Goal: Task Accomplishment & Management: Manage account settings

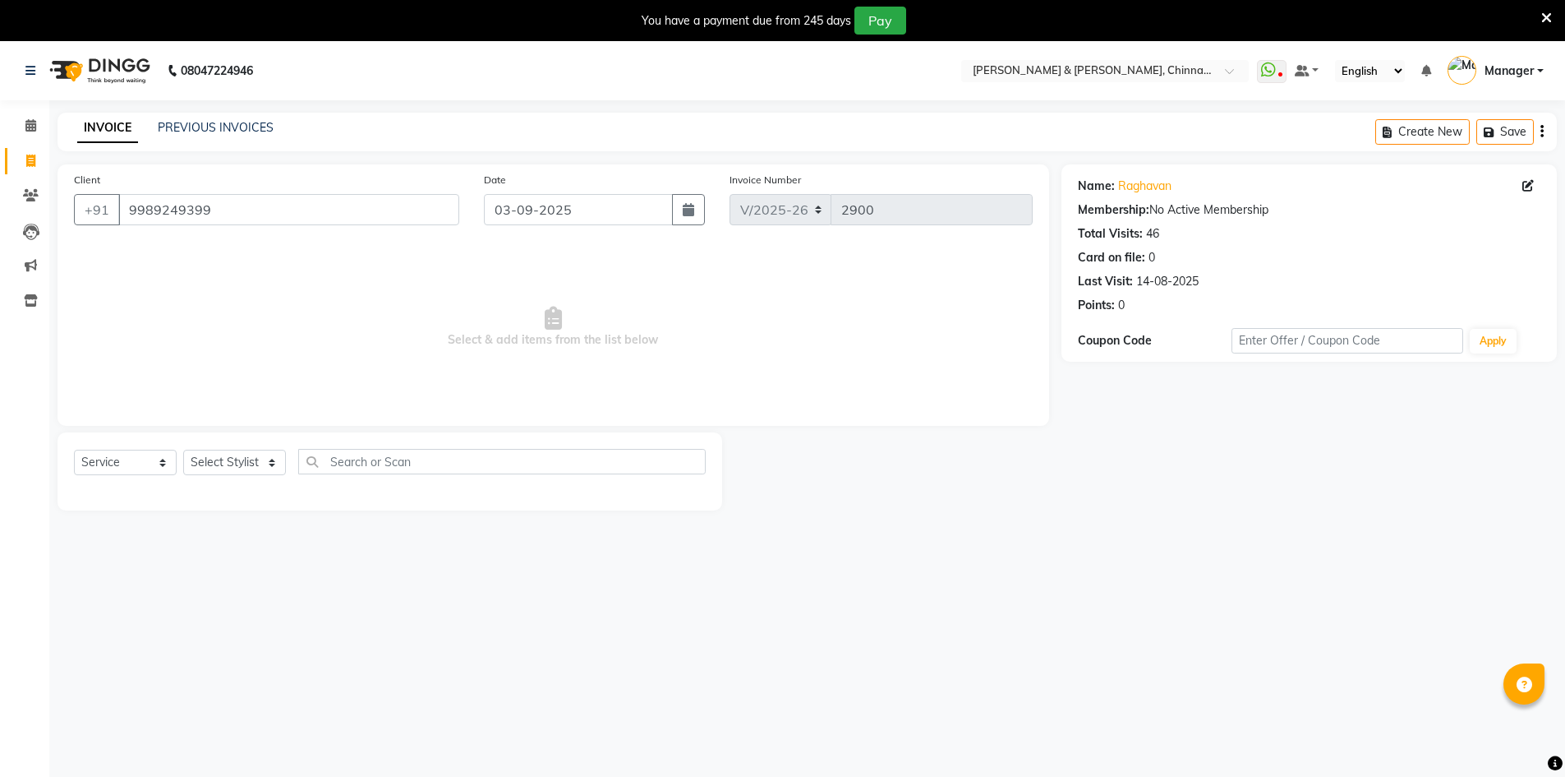
select select "7388"
select select "service"
drag, startPoint x: 27, startPoint y: 121, endPoint x: 73, endPoint y: 21, distance: 109.6
click at [27, 121] on icon at bounding box center [30, 125] width 11 height 12
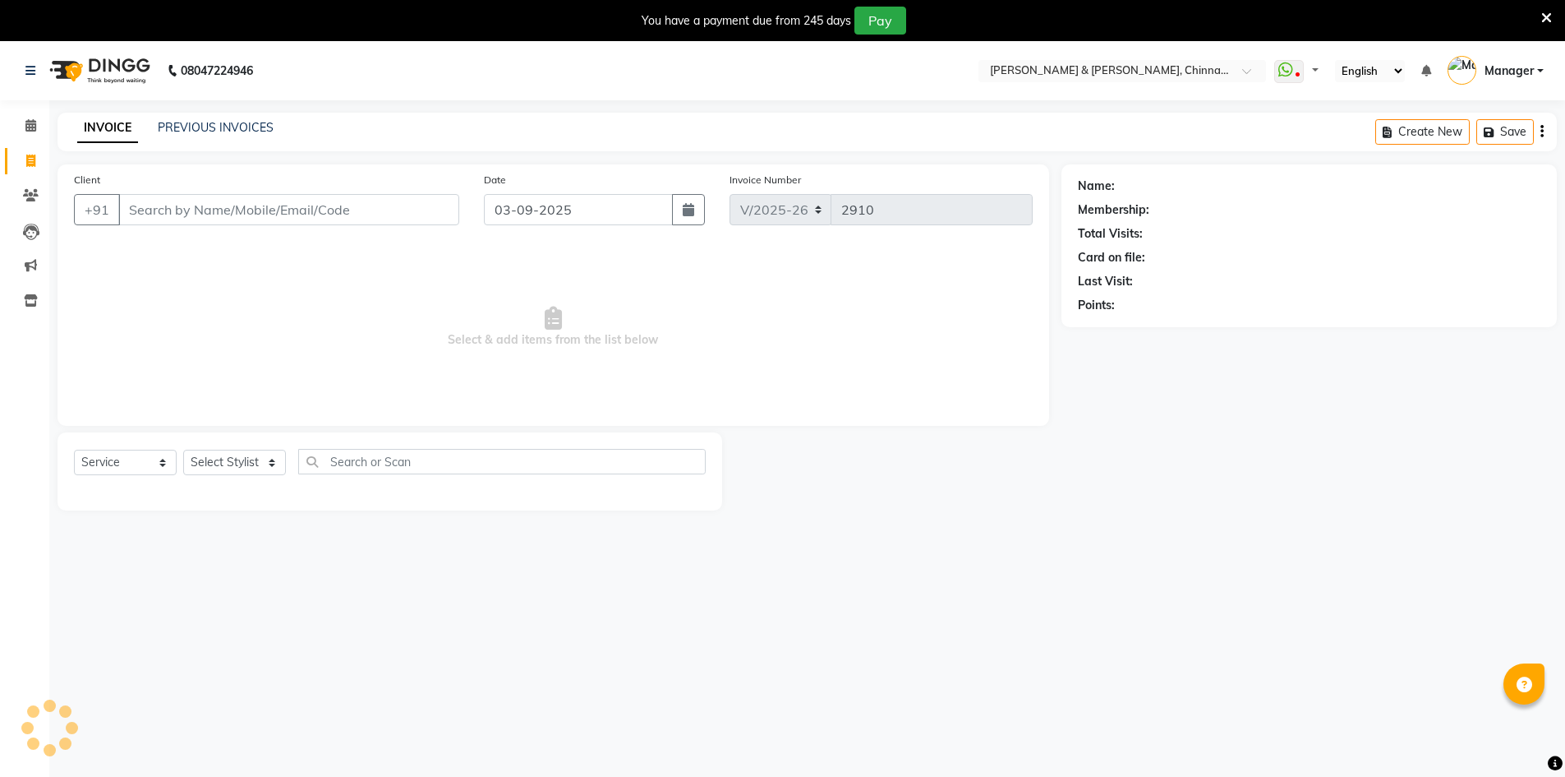
select select "7388"
select select "service"
click at [29, 119] on icon at bounding box center [30, 125] width 11 height 12
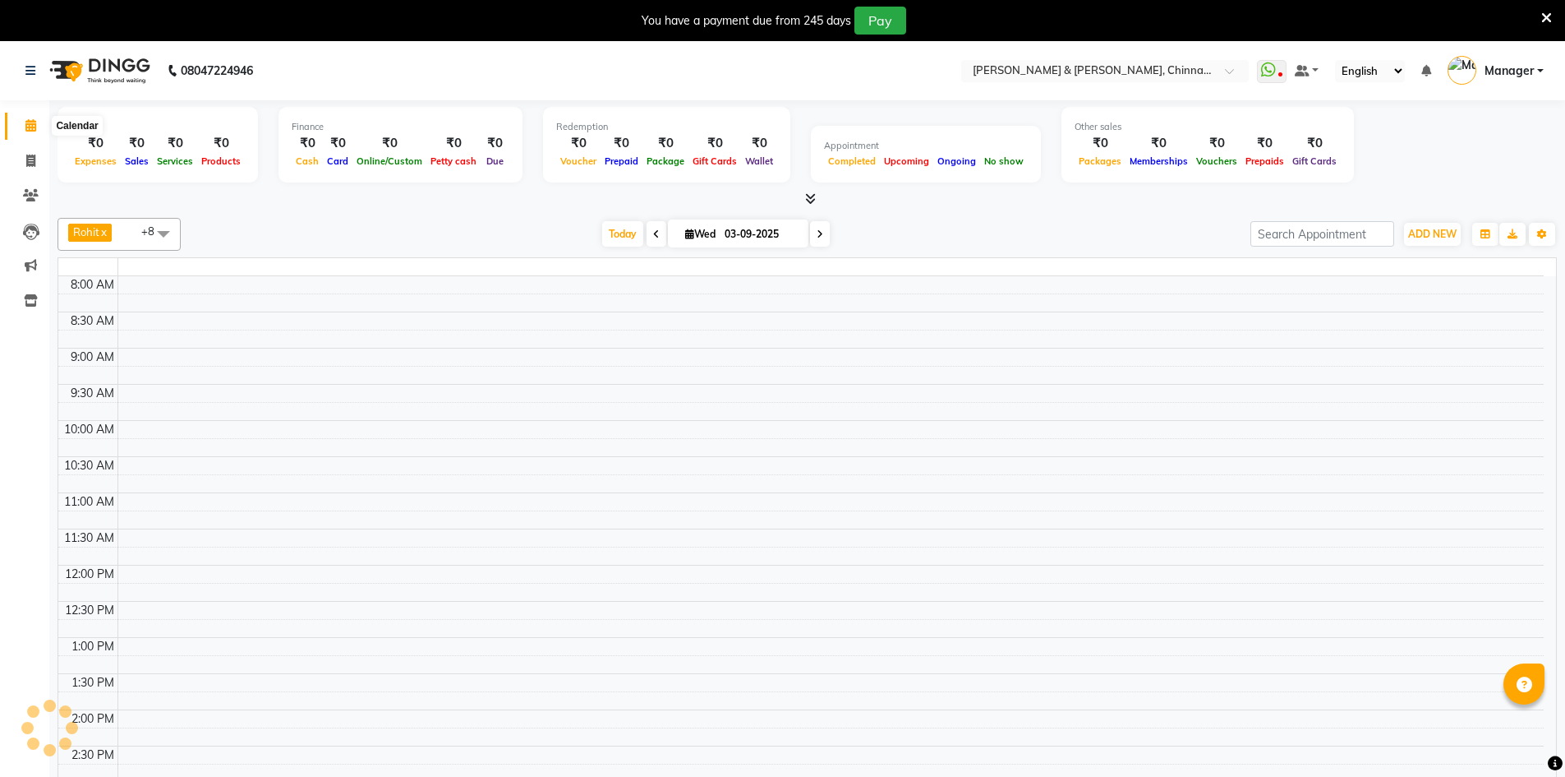
click at [29, 119] on icon at bounding box center [30, 125] width 11 height 12
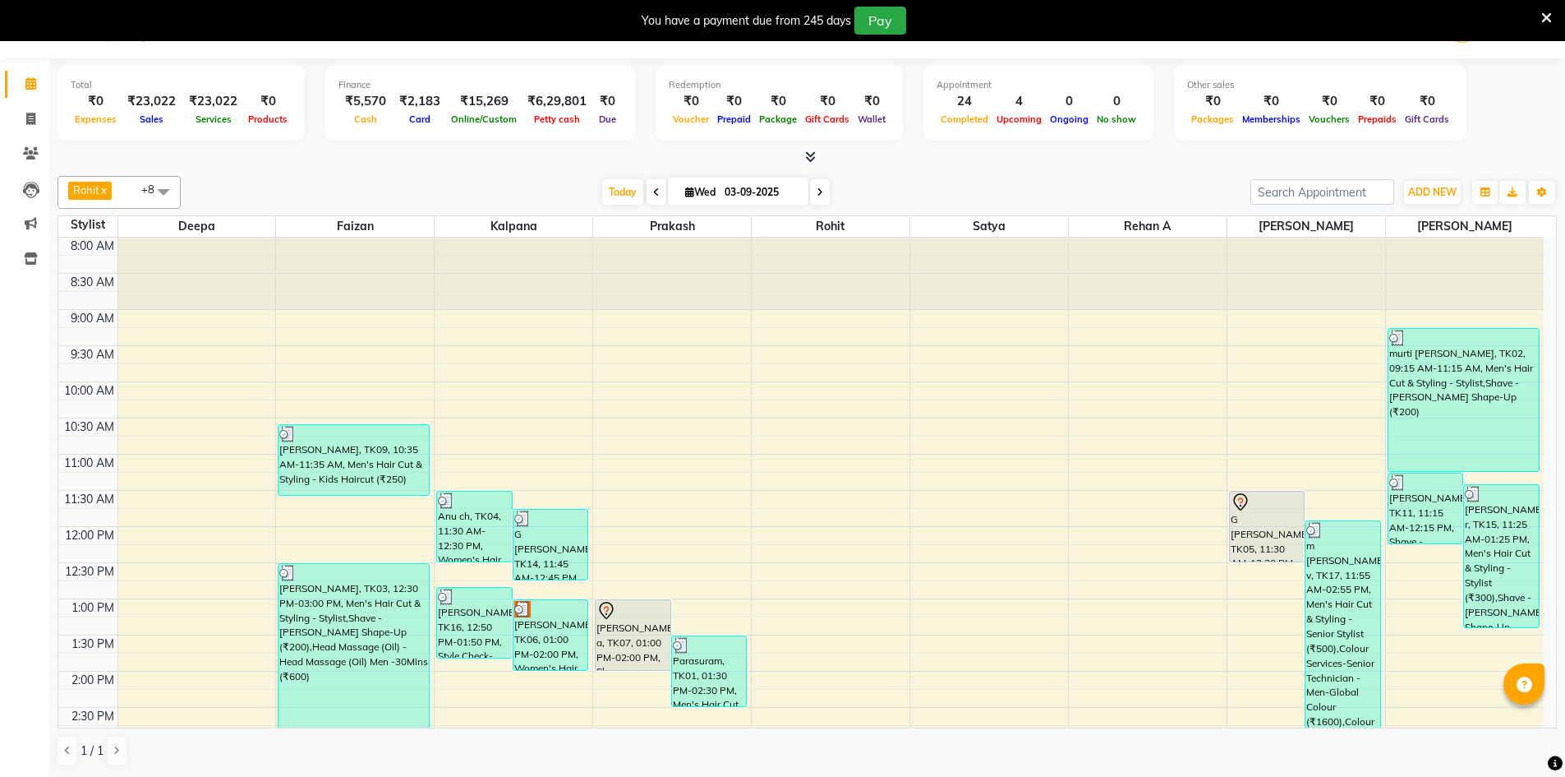
scroll to position [522, 0]
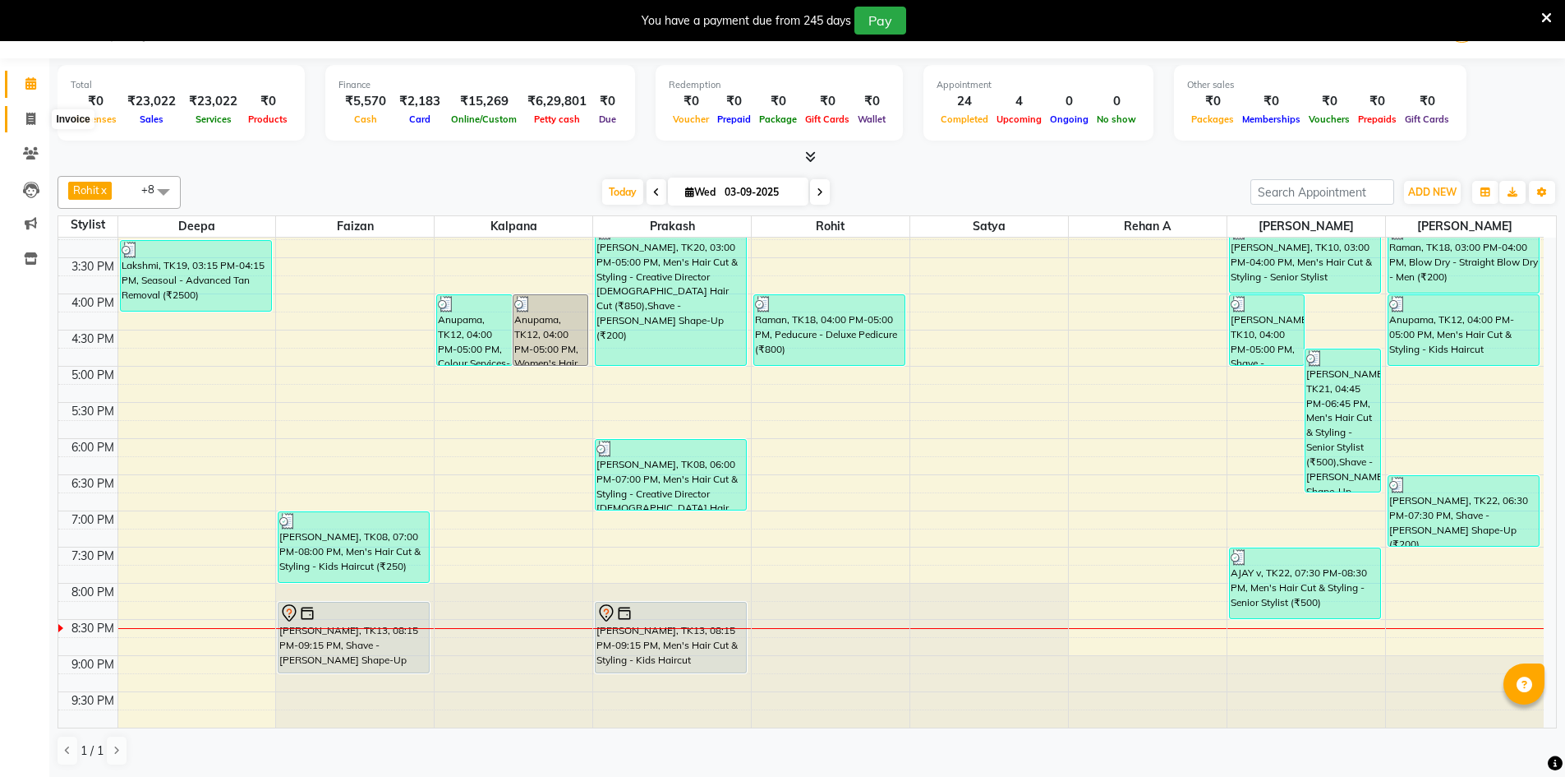
click at [27, 122] on icon at bounding box center [30, 119] width 9 height 12
select select "service"
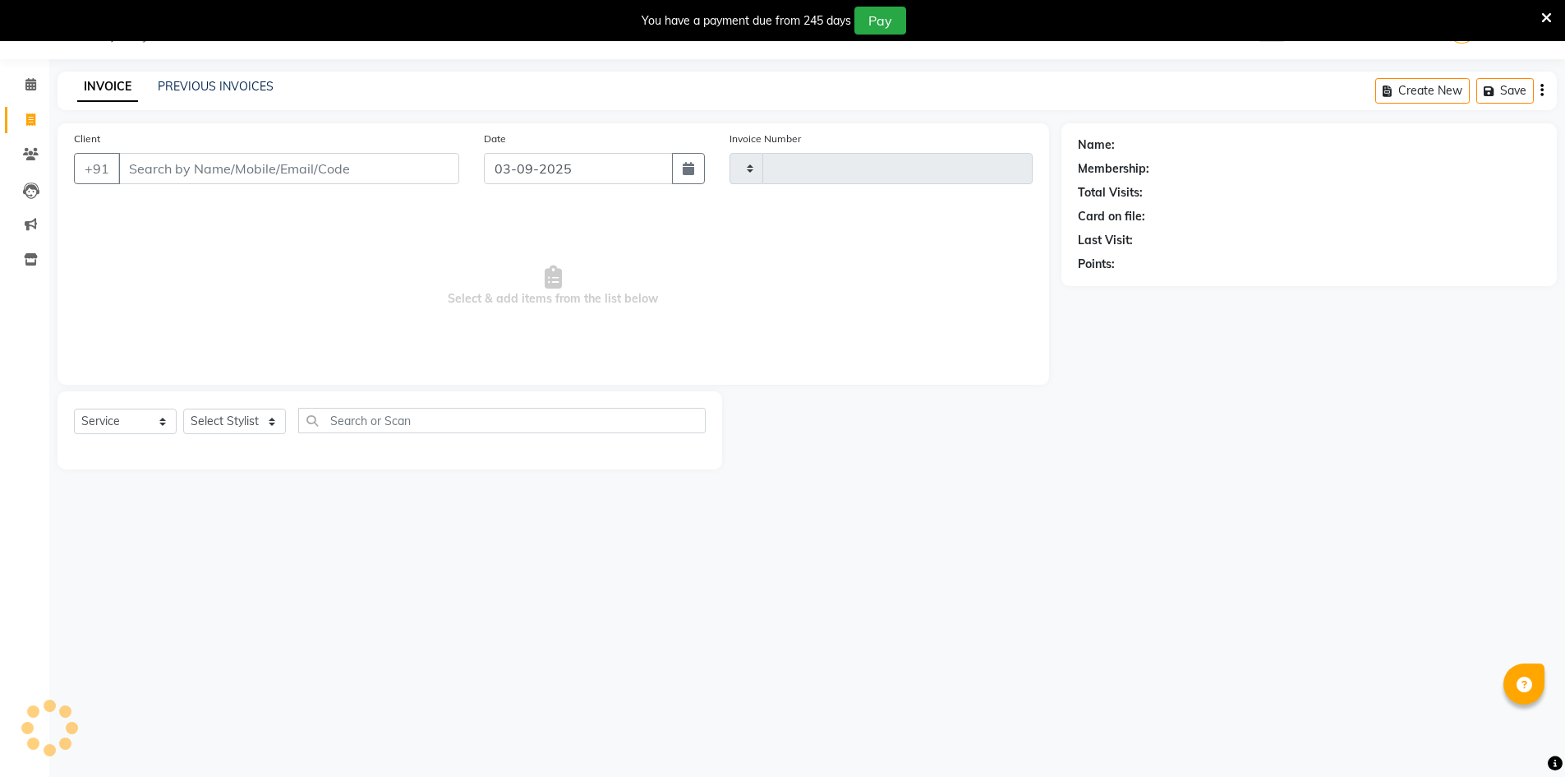
scroll to position [41, 0]
type input "2910"
select select "7388"
click at [30, 82] on icon at bounding box center [30, 84] width 11 height 12
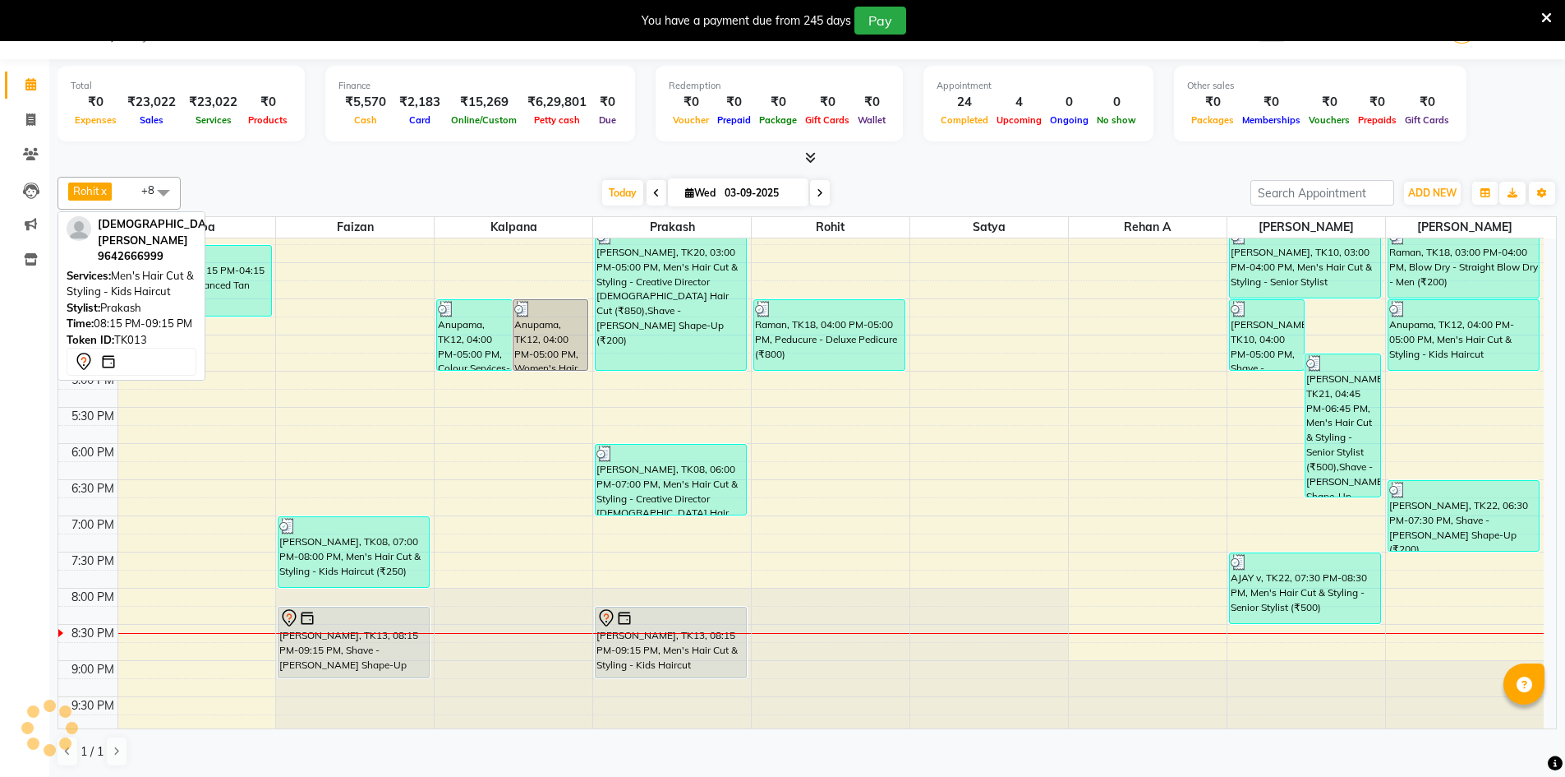
scroll to position [522, 0]
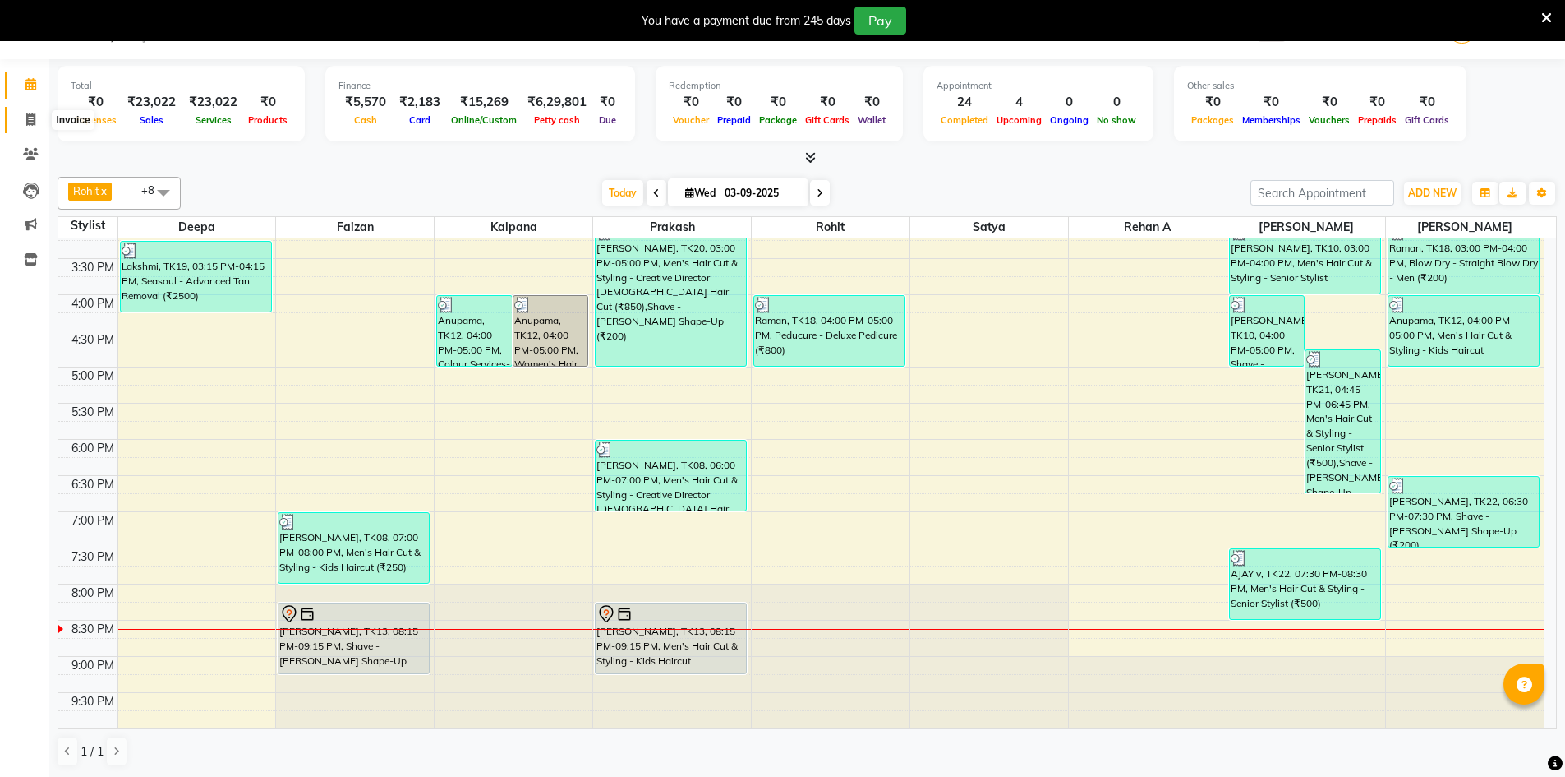
click at [25, 119] on span at bounding box center [30, 120] width 29 height 19
select select "service"
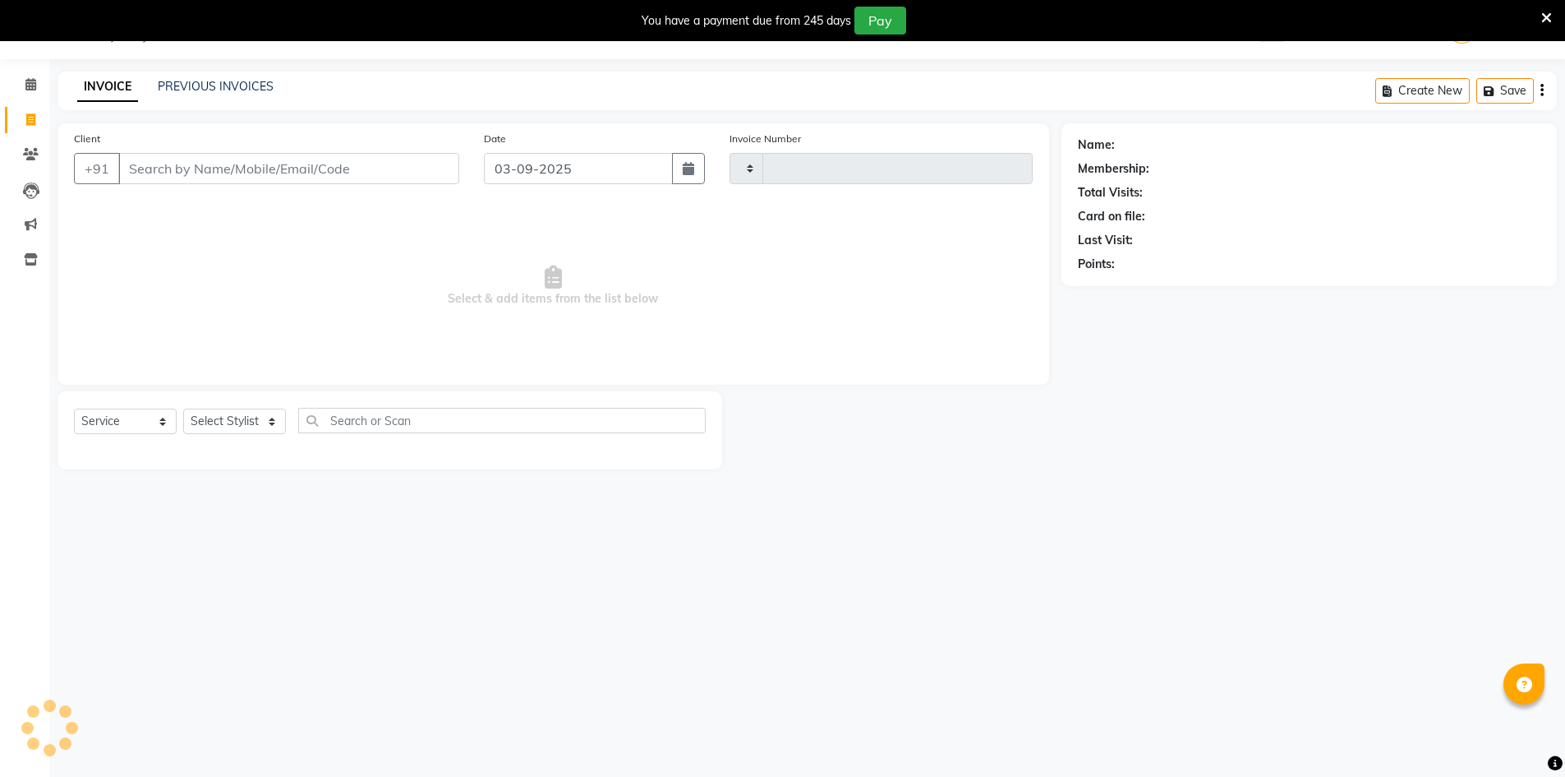
type input "2910"
select select "7388"
click at [274, 416] on select "Select Stylist" at bounding box center [234, 420] width 103 height 25
select select "86155"
click at [183, 408] on select "Select Stylist Admin Chrispin Deepa Dingg support Faizan Kalpana Kalyan Kenny M…" at bounding box center [234, 420] width 103 height 25
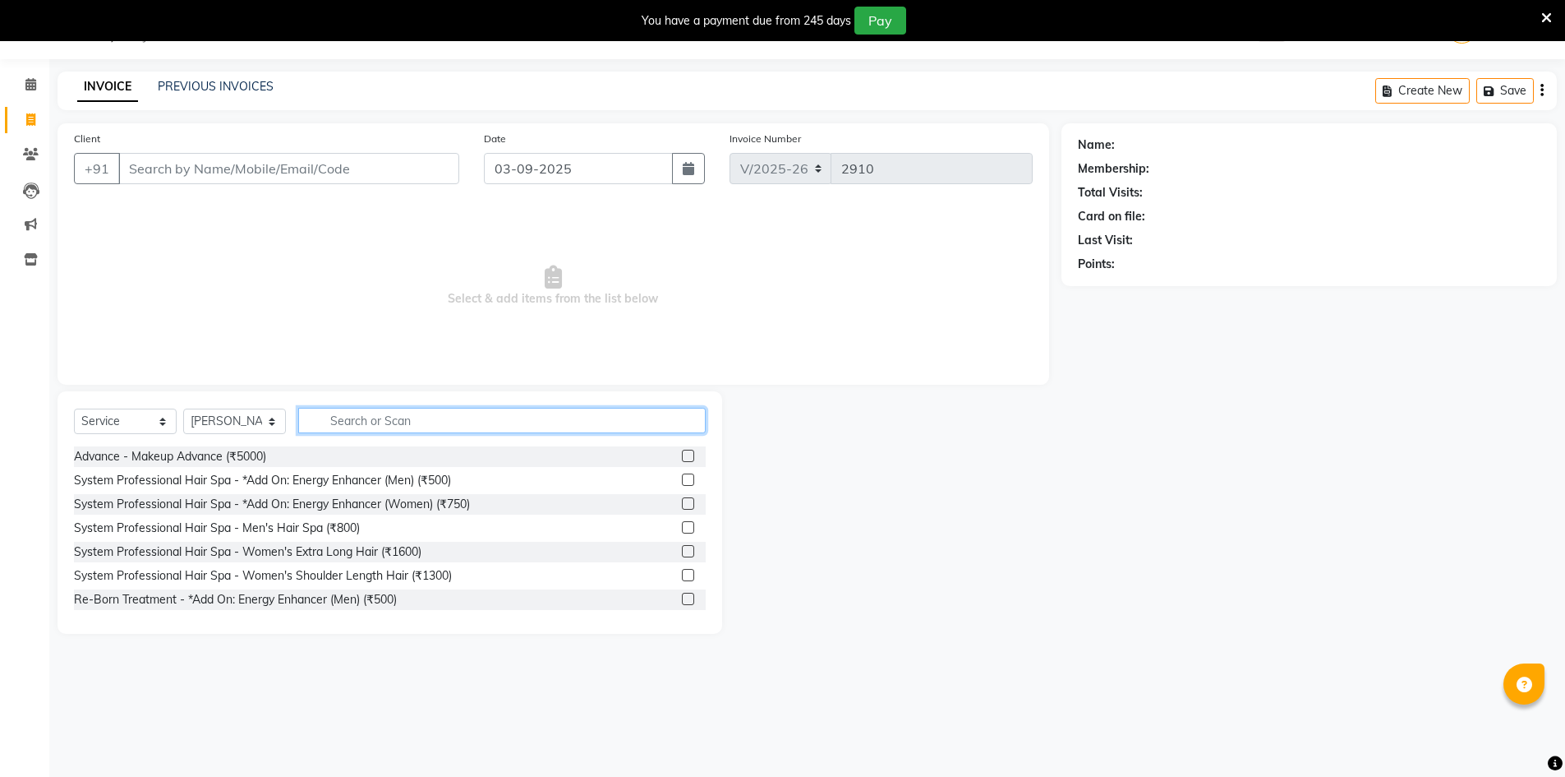
click at [356, 417] on input "text" at bounding box center [502, 420] width 408 height 25
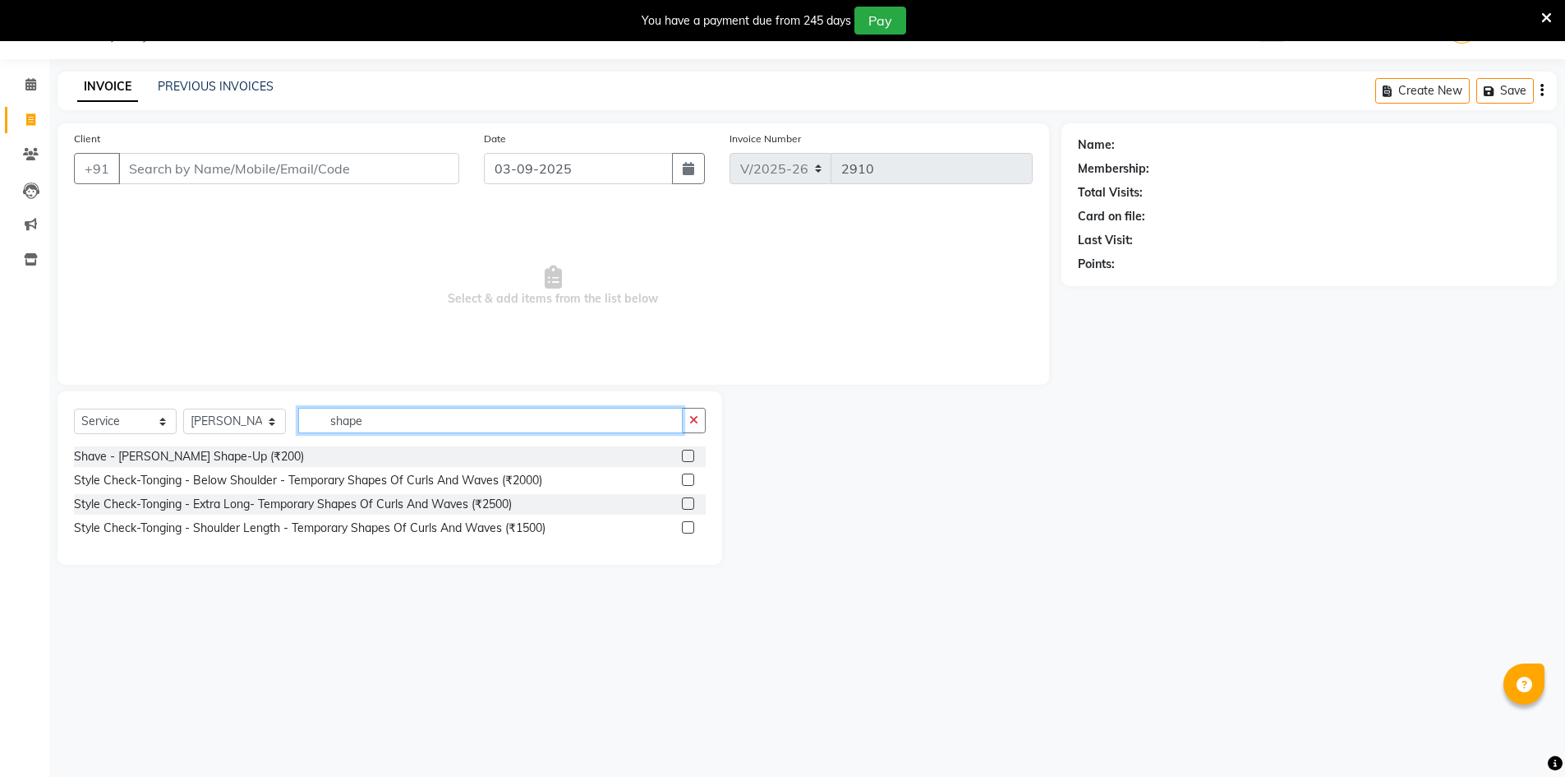
type input "shape"
click at [158, 445] on div "Select Service Product Membership Package Voucher Prepaid Gift Card Select Styl…" at bounding box center [390, 427] width 632 height 39
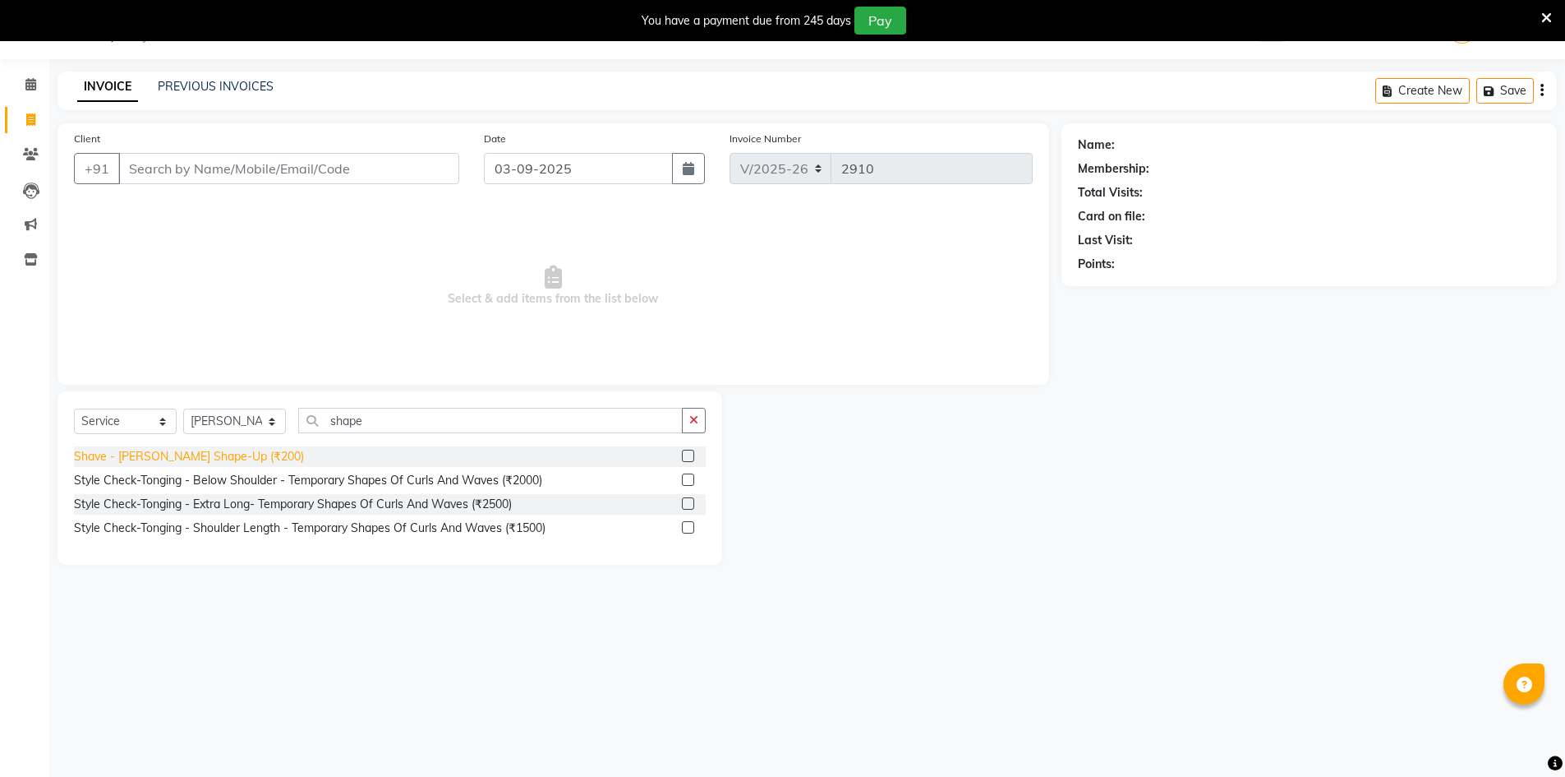
click at [159, 449] on div "Shave - Beard Shape-Up (₹200)" at bounding box center [189, 456] width 230 height 17
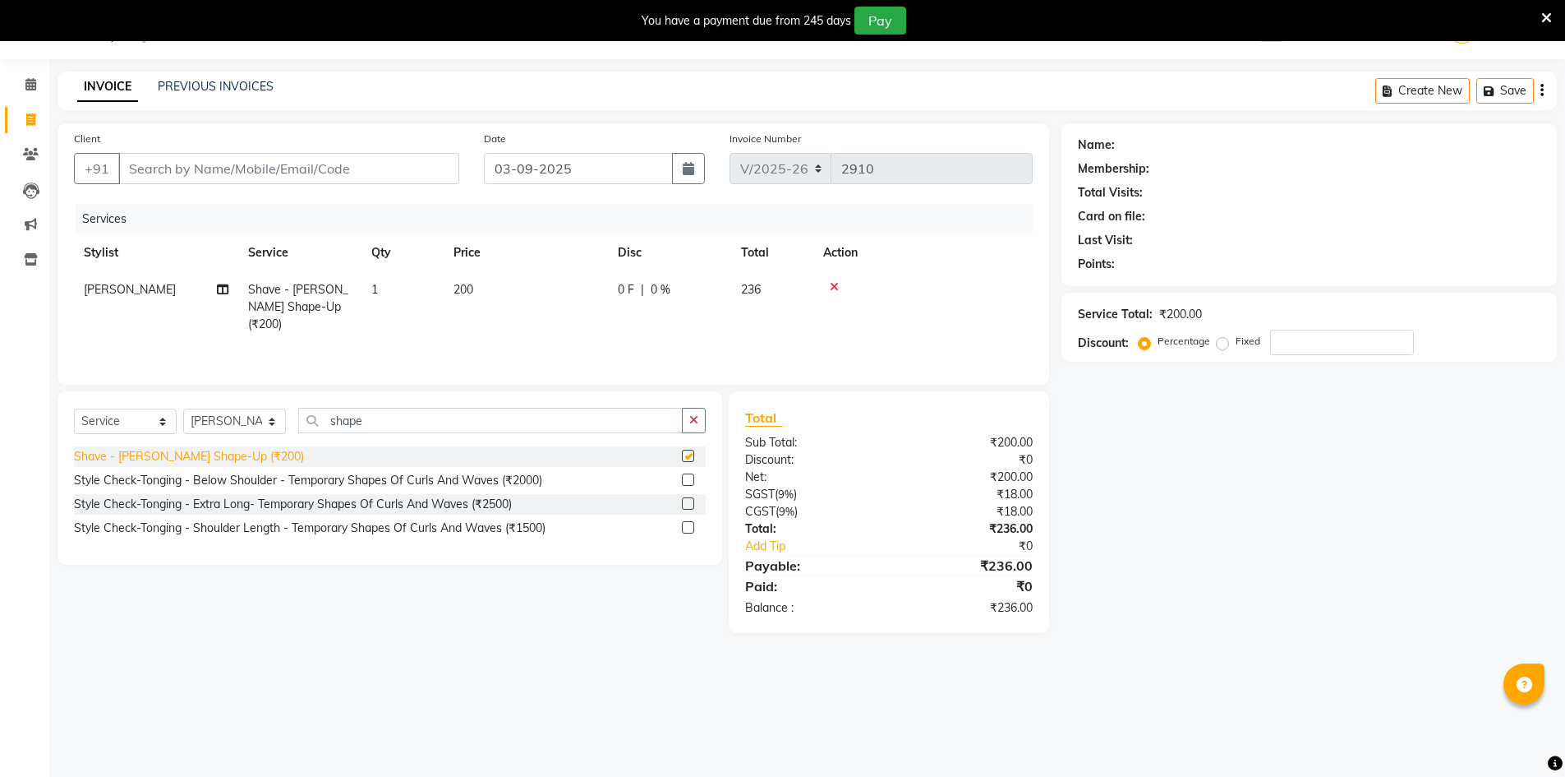
checkbox input "false"
click at [244, 424] on select "Select Stylist Admin Chrispin Deepa Dingg support Faizan Kalpana Kalyan Kenny M…" at bounding box center [234, 420] width 103 height 25
select select "65148"
click at [183, 408] on select "Select Stylist Admin Chrispin Deepa Dingg support Faizan Kalpana Kalyan Kenny M…" at bounding box center [234, 420] width 103 height 25
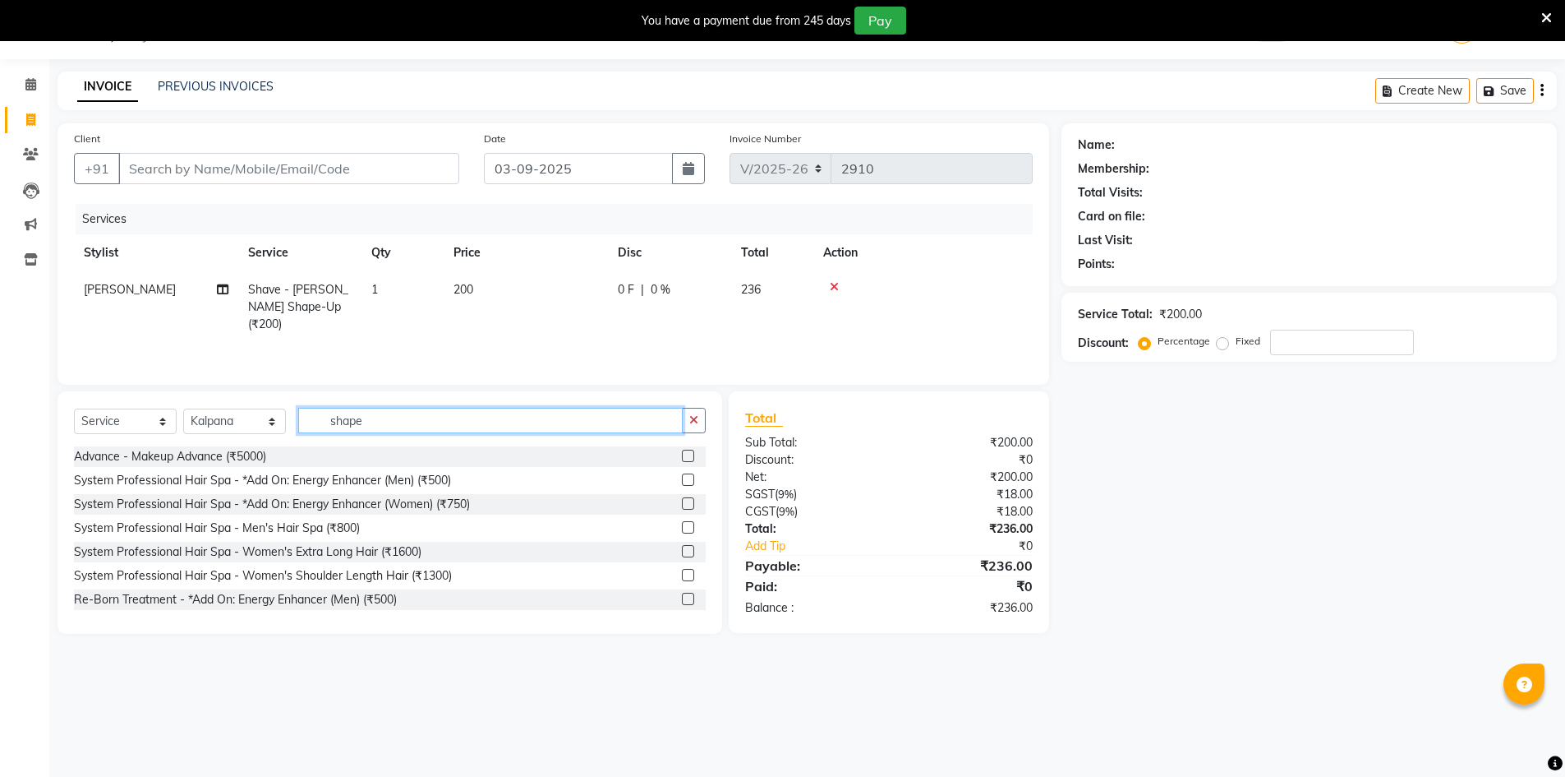
drag, startPoint x: 371, startPoint y: 414, endPoint x: 283, endPoint y: 432, distance: 89.8
click at [283, 431] on div "Select Service Product Membership Package Voucher Prepaid Gift Card Select Styl…" at bounding box center [390, 427] width 632 height 39
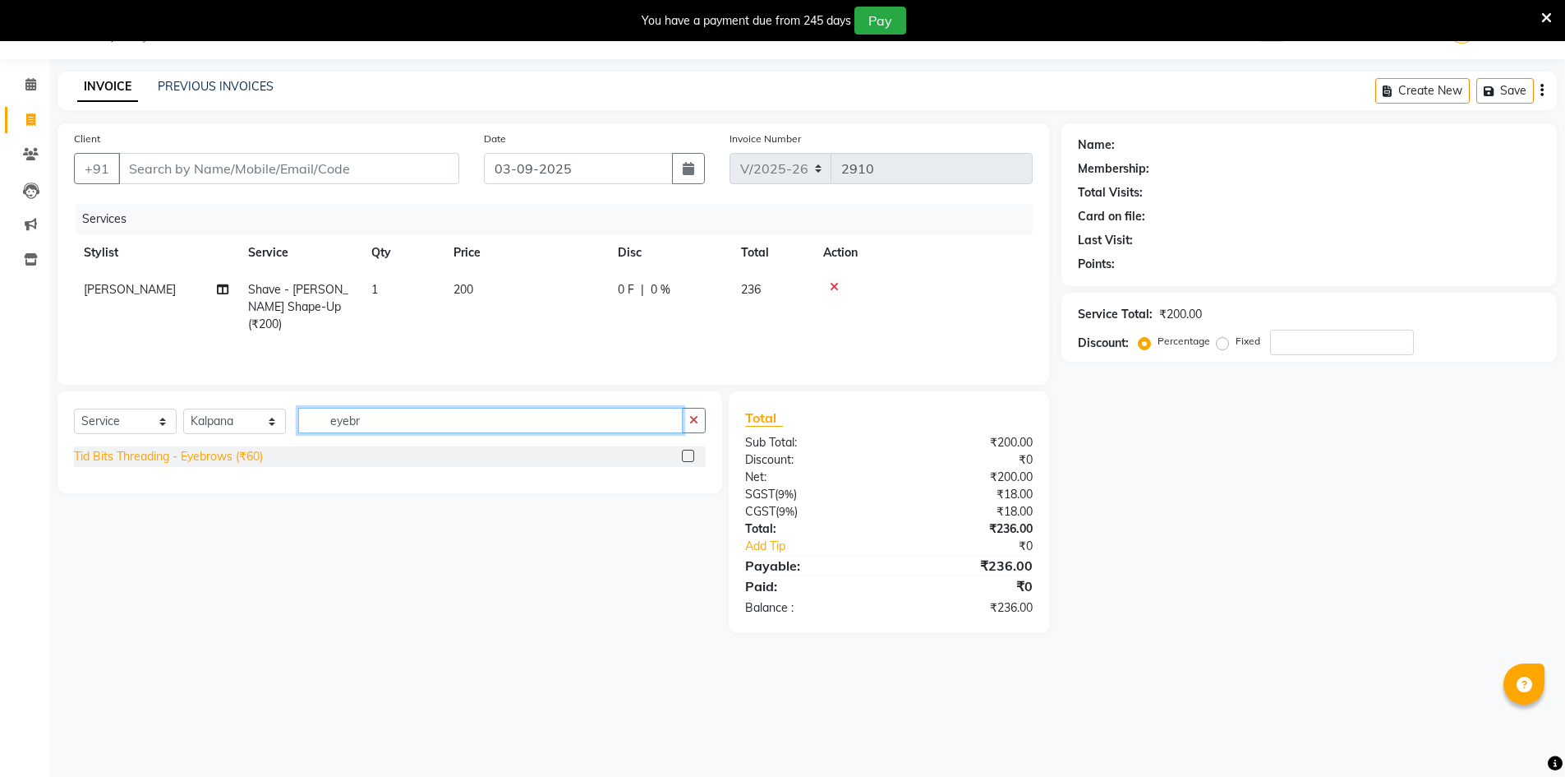
type input "eyebr"
click at [243, 454] on div "Tid Bits Threading - Eyebrows (₹60)" at bounding box center [168, 456] width 189 height 17
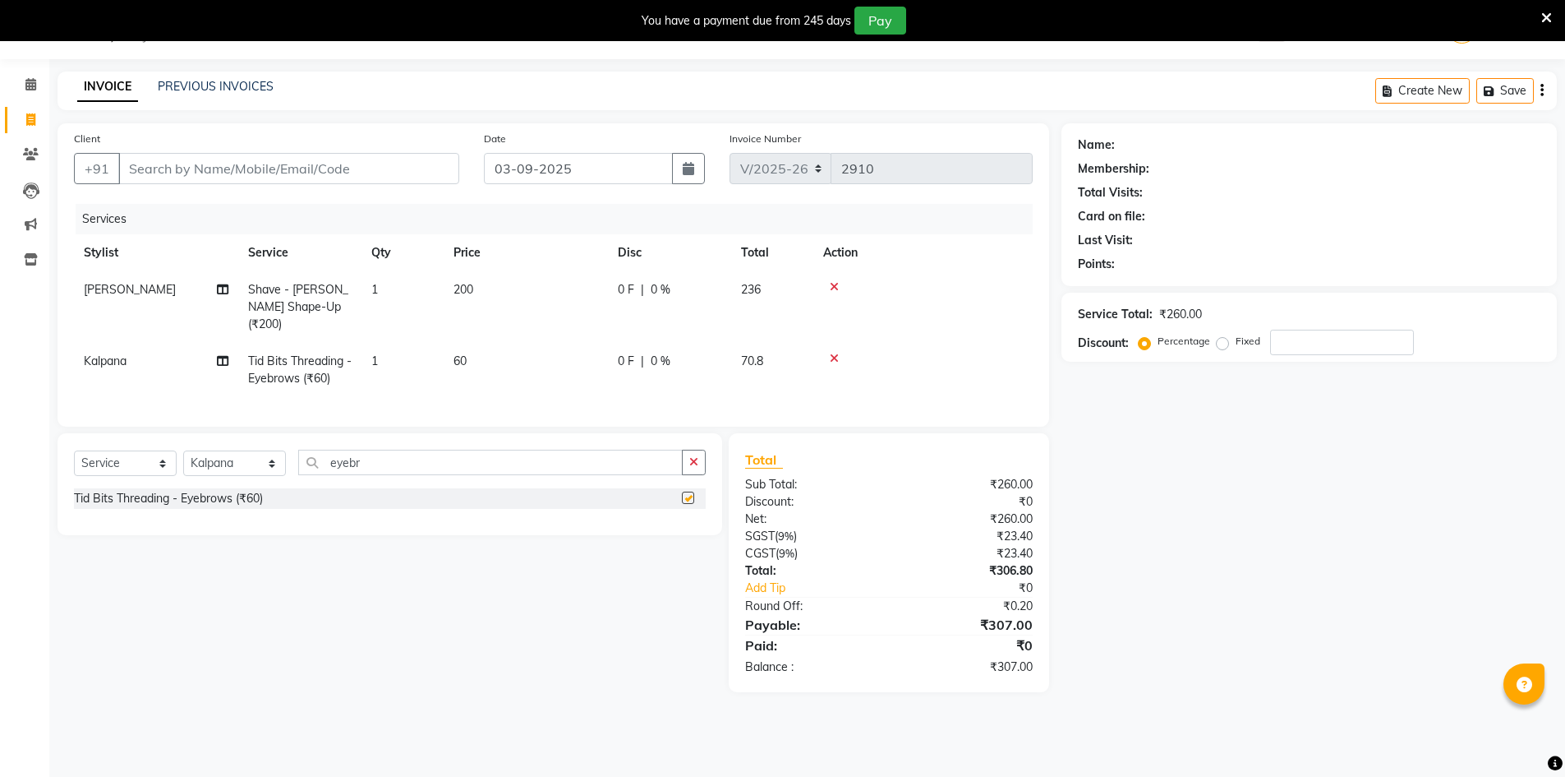
checkbox input "false"
click at [678, 300] on td "0 F | 0 %" at bounding box center [669, 306] width 123 height 71
select select "86155"
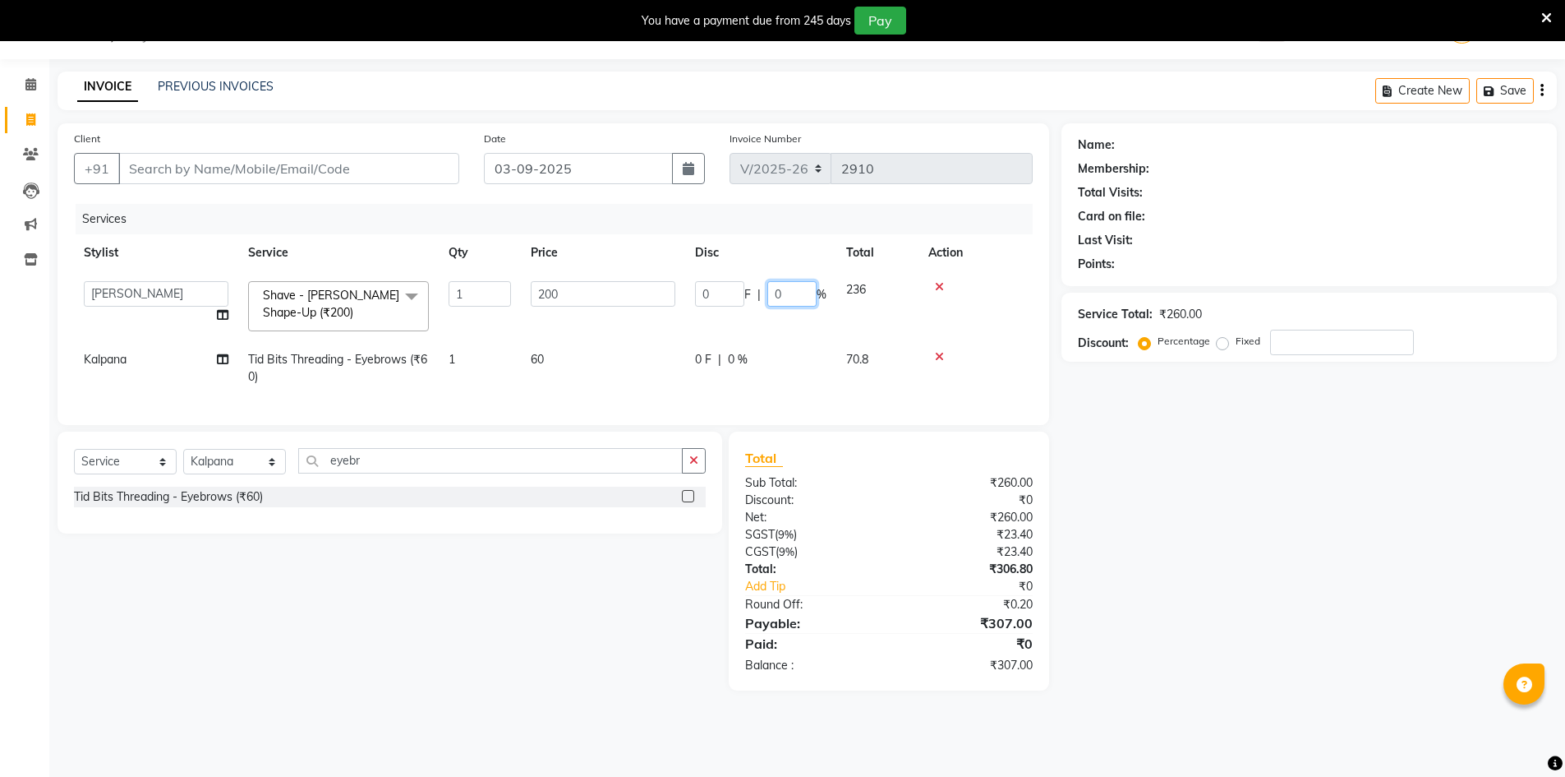
click at [772, 293] on input "0" at bounding box center [791, 293] width 49 height 25
type input "10"
click at [296, 164] on input "Client" at bounding box center [288, 168] width 341 height 31
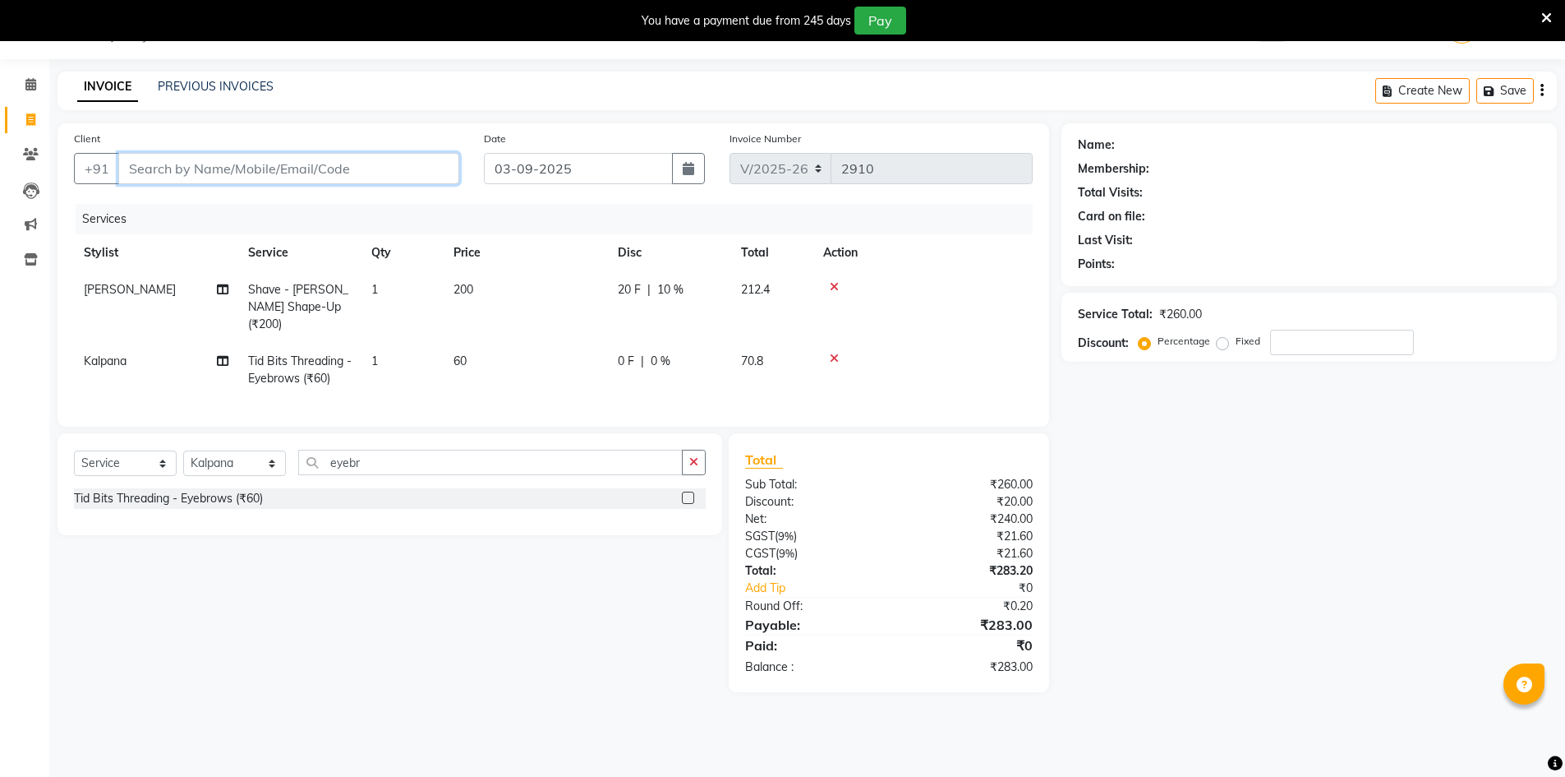
type input "9"
type input "0"
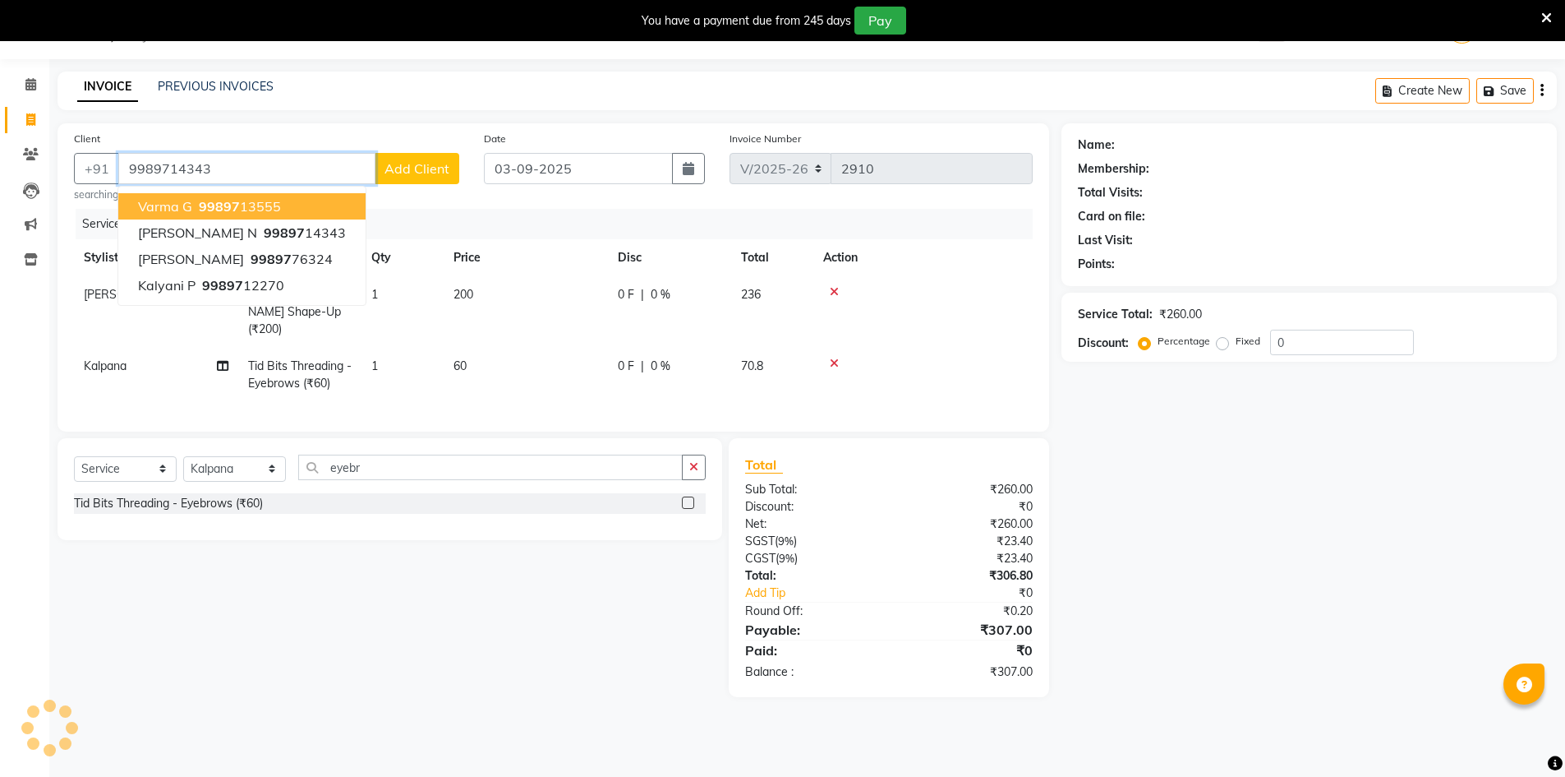
type input "9989714343"
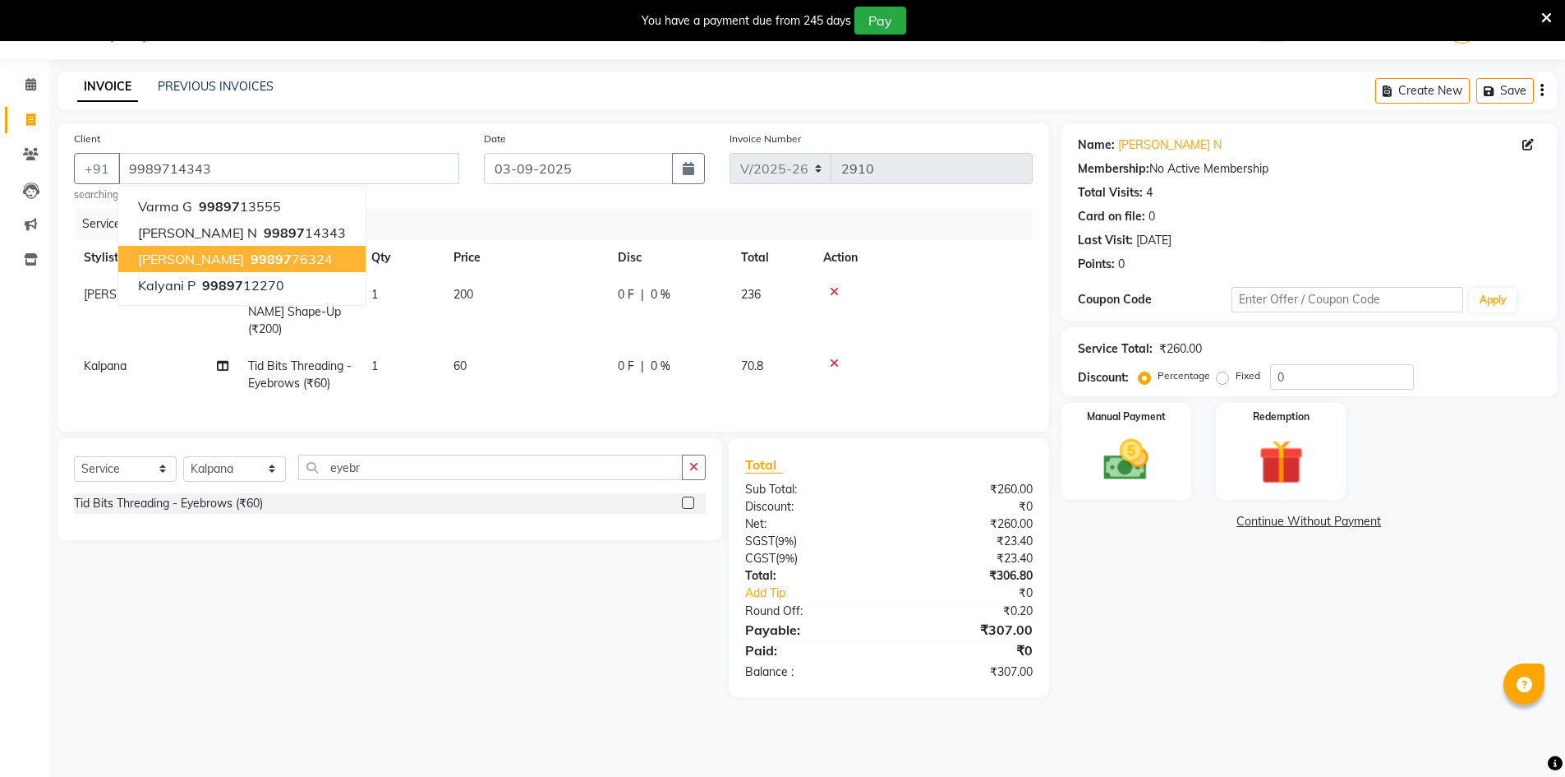
click at [1192, 578] on div "Name: Anusha N Membership: No Active Membership Total Visits: 4 Card on file: 0…" at bounding box center [1316, 410] width 508 height 574
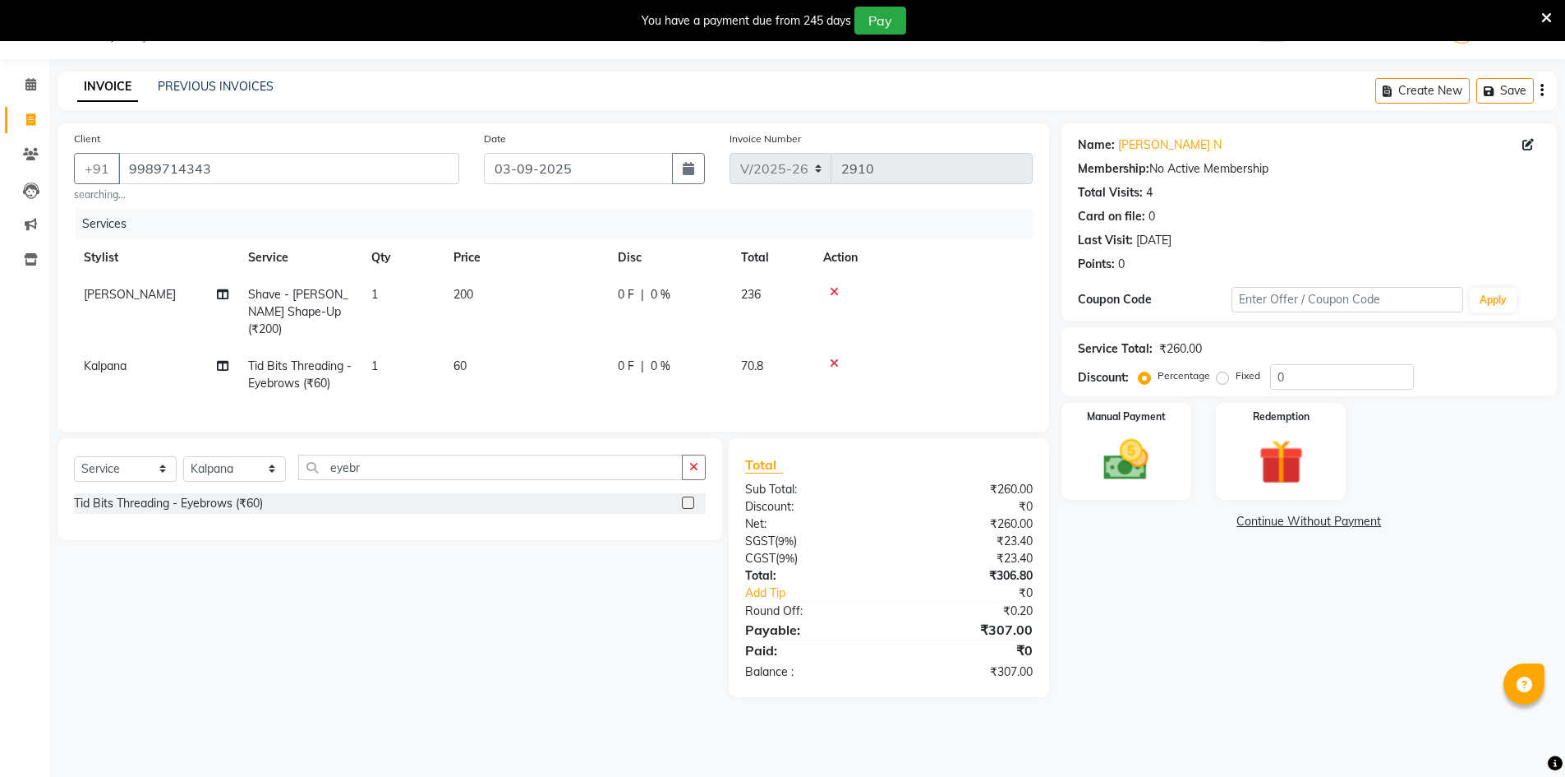
click at [636, 638] on div "Select Service Product Membership Package Voucher Prepaid Gift Card Select Styl…" at bounding box center [383, 567] width 677 height 259
click at [668, 297] on span "0 %" at bounding box center [661, 294] width 20 height 17
select select "86155"
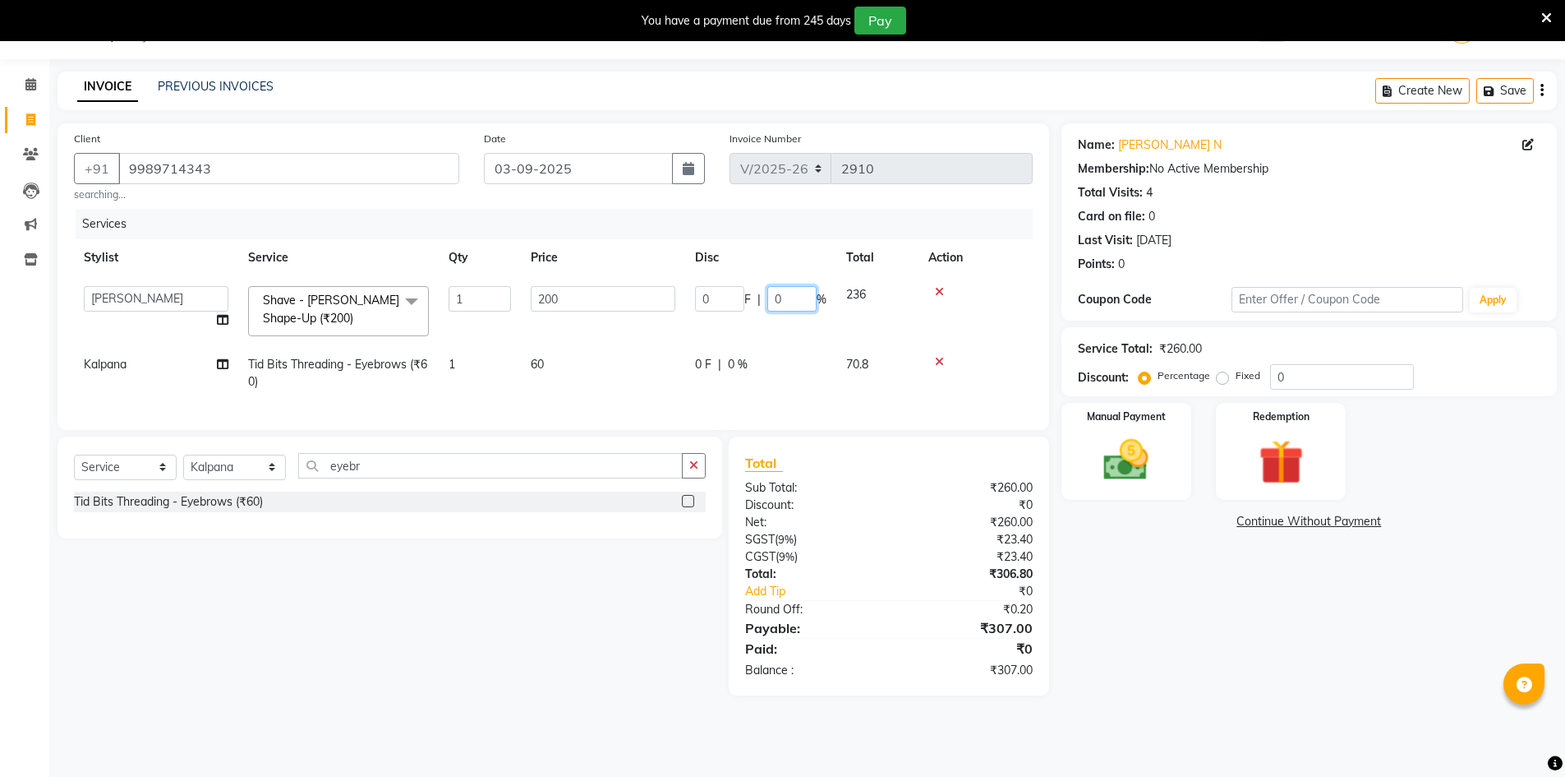
drag, startPoint x: 780, startPoint y: 301, endPoint x: 763, endPoint y: 301, distance: 16.4
click at [772, 301] on input "0" at bounding box center [791, 298] width 49 height 25
type input "10"
click at [683, 648] on div "Select Service Product Membership Package Voucher Prepaid Gift Card Select Styl…" at bounding box center [383, 565] width 677 height 259
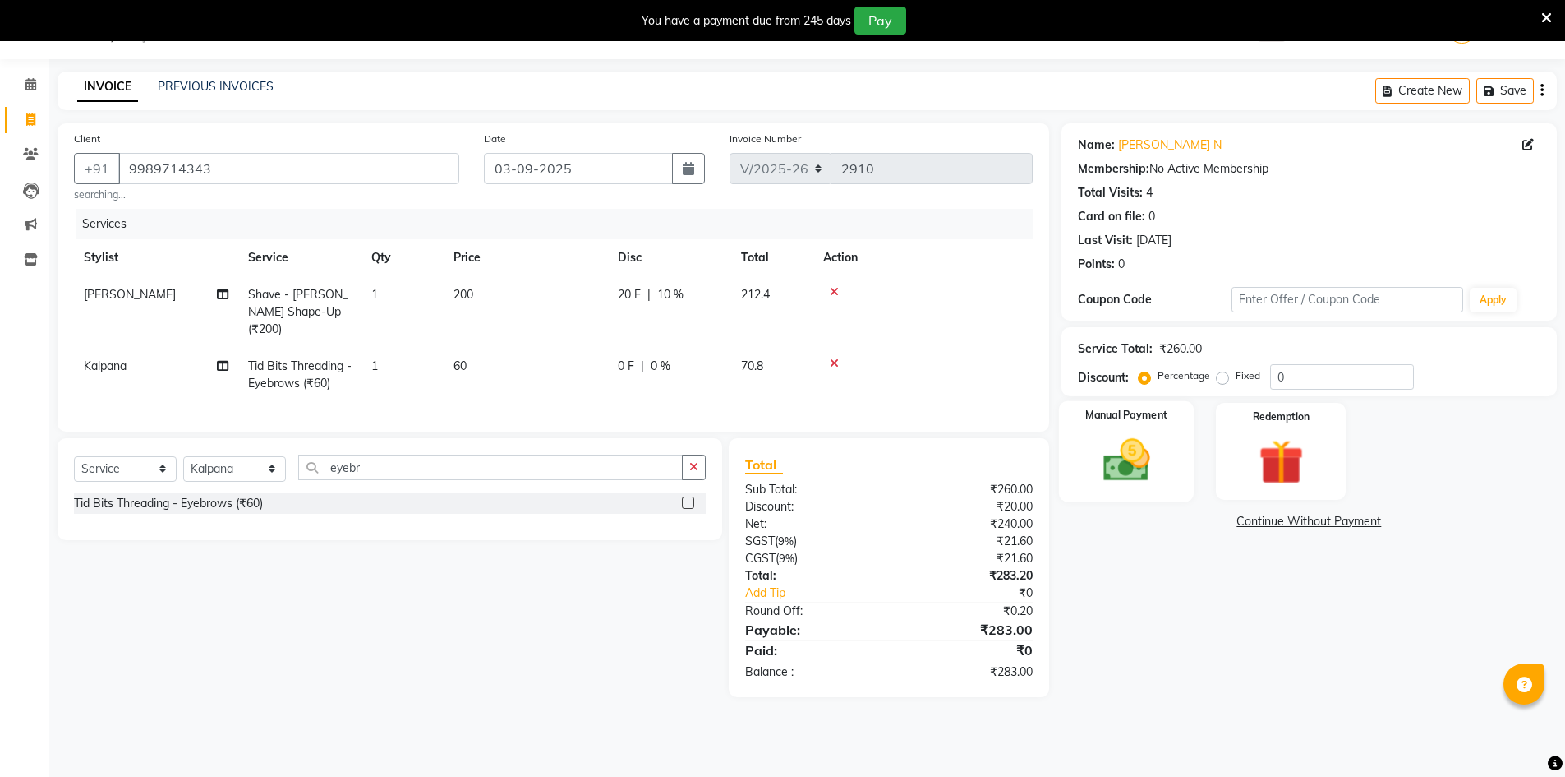
click at [1117, 446] on img at bounding box center [1127, 459] width 76 height 53
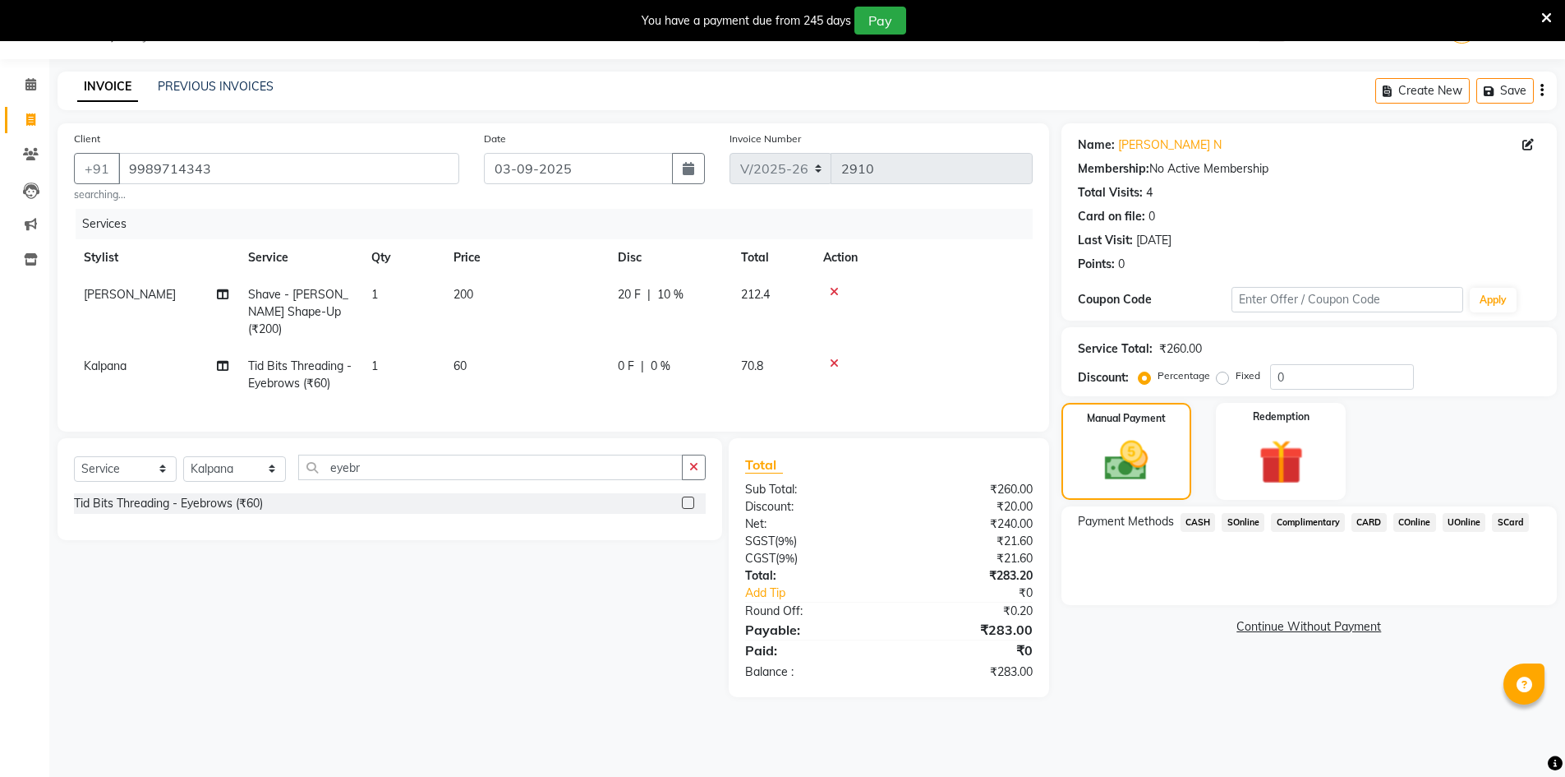
click at [1459, 520] on span "UOnline" at bounding box center [1465, 522] width 44 height 19
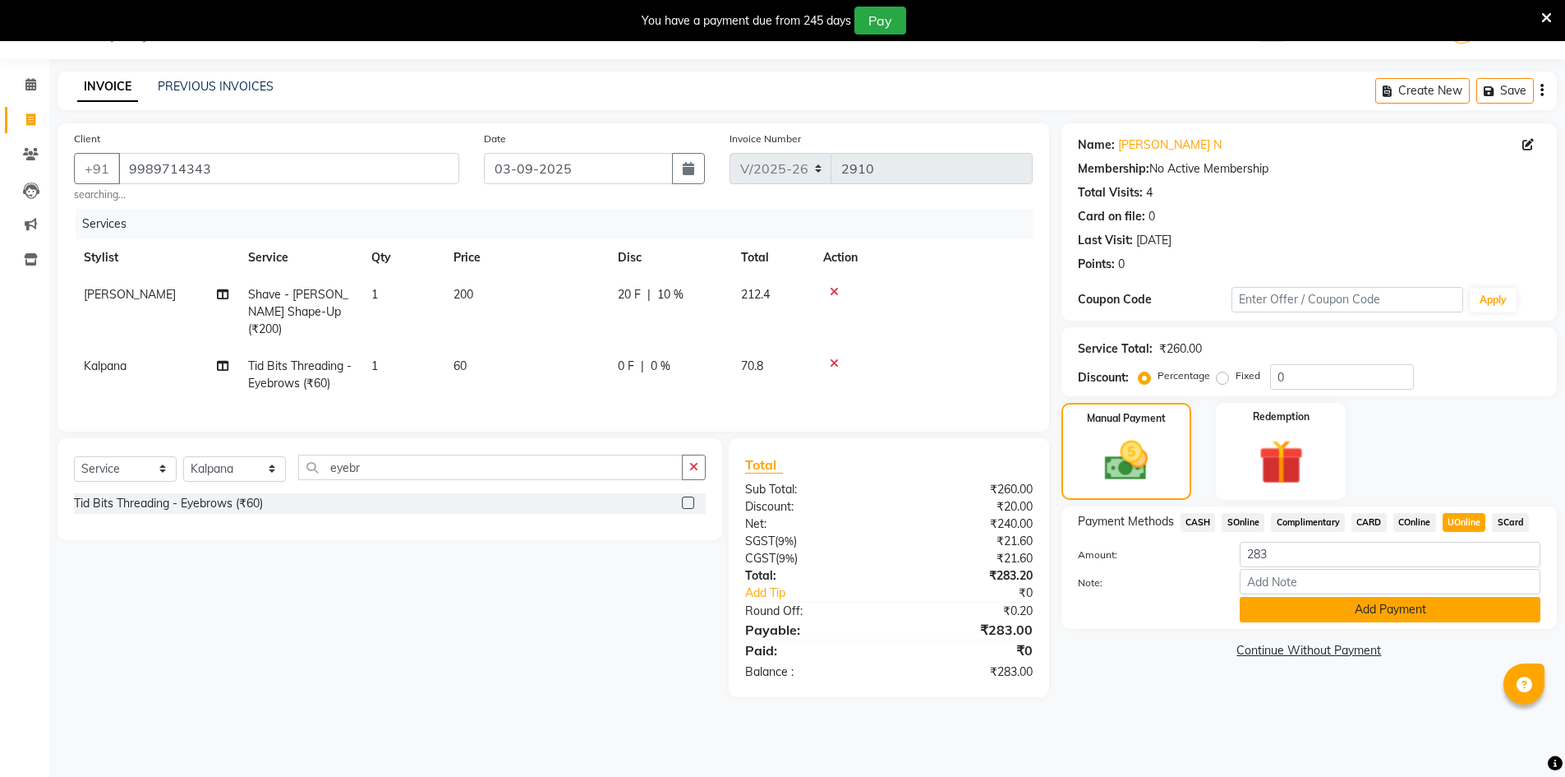
click at [1411, 612] on button "Add Payment" at bounding box center [1390, 609] width 301 height 25
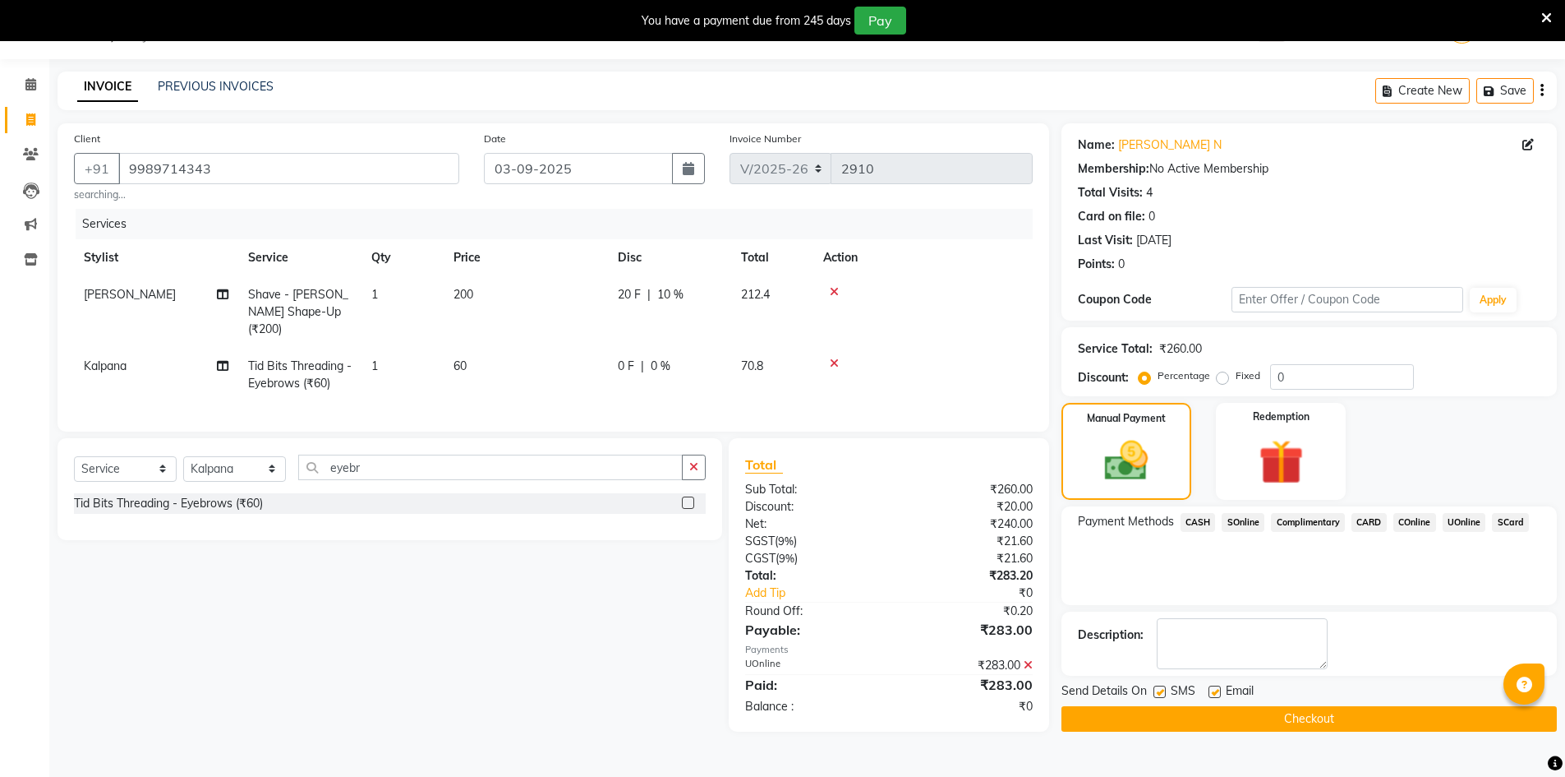
click at [1283, 714] on button "Checkout" at bounding box center [1310, 718] width 496 height 25
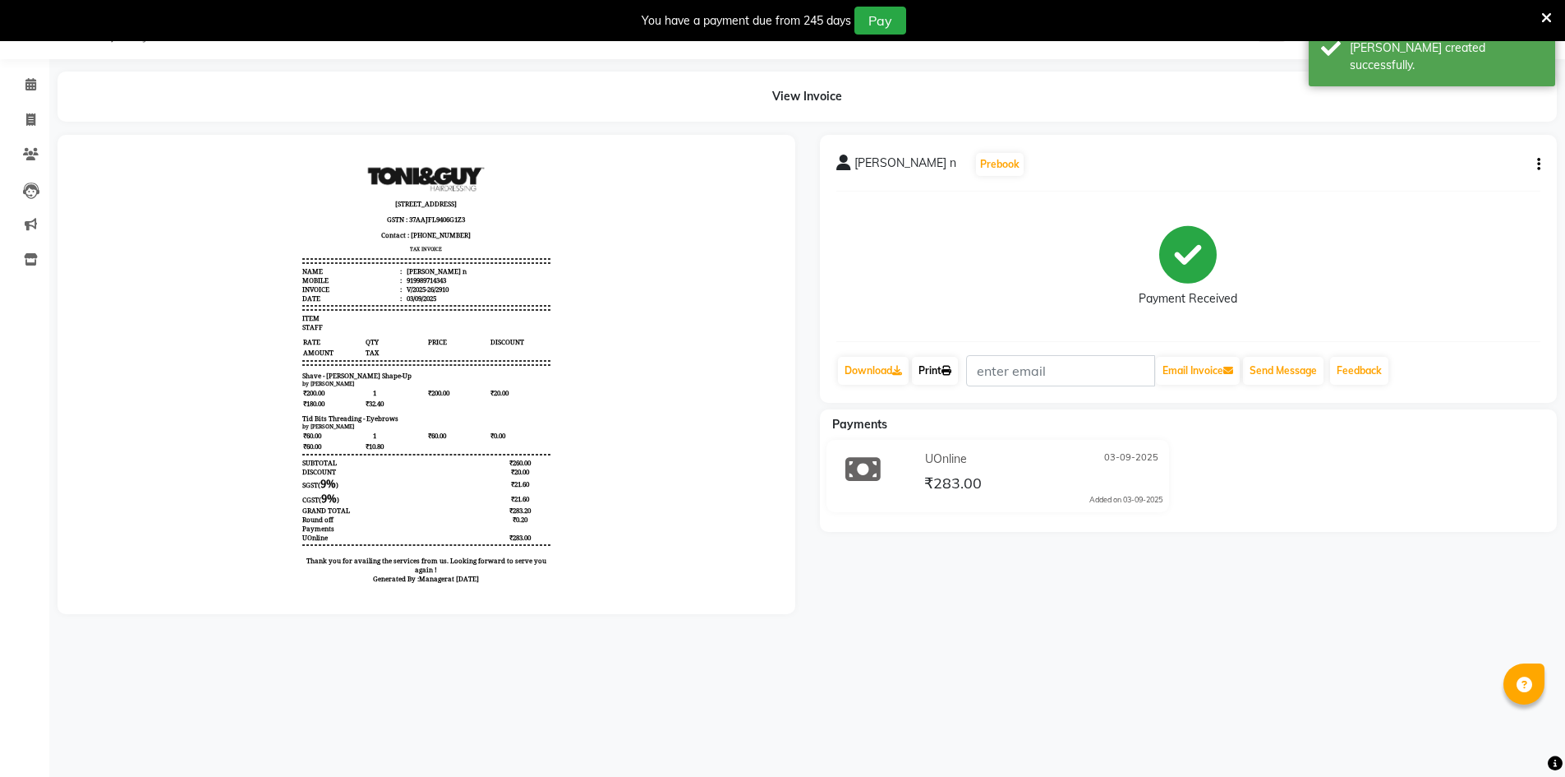
click at [940, 366] on link "Print" at bounding box center [935, 371] width 46 height 28
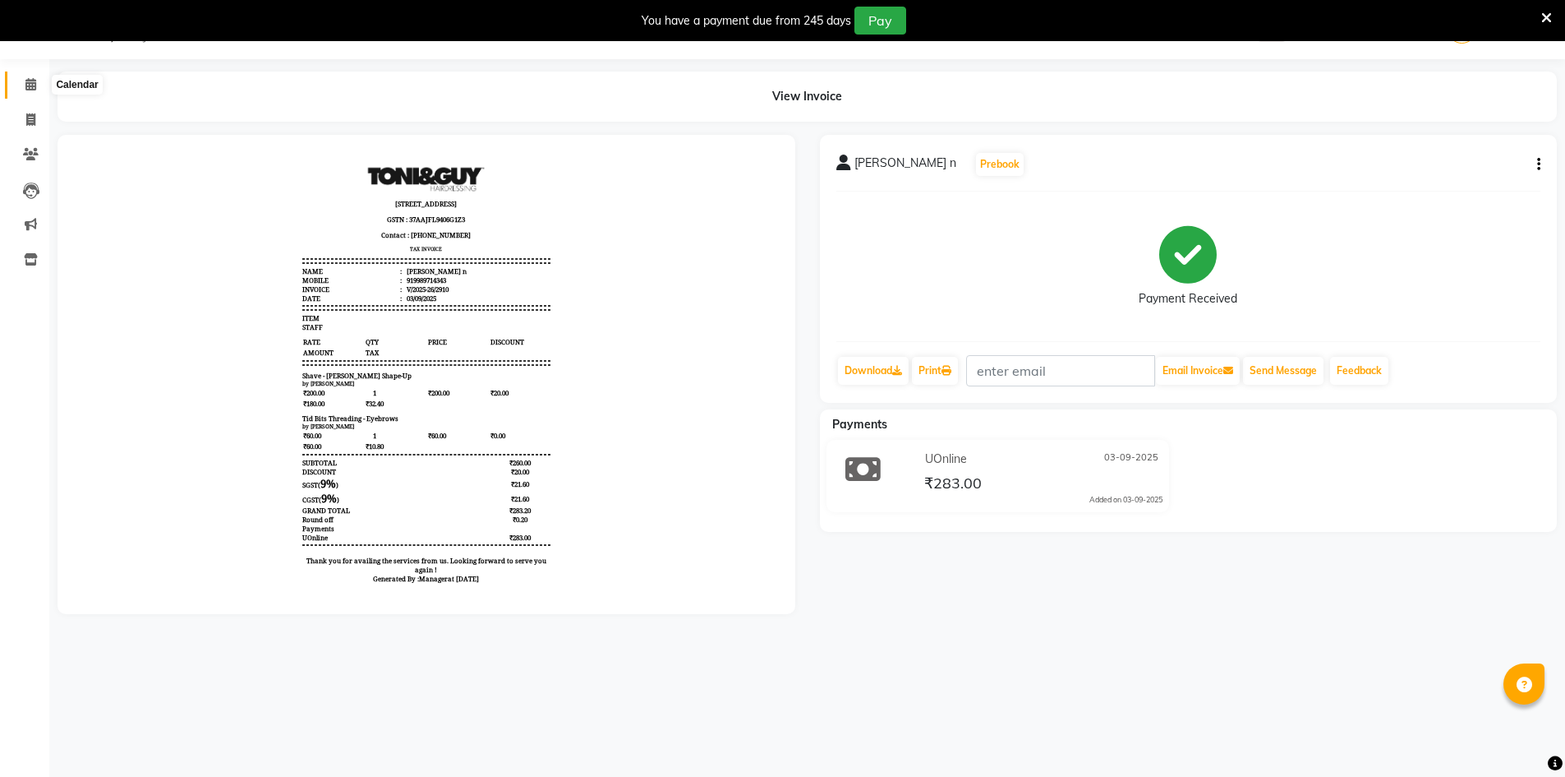
click at [34, 79] on icon at bounding box center [30, 84] width 11 height 12
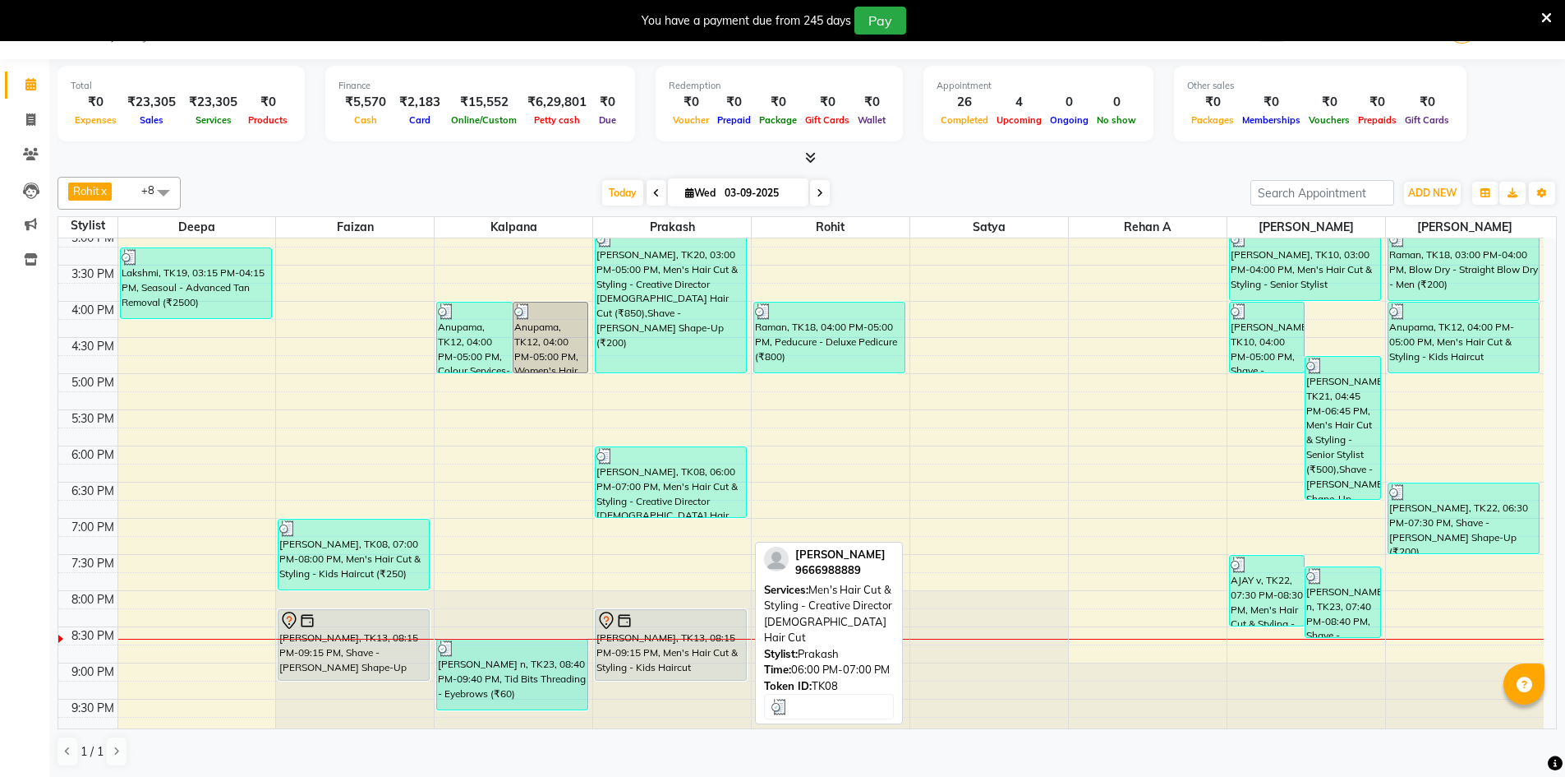
scroll to position [522, 0]
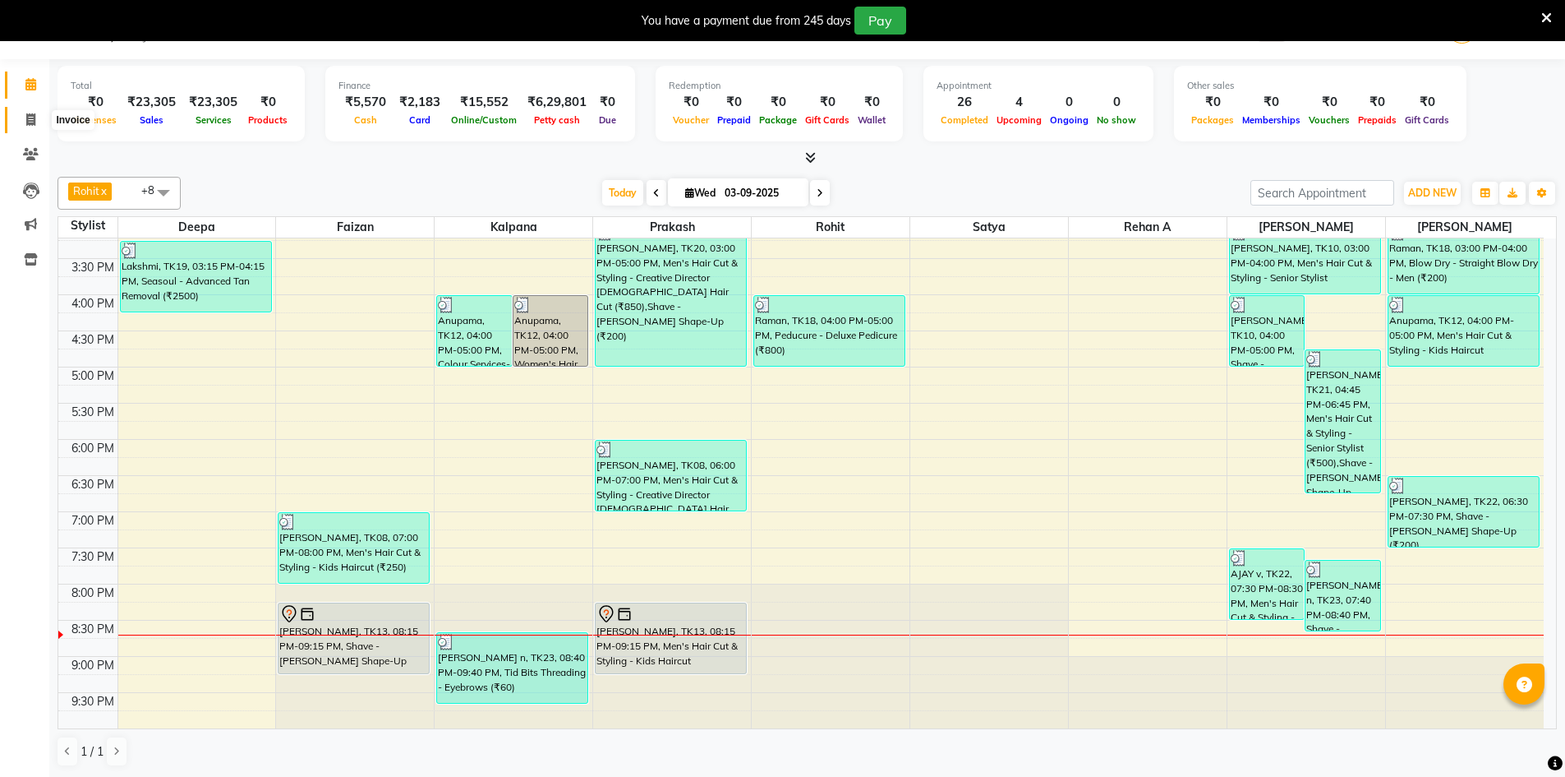
click at [30, 114] on icon at bounding box center [30, 119] width 9 height 12
select select "service"
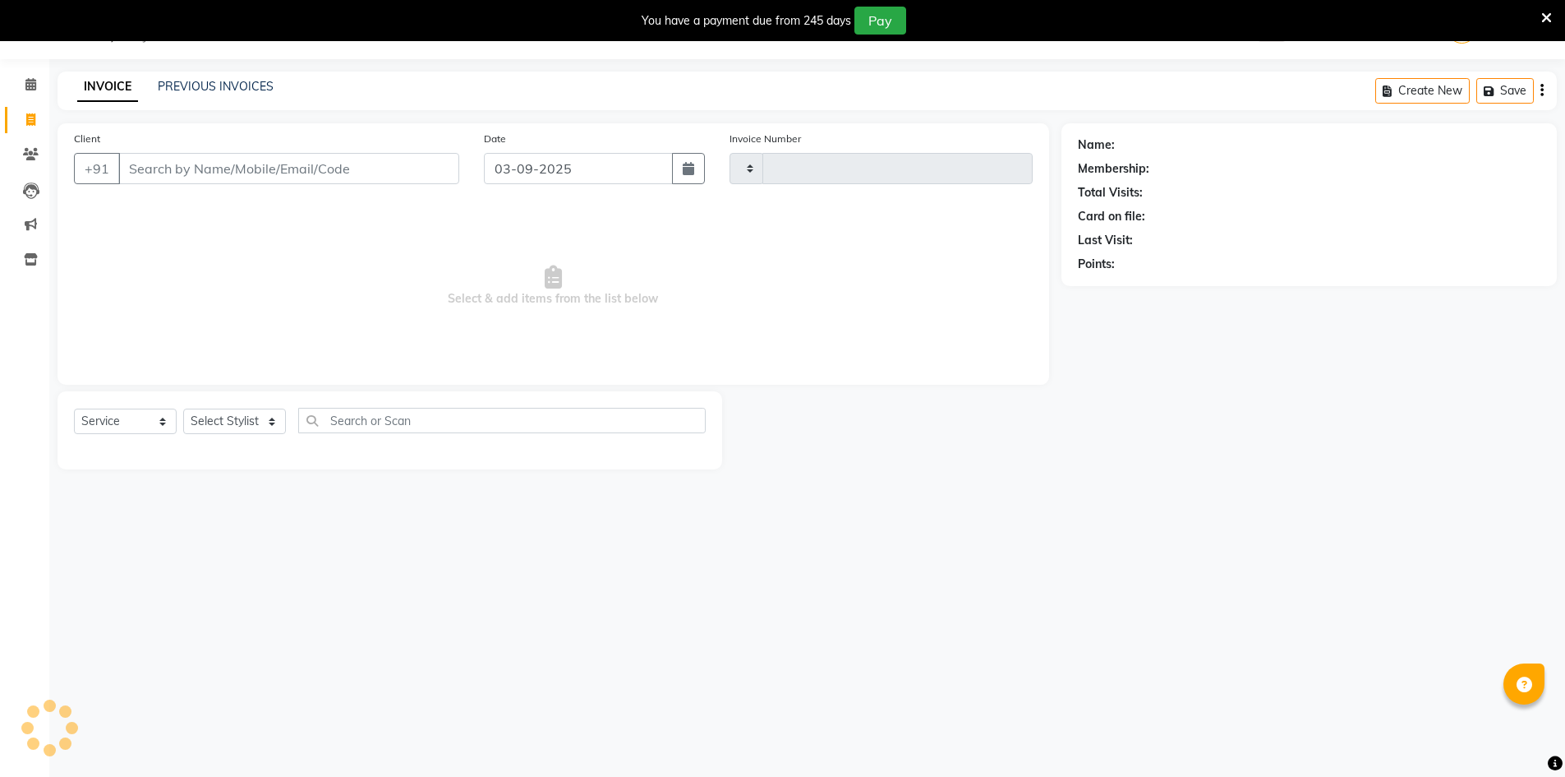
type input "2911"
select select "7388"
click at [260, 413] on select "Select Stylist" at bounding box center [234, 420] width 103 height 25
select select "65078"
click at [183, 408] on select "Select Stylist Admin Chrispin Deepa Dingg support Faizan Kalpana Kalyan Kenny M…" at bounding box center [234, 420] width 103 height 25
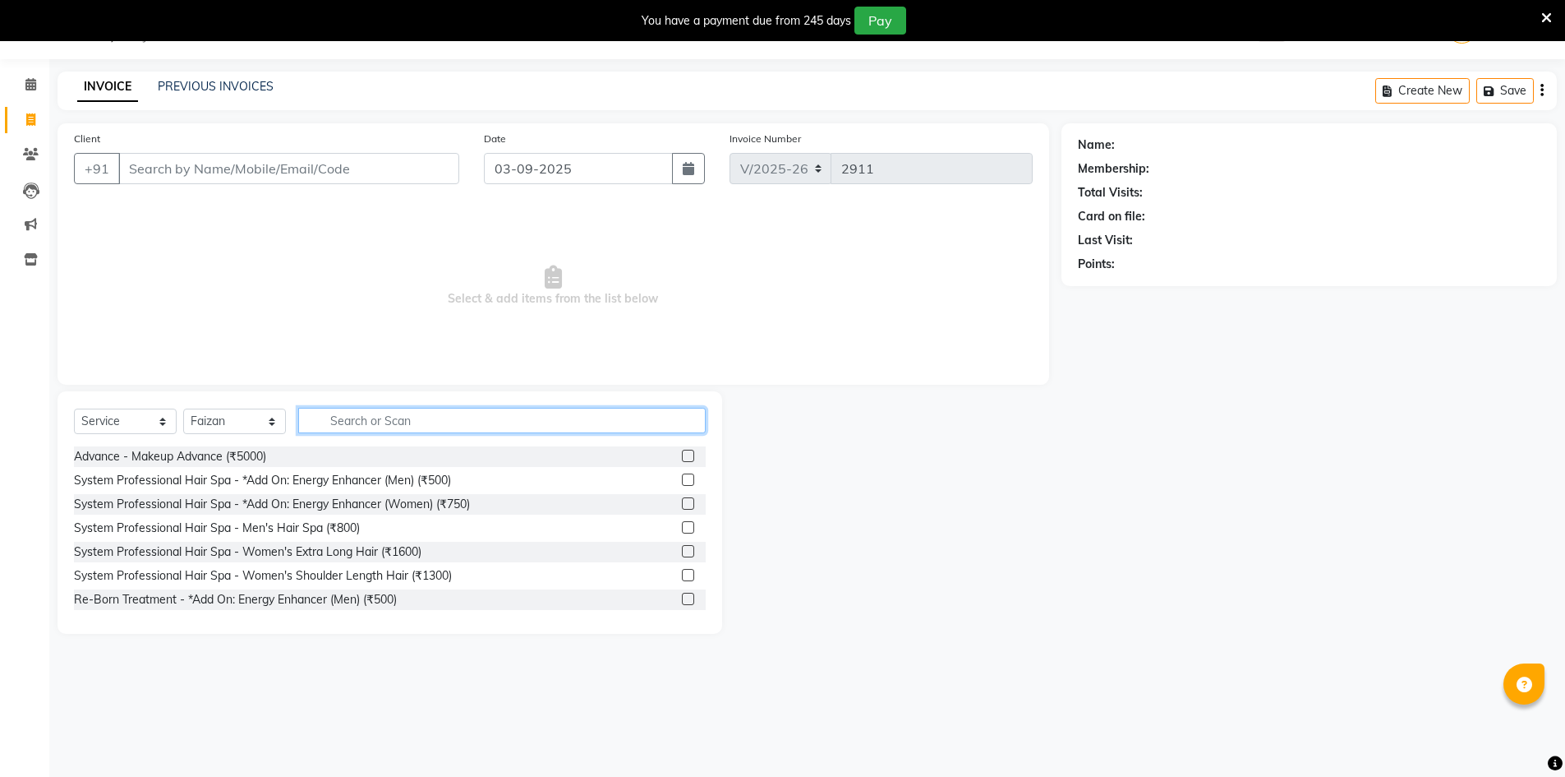
click at [380, 424] on input "text" at bounding box center [502, 420] width 408 height 25
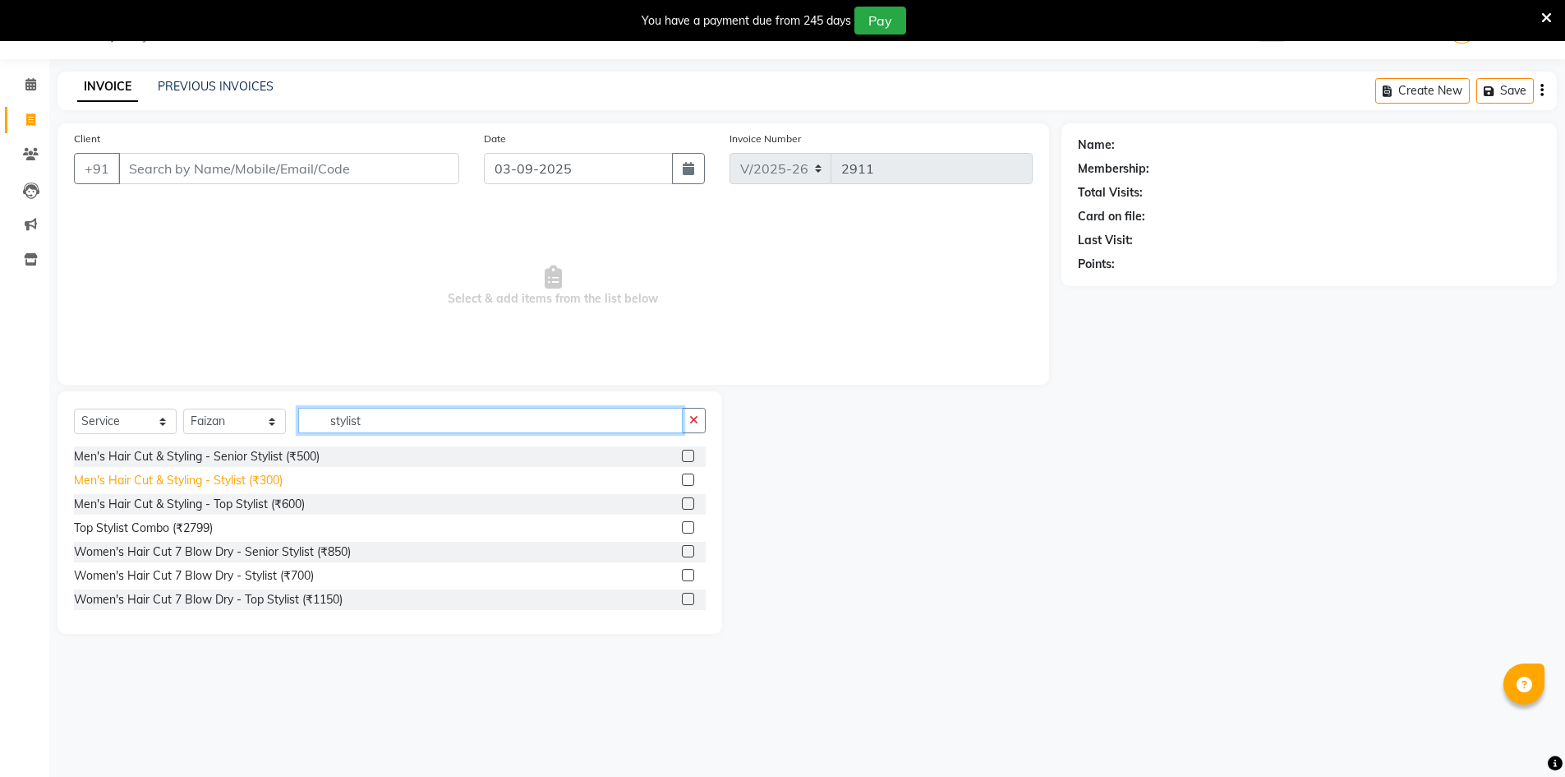
type input "stylist"
click at [269, 472] on div "Men's Hair Cut & Styling - Stylist (₹300)" at bounding box center [178, 480] width 209 height 17
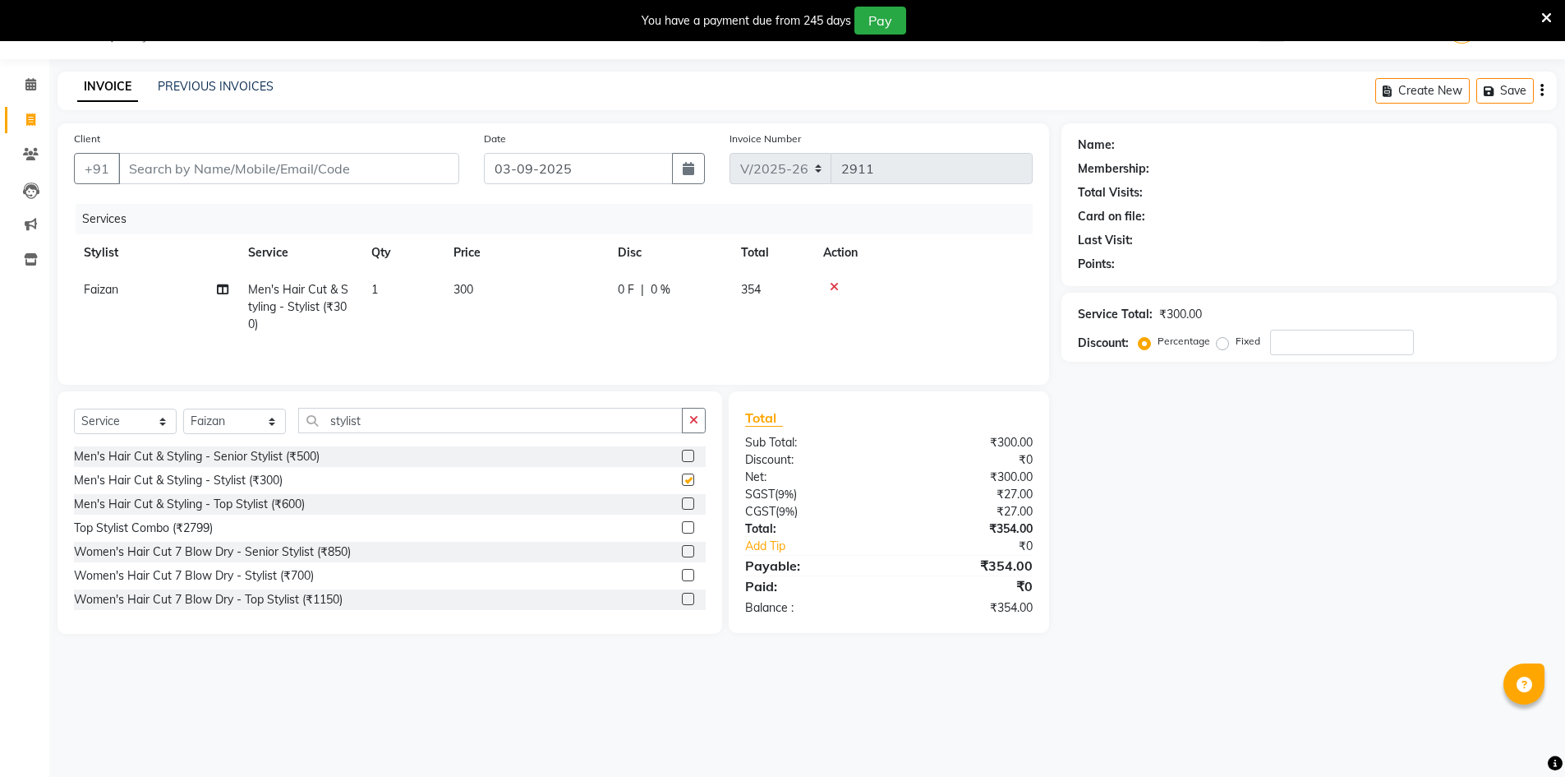
checkbox input "false"
drag, startPoint x: 371, startPoint y: 413, endPoint x: 288, endPoint y: 419, distance: 83.2
click at [288, 419] on div "Select Service Product Membership Package Voucher Prepaid Gift Card Select Styl…" at bounding box center [390, 427] width 632 height 39
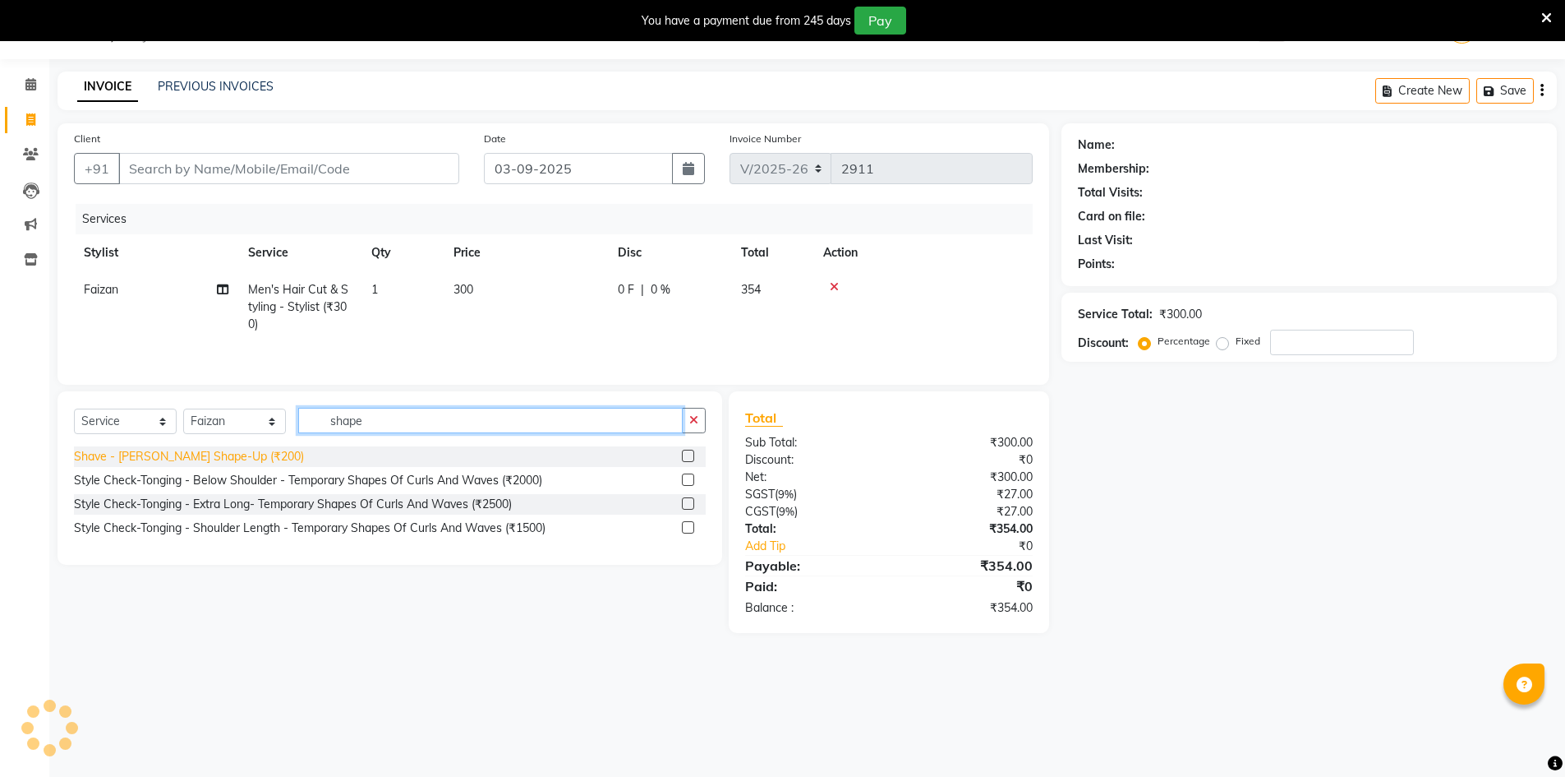
type input "shape"
click at [200, 459] on div "Shave - Beard Shape-Up (₹200)" at bounding box center [189, 456] width 230 height 17
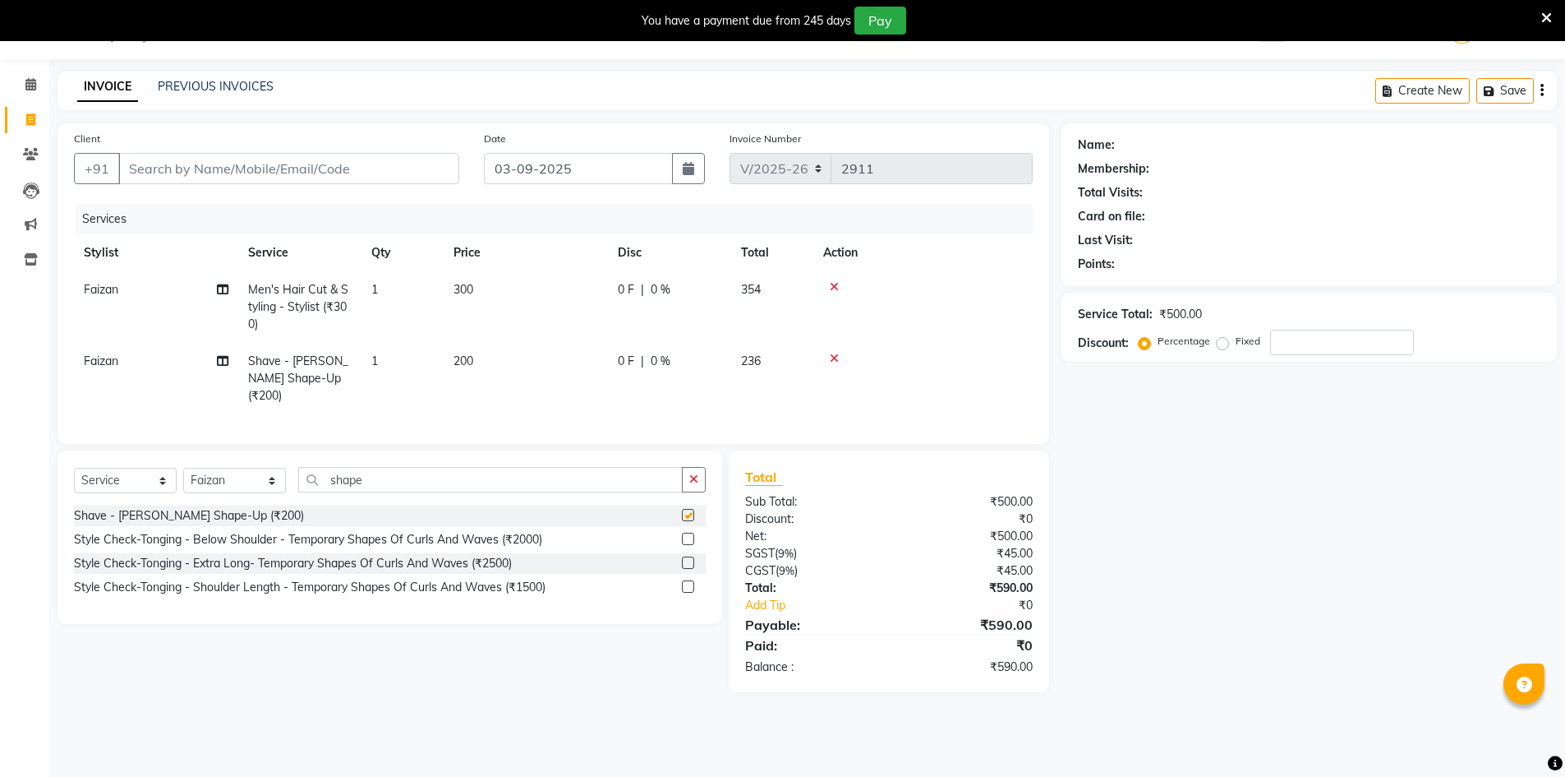
checkbox input "false"
click at [242, 168] on input "Client" at bounding box center [288, 168] width 341 height 31
type input "9"
type input "0"
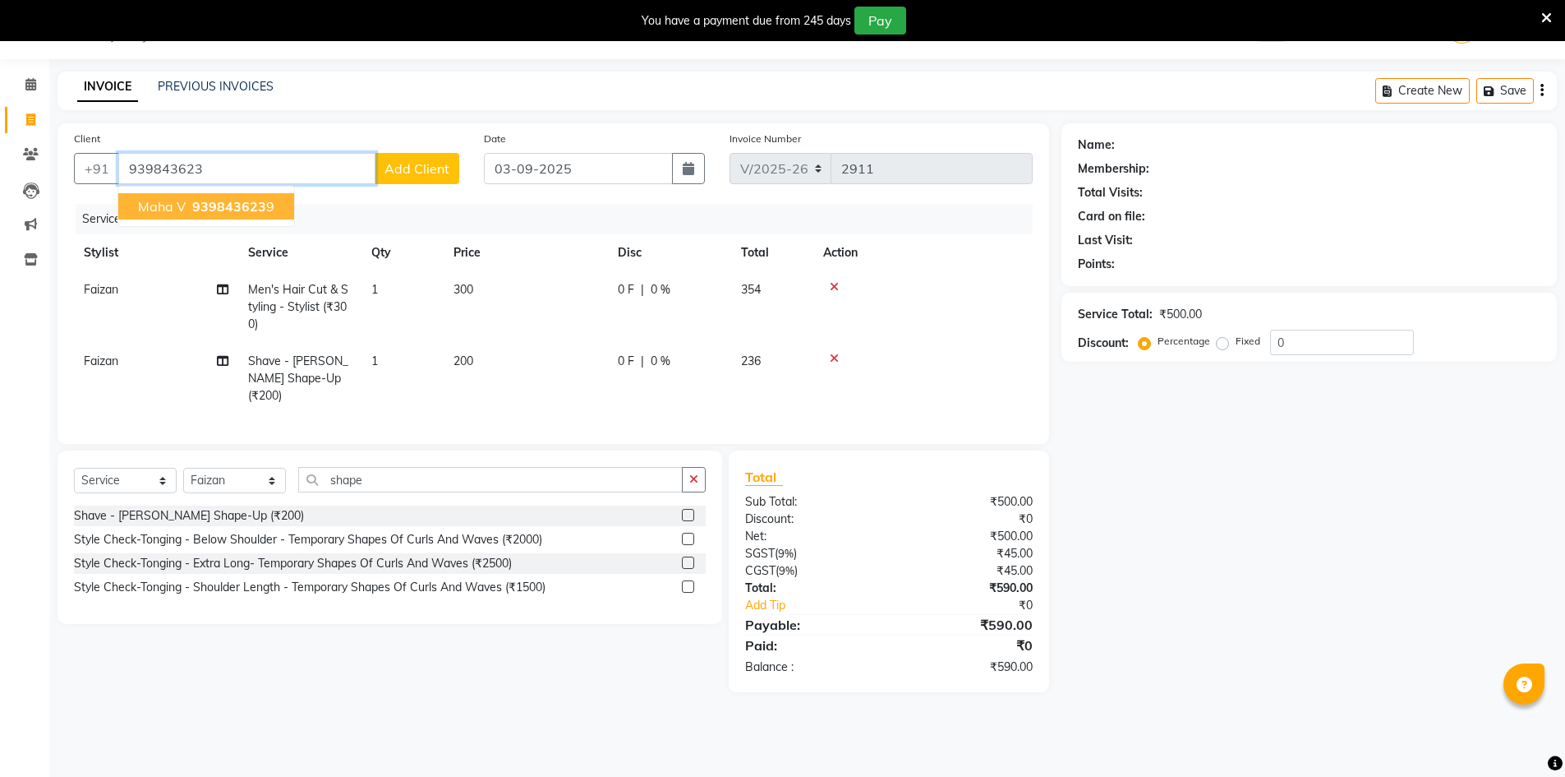
click at [254, 201] on span "939843623" at bounding box center [229, 206] width 74 height 16
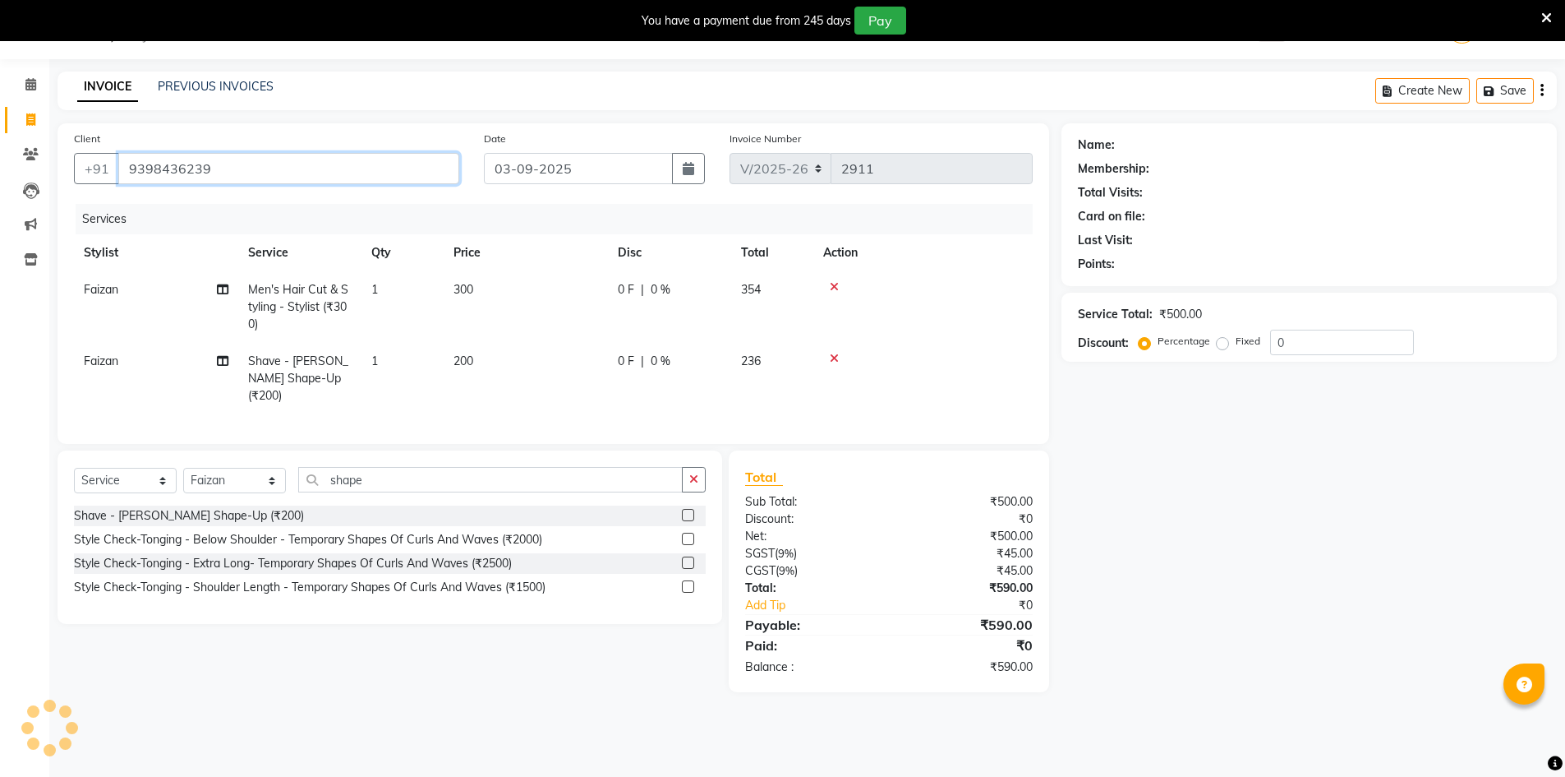
type input "9398436239"
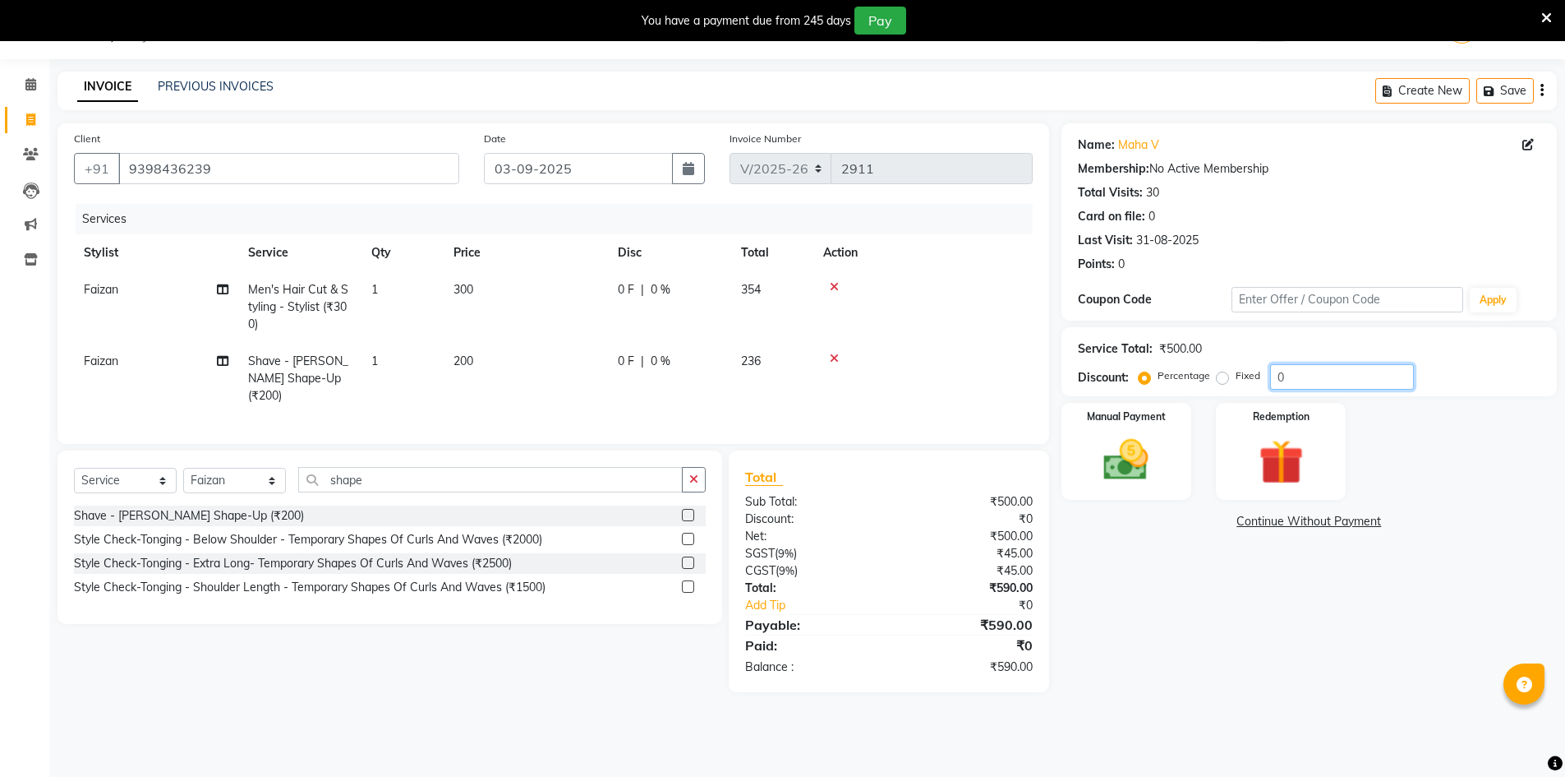
click at [1272, 382] on input "0" at bounding box center [1342, 376] width 144 height 25
type input "10"
click at [1116, 454] on img at bounding box center [1127, 459] width 76 height 53
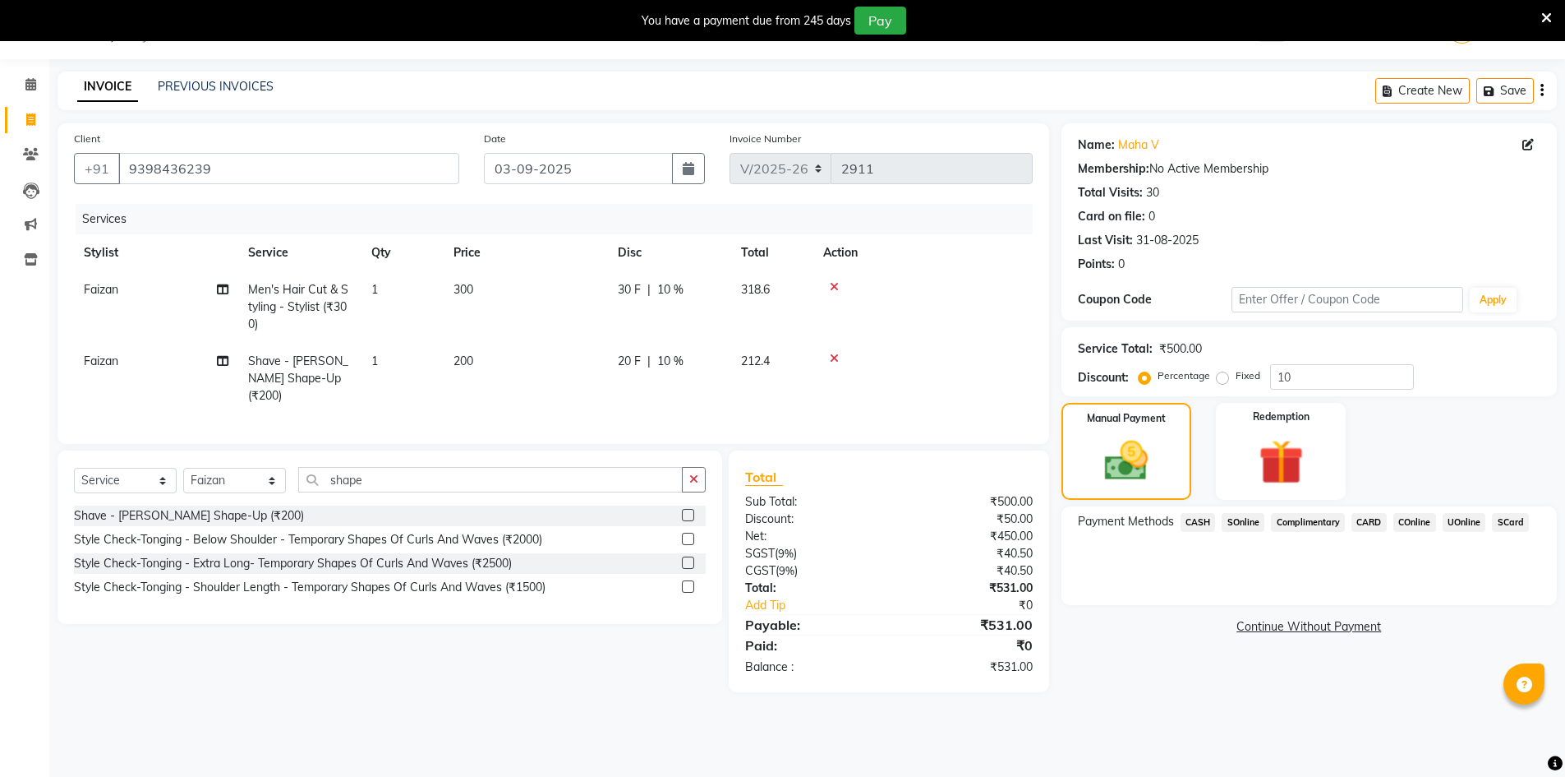
click at [1457, 521] on span "UOnline" at bounding box center [1465, 522] width 44 height 19
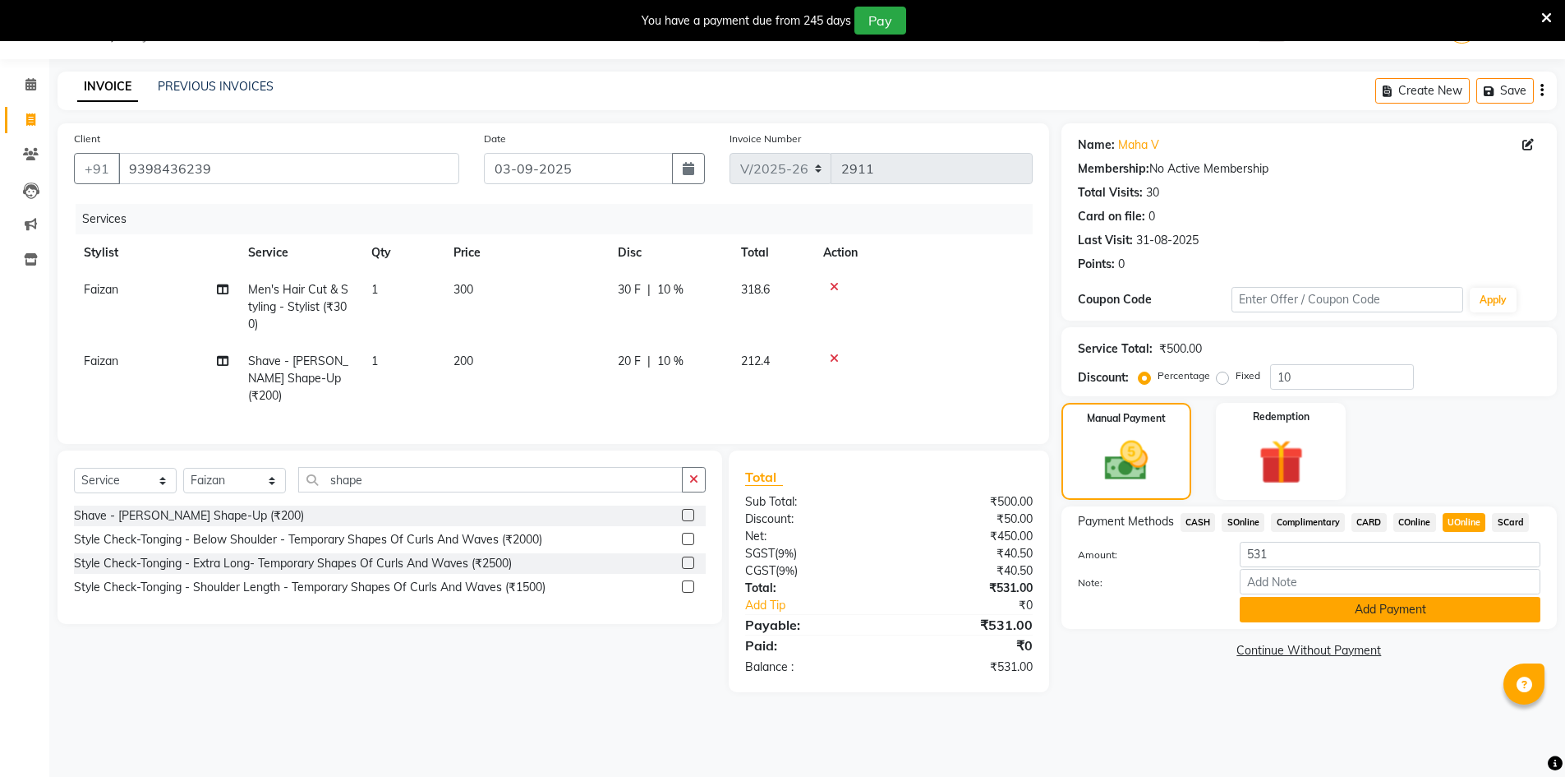
click at [1330, 606] on button "Add Payment" at bounding box center [1390, 609] width 301 height 25
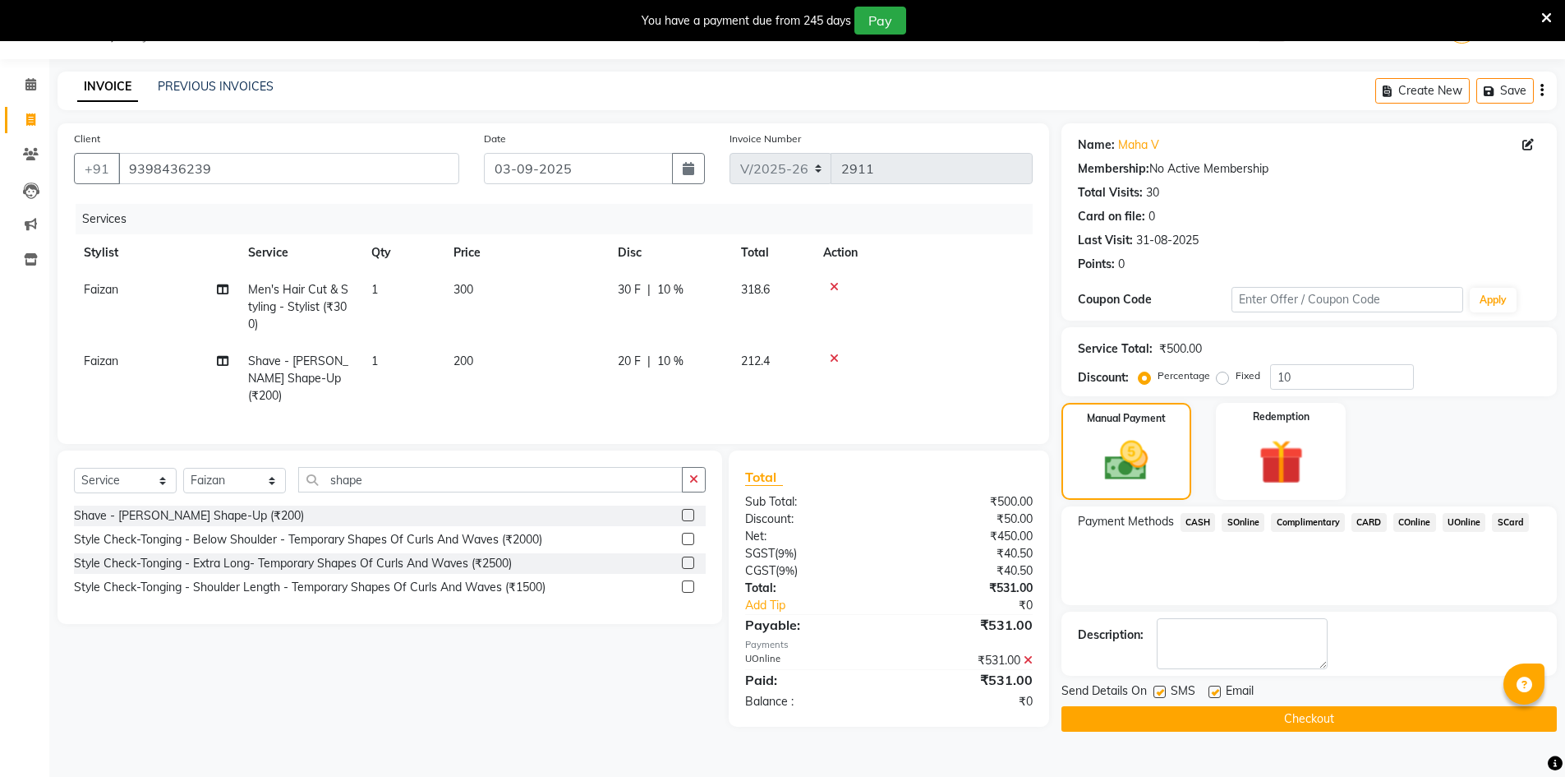
click at [1277, 708] on button "Checkout" at bounding box center [1310, 718] width 496 height 25
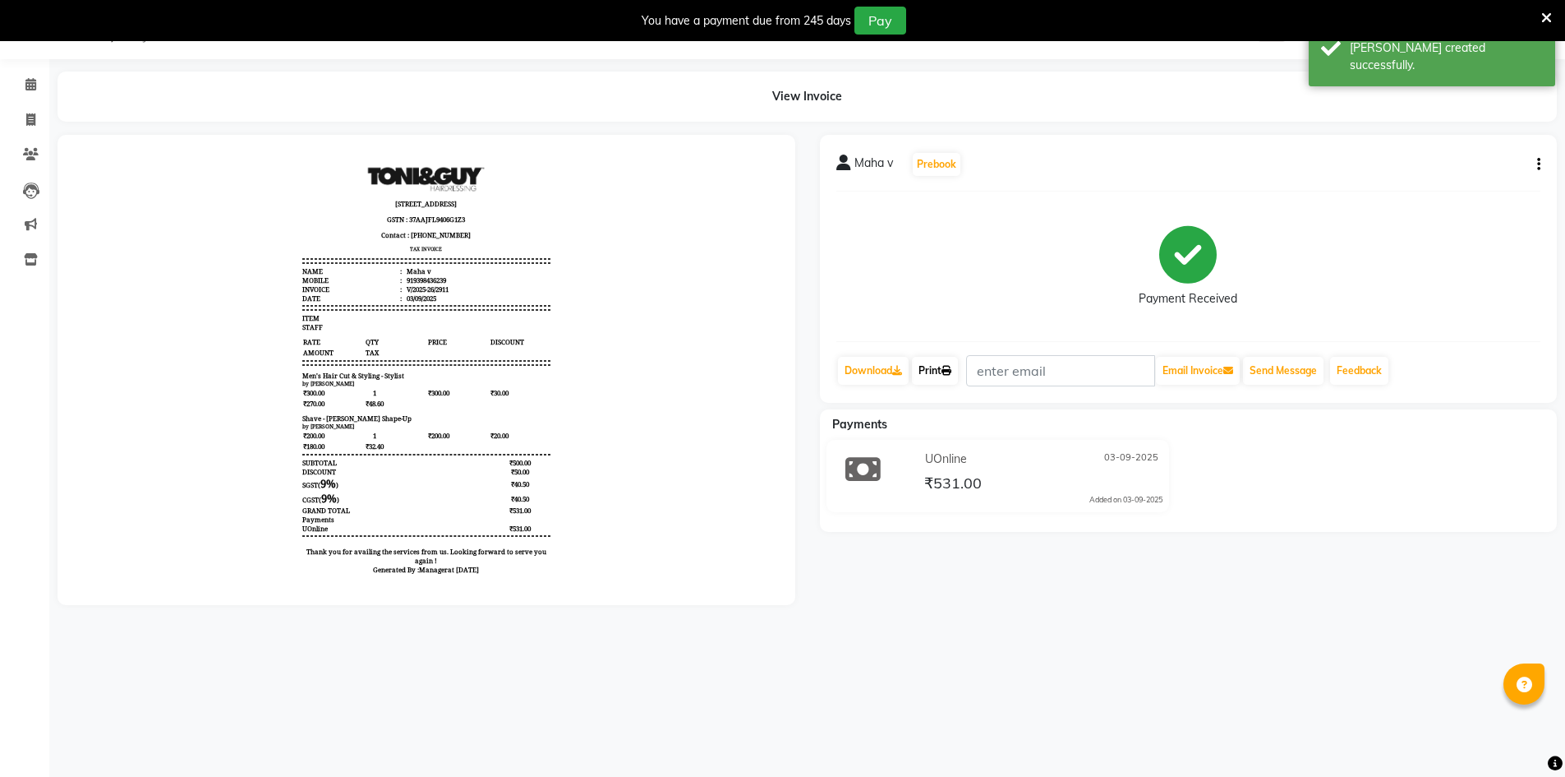
click at [926, 364] on link "Print" at bounding box center [935, 371] width 46 height 28
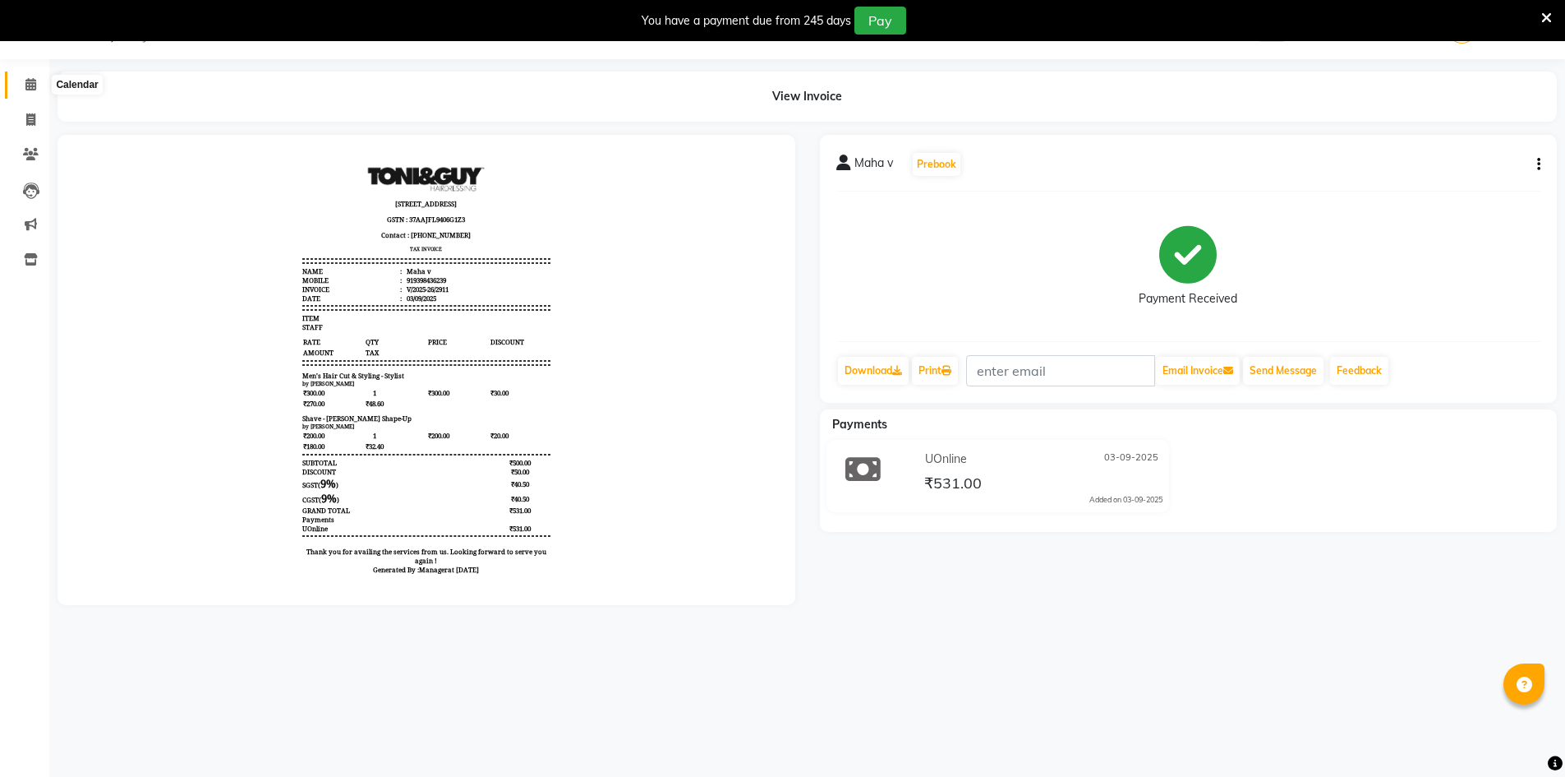
click at [27, 92] on span at bounding box center [30, 85] width 29 height 19
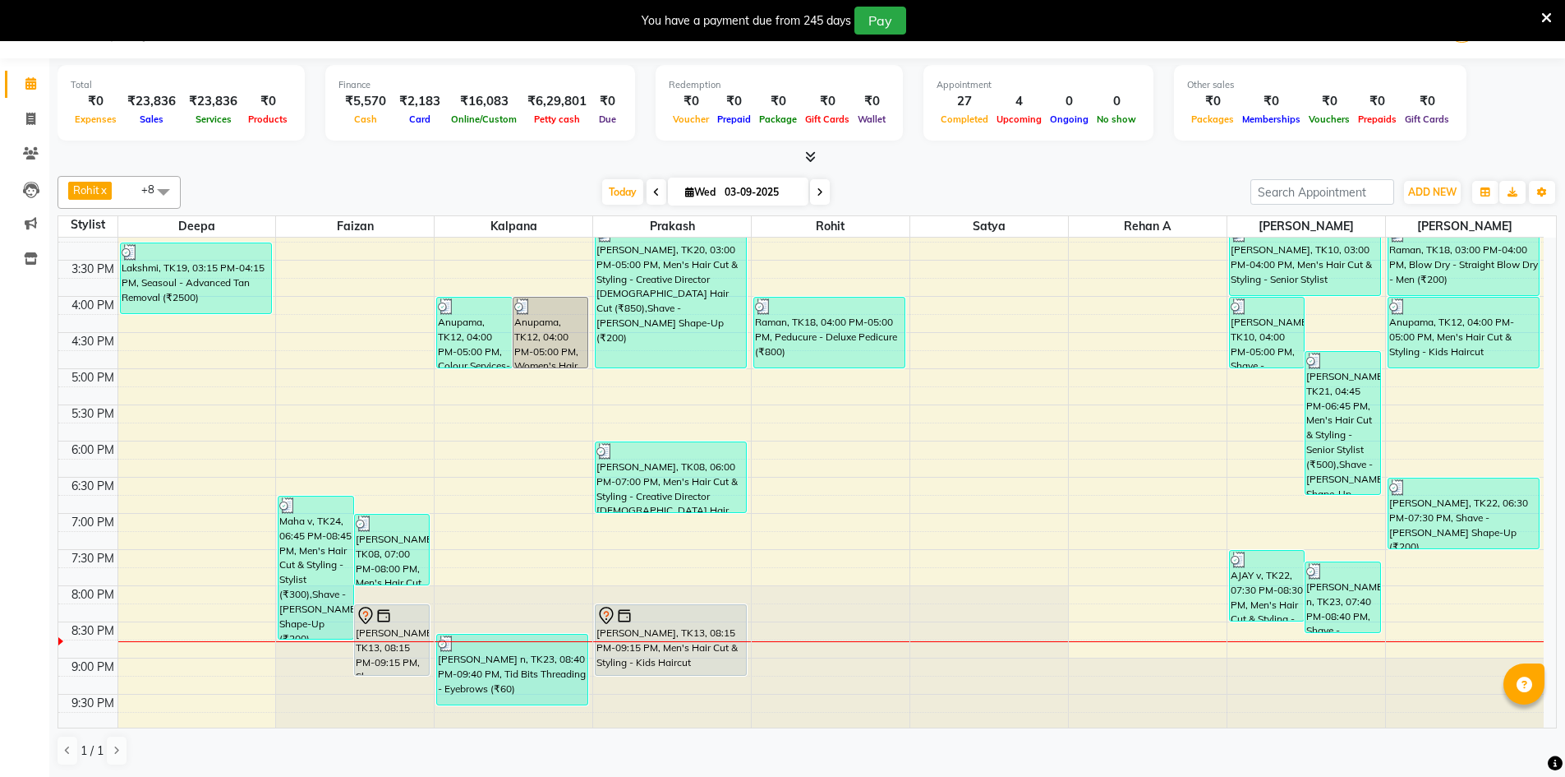
scroll to position [522, 0]
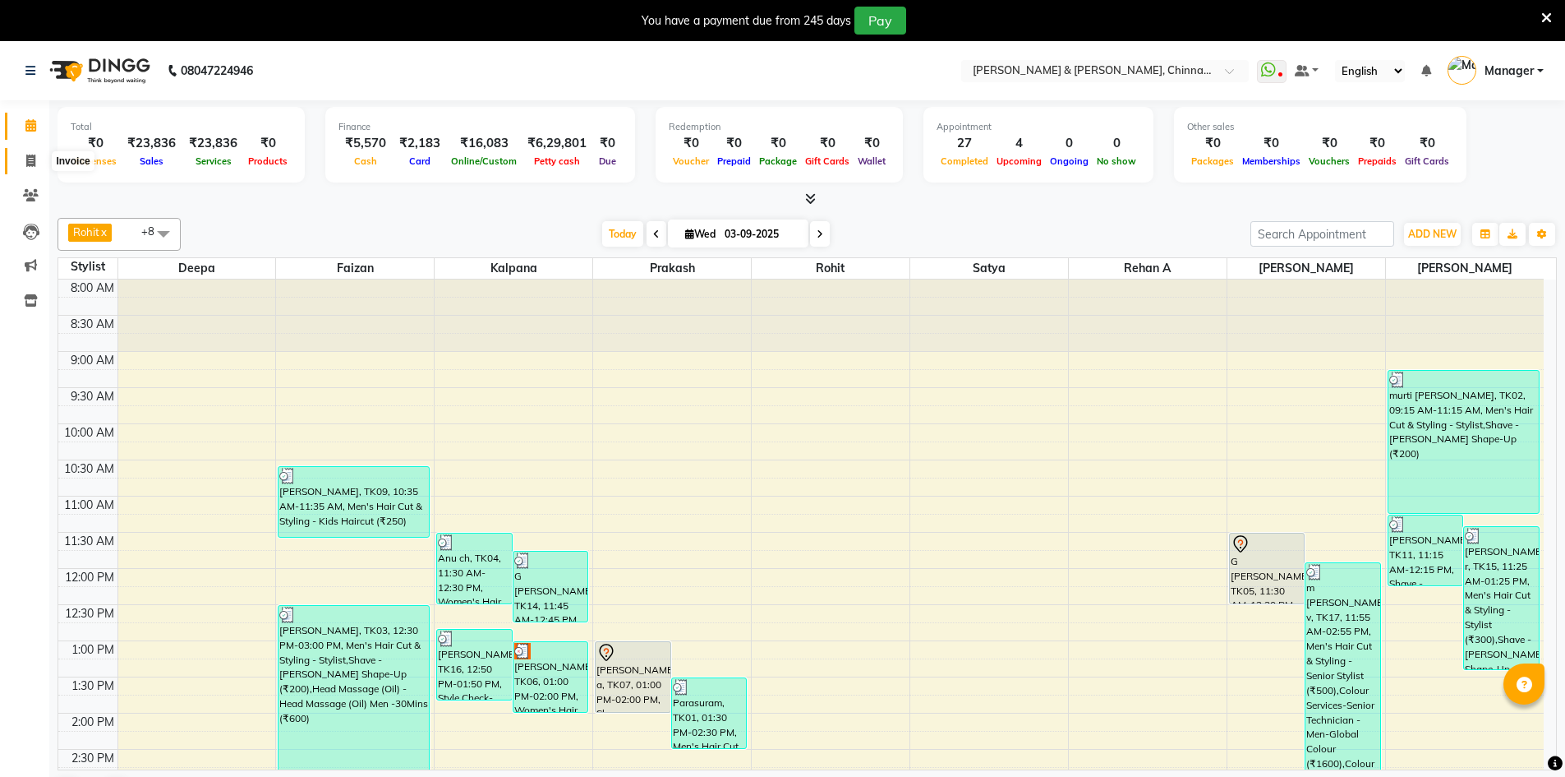
click at [21, 165] on span at bounding box center [30, 161] width 29 height 19
select select "7388"
select select "service"
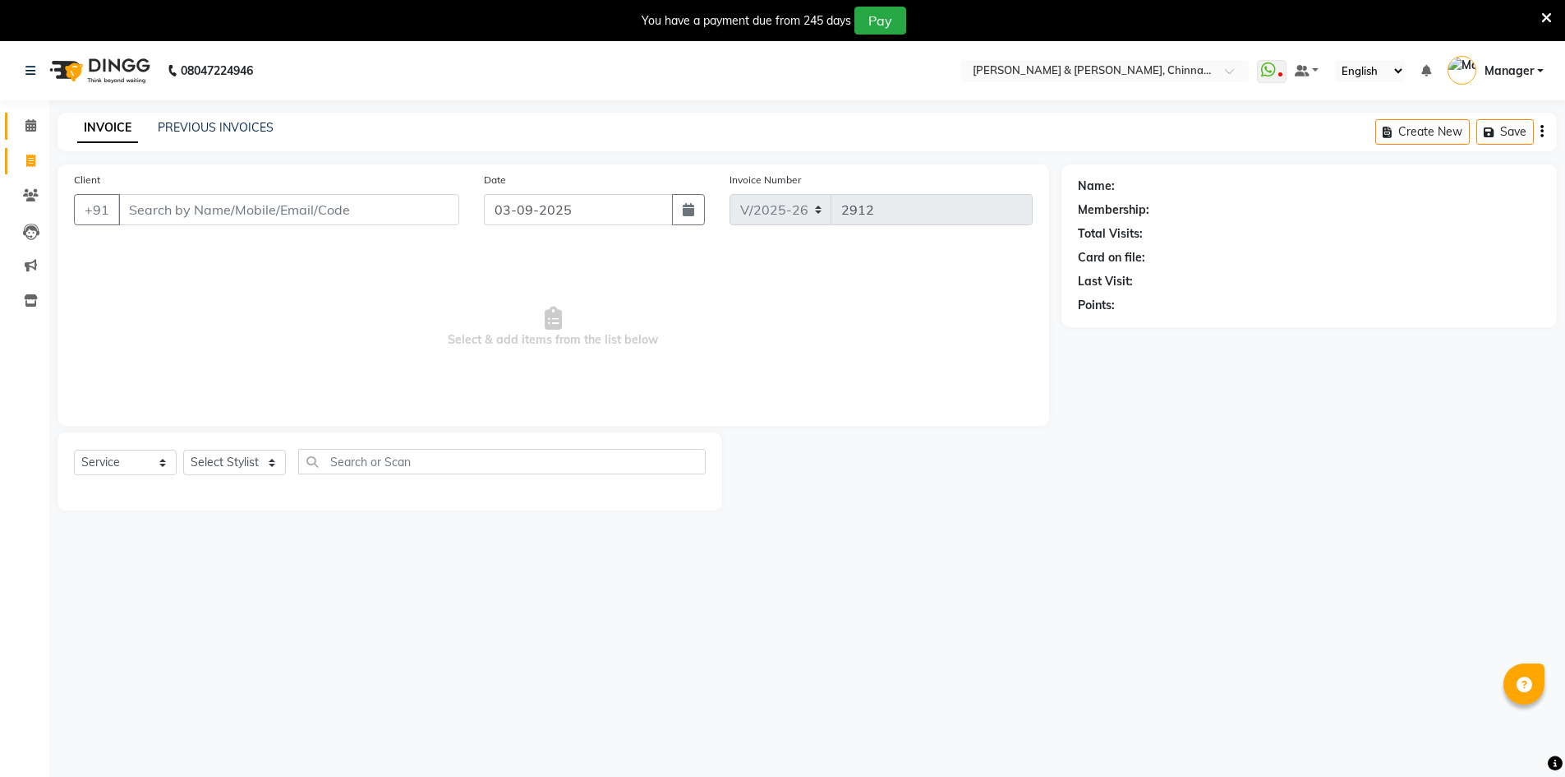
click at [32, 127] on icon at bounding box center [30, 125] width 11 height 12
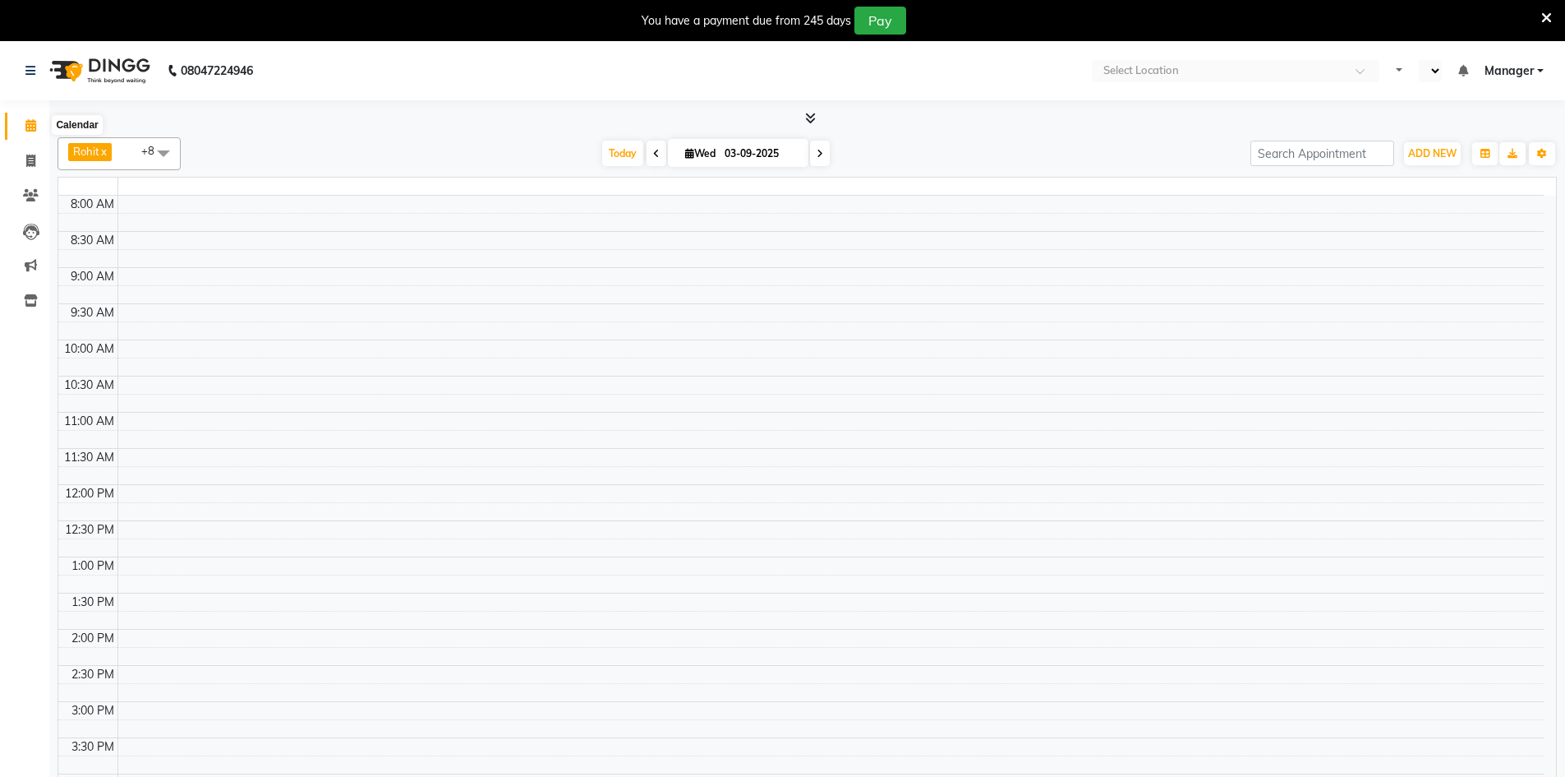
select select "en"
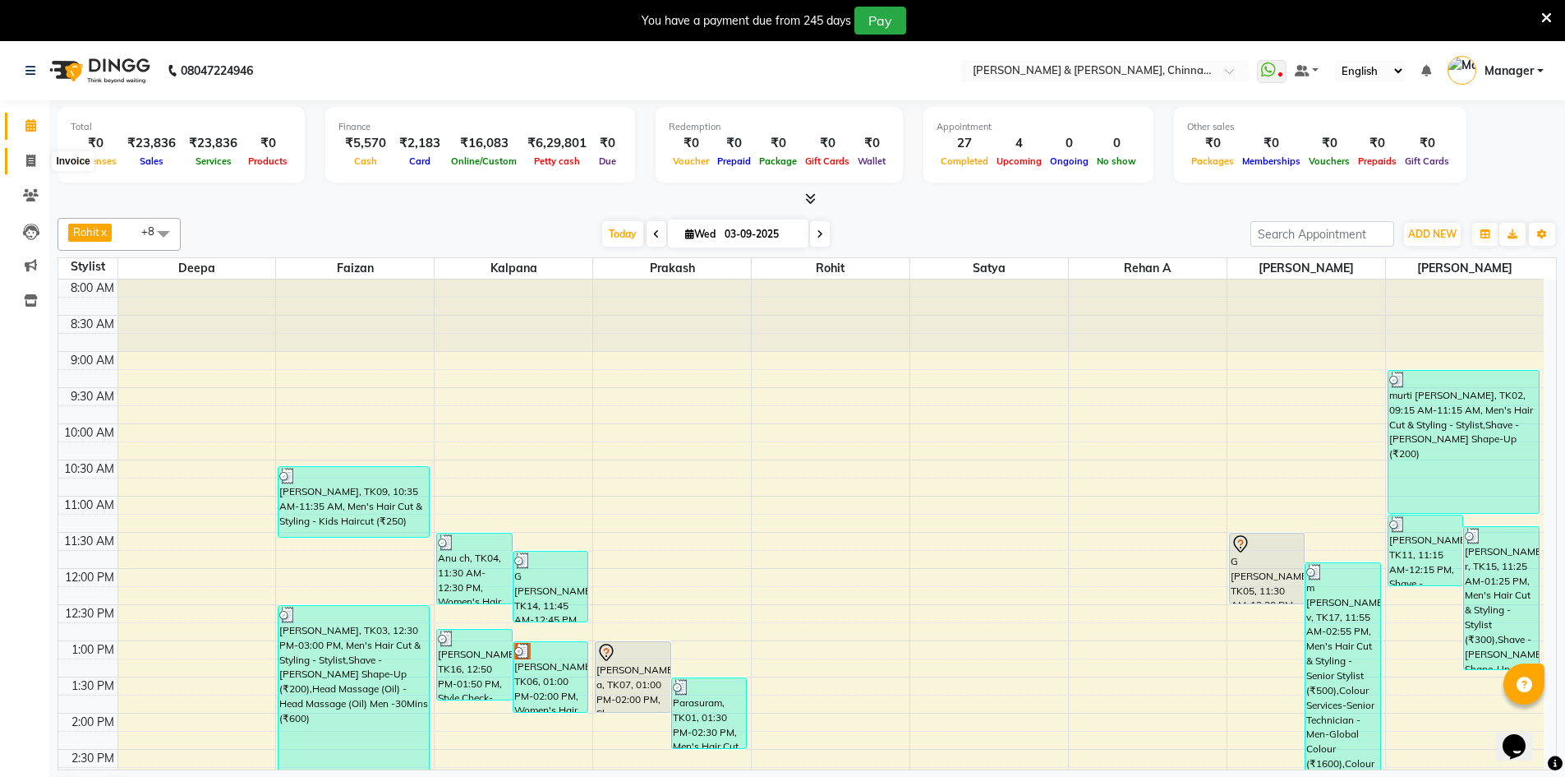
click at [26, 155] on icon at bounding box center [30, 160] width 9 height 12
select select "service"
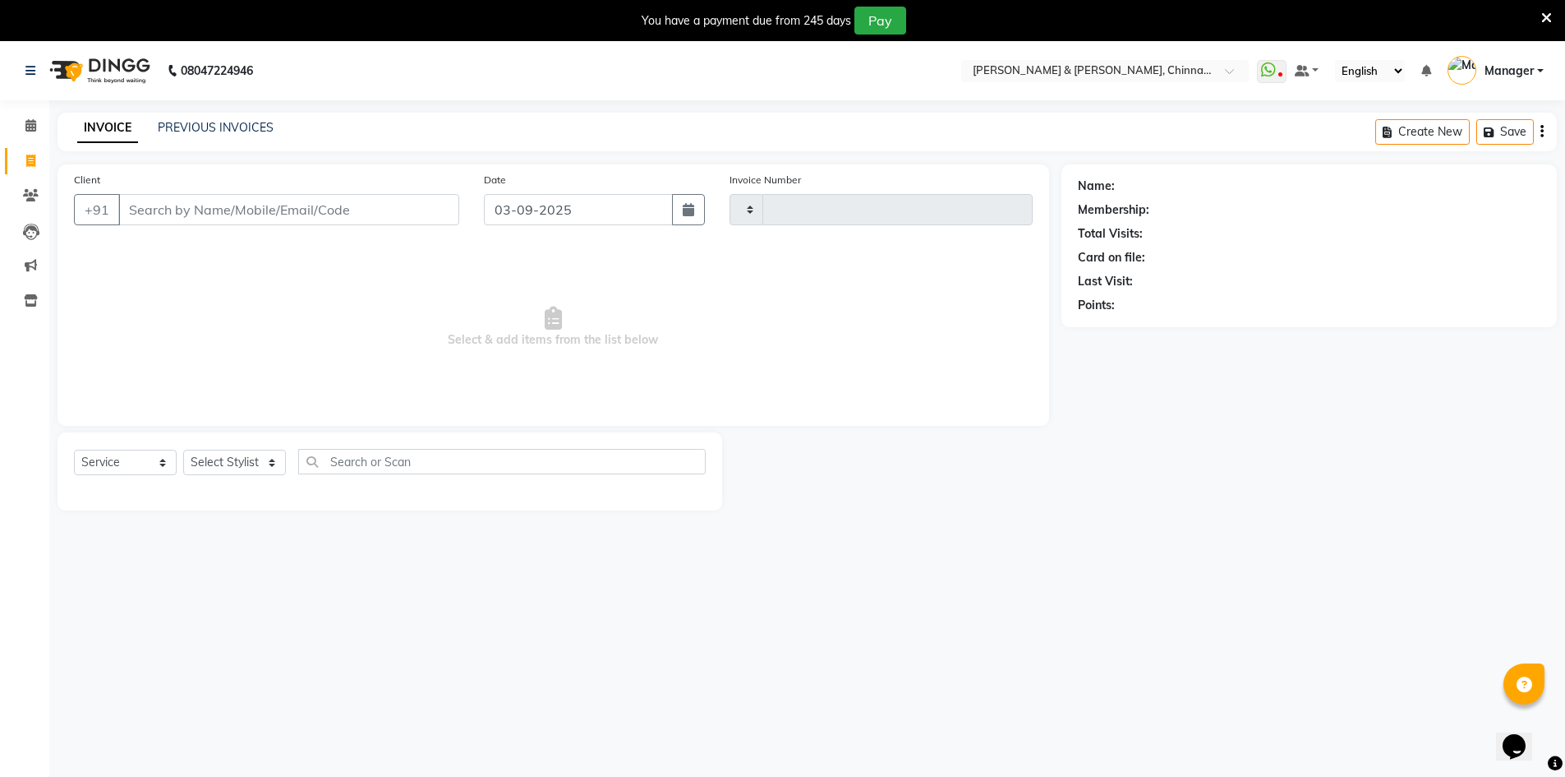
type input "2912"
select select "7388"
click at [240, 125] on link "PREVIOUS INVOICES" at bounding box center [216, 127] width 116 height 15
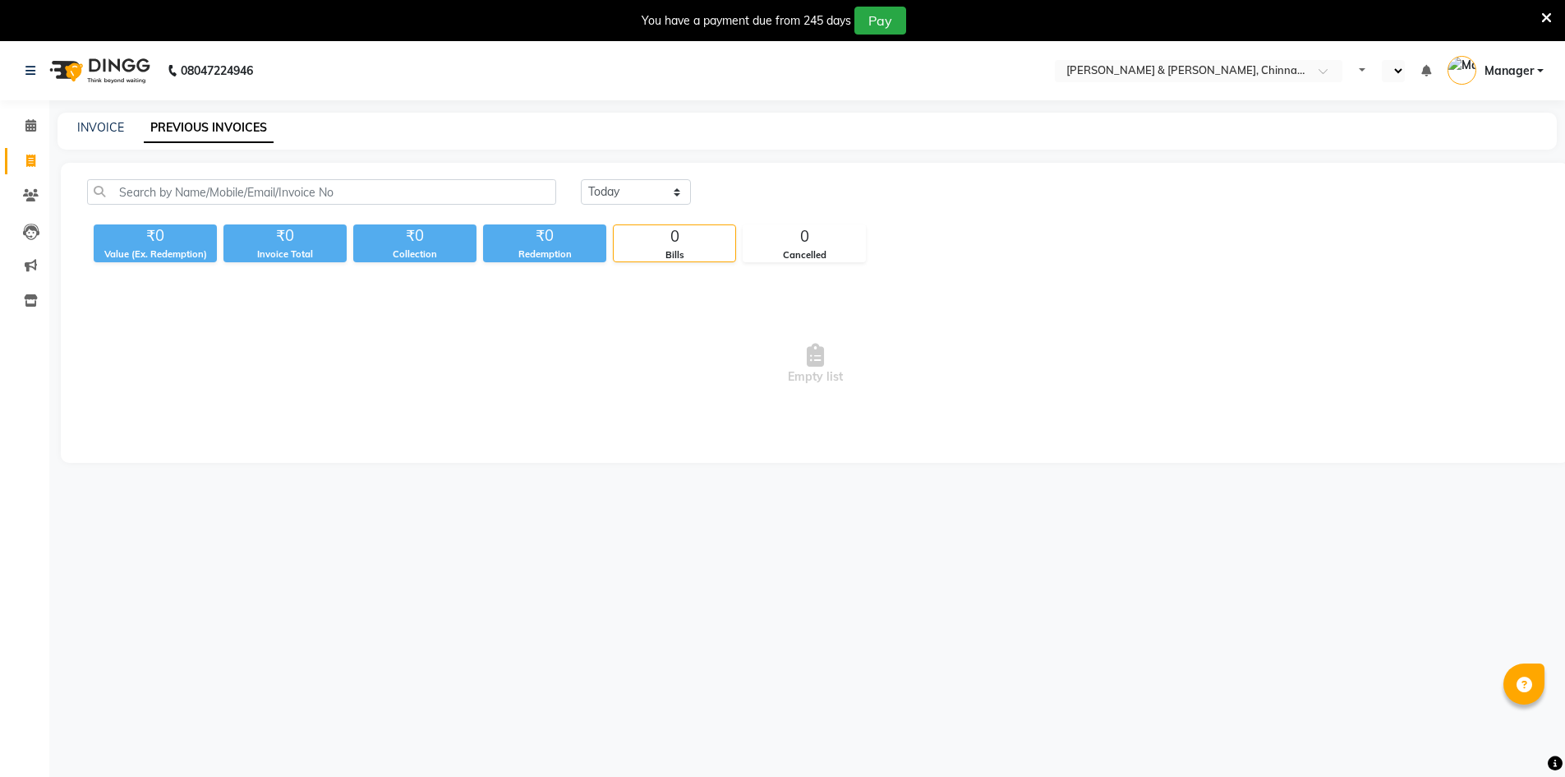
select select "en"
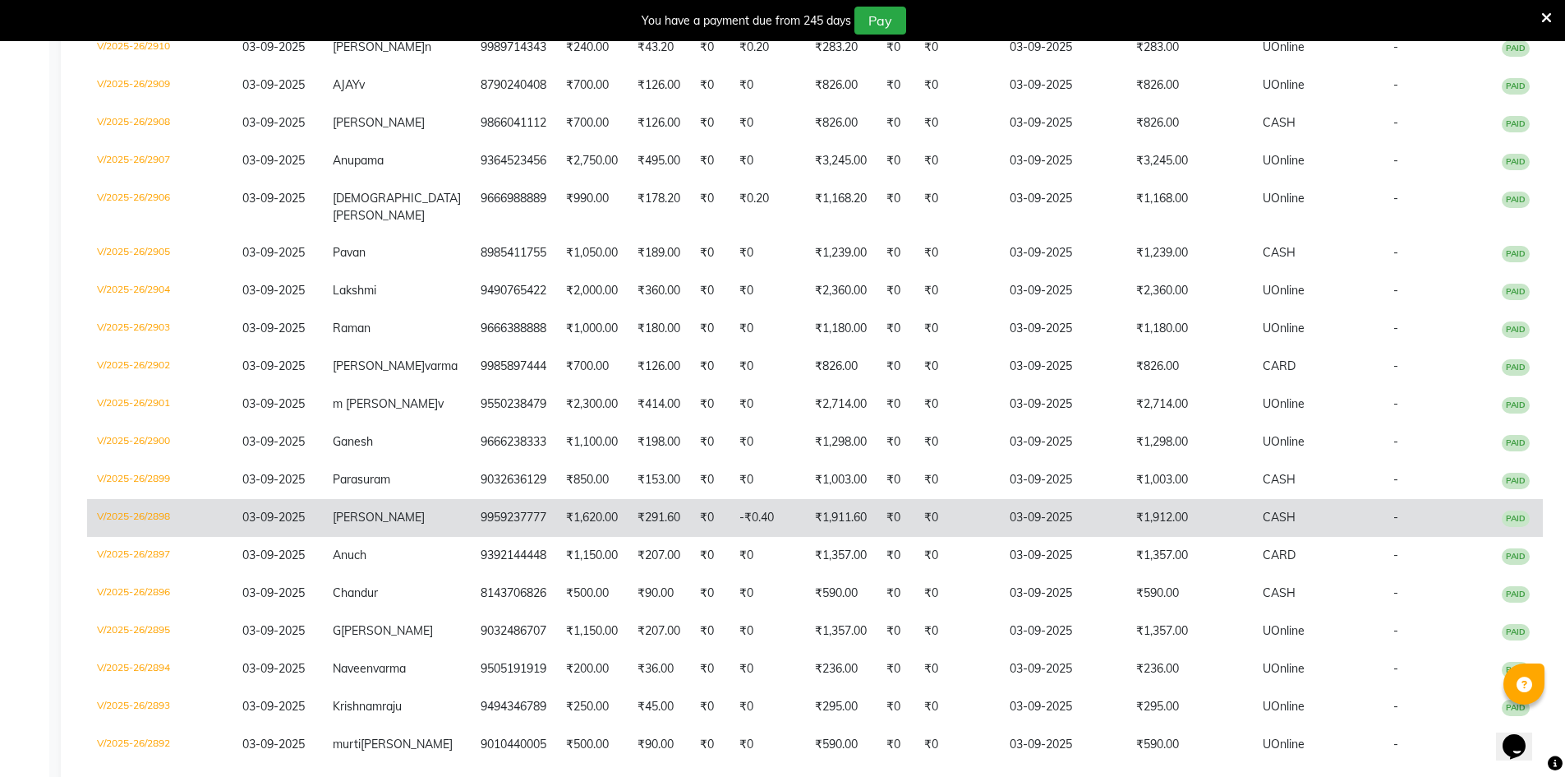
scroll to position [438, 0]
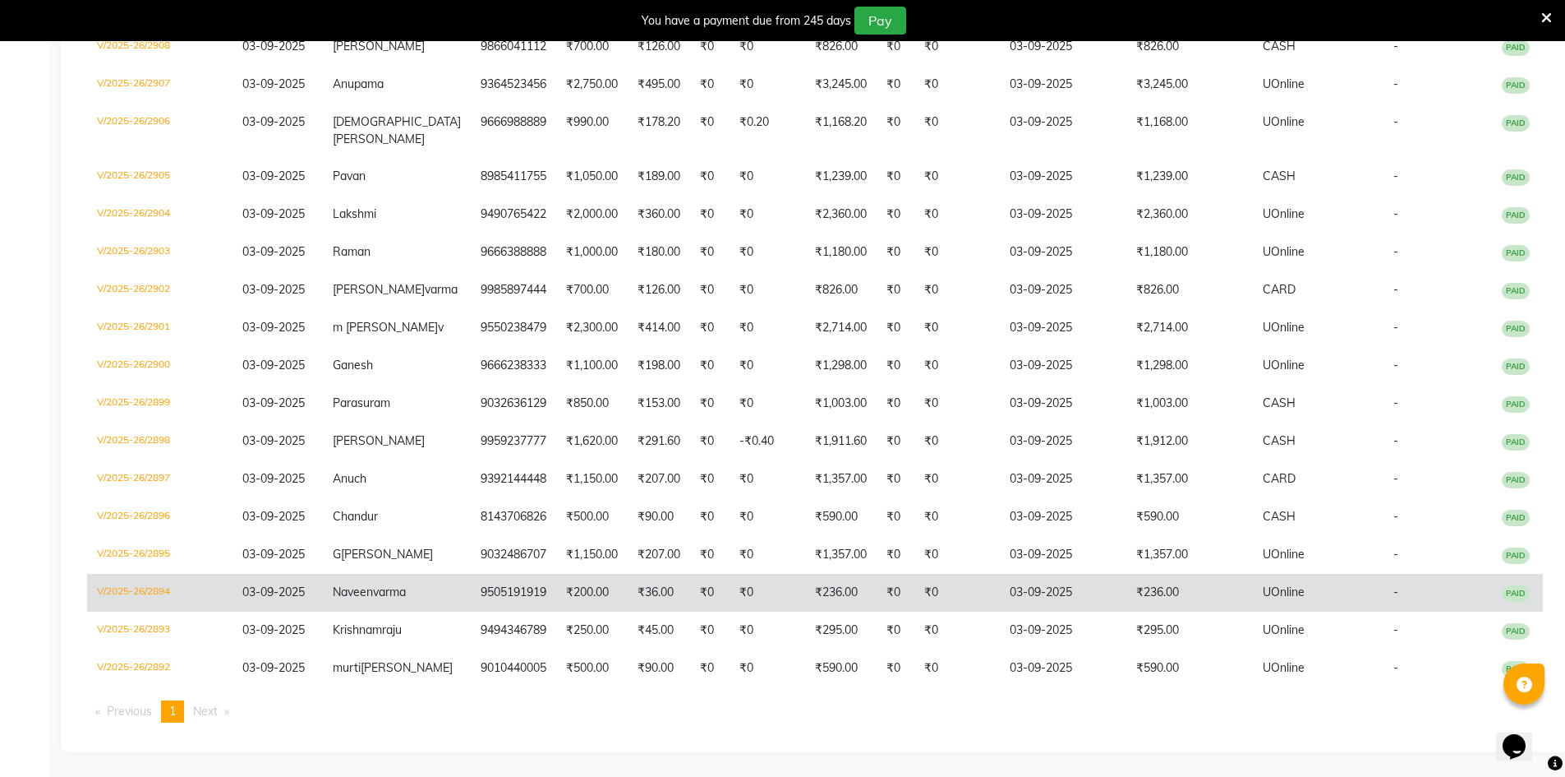
click at [373, 586] on span "varma" at bounding box center [389, 591] width 33 height 15
click at [390, 588] on td "[PERSON_NAME]" at bounding box center [397, 593] width 148 height 38
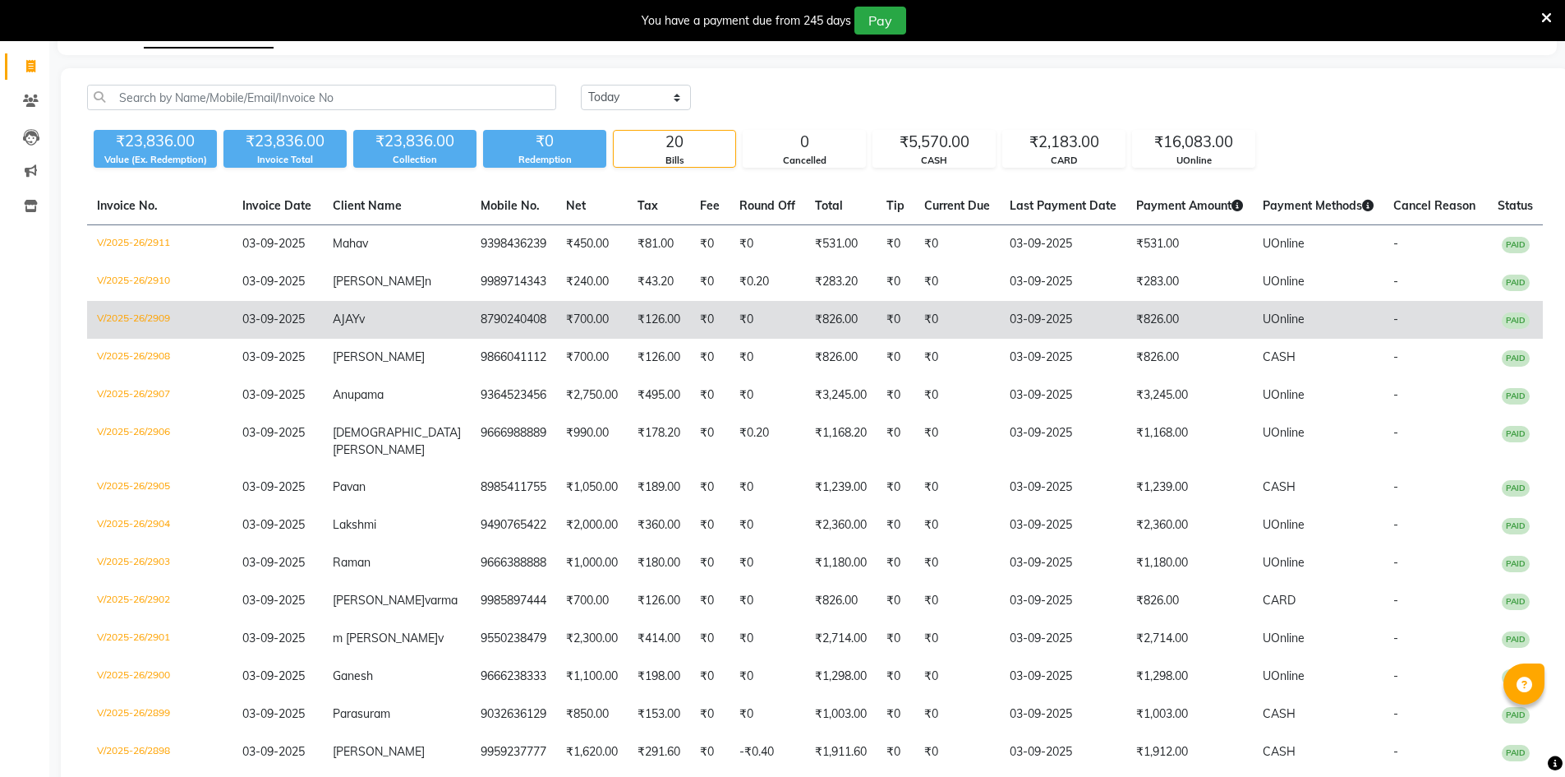
scroll to position [0, 0]
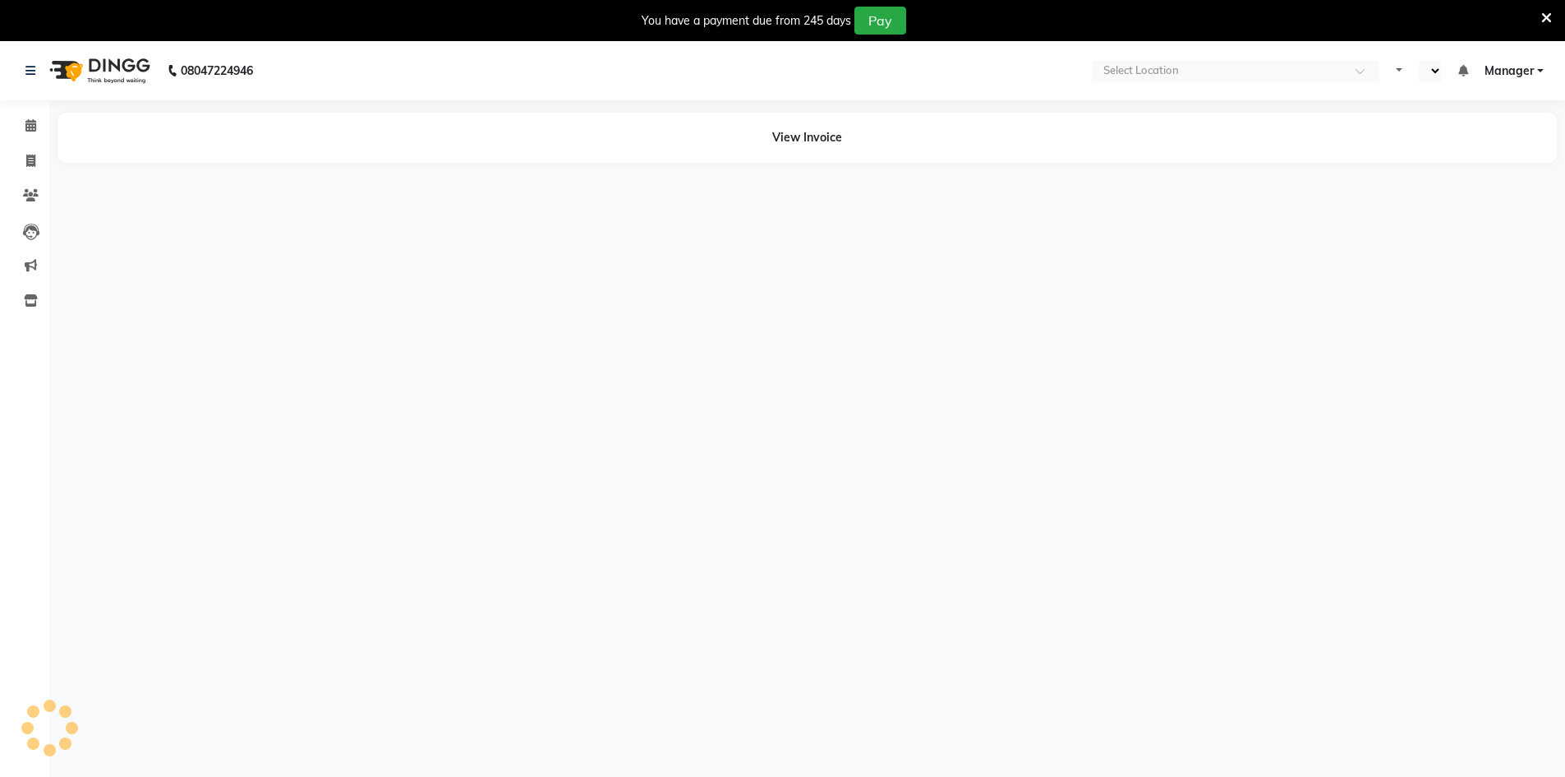
select select "en"
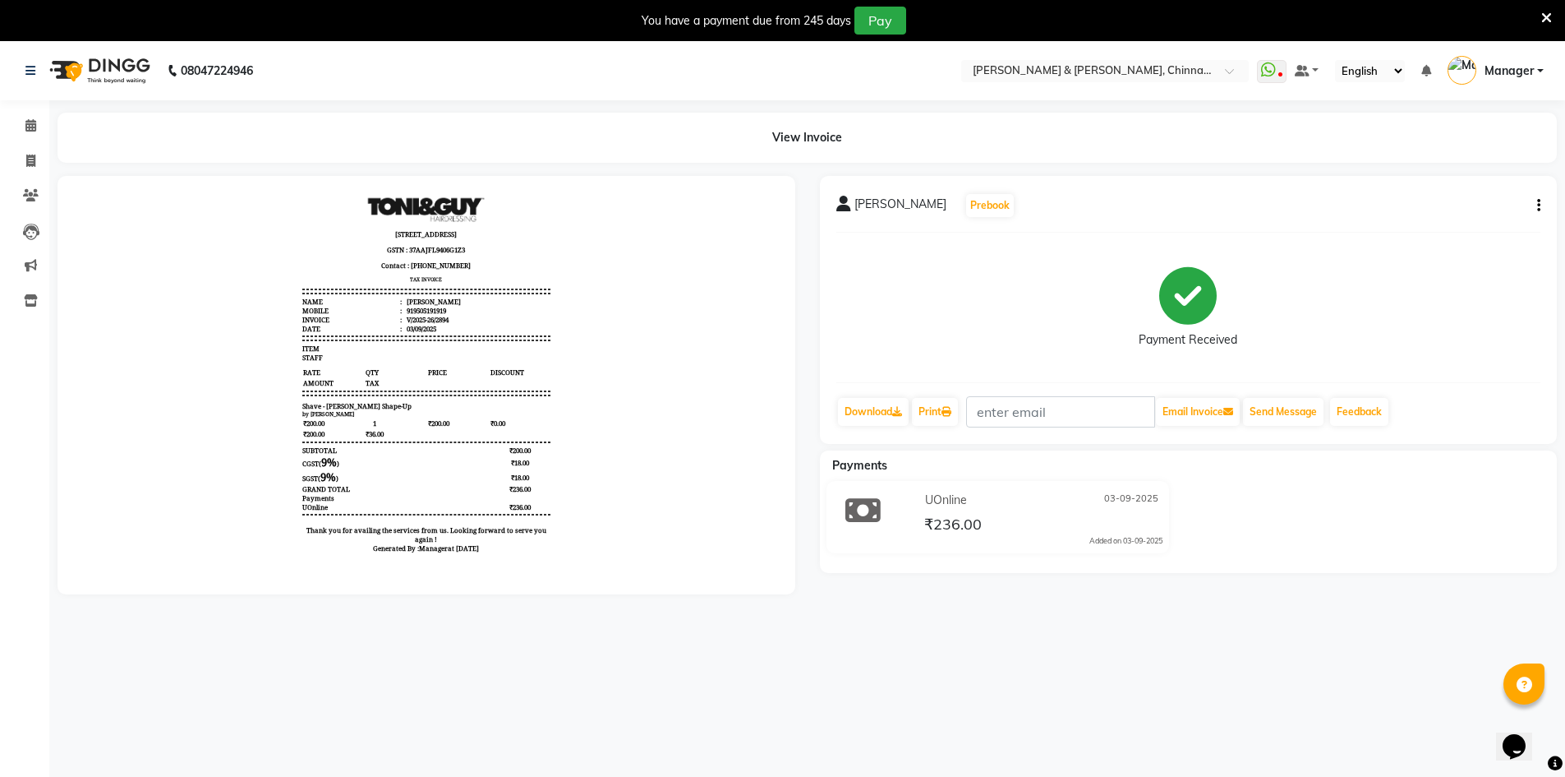
scroll to position [13, 0]
click at [26, 122] on icon at bounding box center [30, 125] width 11 height 12
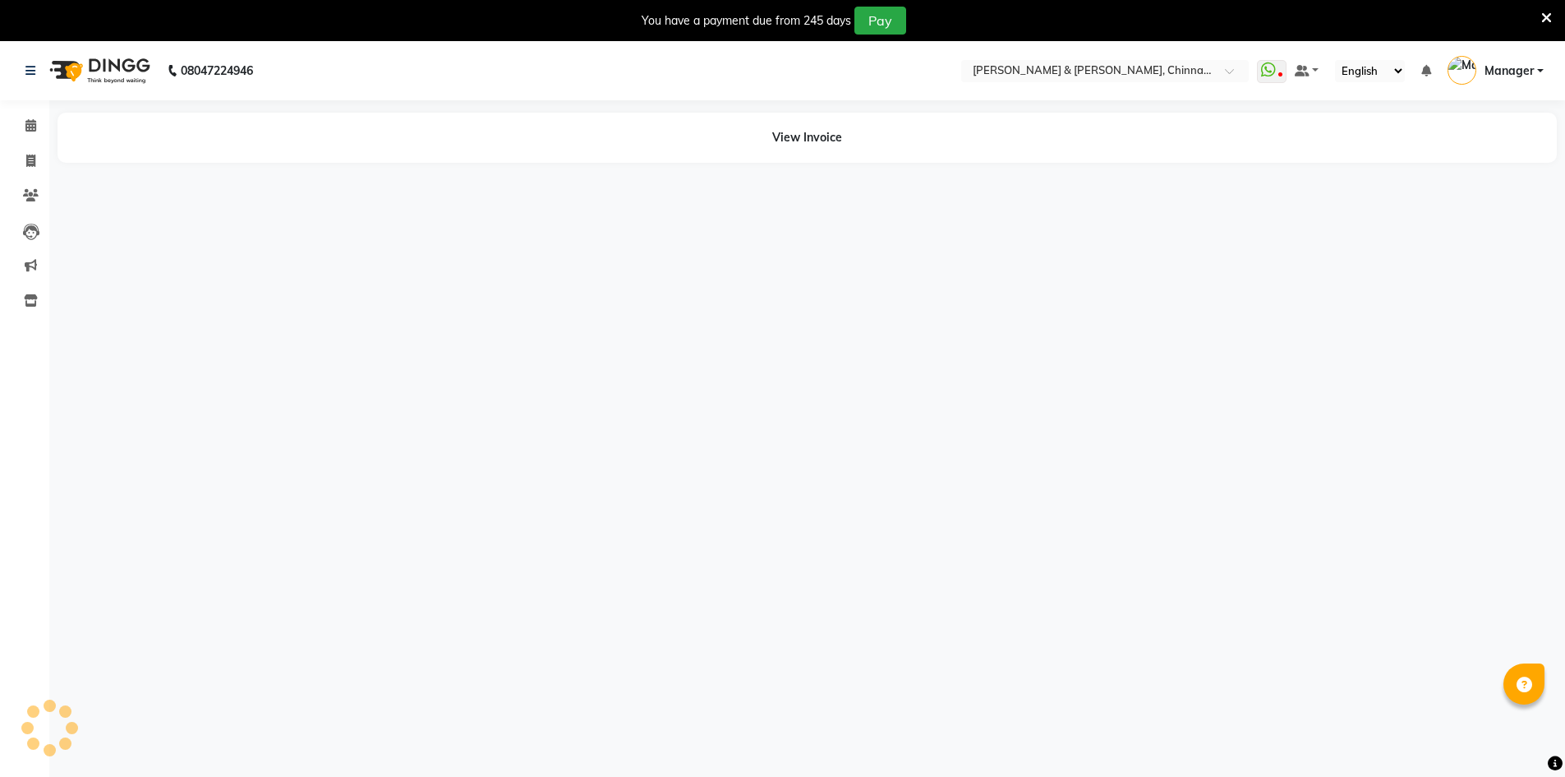
select select "en"
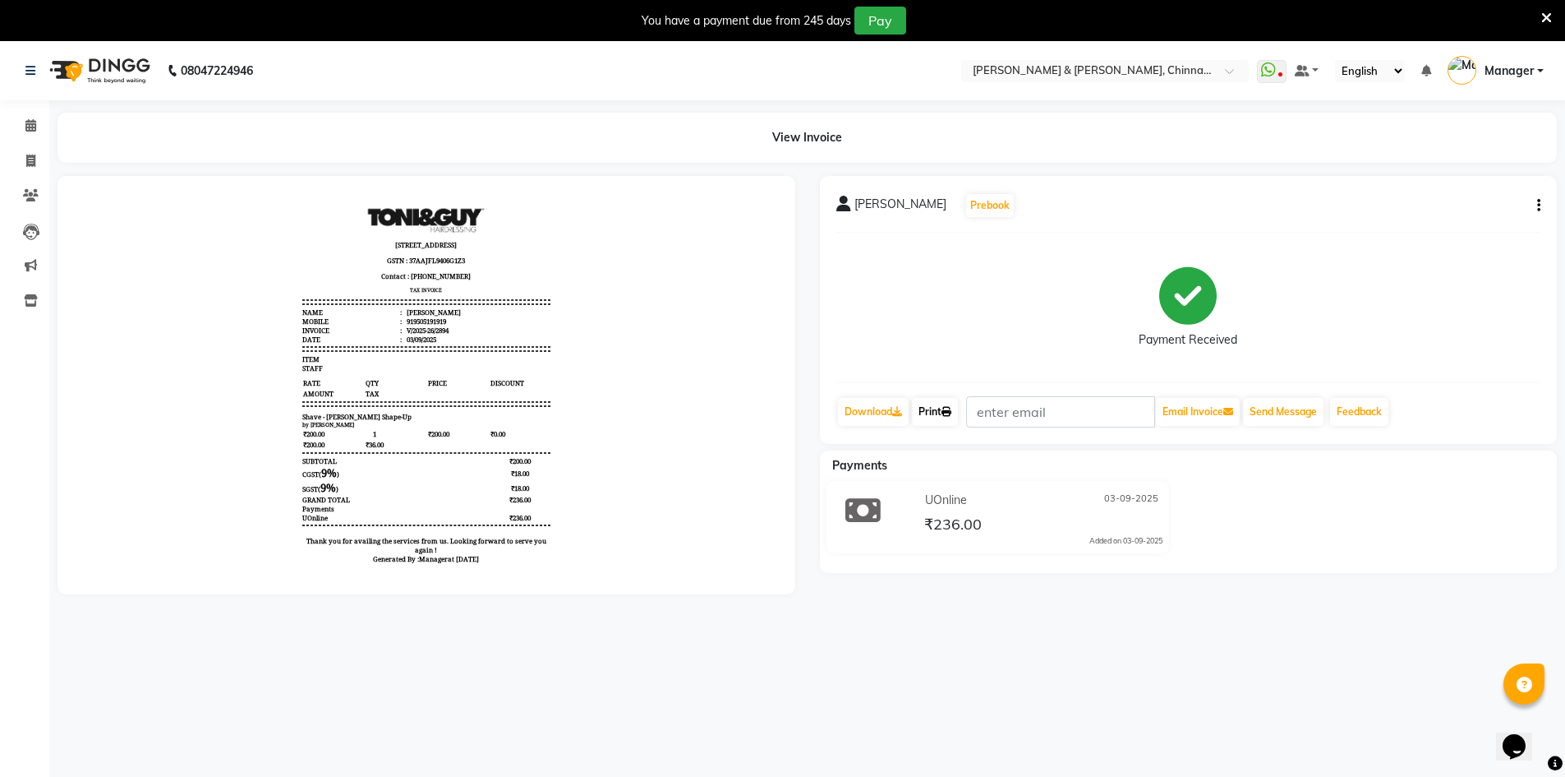
click at [931, 406] on link "Print" at bounding box center [935, 412] width 46 height 28
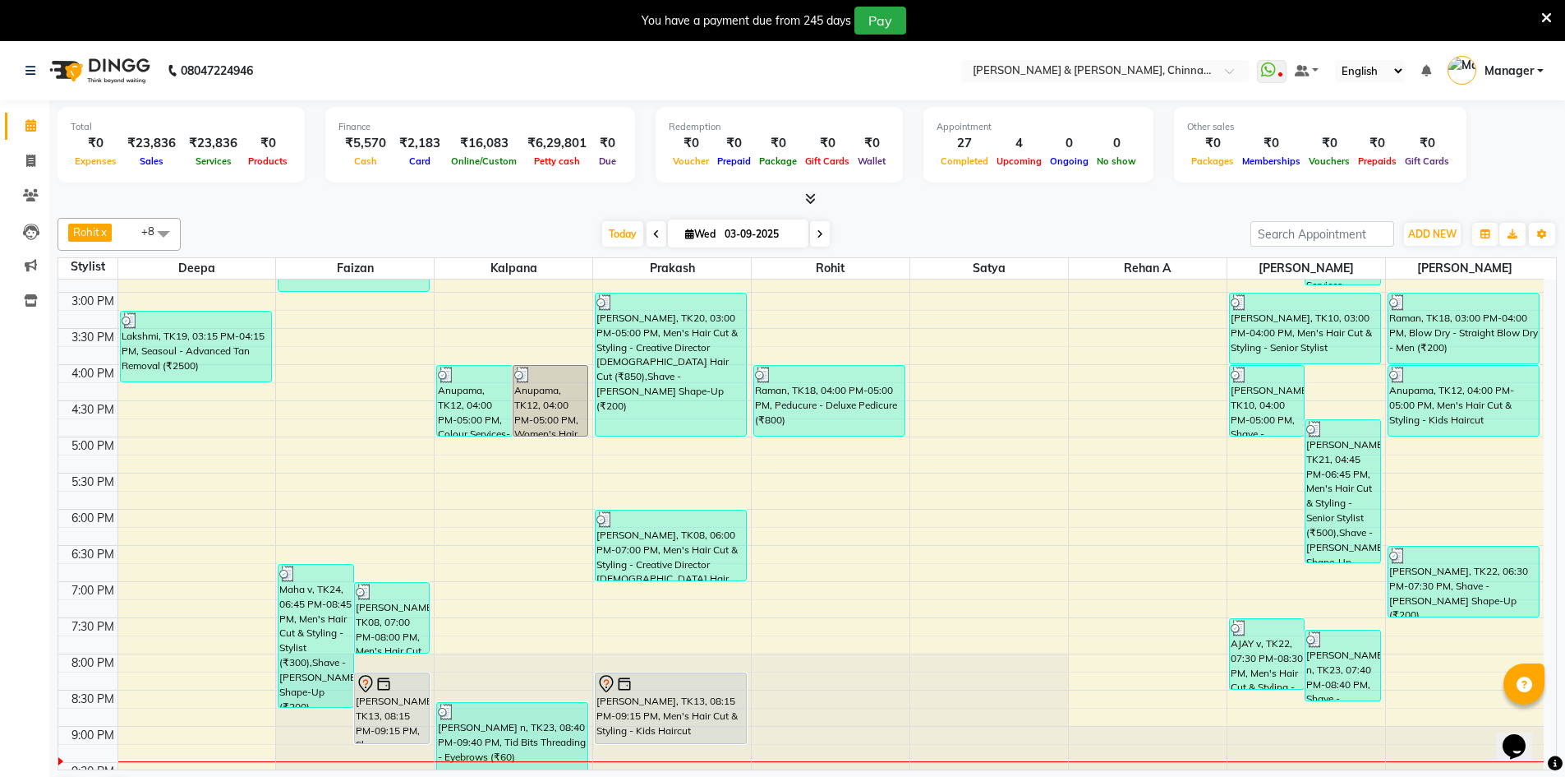
scroll to position [522, 0]
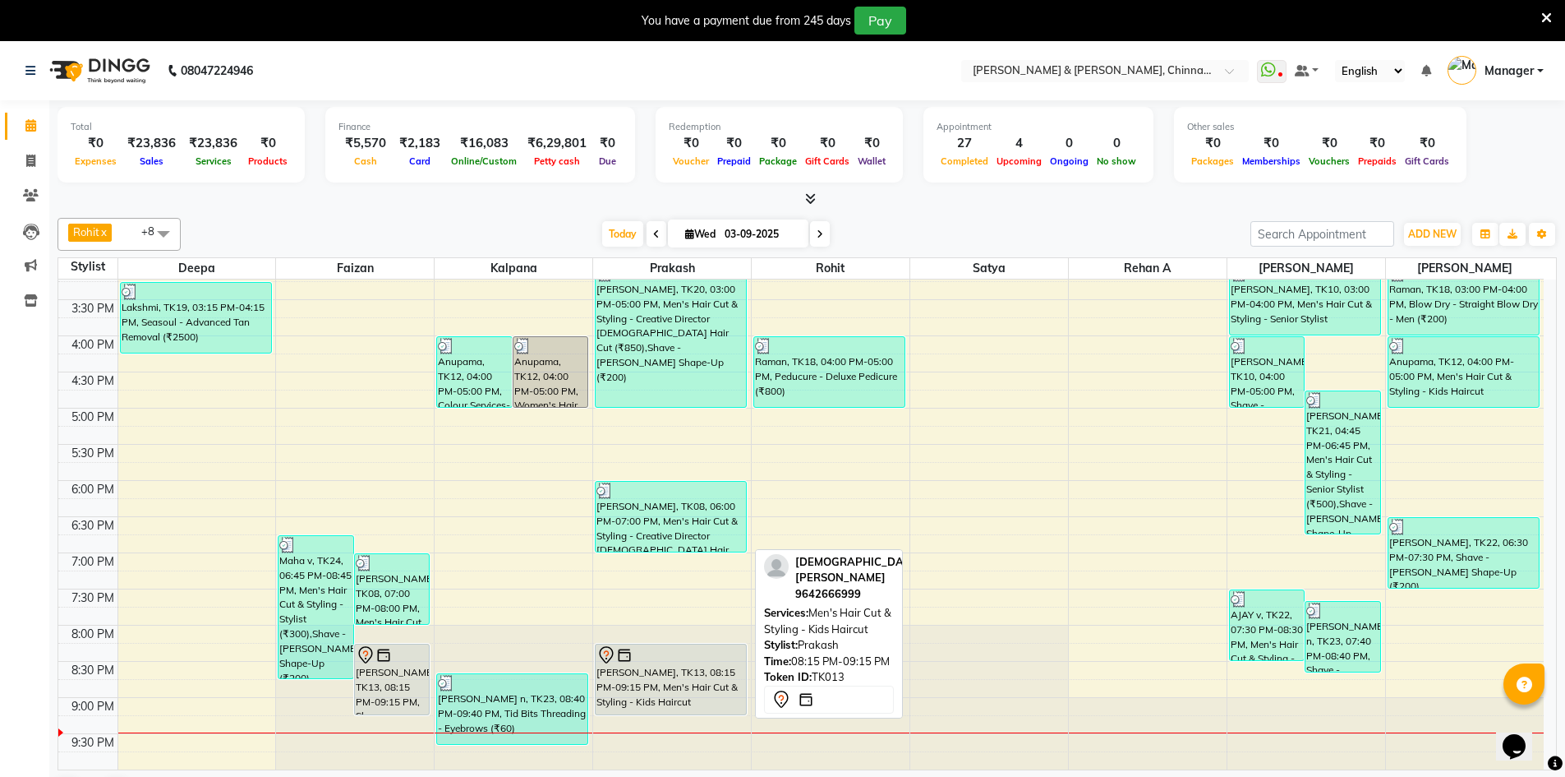
click at [683, 674] on div "[PERSON_NAME], TK13, 08:15 PM-09:15 PM, Men's Hair Cut & Styling - Kids Haircut" at bounding box center [671, 679] width 150 height 70
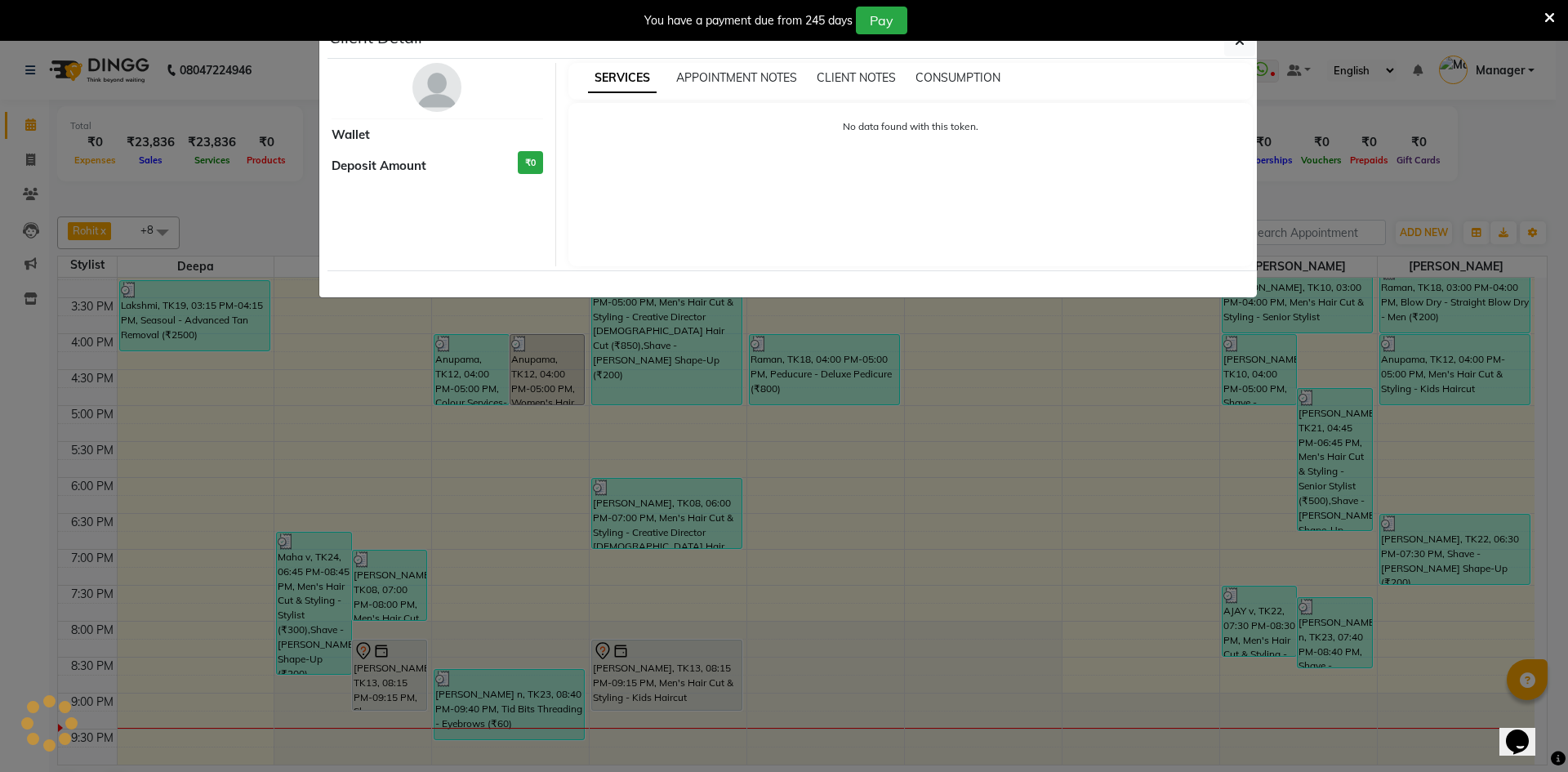
select select "7"
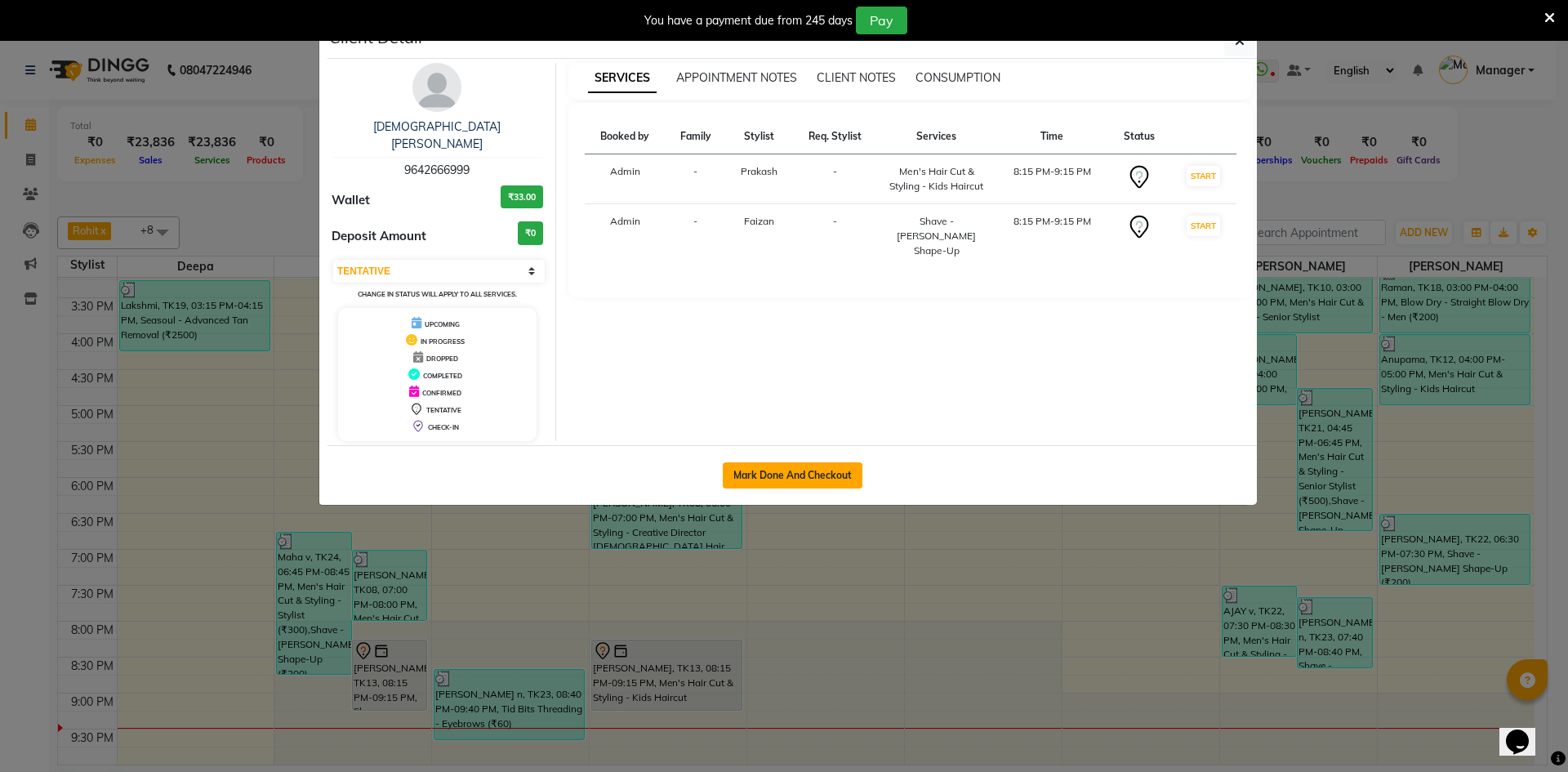
click at [779, 462] on button "Mark Done And Checkout" at bounding box center [792, 475] width 140 height 26
select select "service"
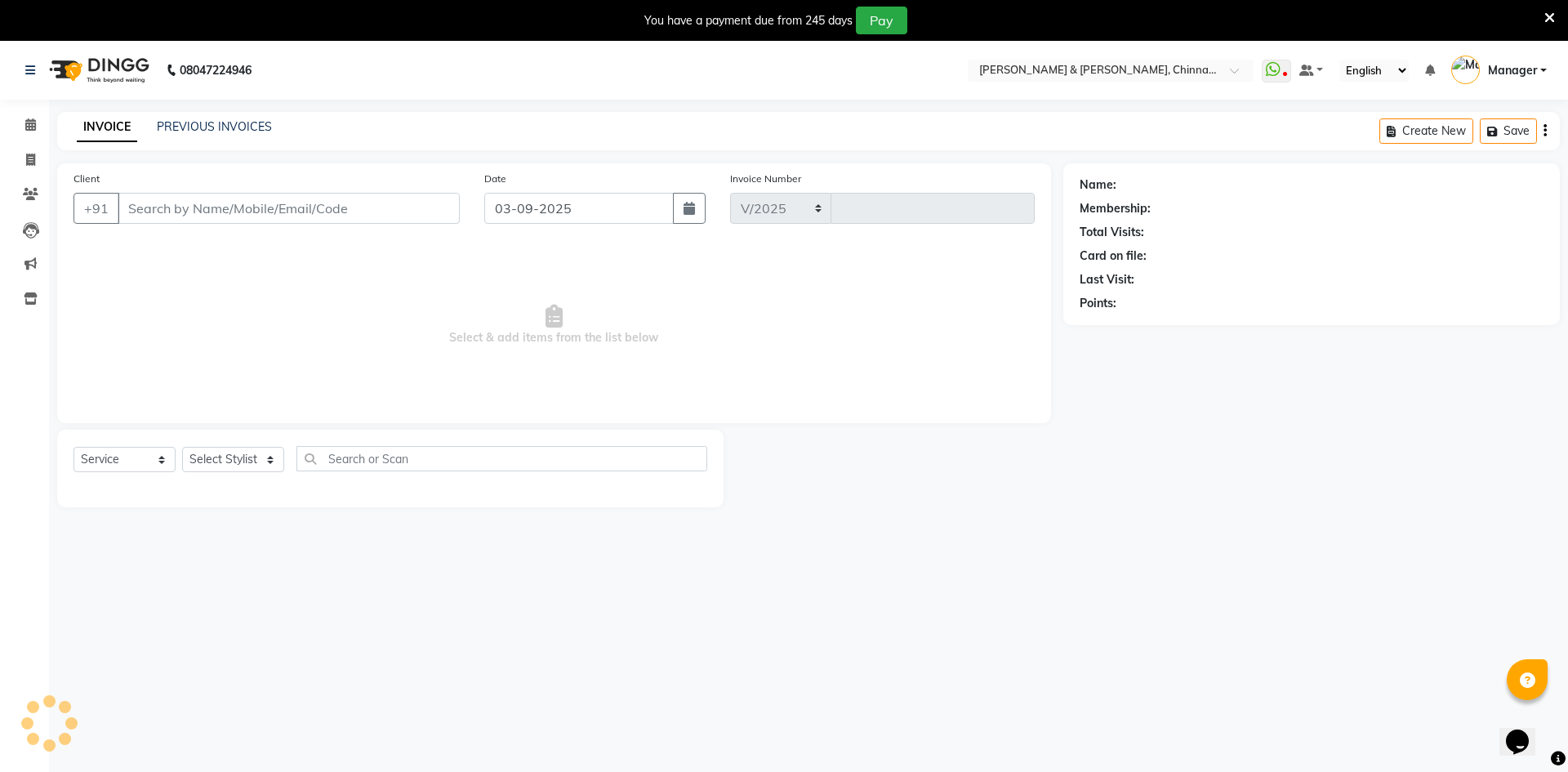
select select "7388"
type input "2912"
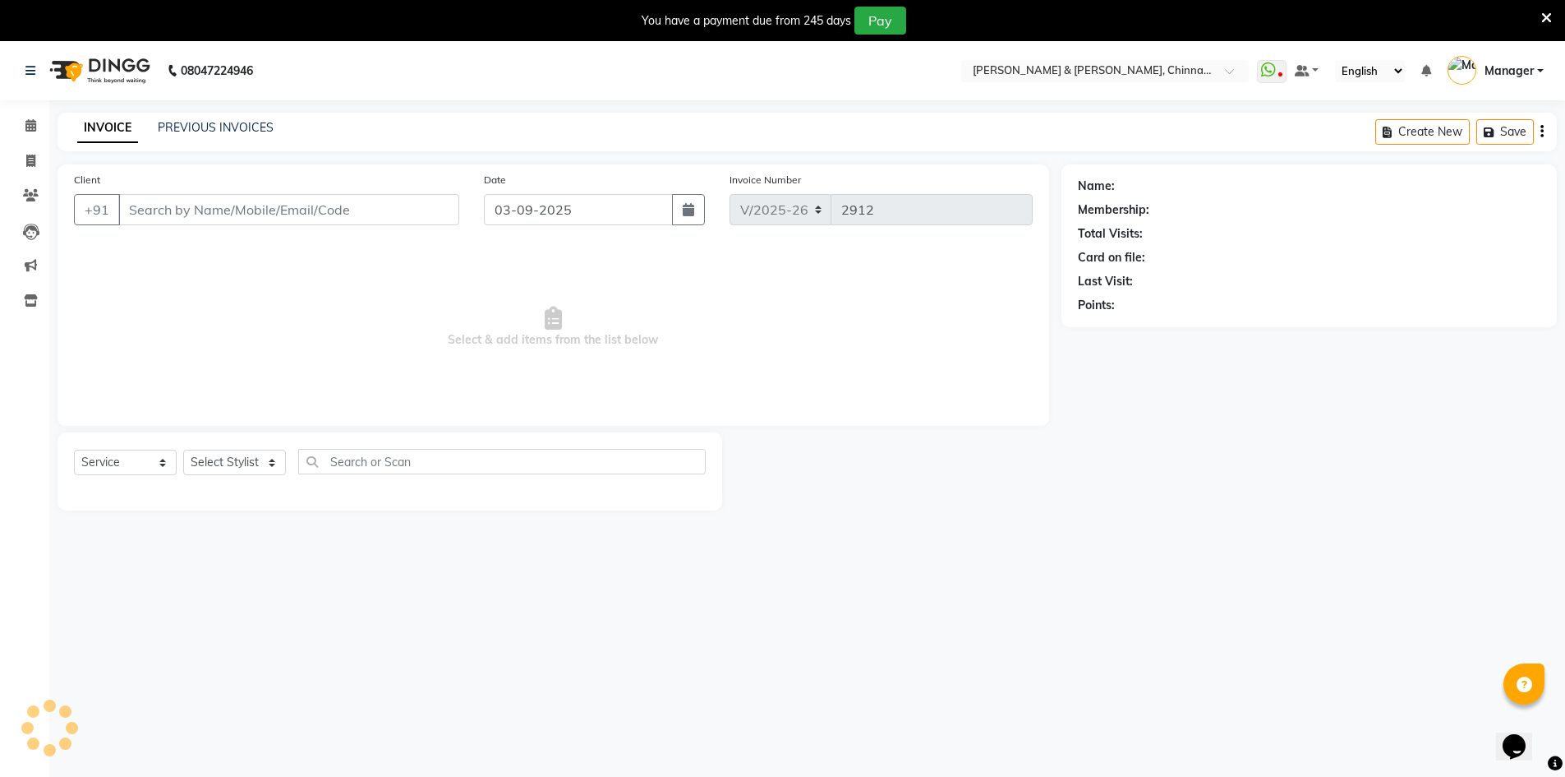
type input "9642666999"
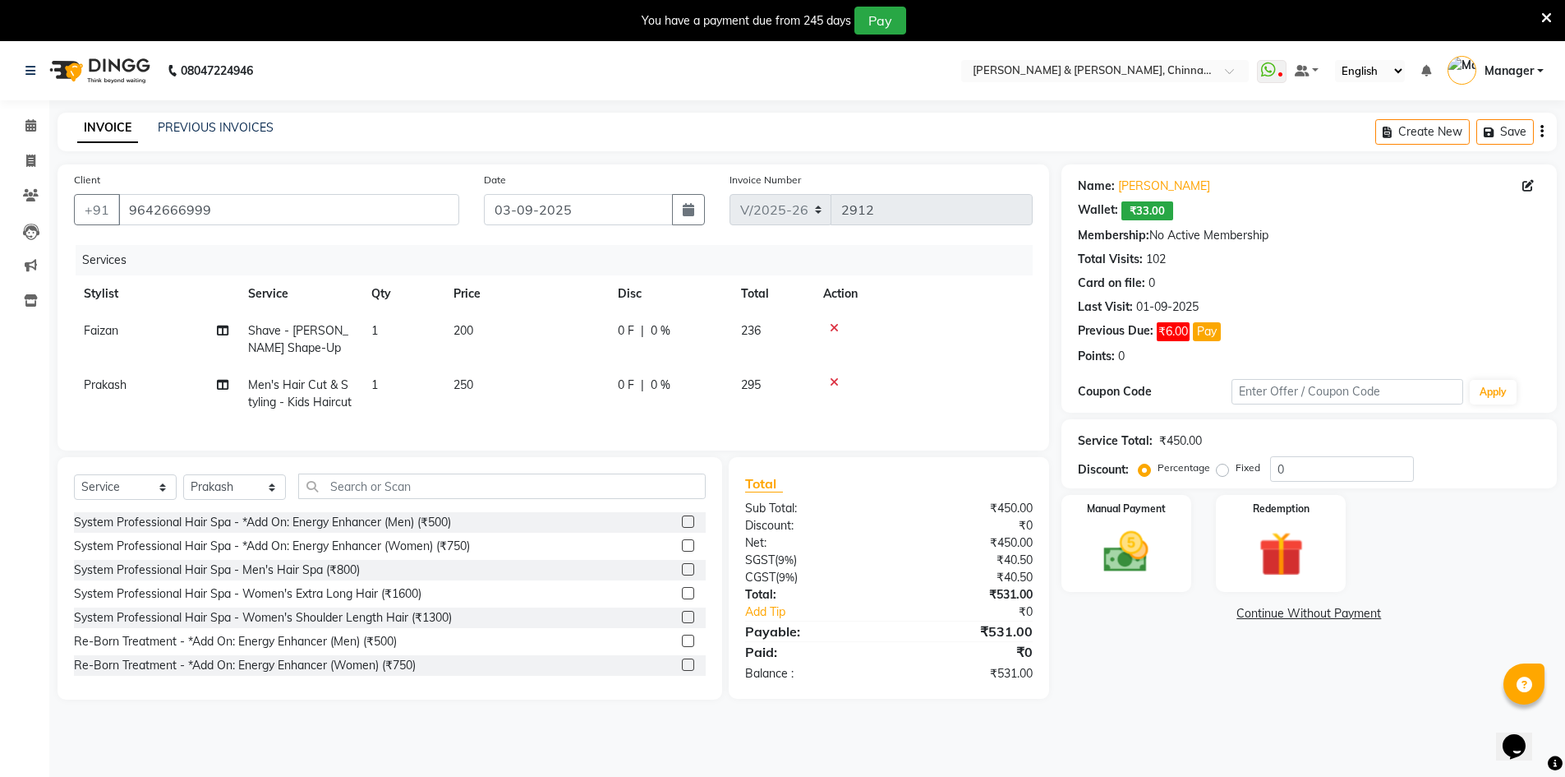
click at [837, 382] on icon at bounding box center [834, 382] width 9 height 12
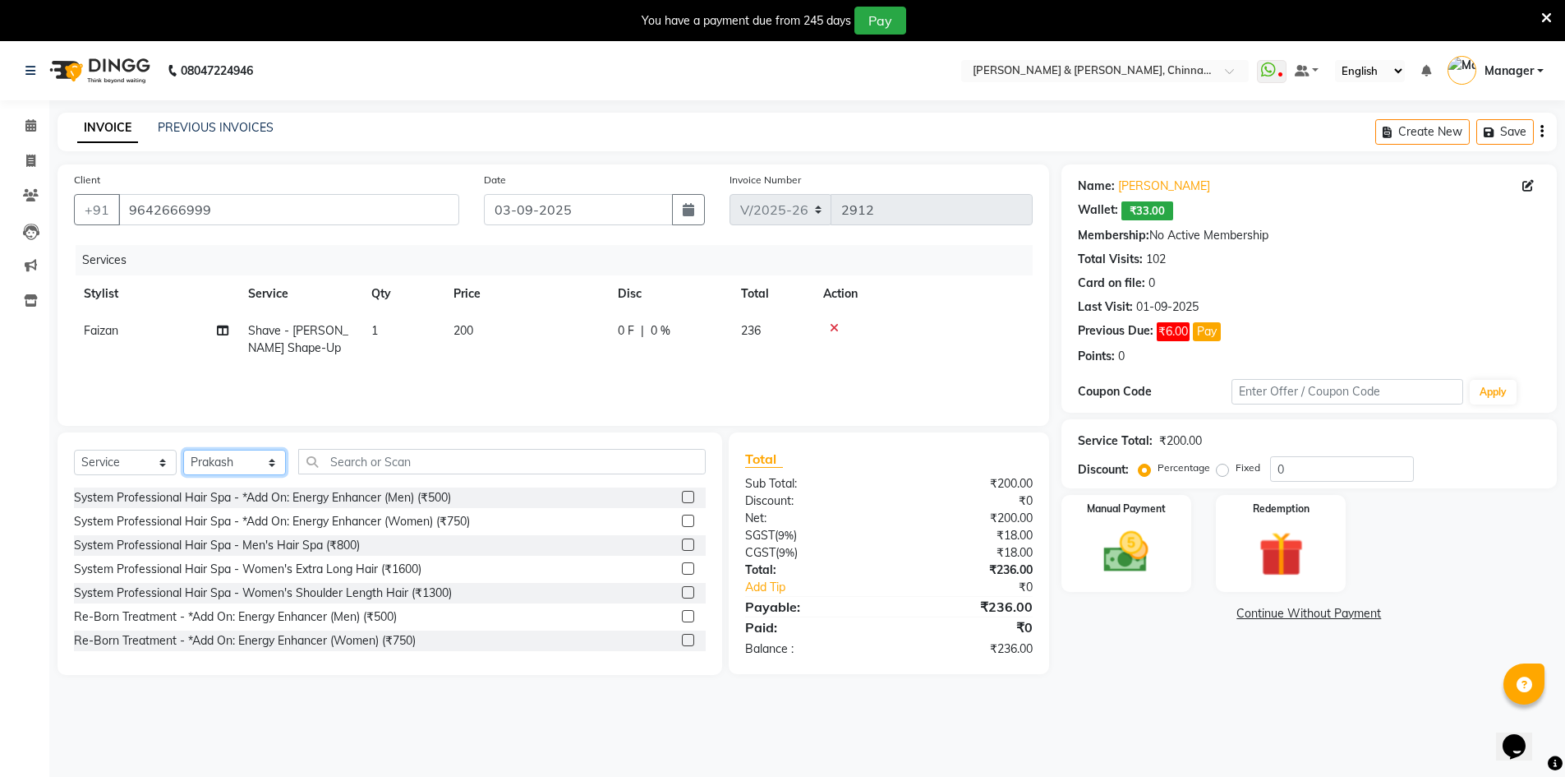
click at [258, 462] on select "Select Stylist Admin [PERSON_NAME] support [PERSON_NAME] [PERSON_NAME] Manager …" at bounding box center [234, 461] width 103 height 25
select select "65078"
click at [183, 449] on select "Select Stylist Admin [PERSON_NAME] support [PERSON_NAME] [PERSON_NAME] Manager …" at bounding box center [234, 461] width 103 height 25
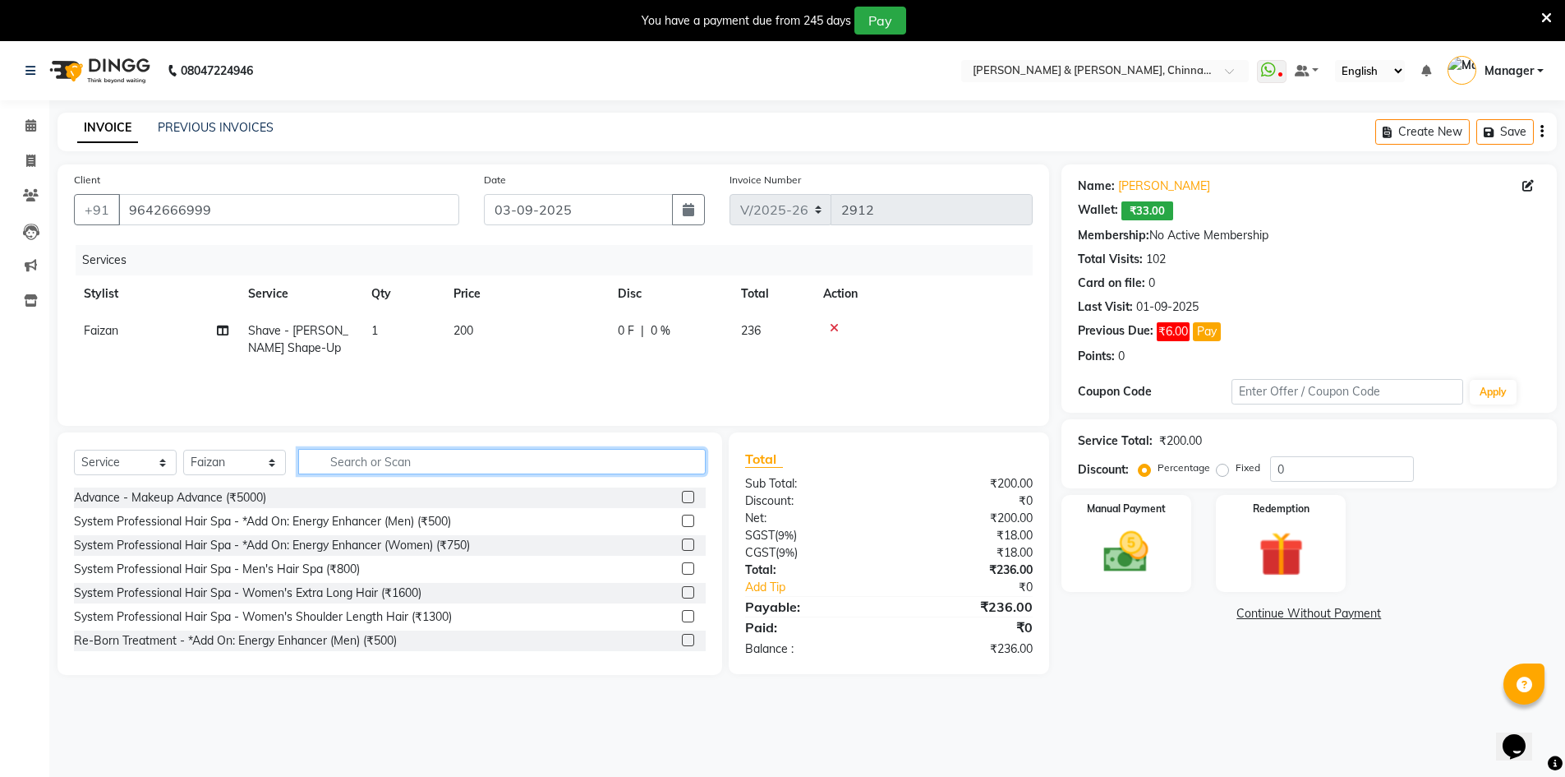
click at [346, 458] on input "text" at bounding box center [502, 461] width 408 height 25
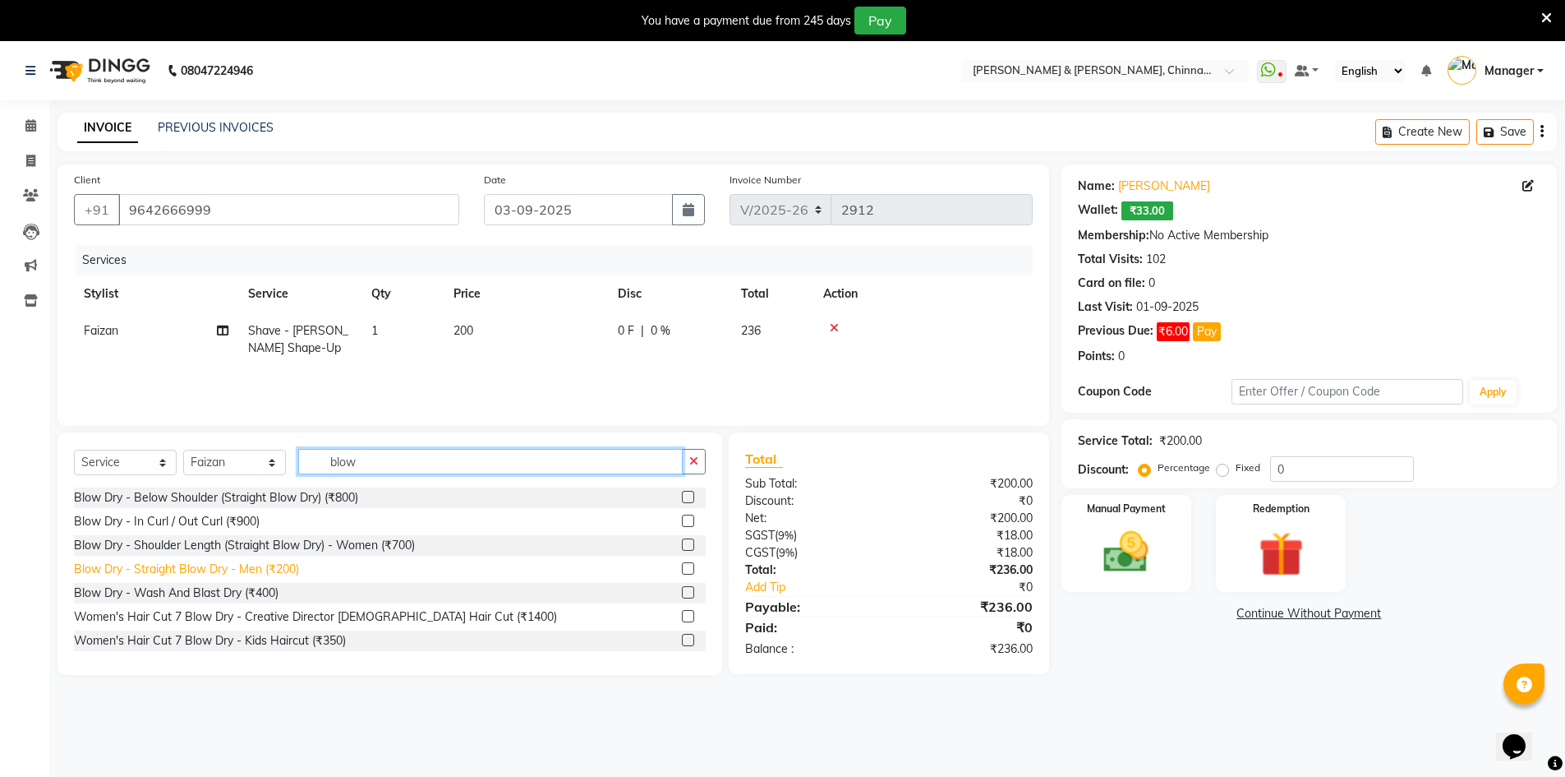
type input "blow"
click at [265, 564] on div "Blow Dry - Straight Blow Dry - Men (₹200)" at bounding box center [186, 568] width 225 height 17
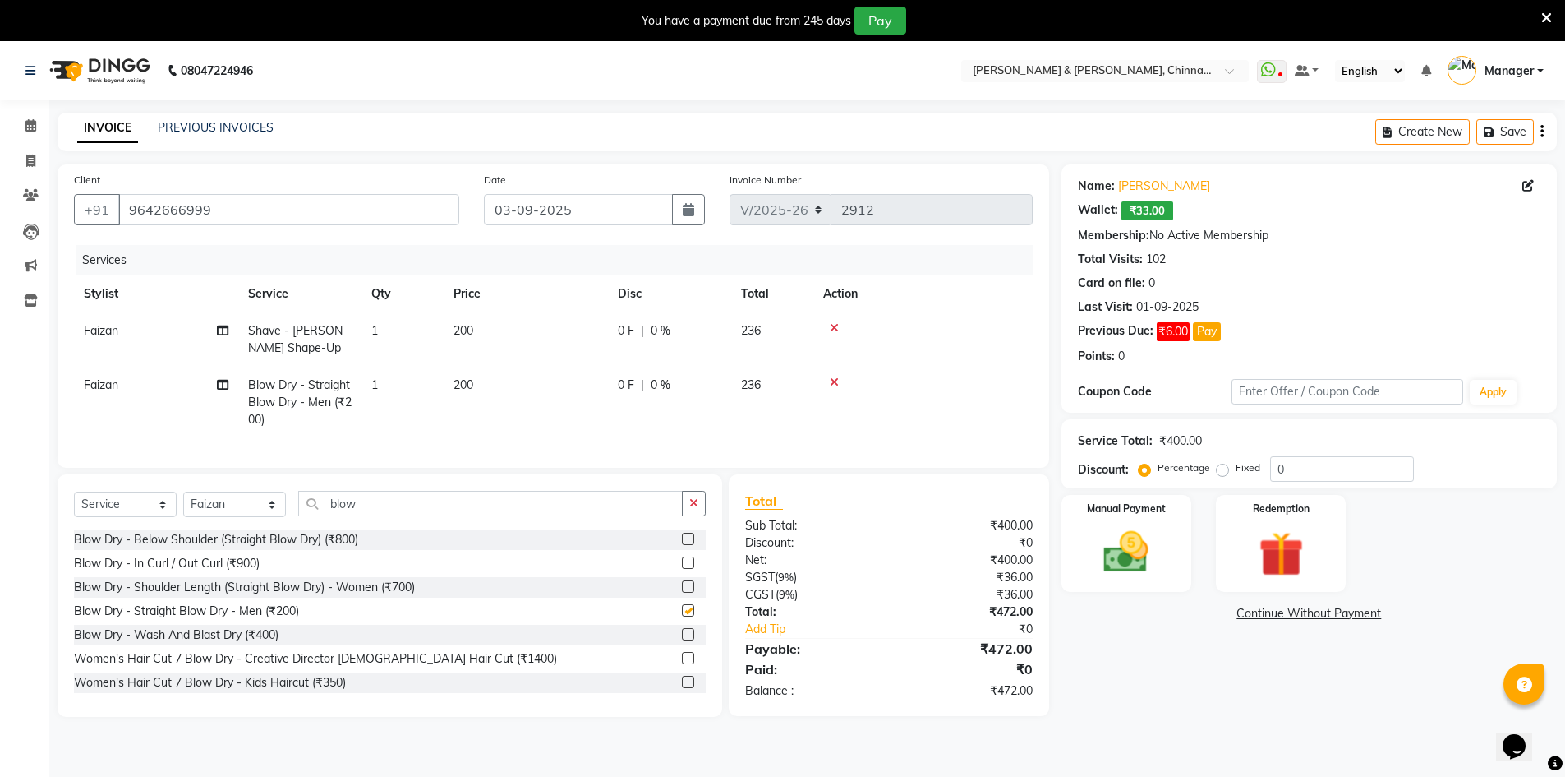
checkbox input "false"
click at [509, 390] on td "200" at bounding box center [526, 401] width 164 height 71
select select "65078"
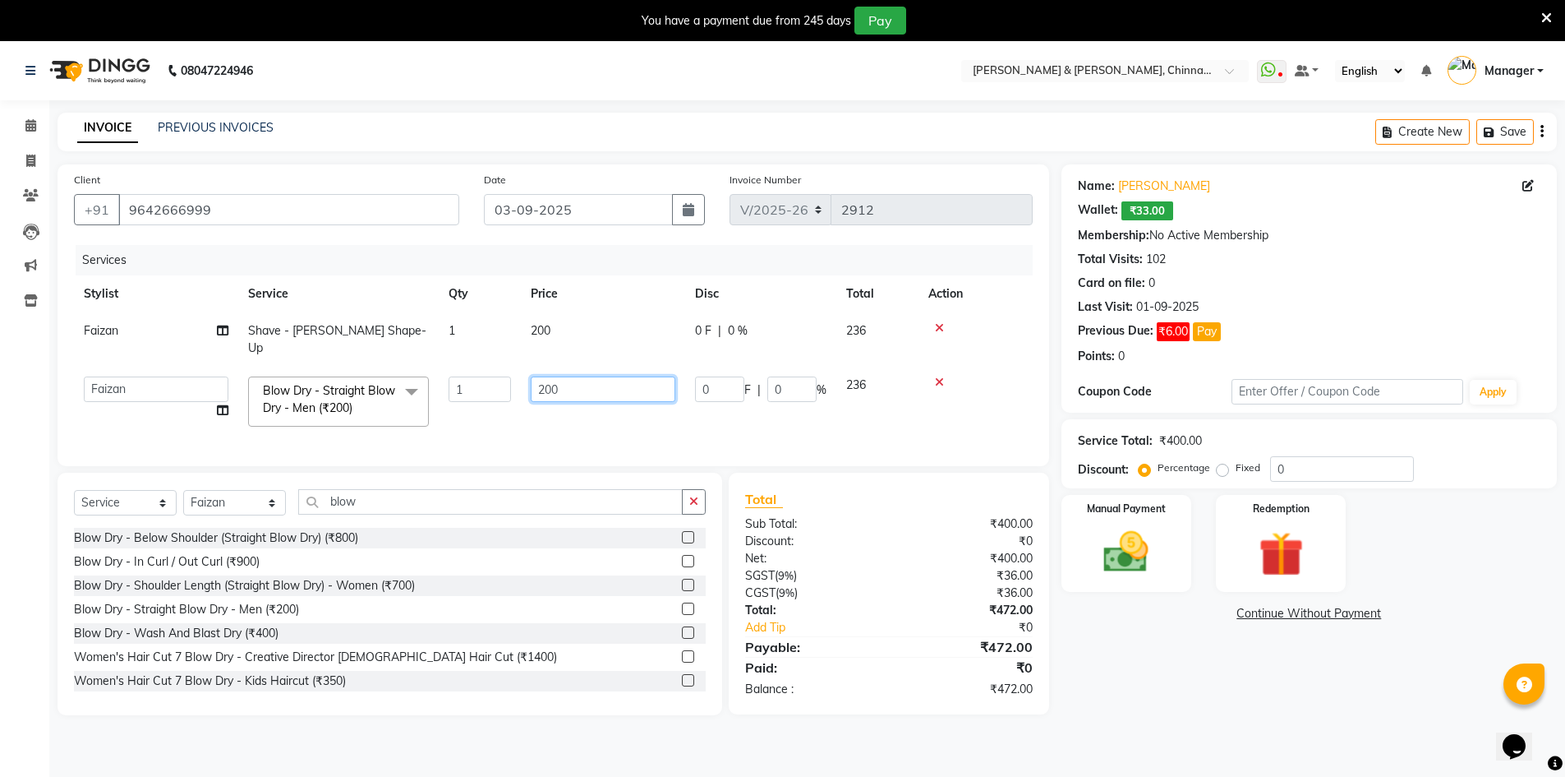
click at [546, 376] on input "200" at bounding box center [603, 388] width 145 height 25
type input "100"
click at [1140, 691] on div "Name: Krishna T Wallet: ₹33.00 Membership: No Active Membership Total Visits: 1…" at bounding box center [1316, 439] width 508 height 551
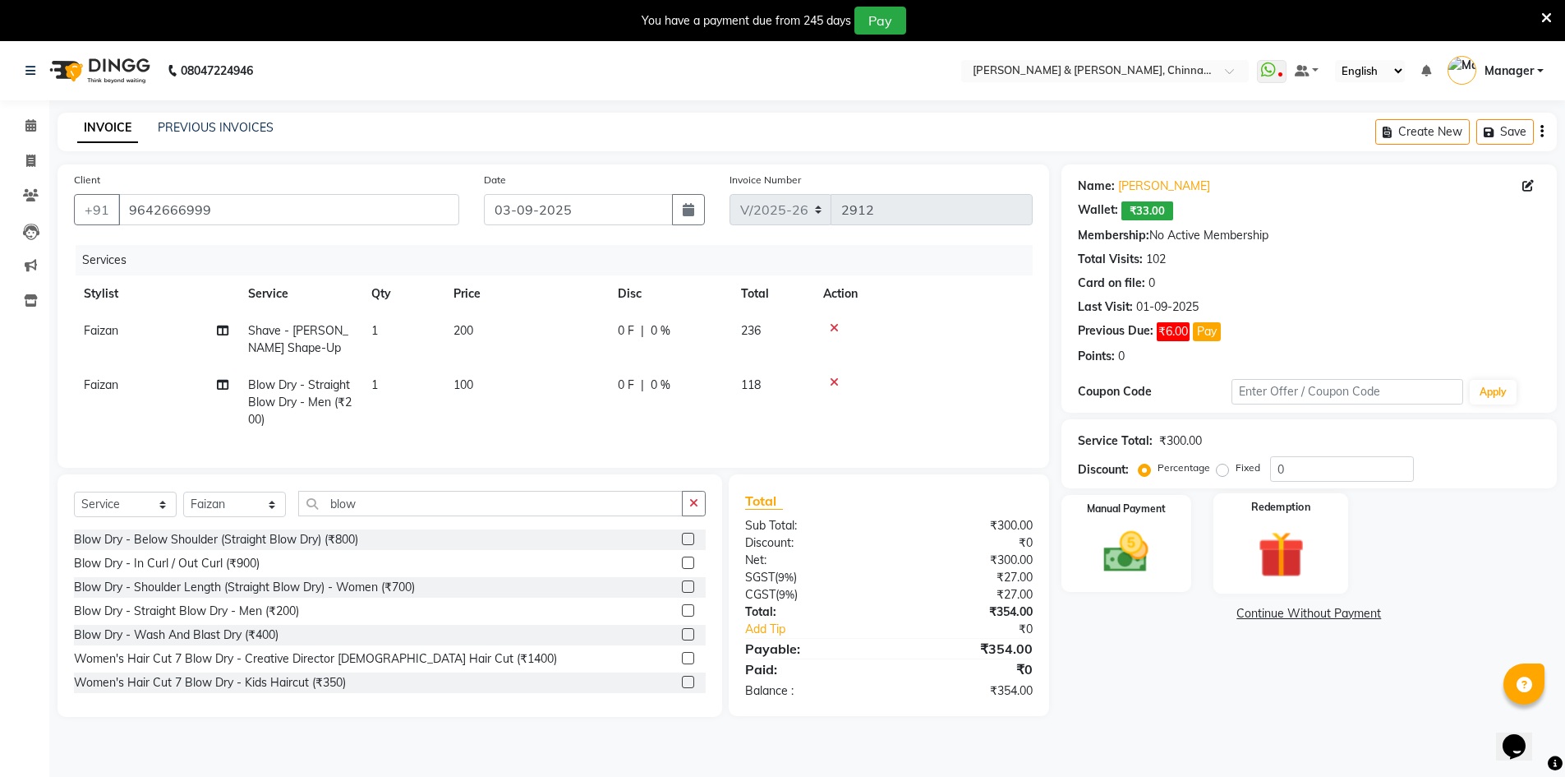
click at [1276, 537] on img at bounding box center [1281, 554] width 76 height 58
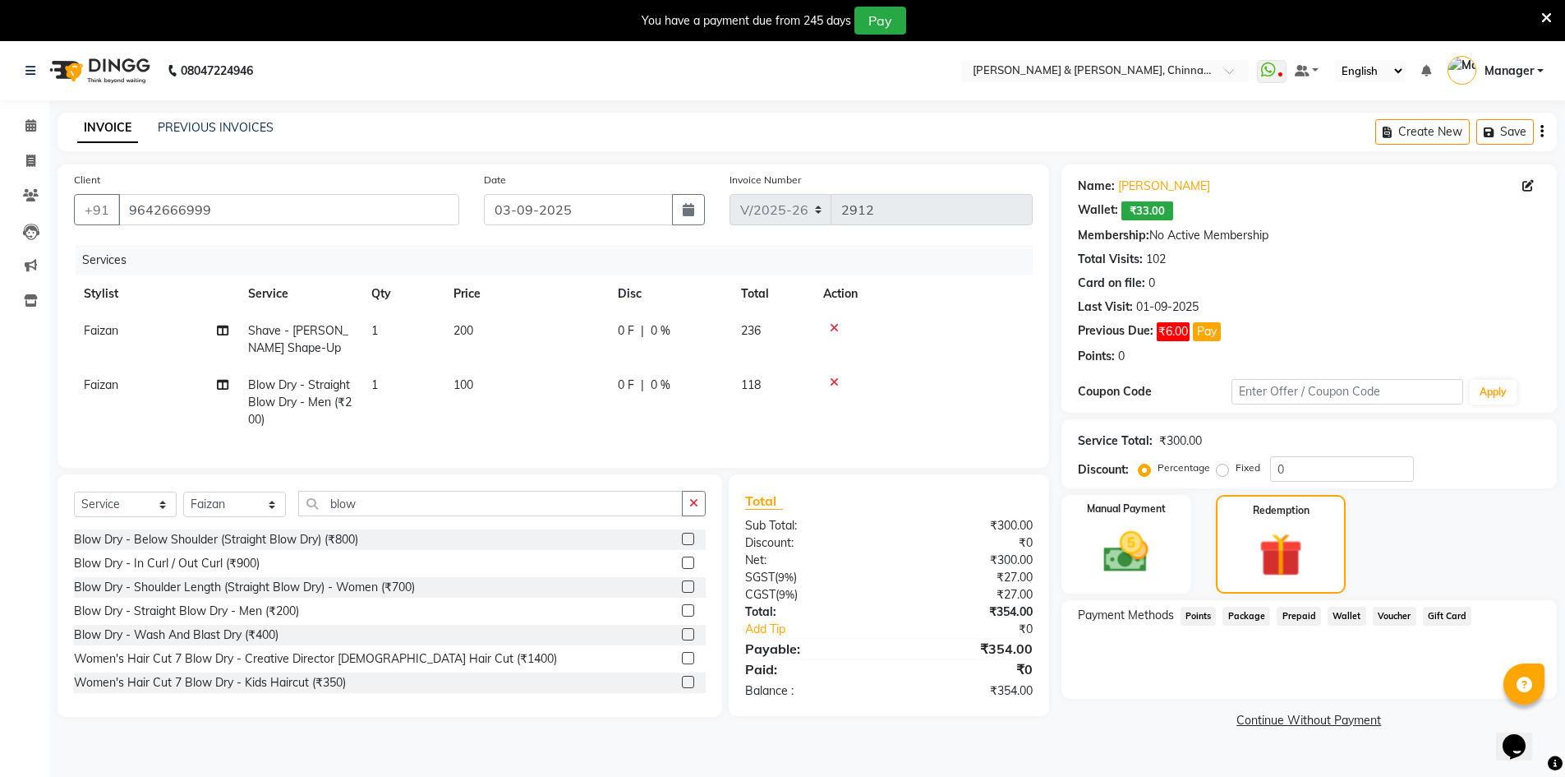
click at [1291, 615] on span "Prepaid" at bounding box center [1299, 615] width 44 height 19
click at [1341, 618] on span "Wallet" at bounding box center [1347, 615] width 39 height 19
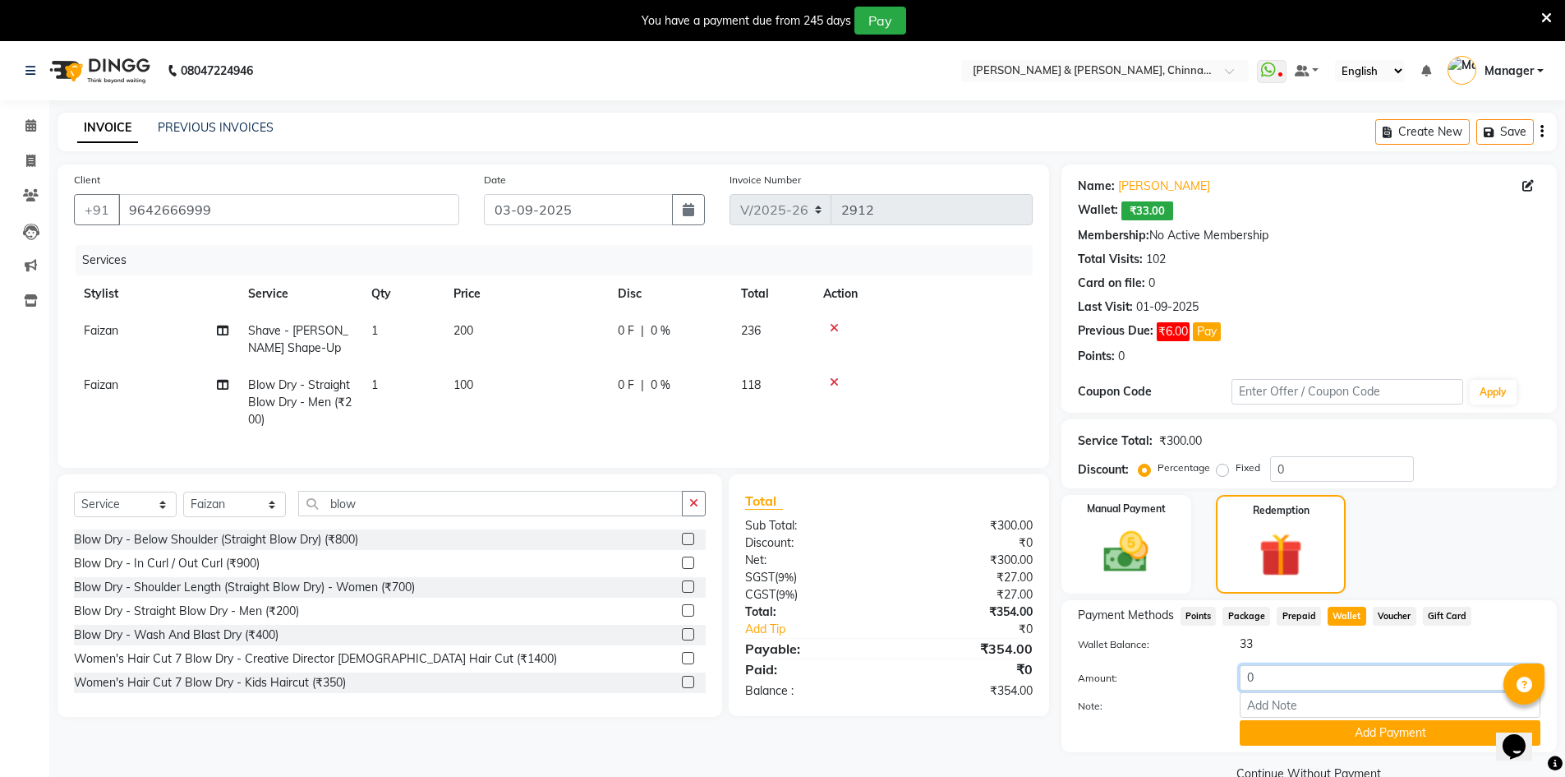
drag, startPoint x: 1296, startPoint y: 685, endPoint x: 1205, endPoint y: 675, distance: 91.0
click at [1213, 680] on div "Amount: 0" at bounding box center [1309, 679] width 487 height 28
type input "33"
click at [1269, 735] on button "Add Payment" at bounding box center [1390, 732] width 301 height 25
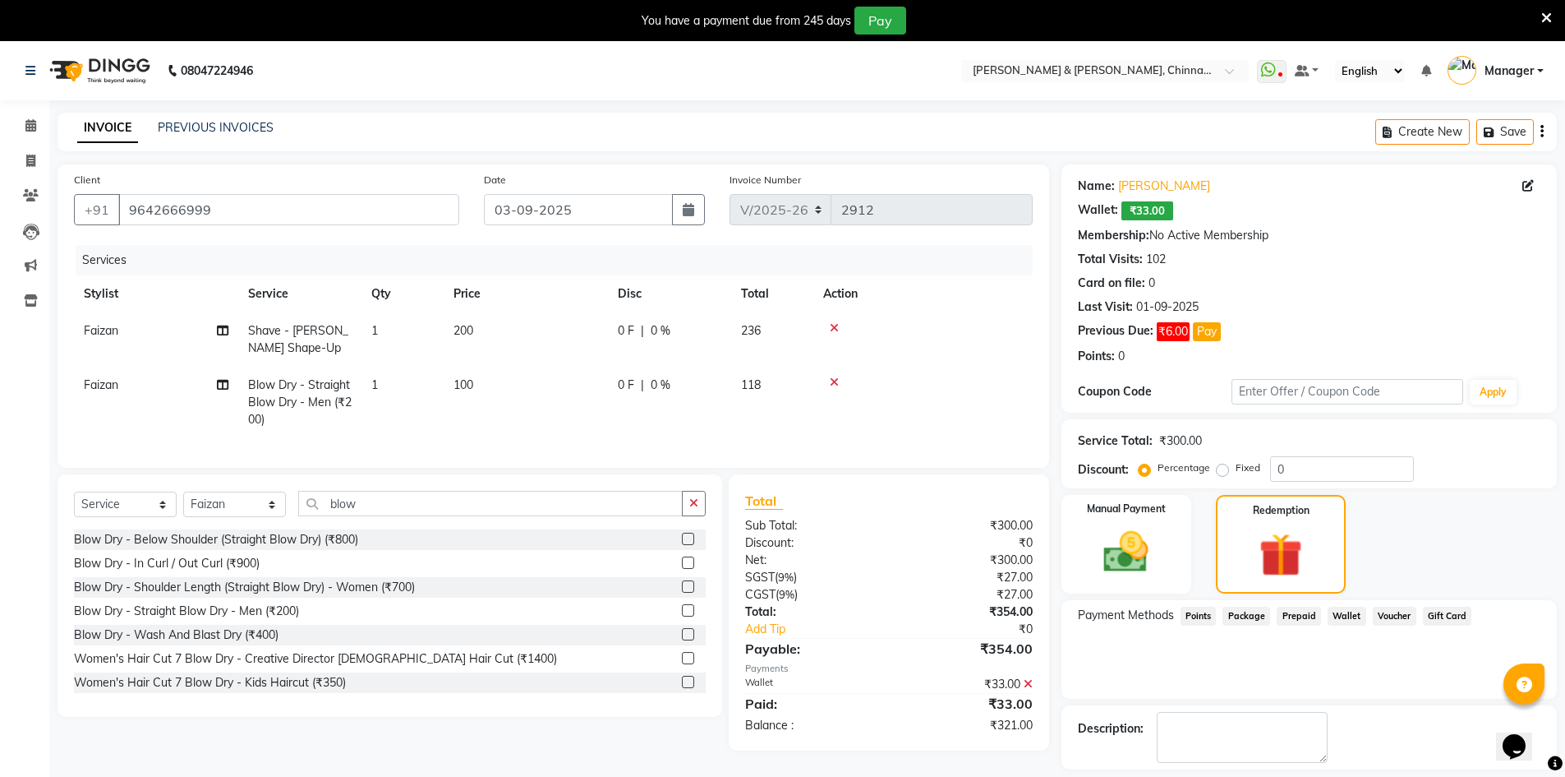
scroll to position [73, 0]
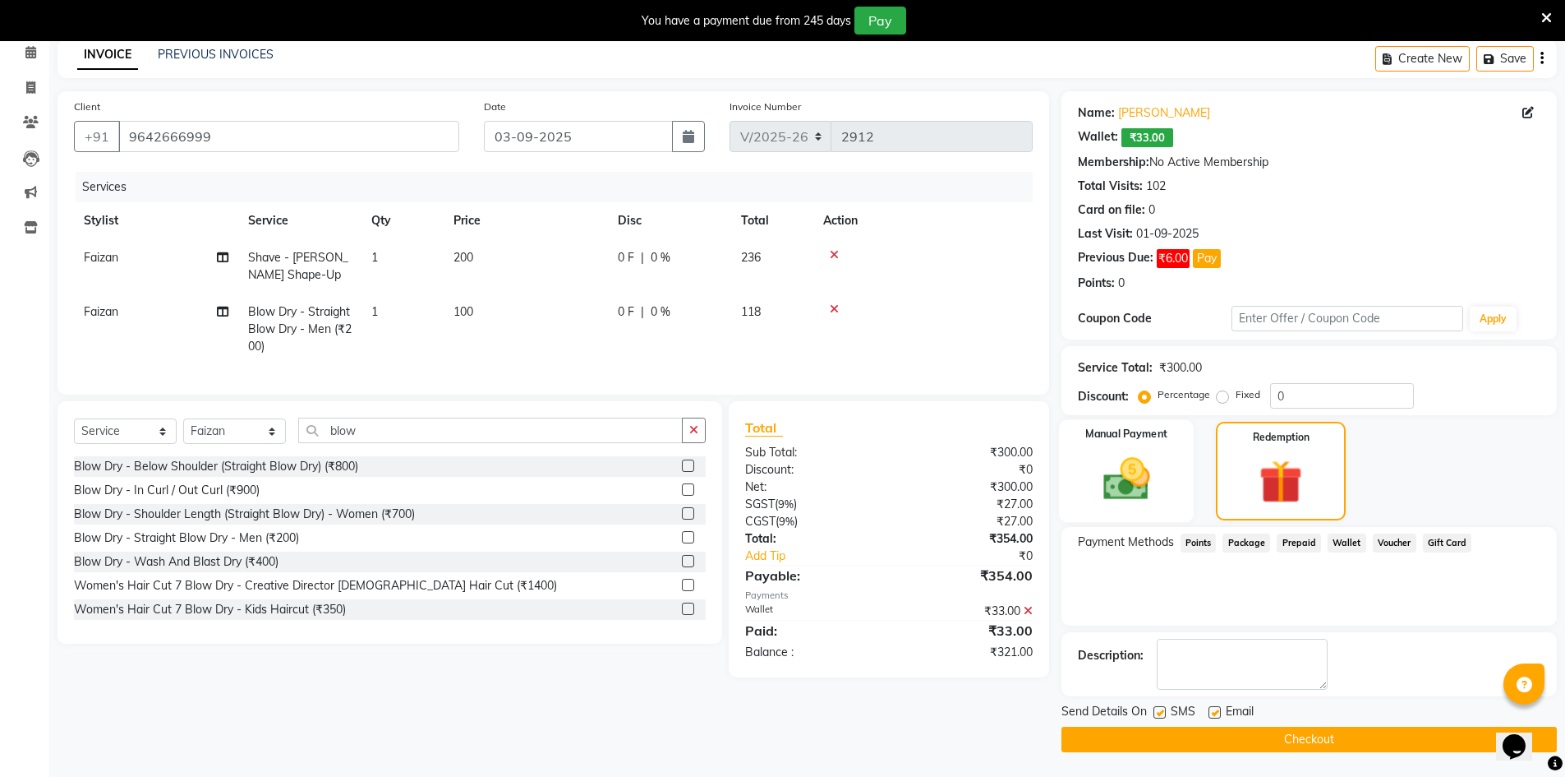
click at [1148, 494] on img at bounding box center [1127, 478] width 76 height 53
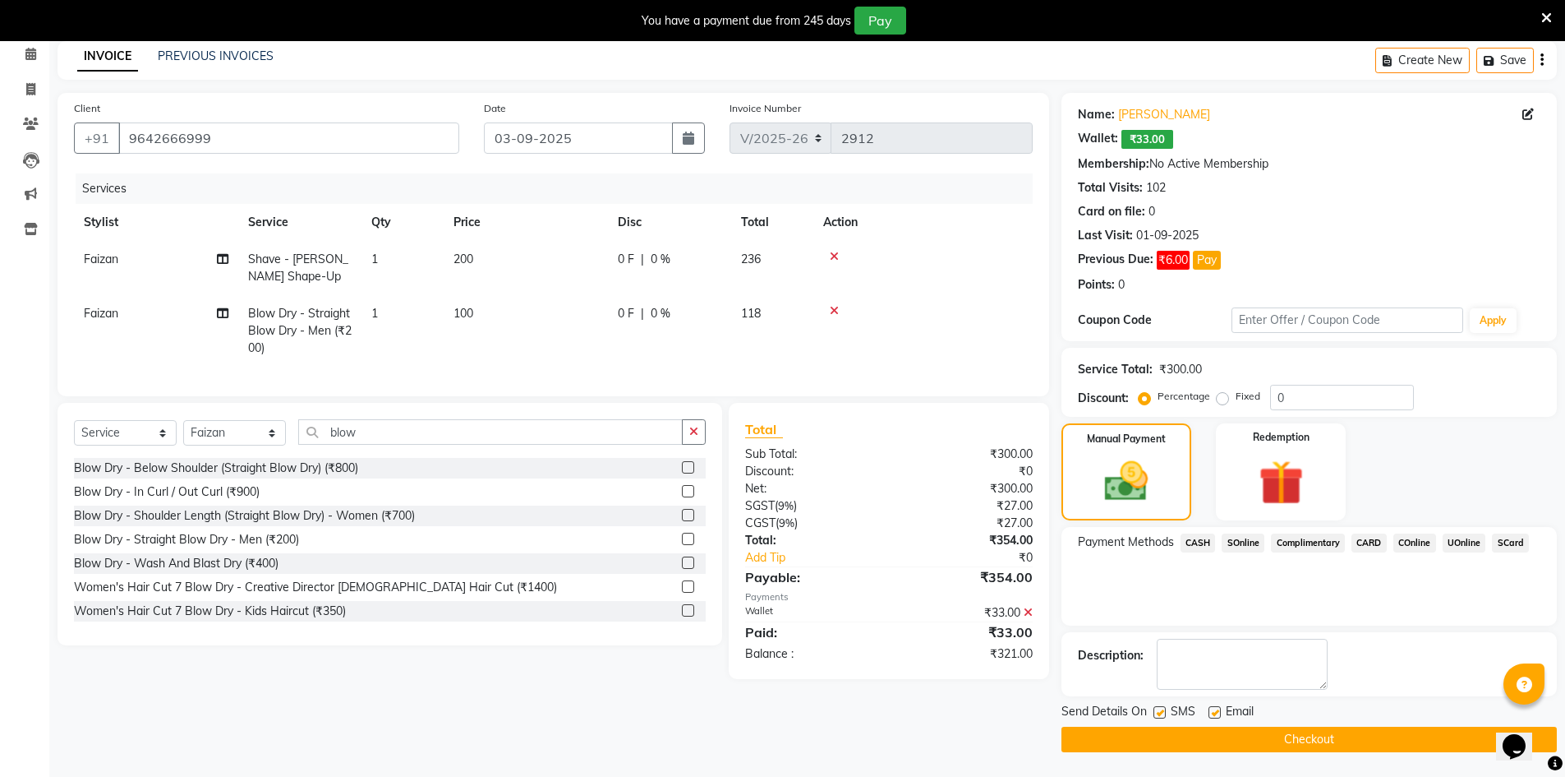
click at [1197, 538] on span "CASH" at bounding box center [1198, 542] width 35 height 19
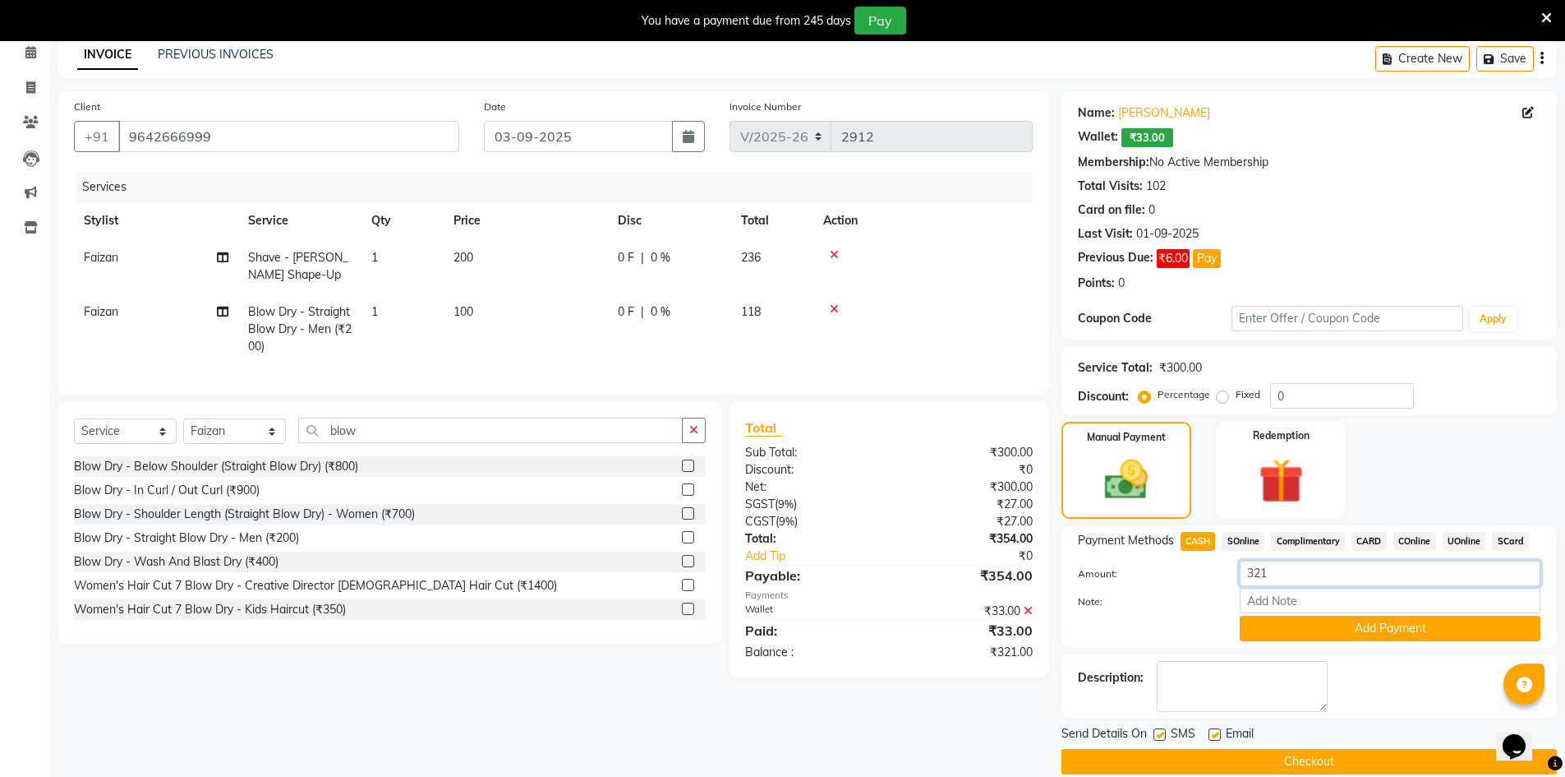
drag, startPoint x: 1279, startPoint y: 574, endPoint x: 1251, endPoint y: 568, distance: 28.5
click at [1251, 568] on input "321" at bounding box center [1390, 572] width 301 height 25
type input "3"
type input "305"
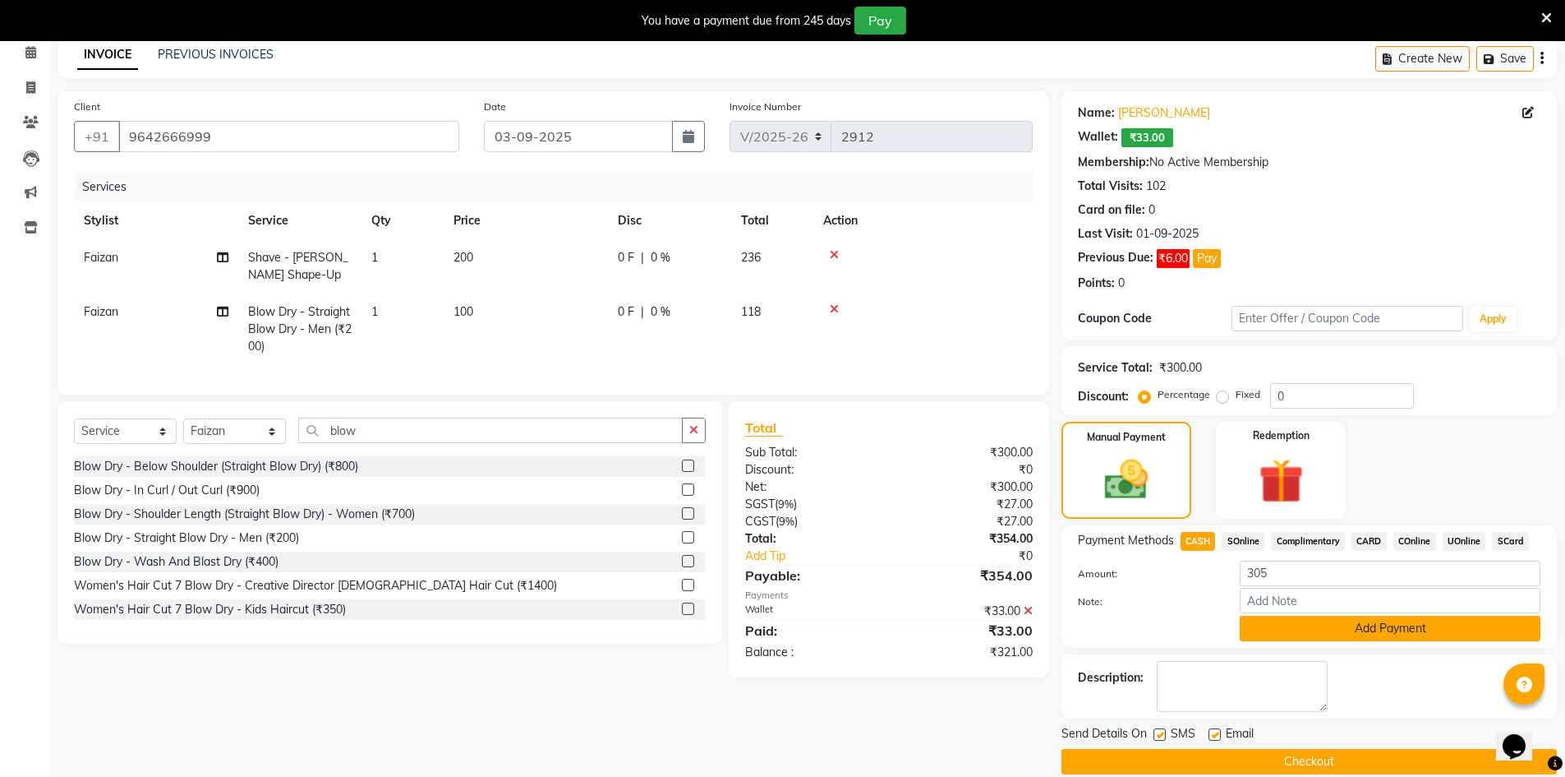
click at [1311, 626] on button "Add Payment" at bounding box center [1390, 627] width 301 height 25
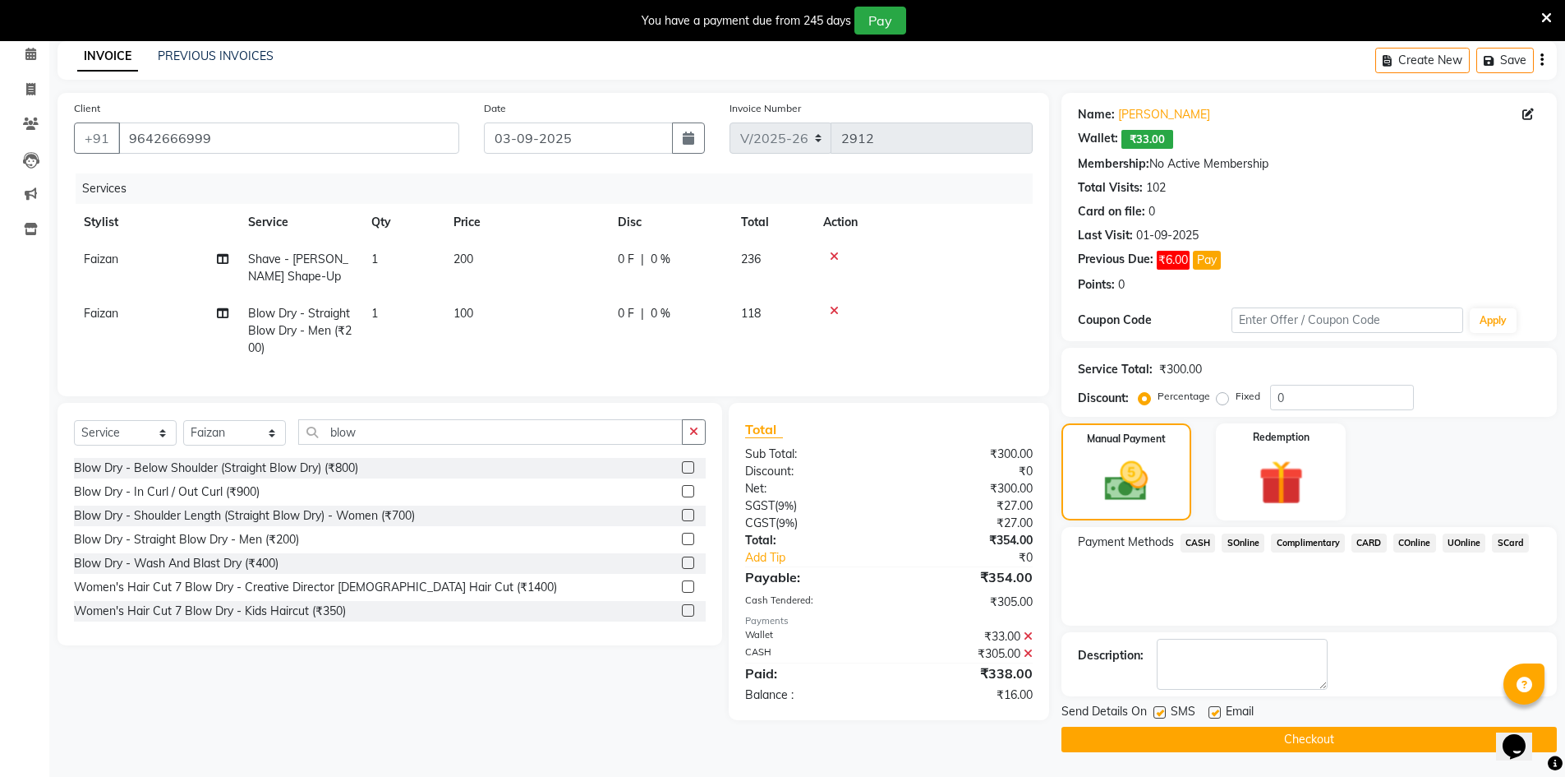
click at [1146, 735] on button "Checkout" at bounding box center [1310, 738] width 496 height 25
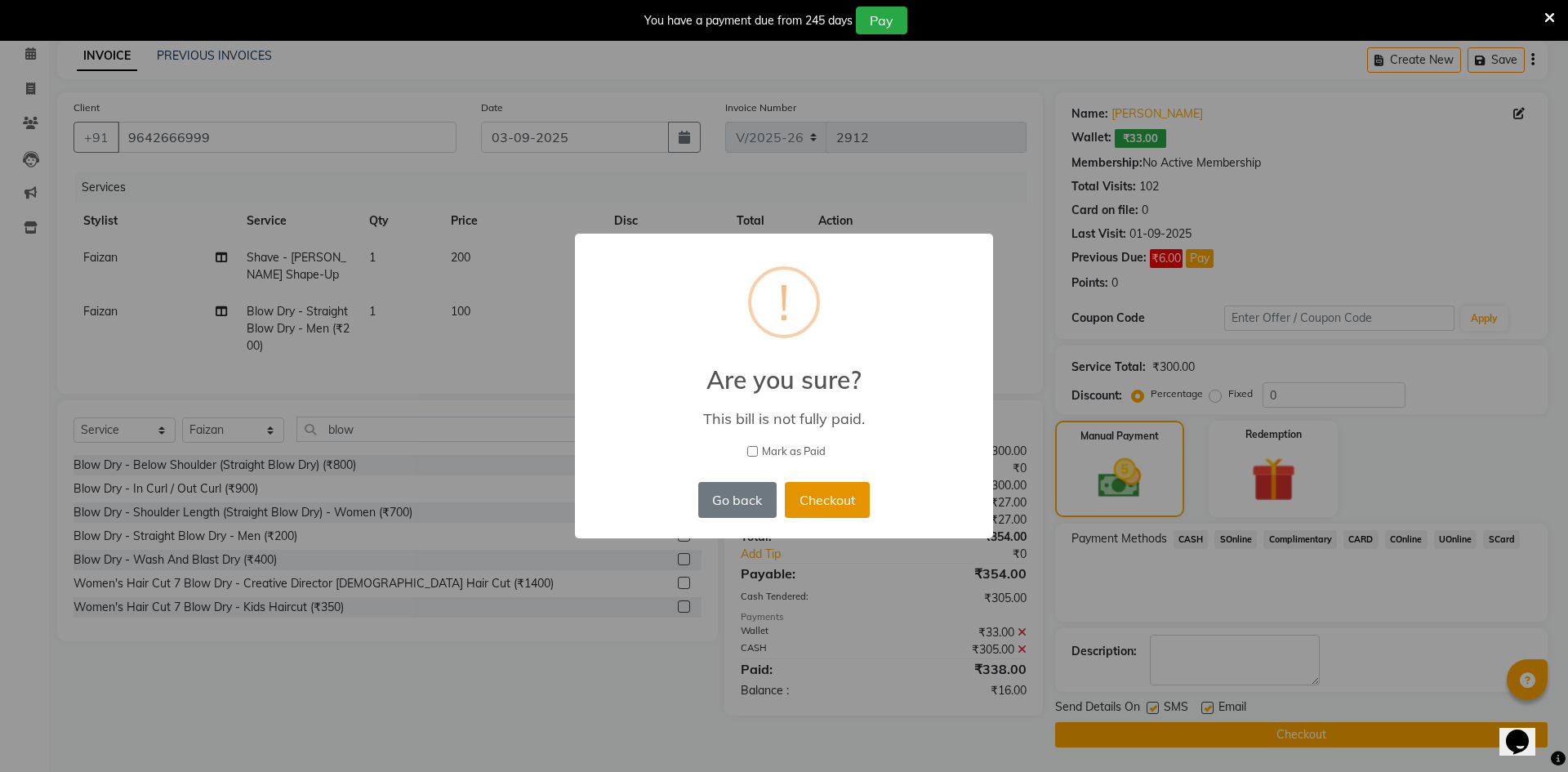
click at [818, 489] on button "Checkout" at bounding box center [827, 500] width 84 height 36
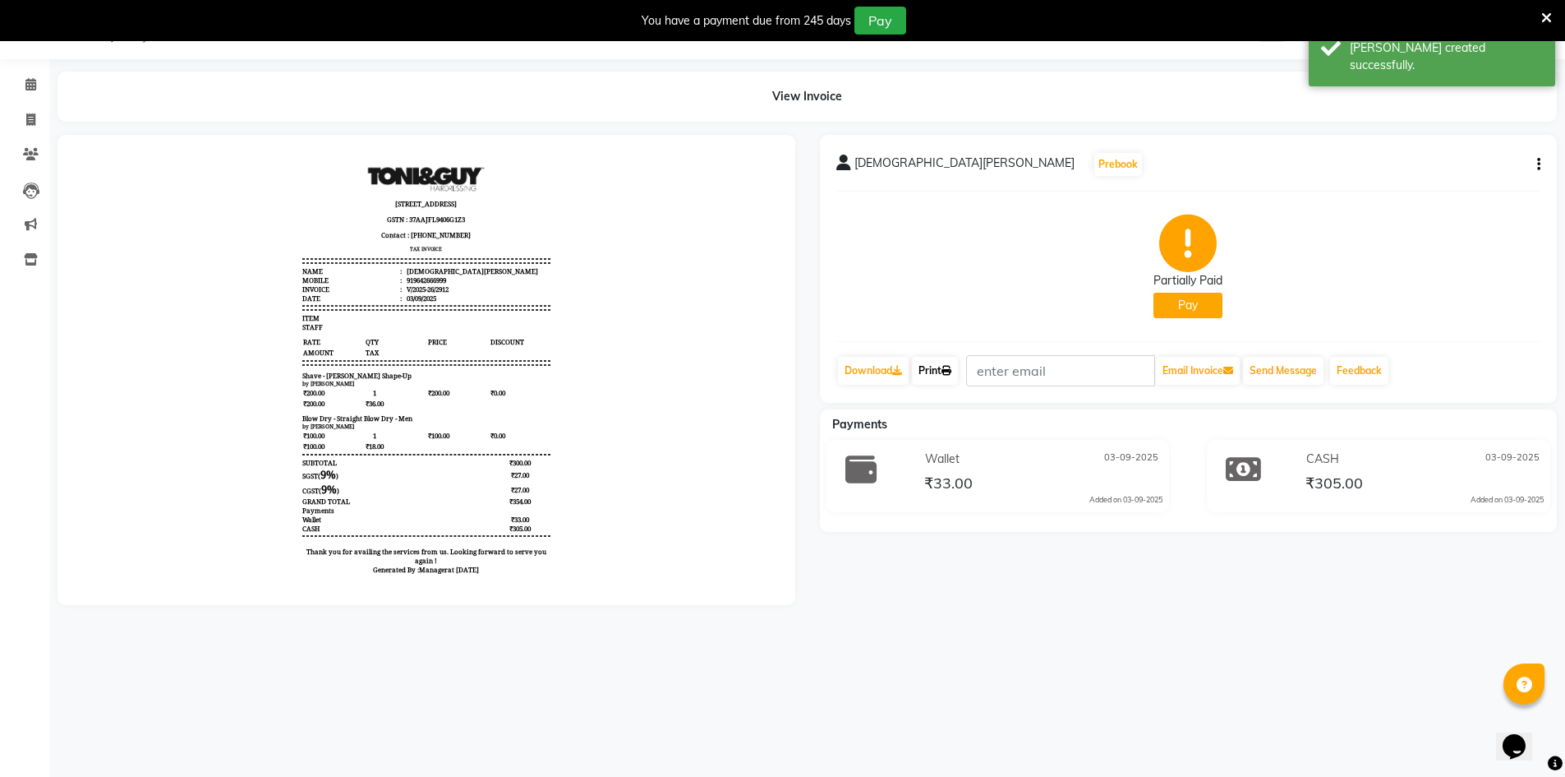
click at [931, 366] on link "Print" at bounding box center [935, 371] width 46 height 28
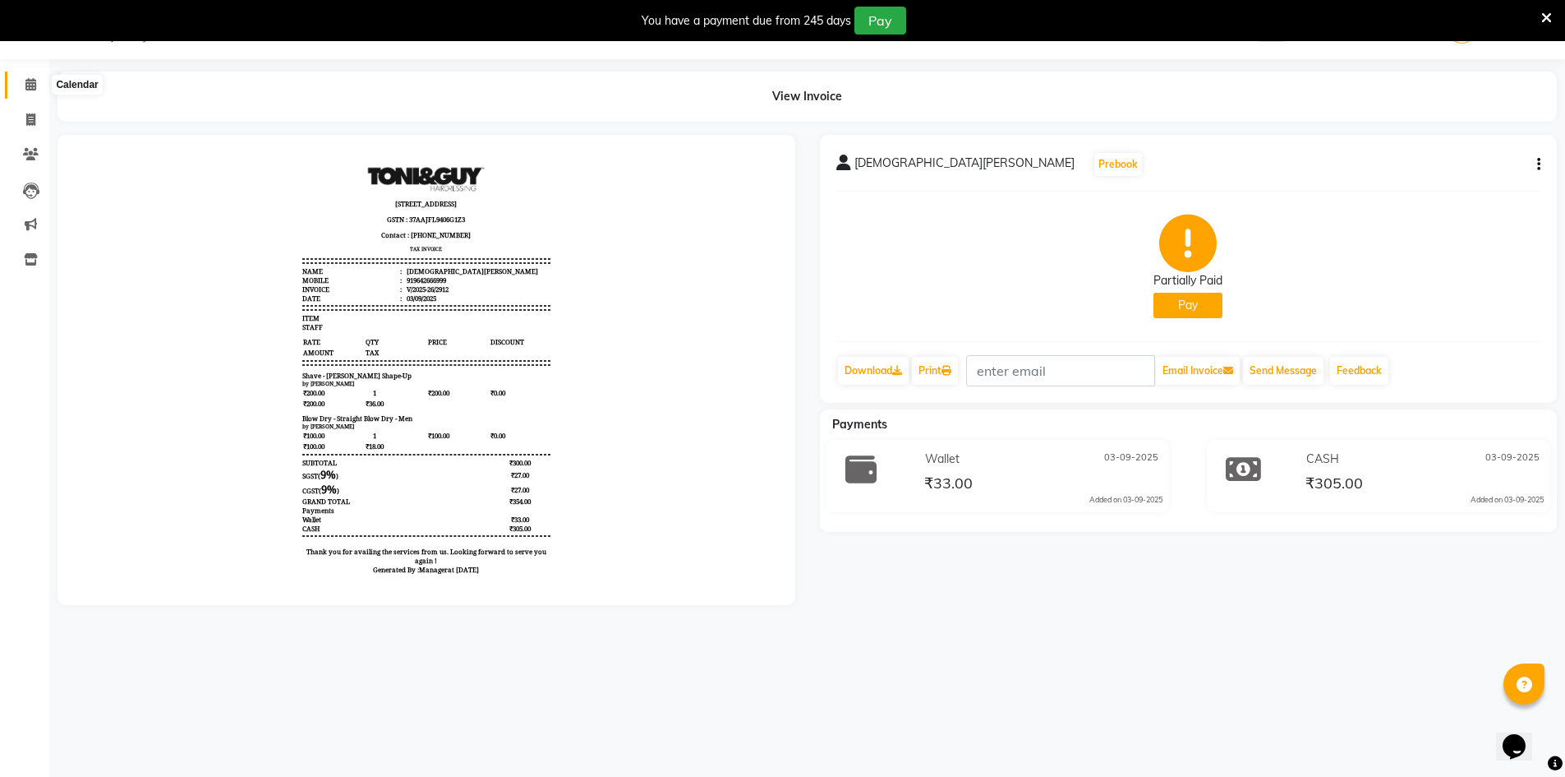
click at [37, 86] on span at bounding box center [30, 85] width 29 height 19
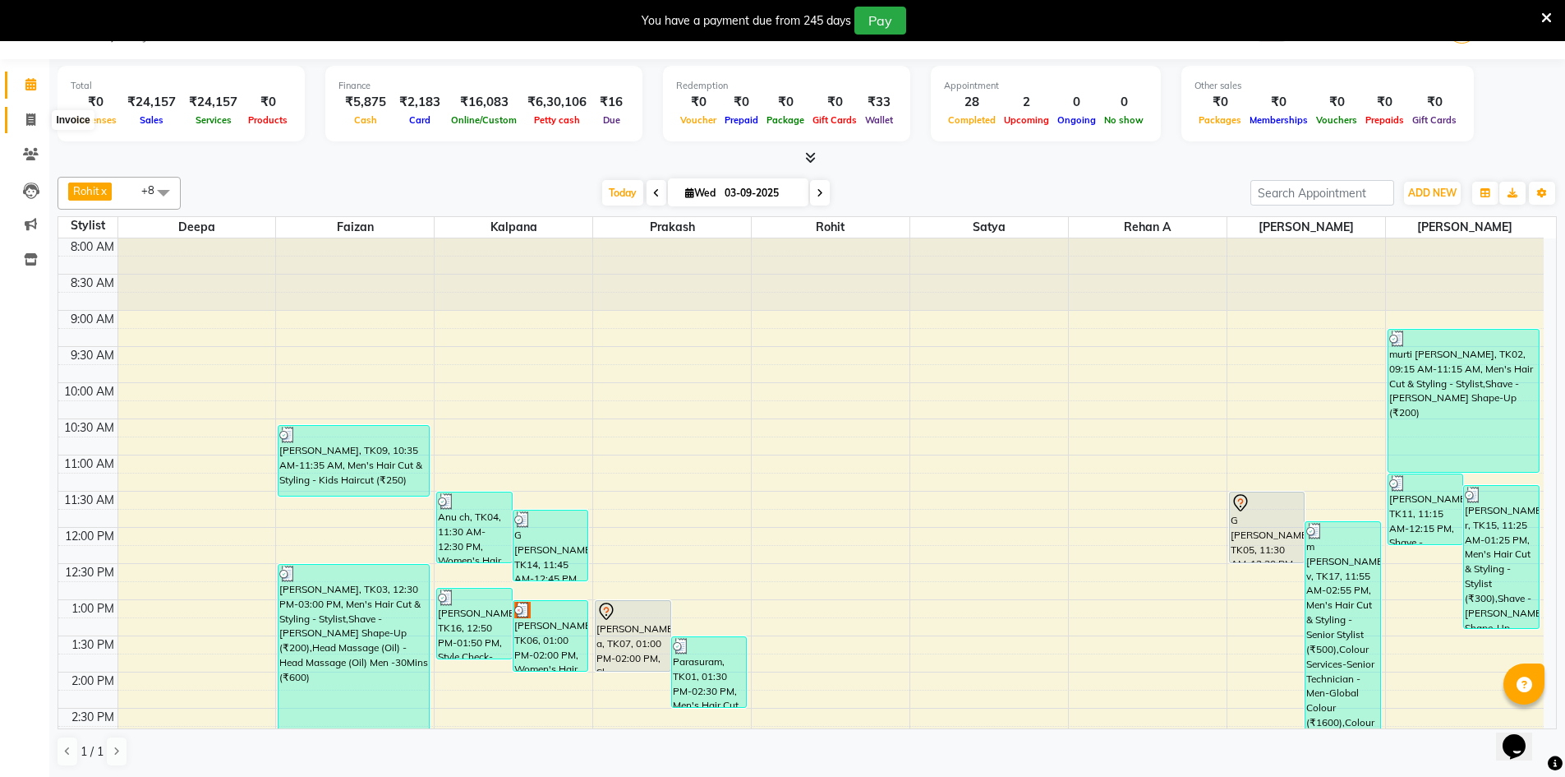
click at [27, 117] on icon at bounding box center [30, 119] width 9 height 12
select select "service"
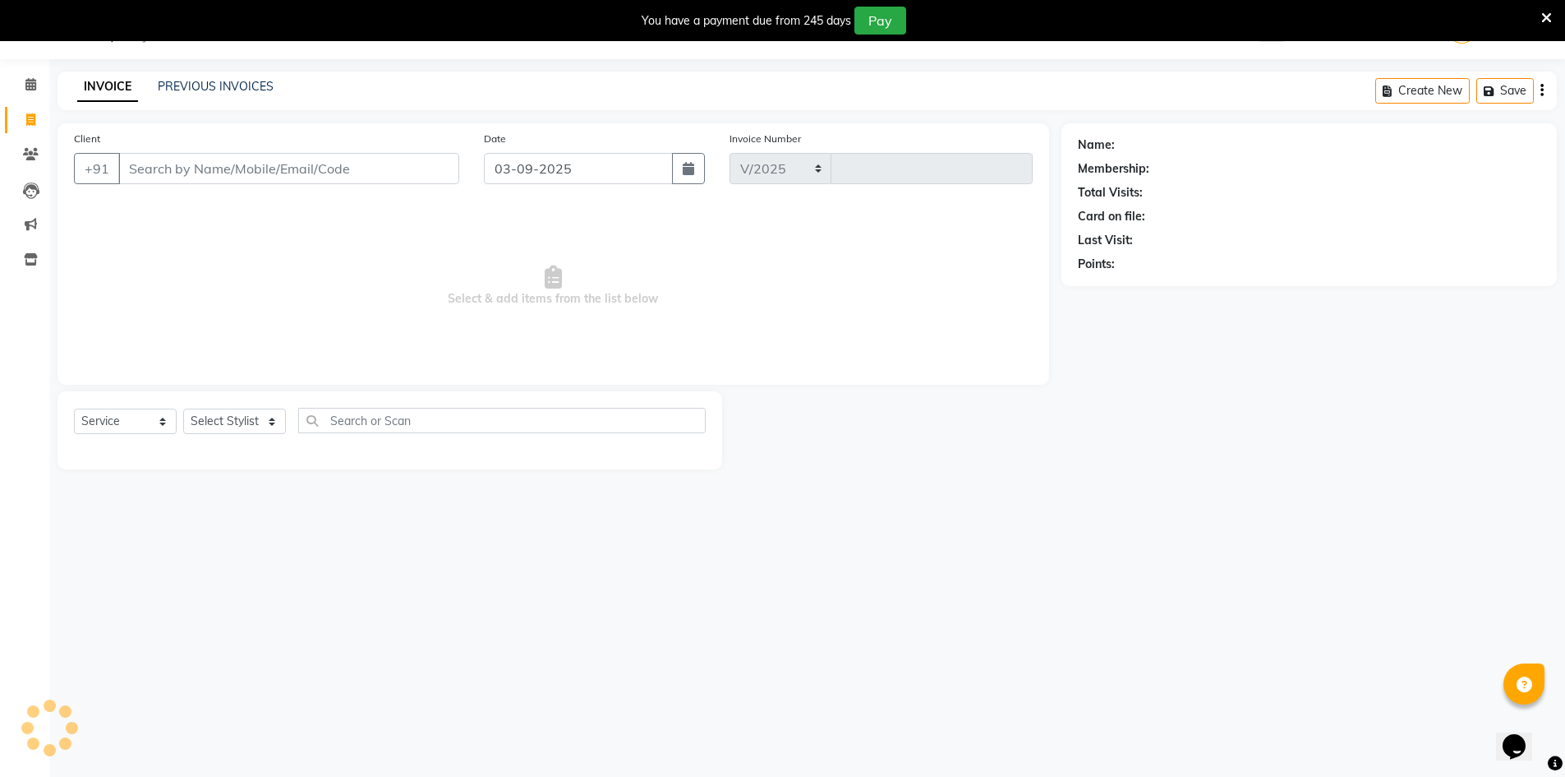
select select "7388"
type input "2913"
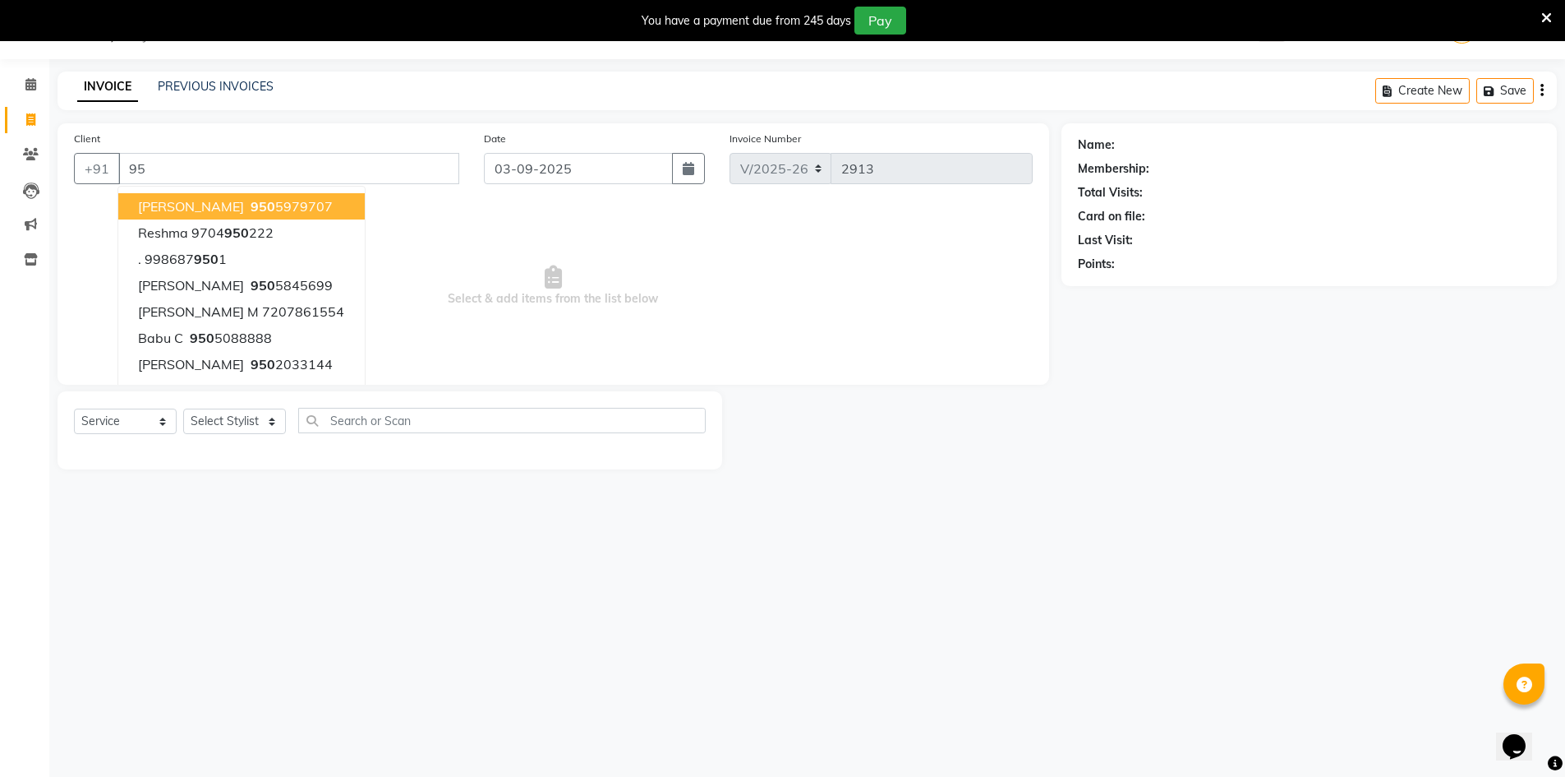
type input "9"
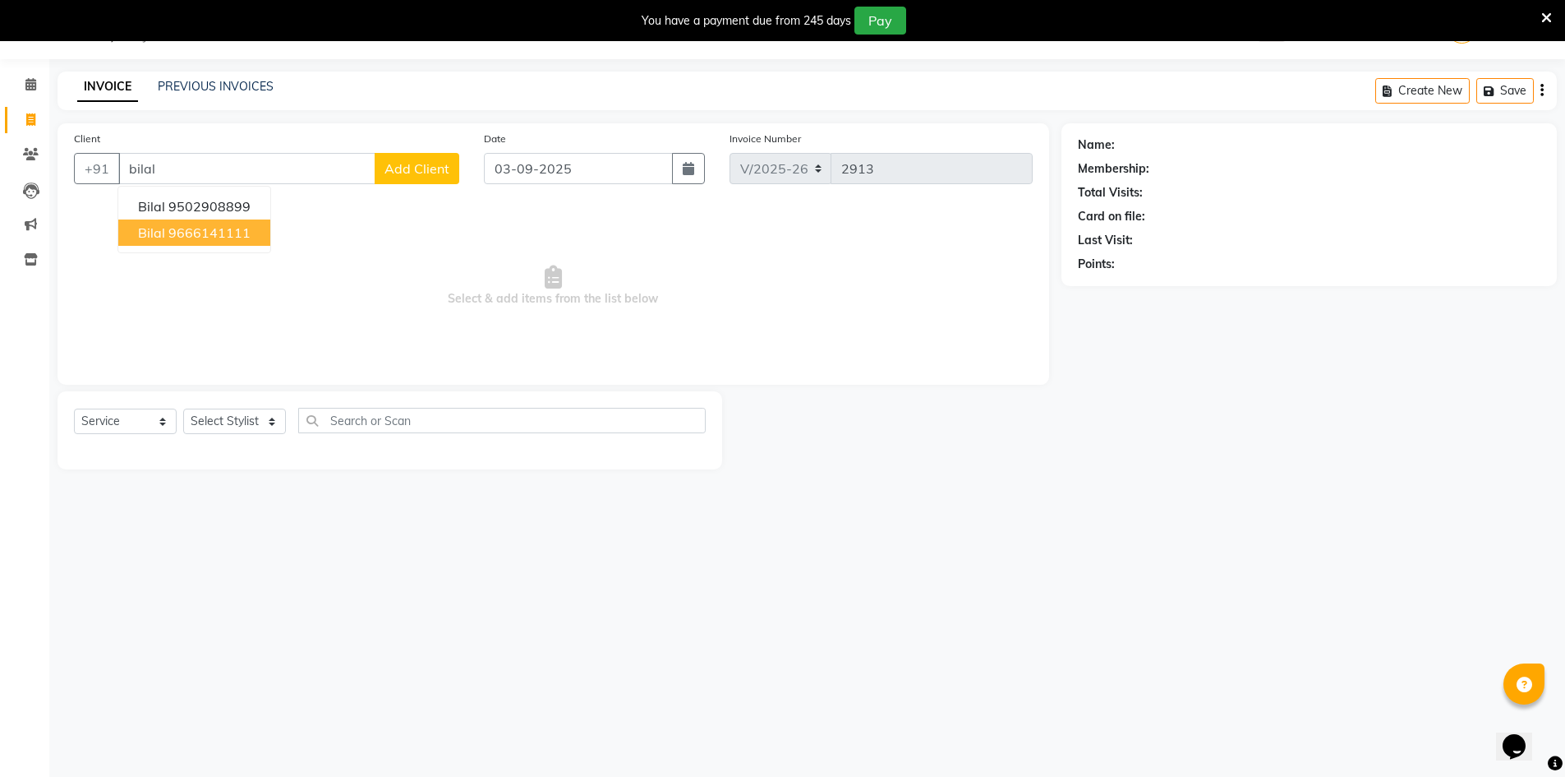
click at [213, 233] on ngb-highlight "9666141111" at bounding box center [209, 232] width 82 height 16
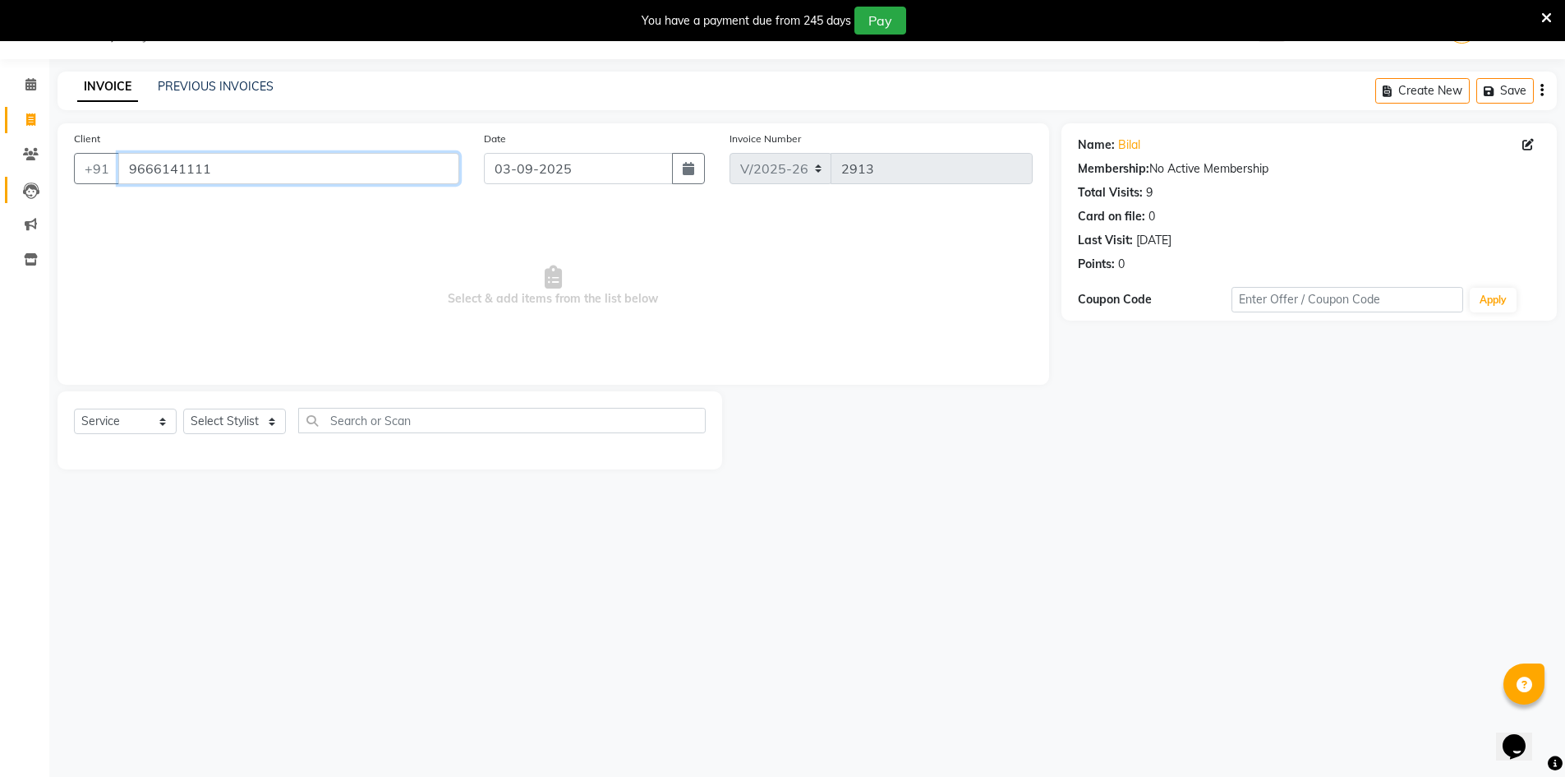
drag, startPoint x: 206, startPoint y: 170, endPoint x: 37, endPoint y: 176, distance: 169.4
click at [37, 176] on app-home "08047224946 Select Location × Toni & Guy, Chinnamiram WhatsApp Status ✕ Status:…" at bounding box center [782, 247] width 1565 height 494
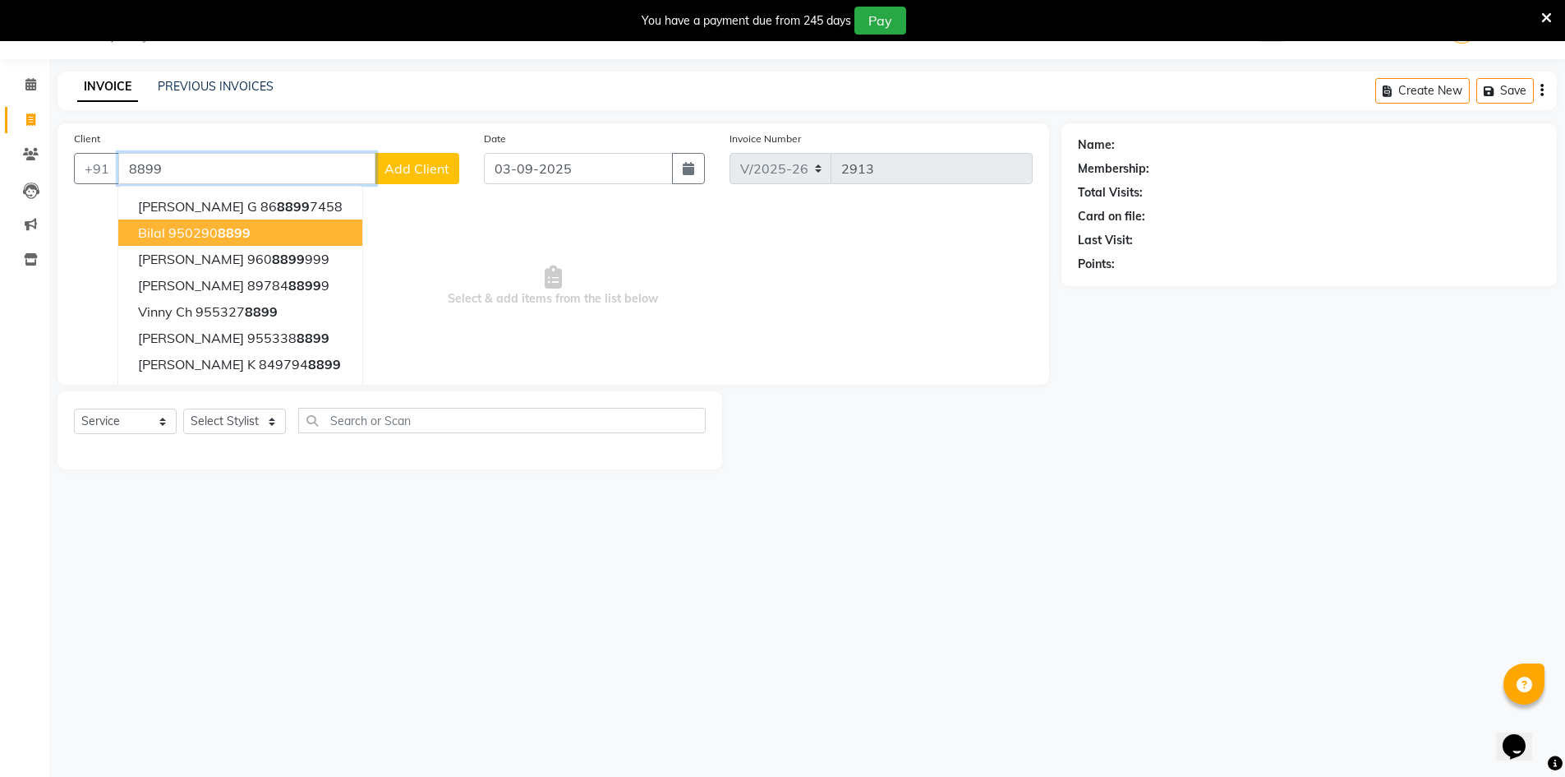
click at [179, 227] on ngb-highlight "950290 8899" at bounding box center [209, 232] width 82 height 16
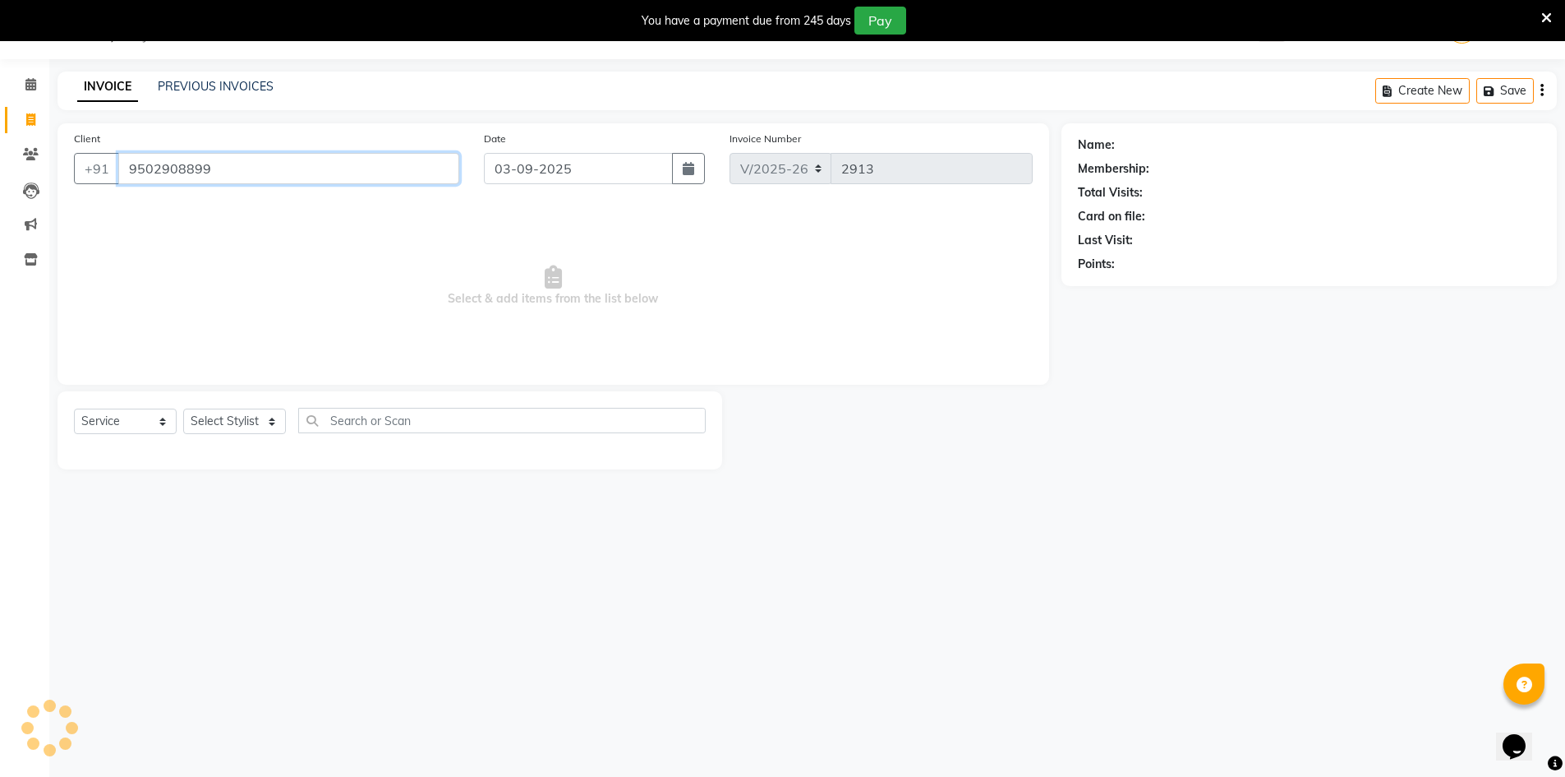
type input "9502908899"
select select "1: Object"
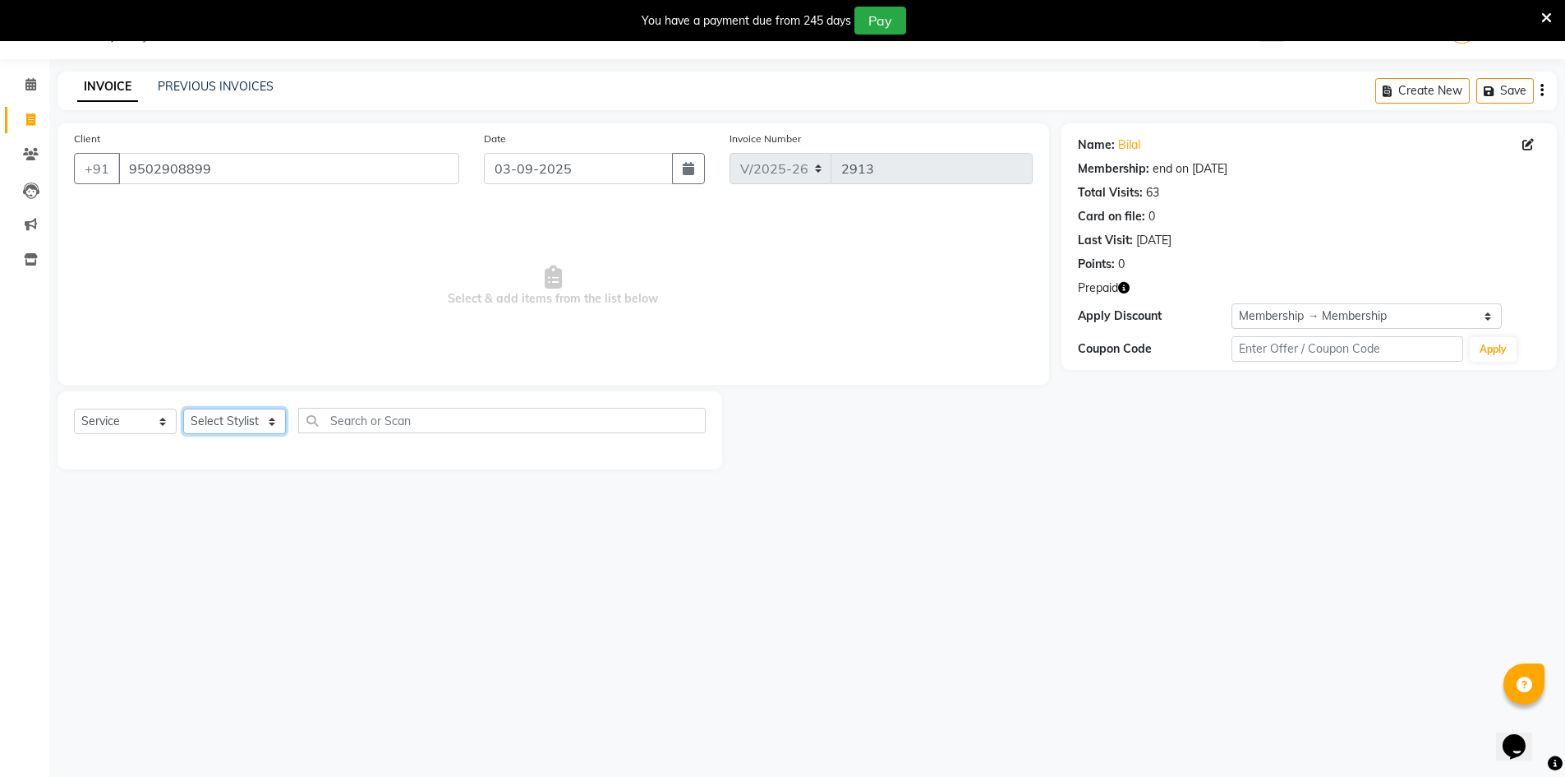
click at [218, 422] on select "Select Stylist Admin Chrispin Deepa Dingg support Faizan Kalpana Kalyan Kenny M…" at bounding box center [234, 420] width 103 height 25
click at [343, 161] on input "9502908899" at bounding box center [288, 168] width 341 height 31
click at [307, 162] on input "9502908899" at bounding box center [288, 168] width 341 height 31
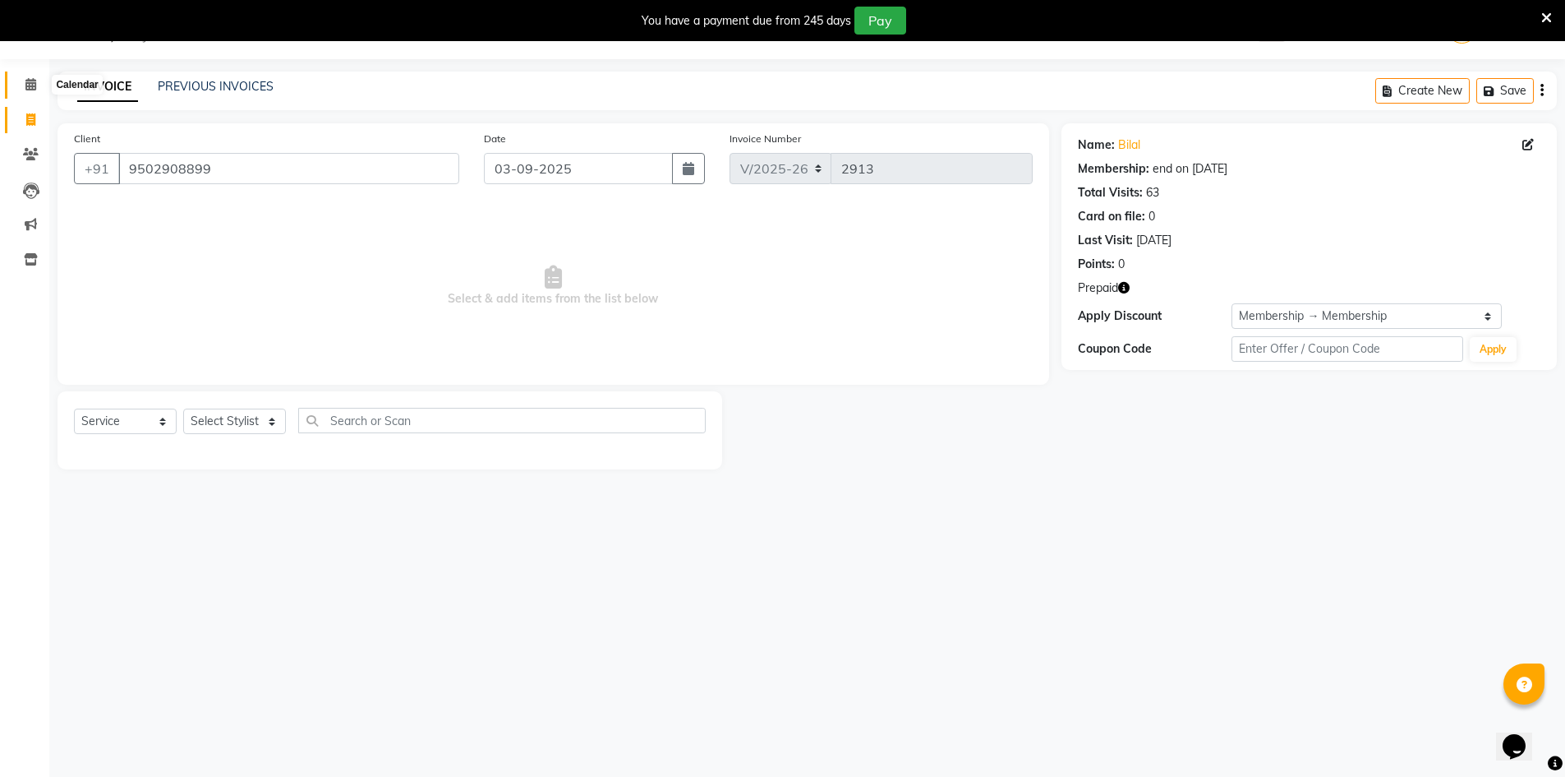
click at [25, 87] on icon at bounding box center [30, 84] width 11 height 12
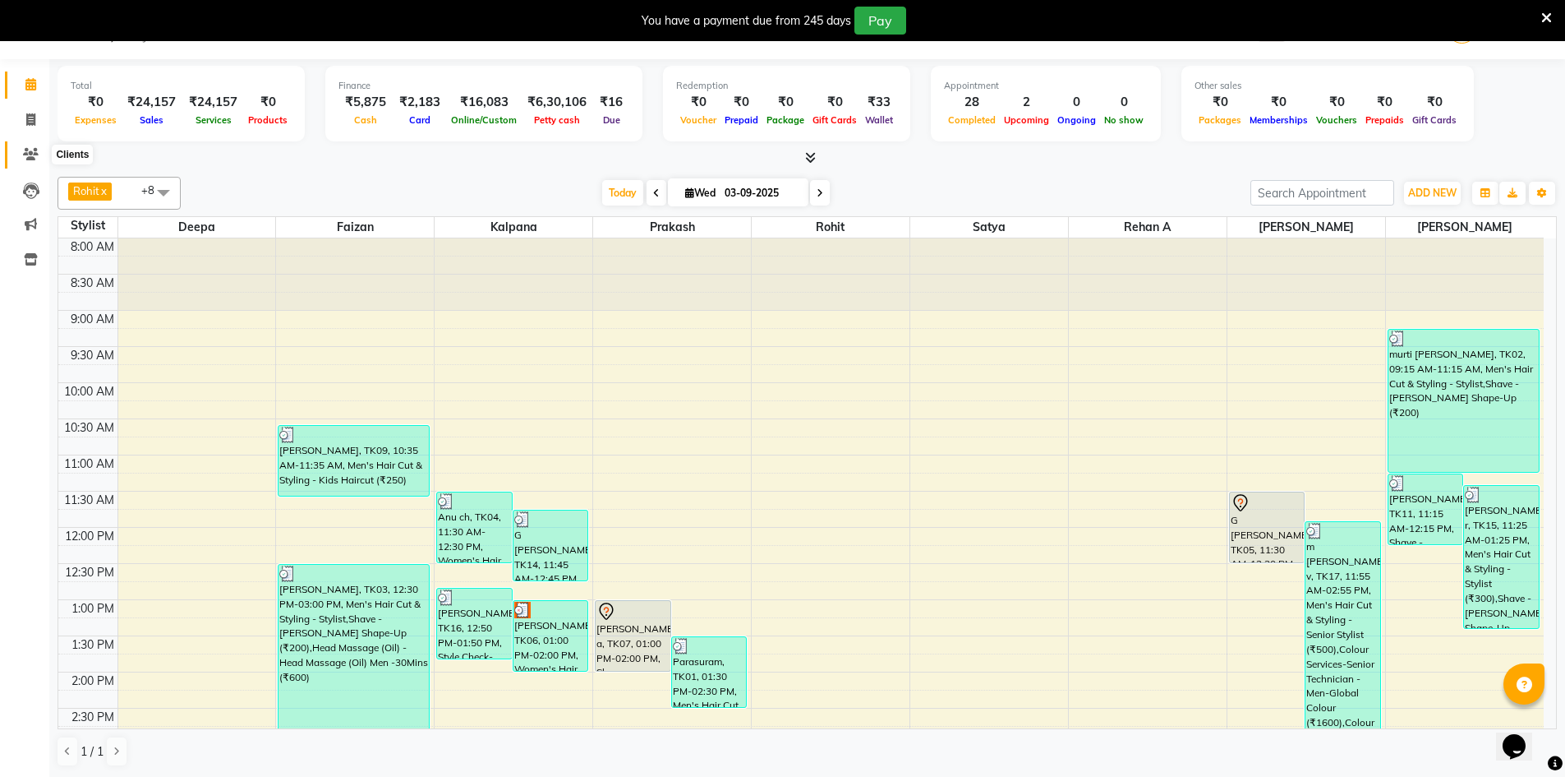
click at [26, 155] on icon at bounding box center [31, 154] width 16 height 12
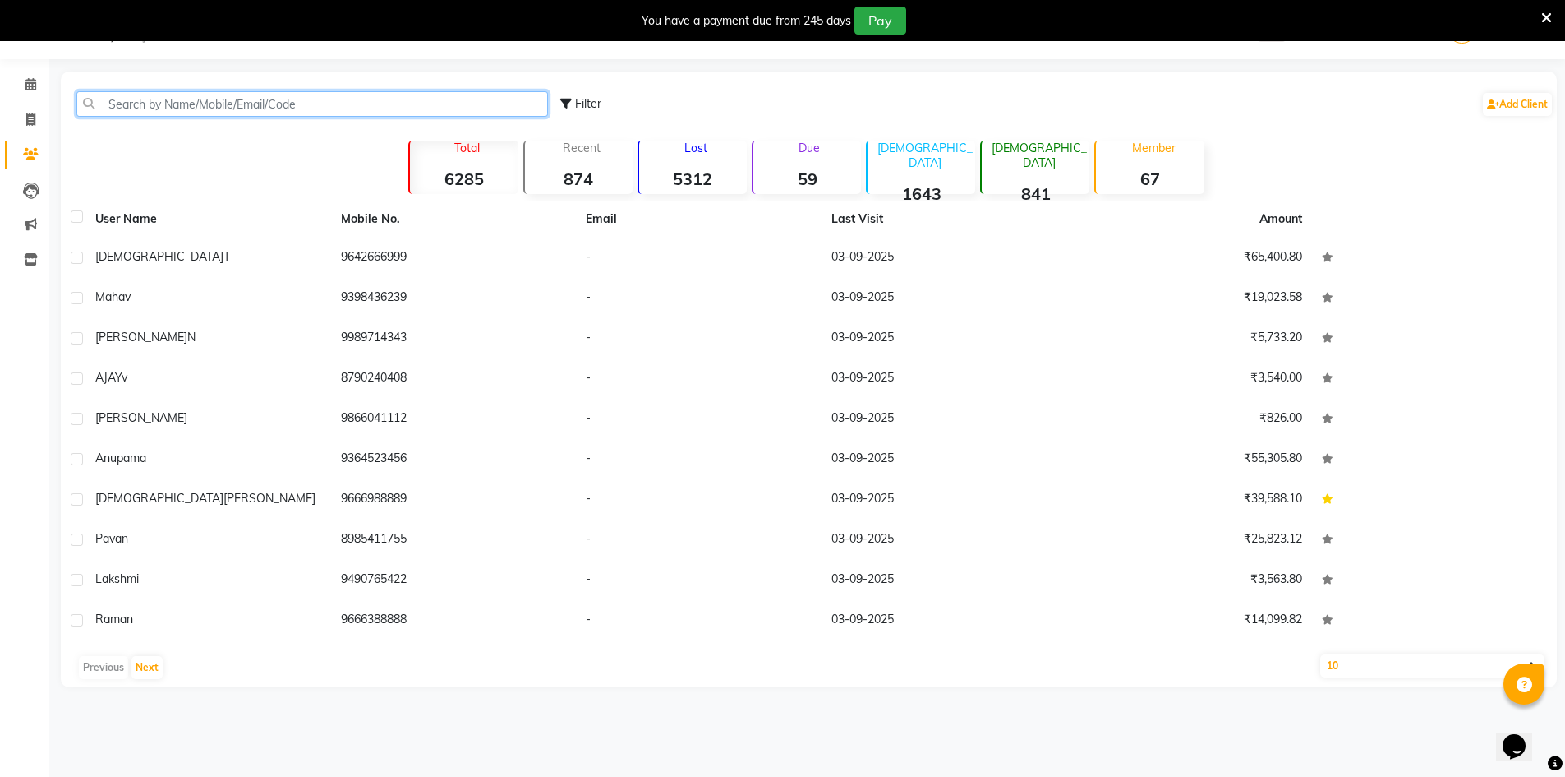
click at [212, 102] on input "text" at bounding box center [312, 103] width 472 height 25
paste input "9502908899"
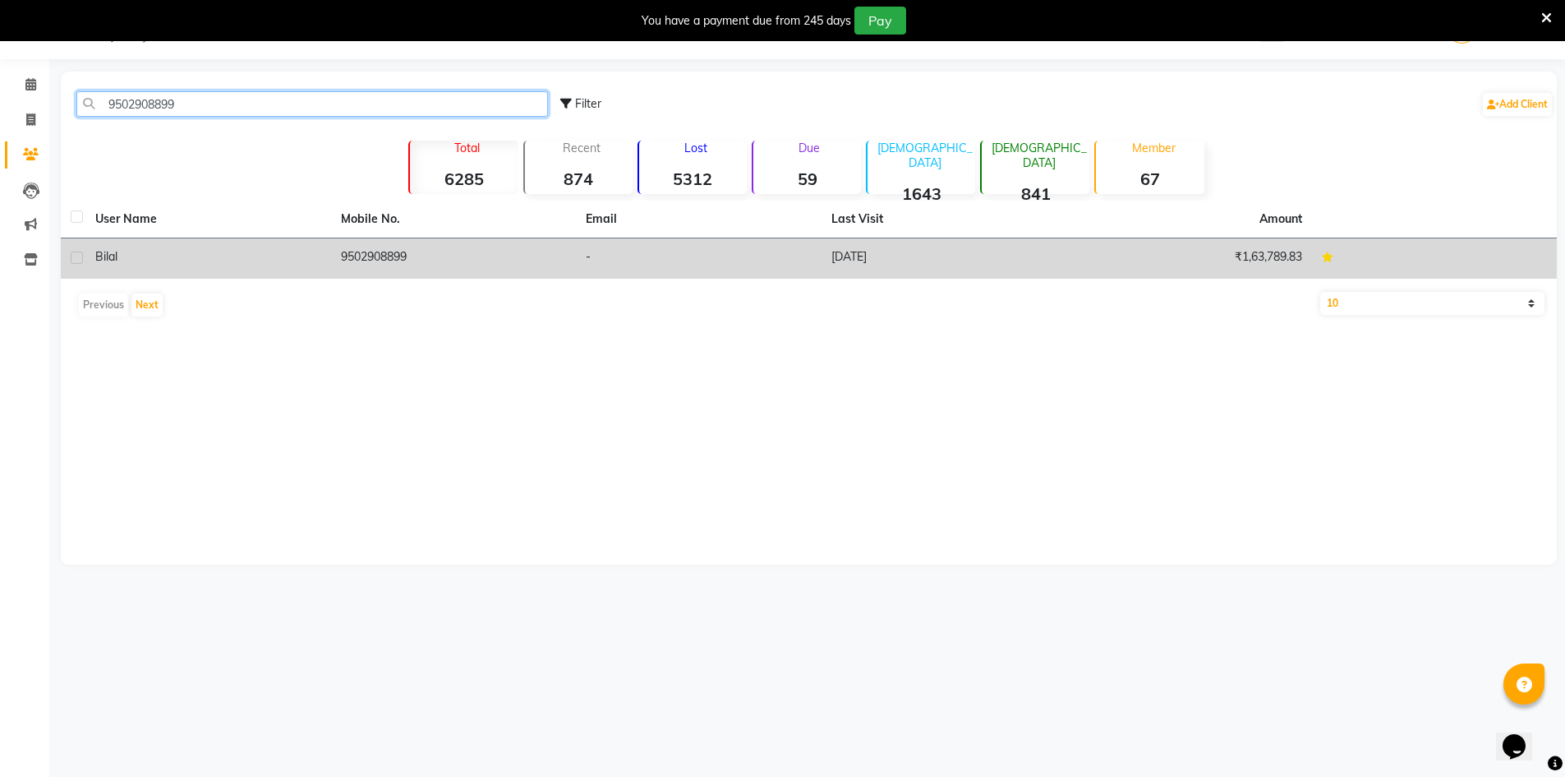
type input "9502908899"
click at [542, 262] on td "9502908899" at bounding box center [454, 258] width 246 height 40
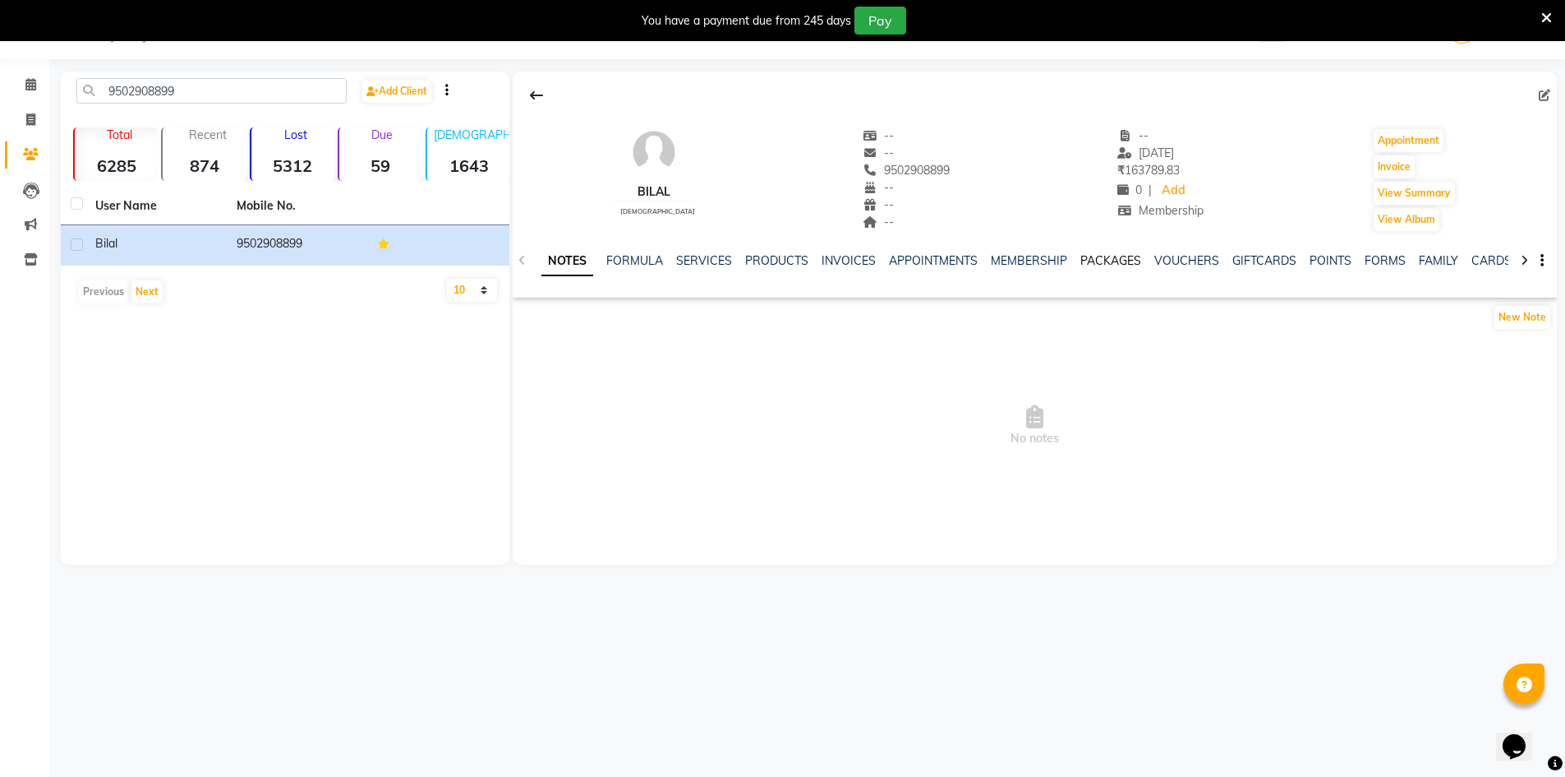
click at [1118, 258] on link "PACKAGES" at bounding box center [1111, 260] width 61 height 15
click at [613, 257] on link "SERVICES" at bounding box center [611, 260] width 56 height 15
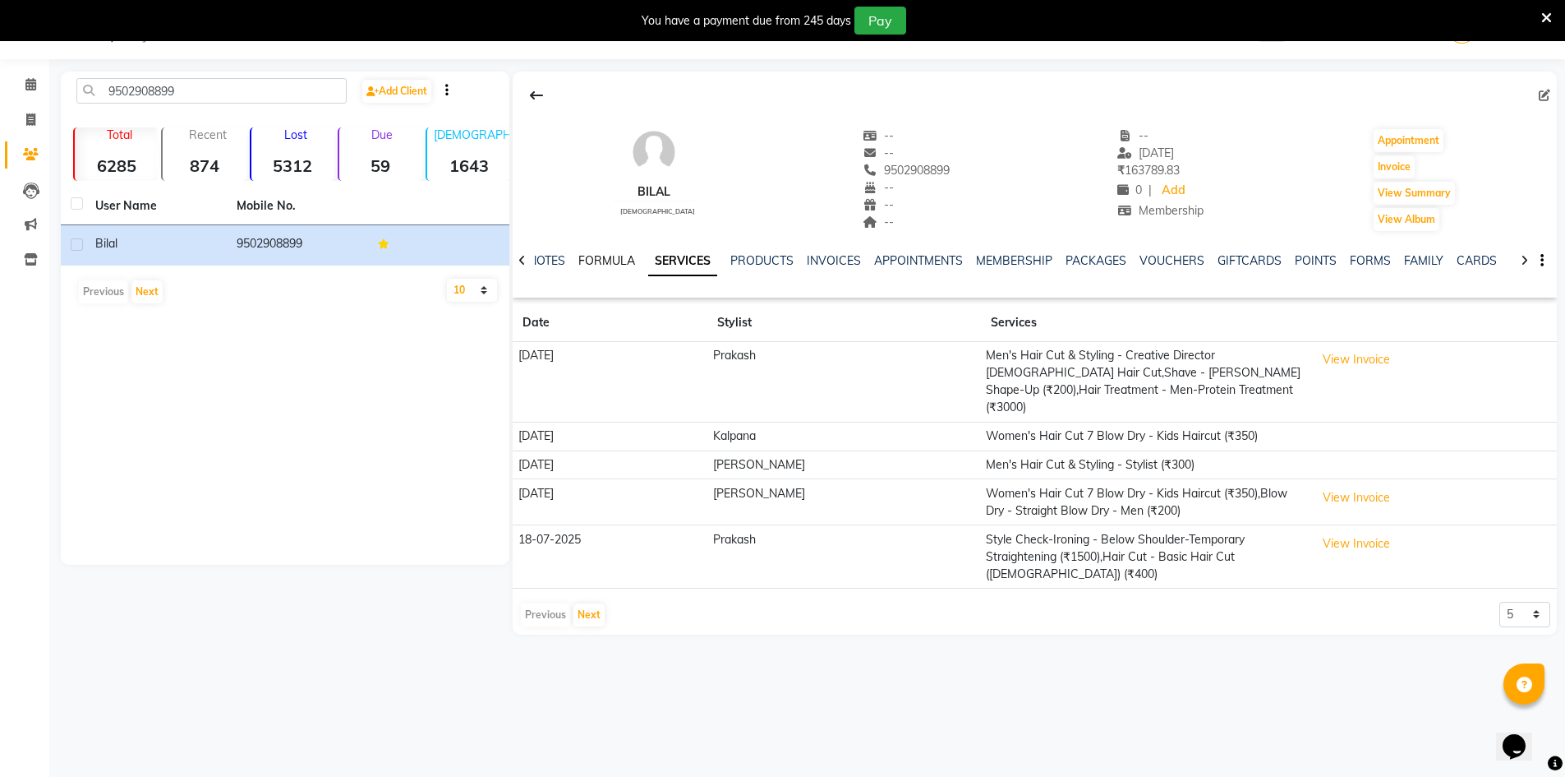
click at [613, 257] on link "FORMULA" at bounding box center [606, 260] width 57 height 15
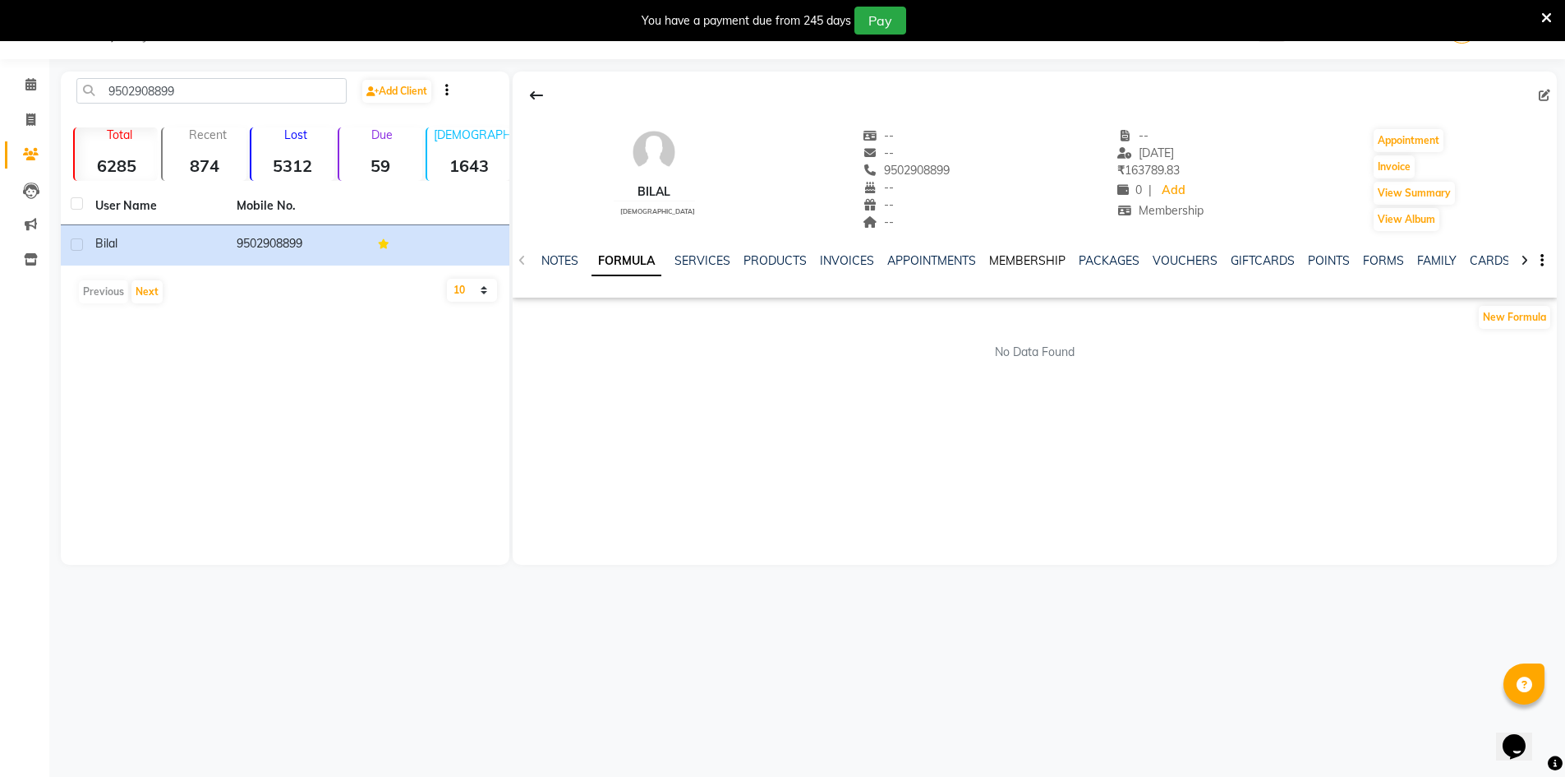
click at [991, 258] on link "MEMBERSHIP" at bounding box center [1027, 260] width 76 height 15
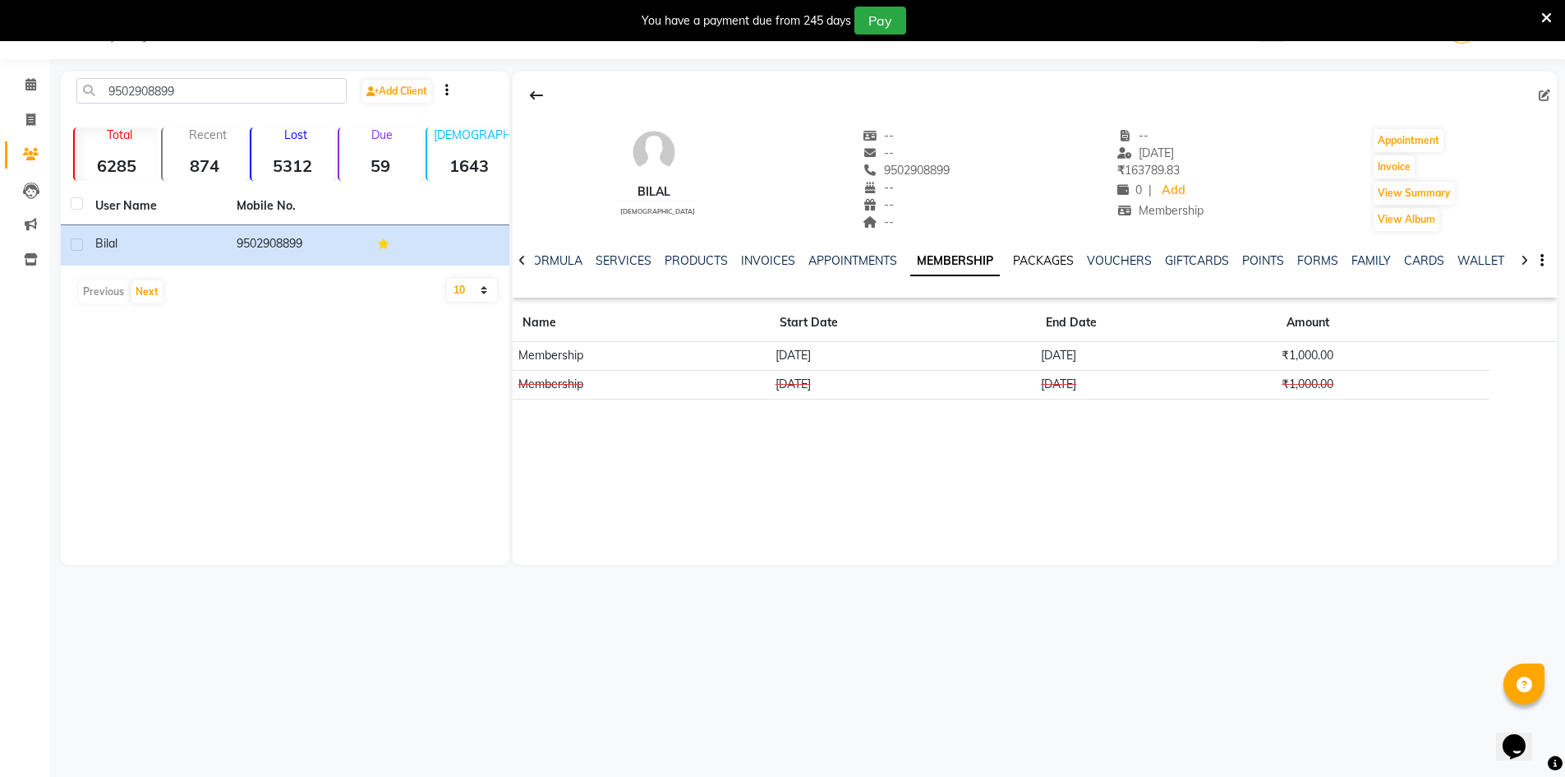
click at [1035, 266] on link "PACKAGES" at bounding box center [1043, 260] width 61 height 15
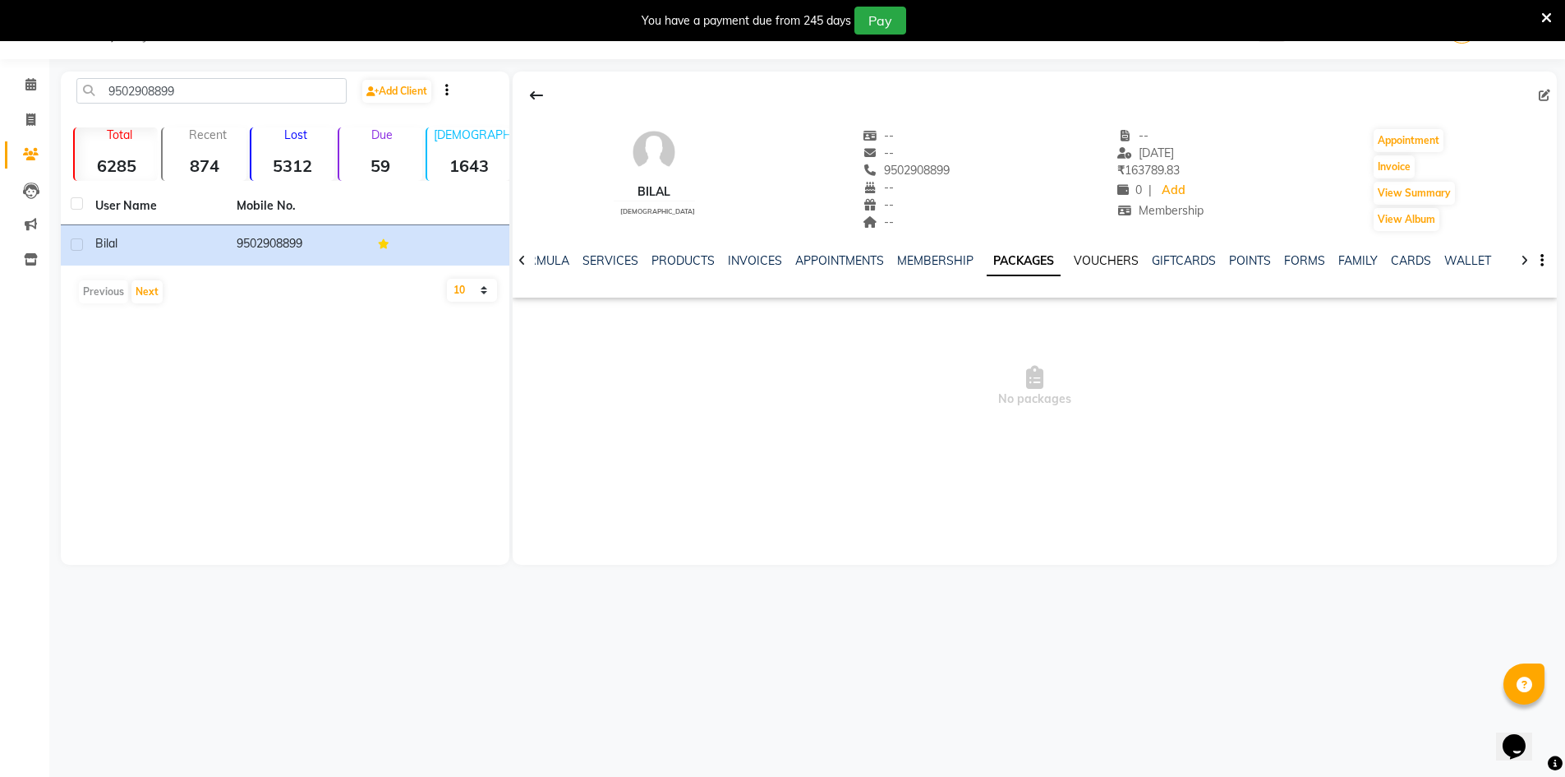
click at [1088, 257] on link "VOUCHERS" at bounding box center [1106, 260] width 65 height 15
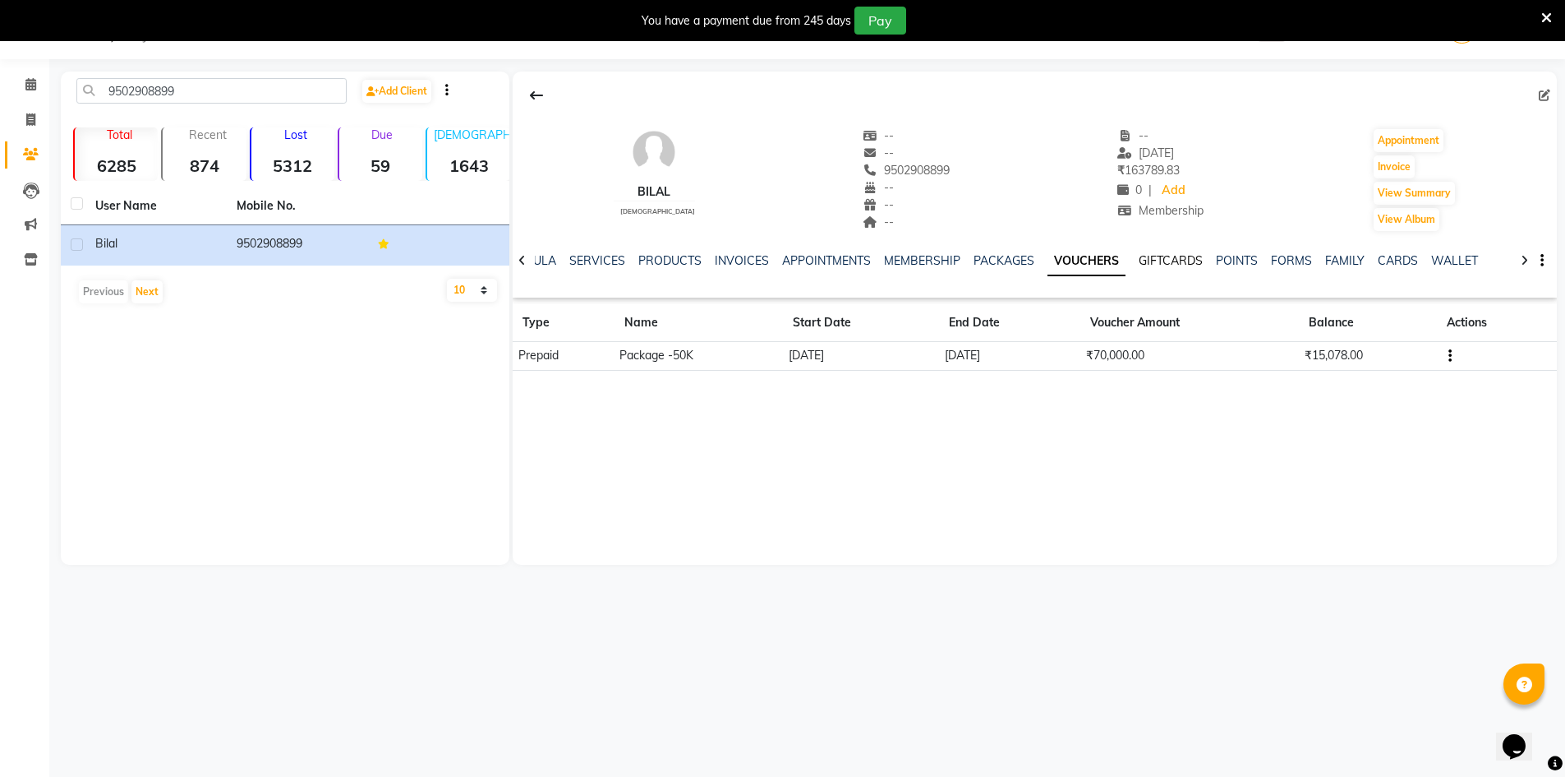
click at [1153, 257] on link "GIFTCARDS" at bounding box center [1171, 260] width 64 height 15
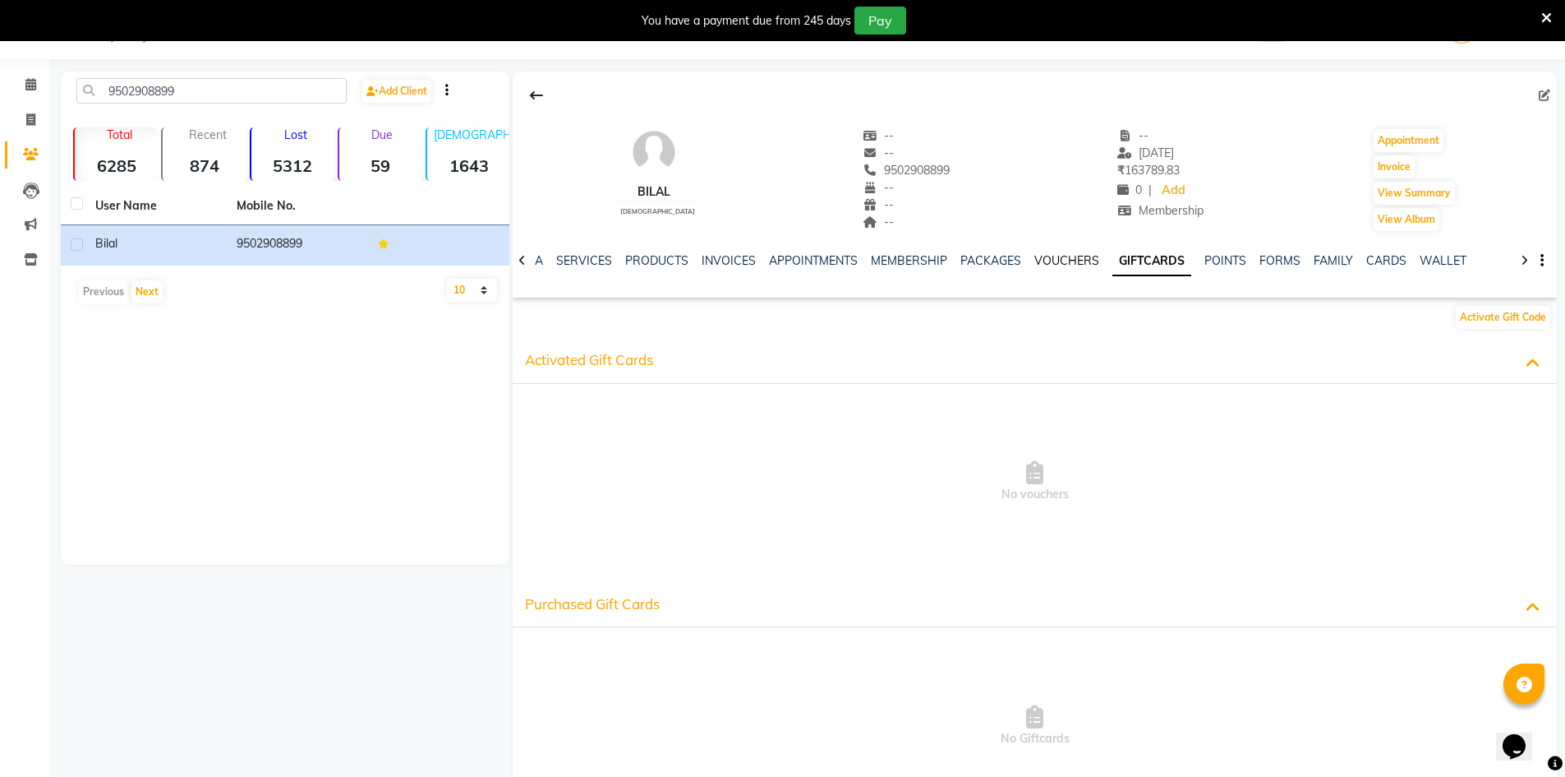
click at [1035, 263] on link "VOUCHERS" at bounding box center [1067, 260] width 65 height 15
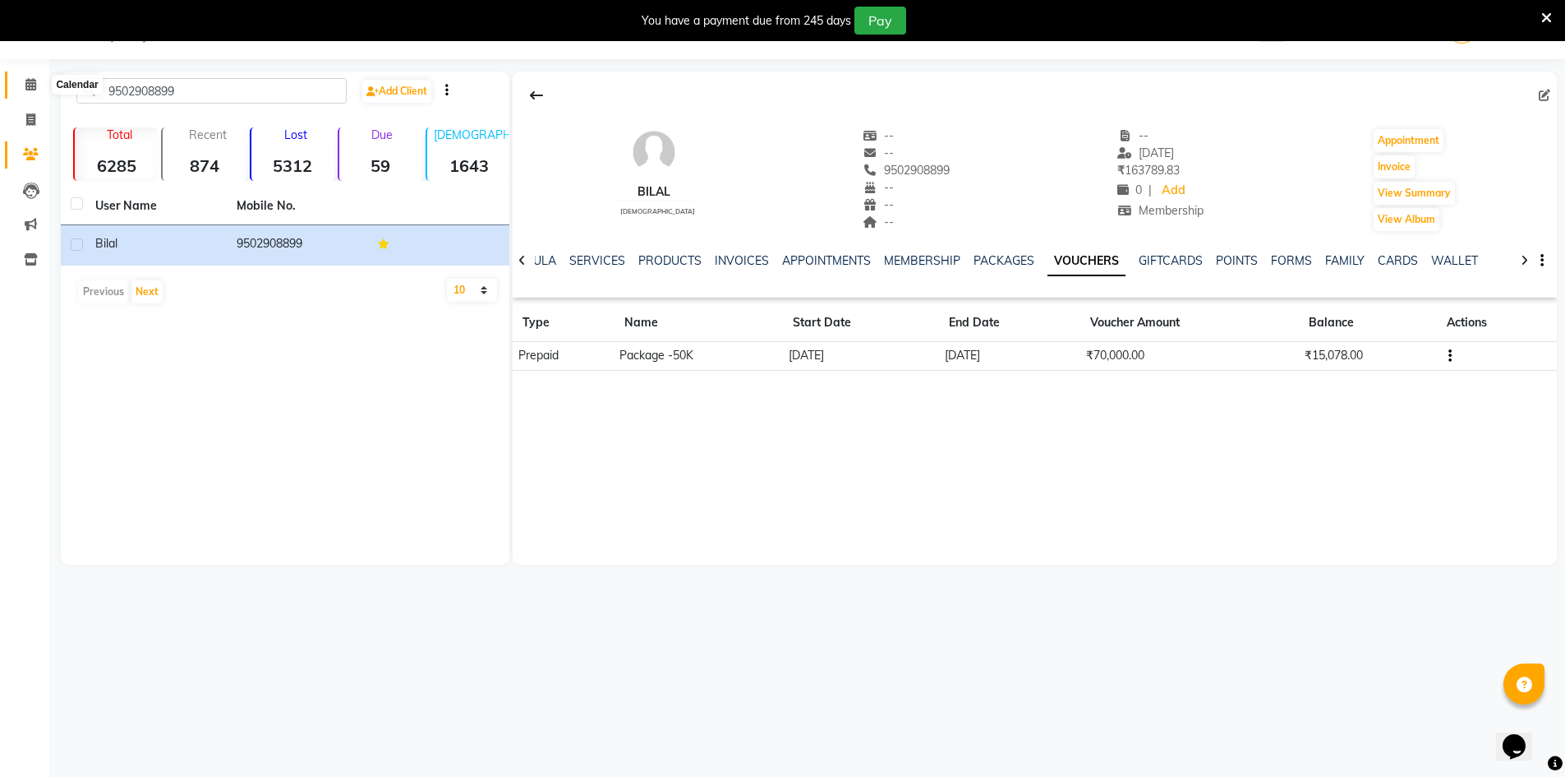
click at [25, 83] on icon at bounding box center [30, 84] width 11 height 12
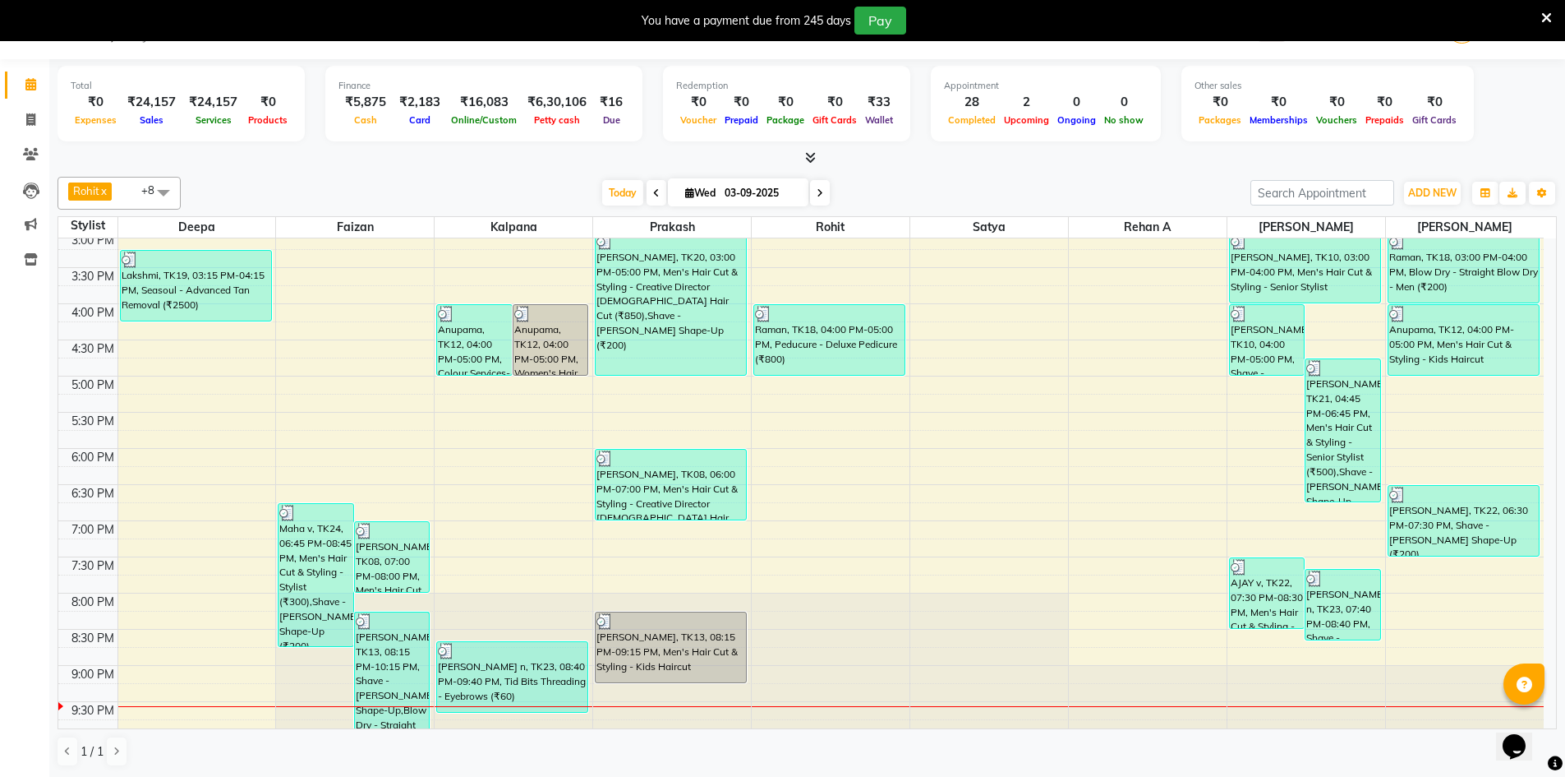
scroll to position [522, 0]
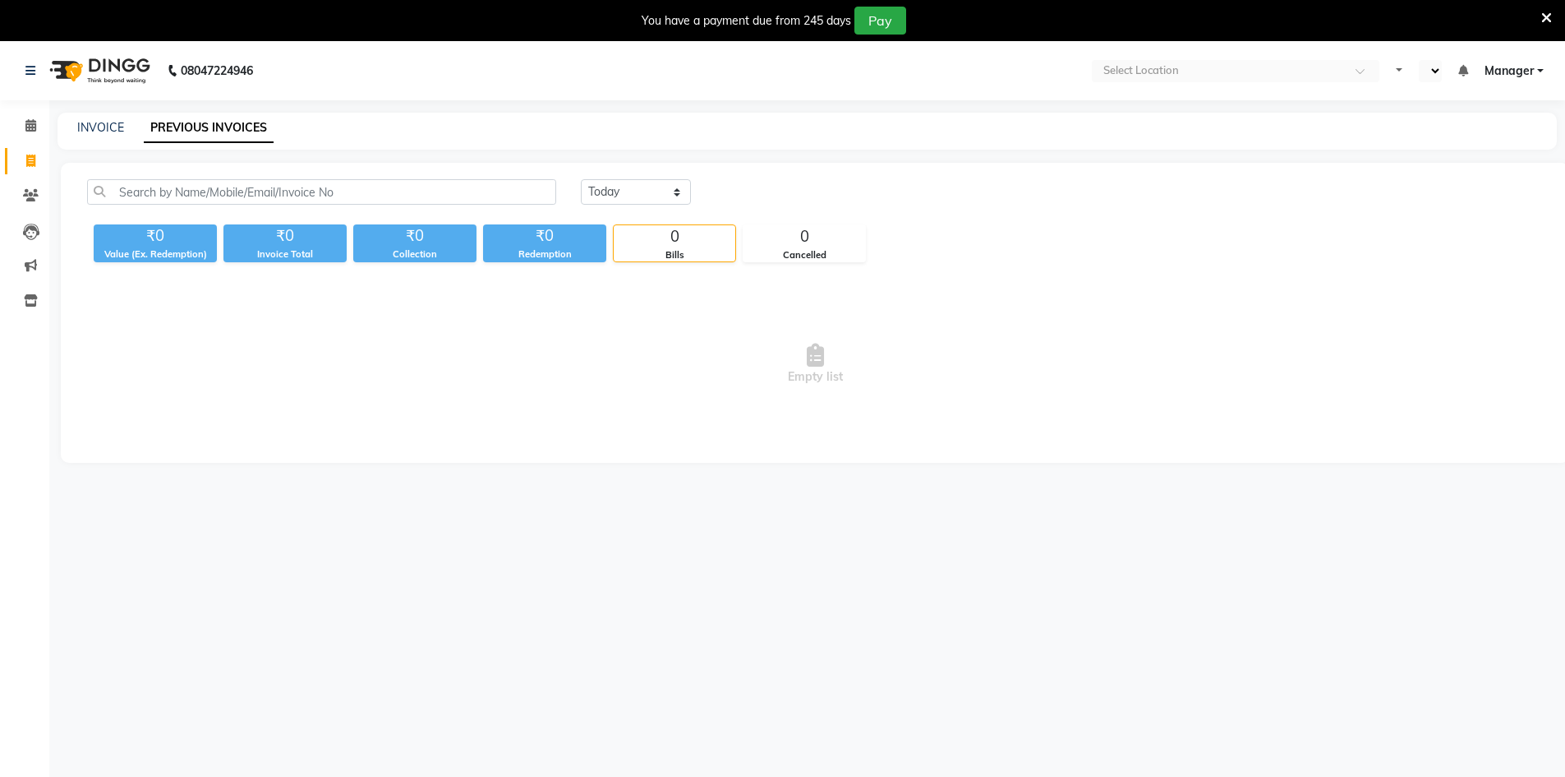
select select "en"
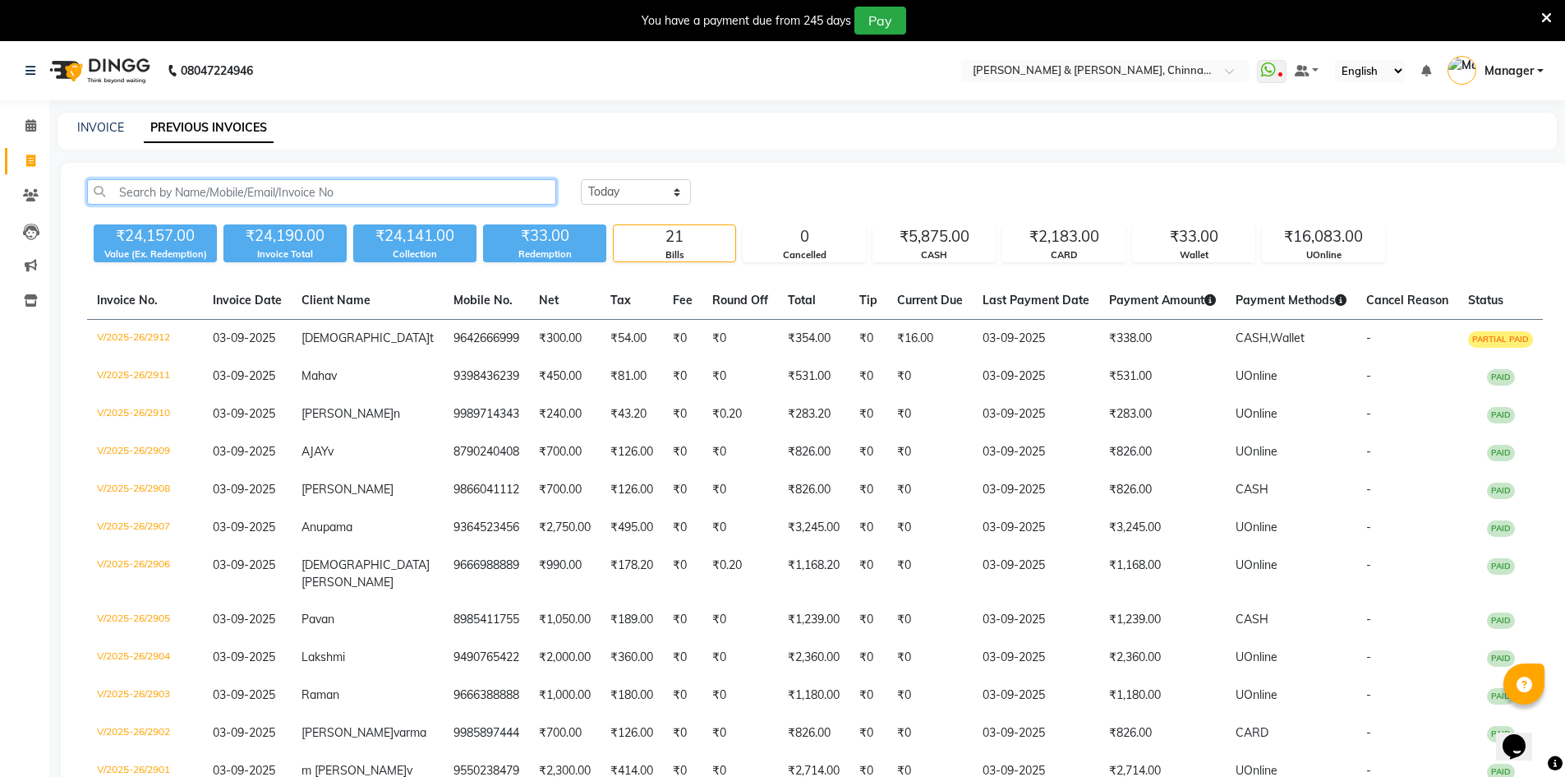
click at [159, 193] on input "text" at bounding box center [321, 191] width 469 height 25
click at [90, 126] on link "INVOICE" at bounding box center [100, 127] width 47 height 15
select select "service"
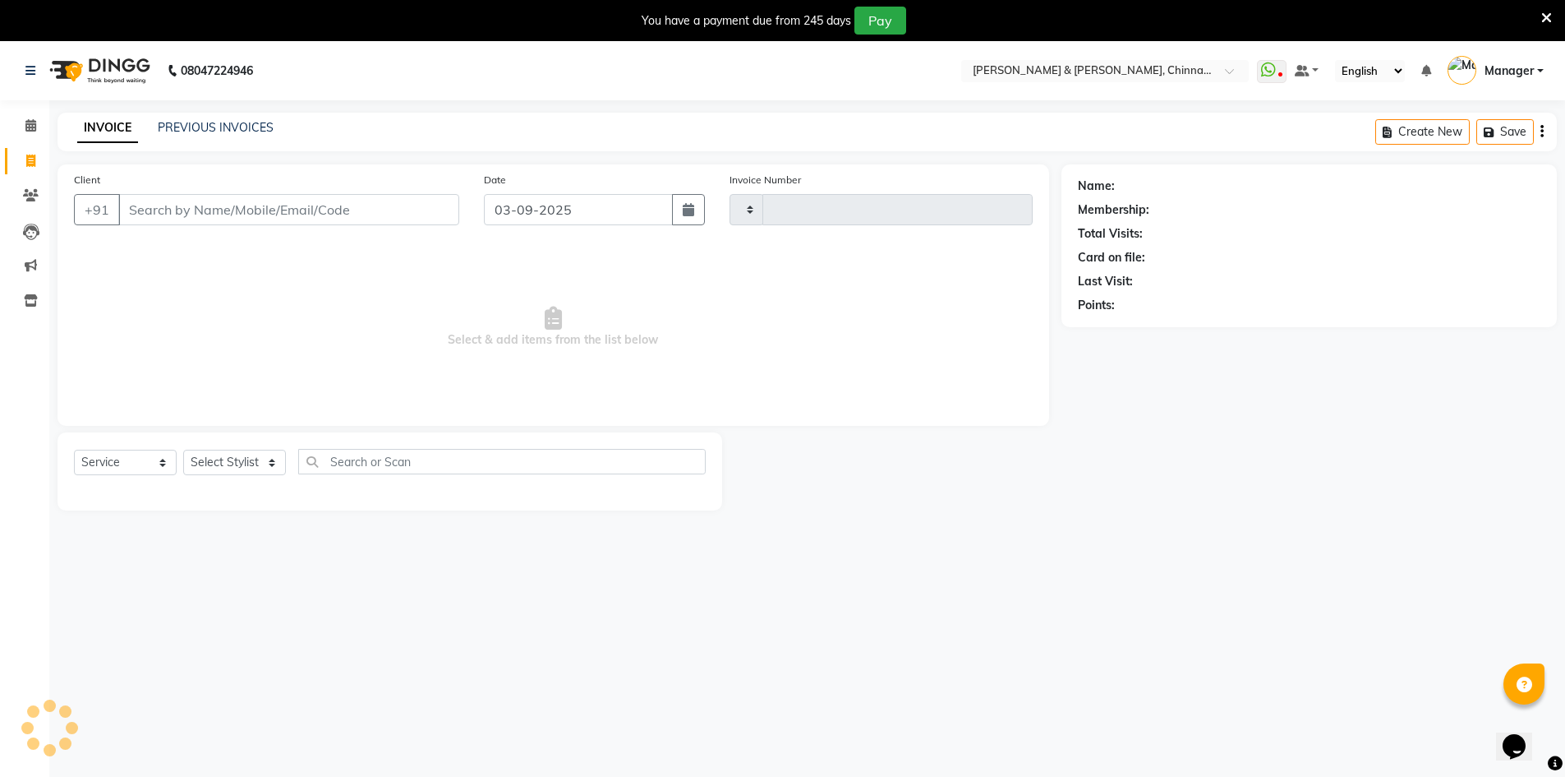
scroll to position [41, 0]
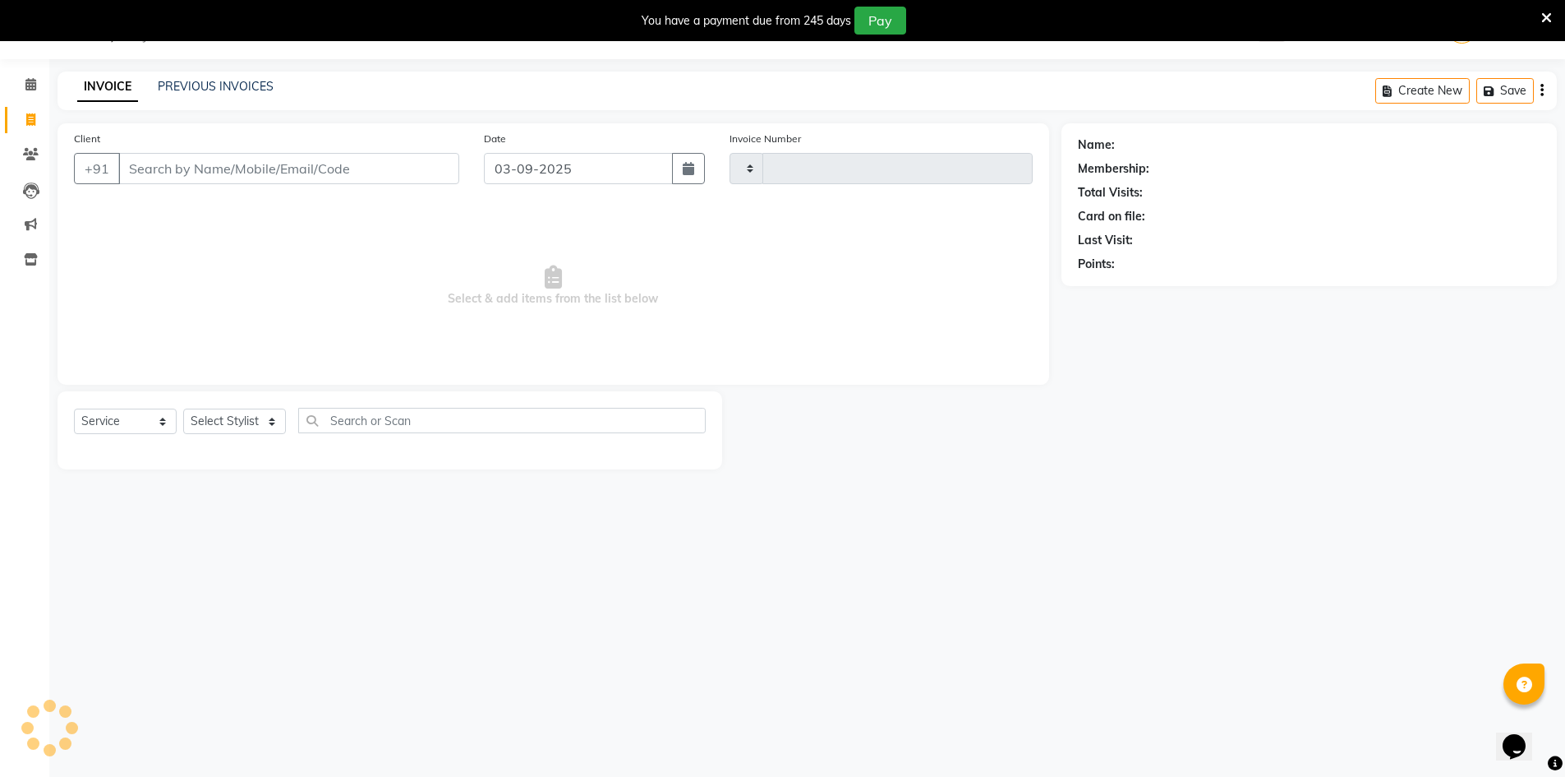
type input "2913"
select select "7388"
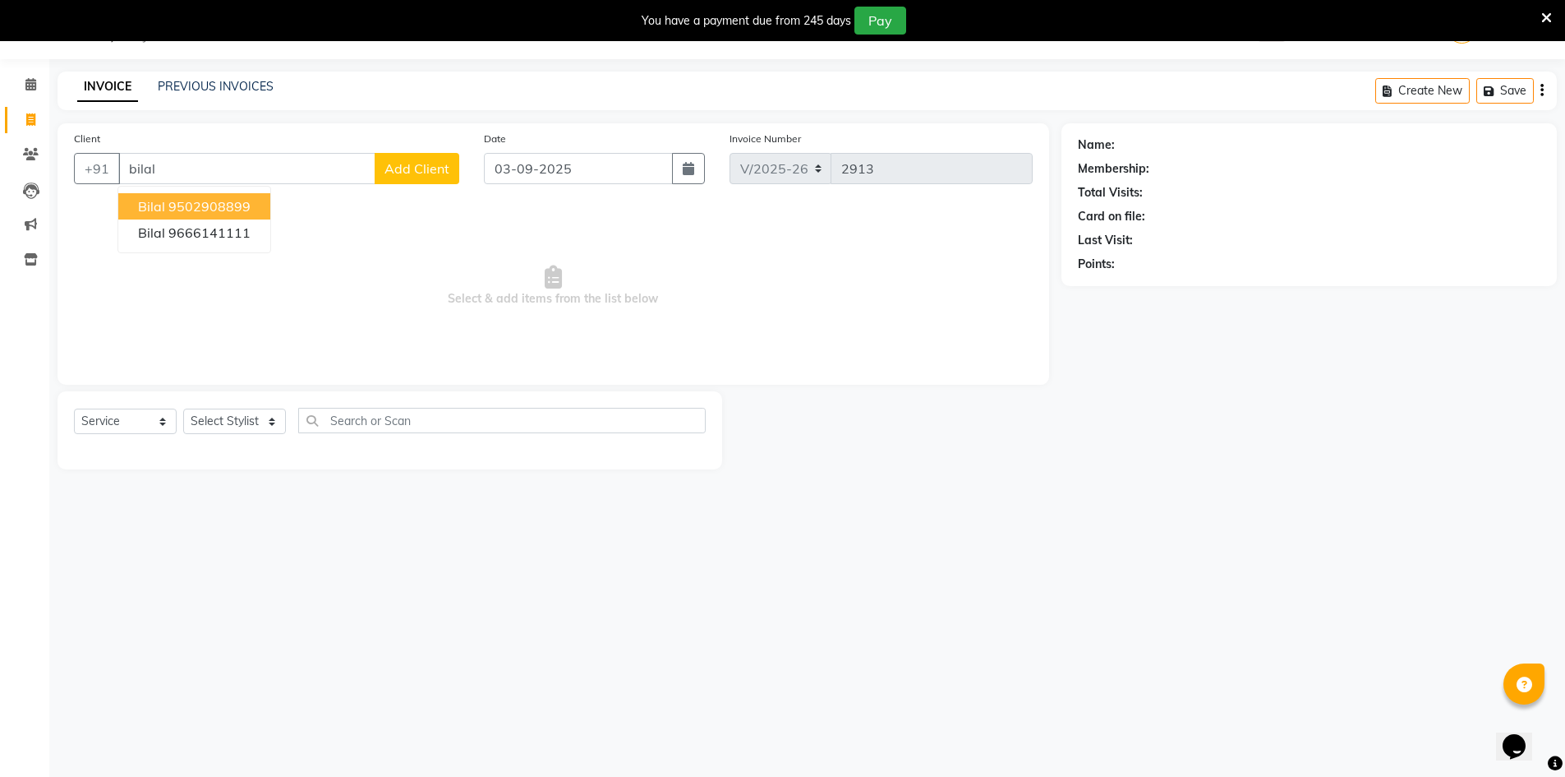
click at [175, 205] on ngb-highlight "9502908899" at bounding box center [209, 206] width 82 height 16
type input "9502908899"
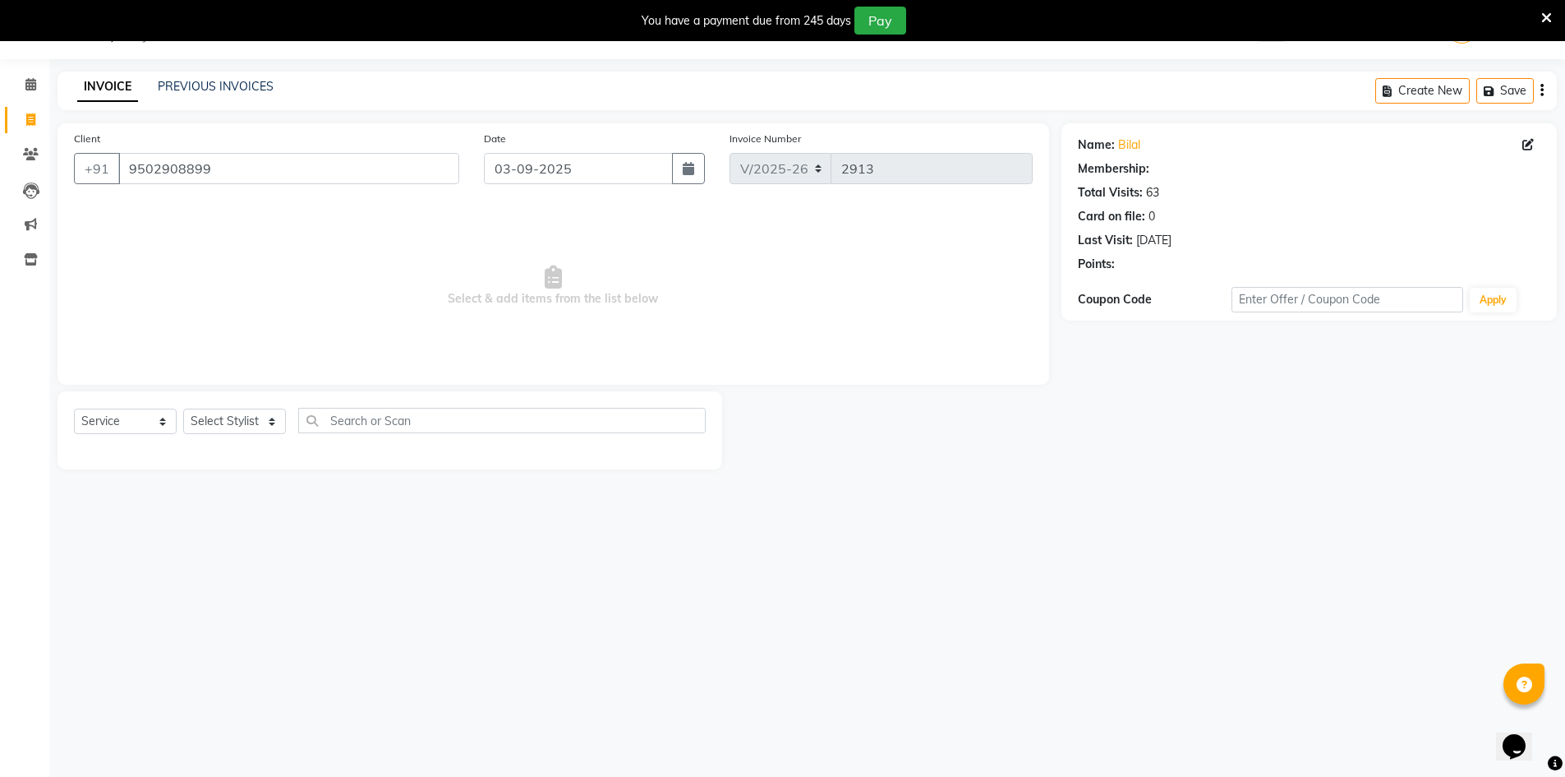
select select "1: Object"
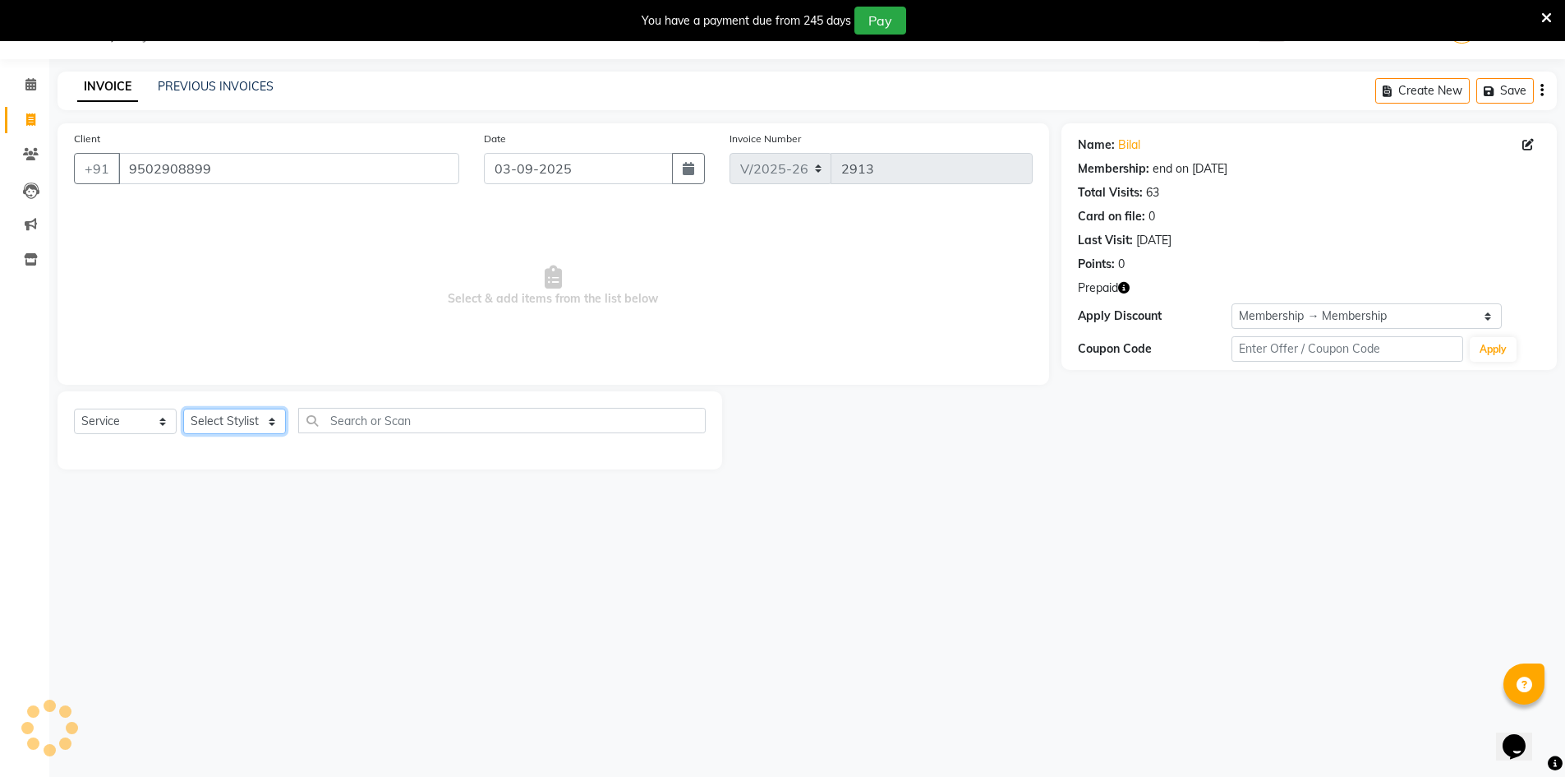
click at [259, 421] on select "Select Stylist Admin [PERSON_NAME] support [PERSON_NAME] [PERSON_NAME] Manager …" at bounding box center [234, 420] width 103 height 25
select select "65146"
click at [183, 408] on select "Select Stylist Admin [PERSON_NAME] support [PERSON_NAME] [PERSON_NAME] Manager …" at bounding box center [234, 420] width 103 height 25
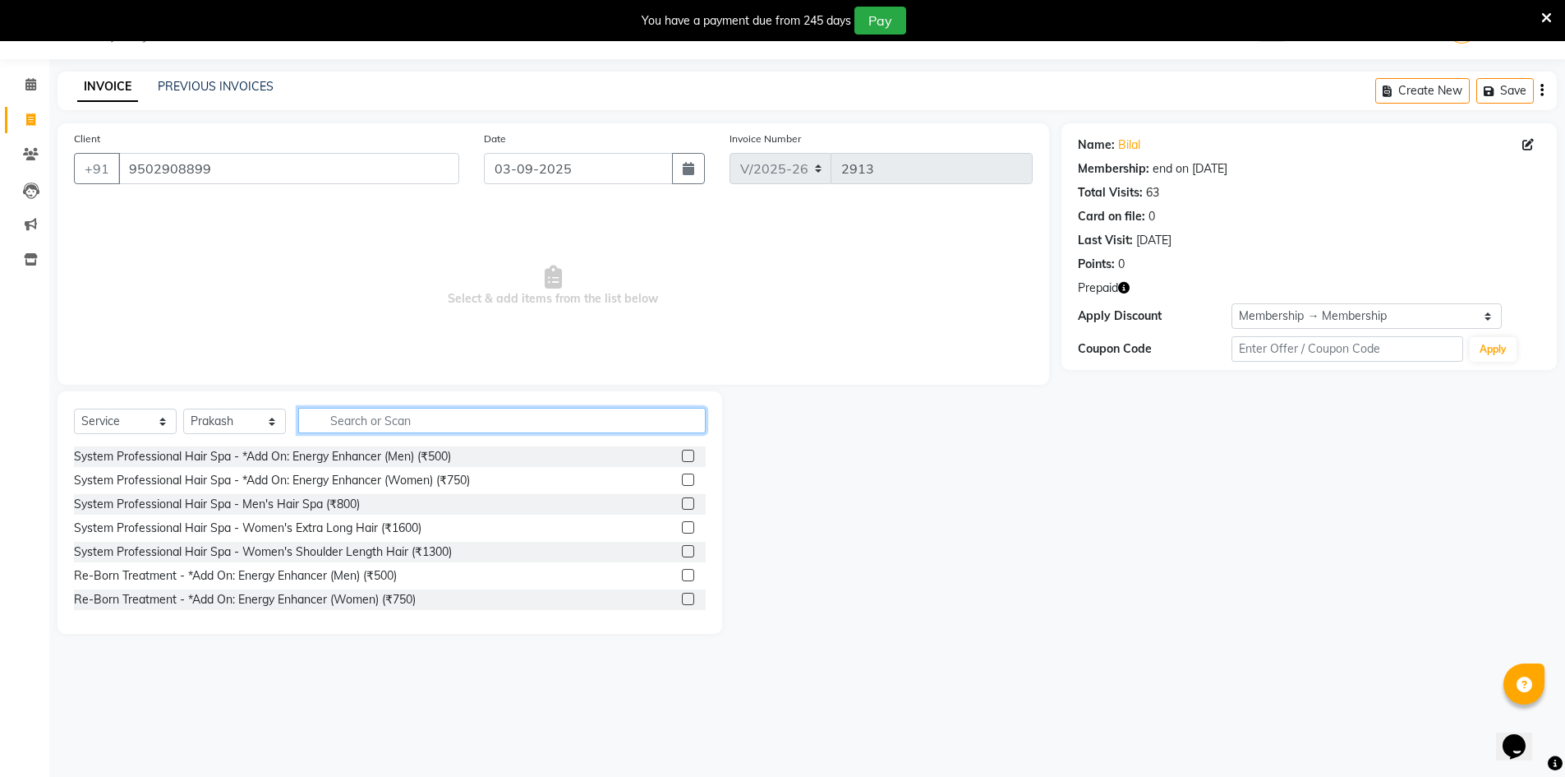
click at [400, 418] on input "text" at bounding box center [502, 420] width 408 height 25
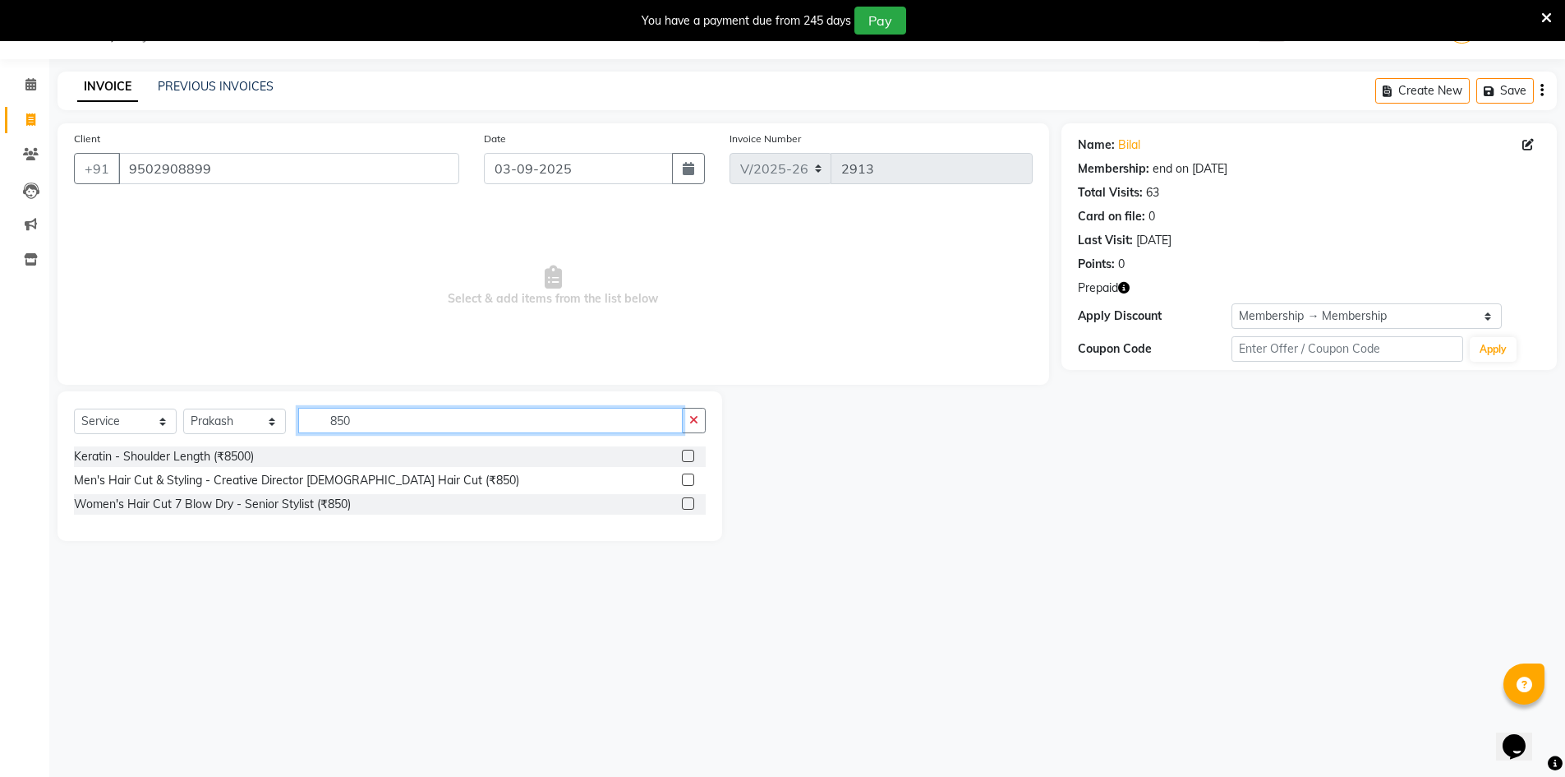
type input "850"
click at [252, 482] on div "Men's Hair Cut & Styling - Creative Director [DEMOGRAPHIC_DATA] Hair Cut (₹850)" at bounding box center [296, 480] width 445 height 17
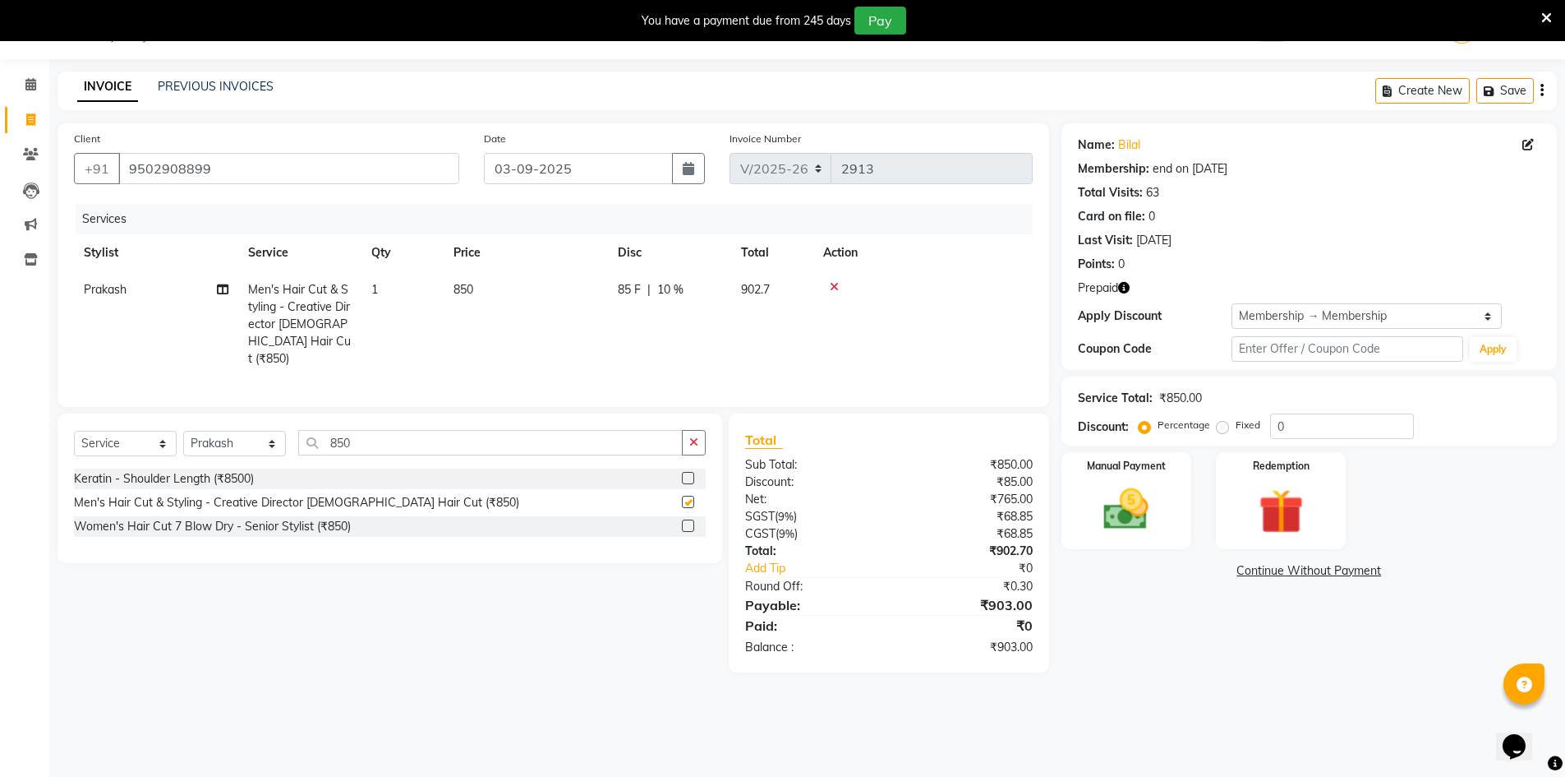
checkbox input "false"
click at [1288, 475] on div "Redemption" at bounding box center [1282, 500] width 136 height 101
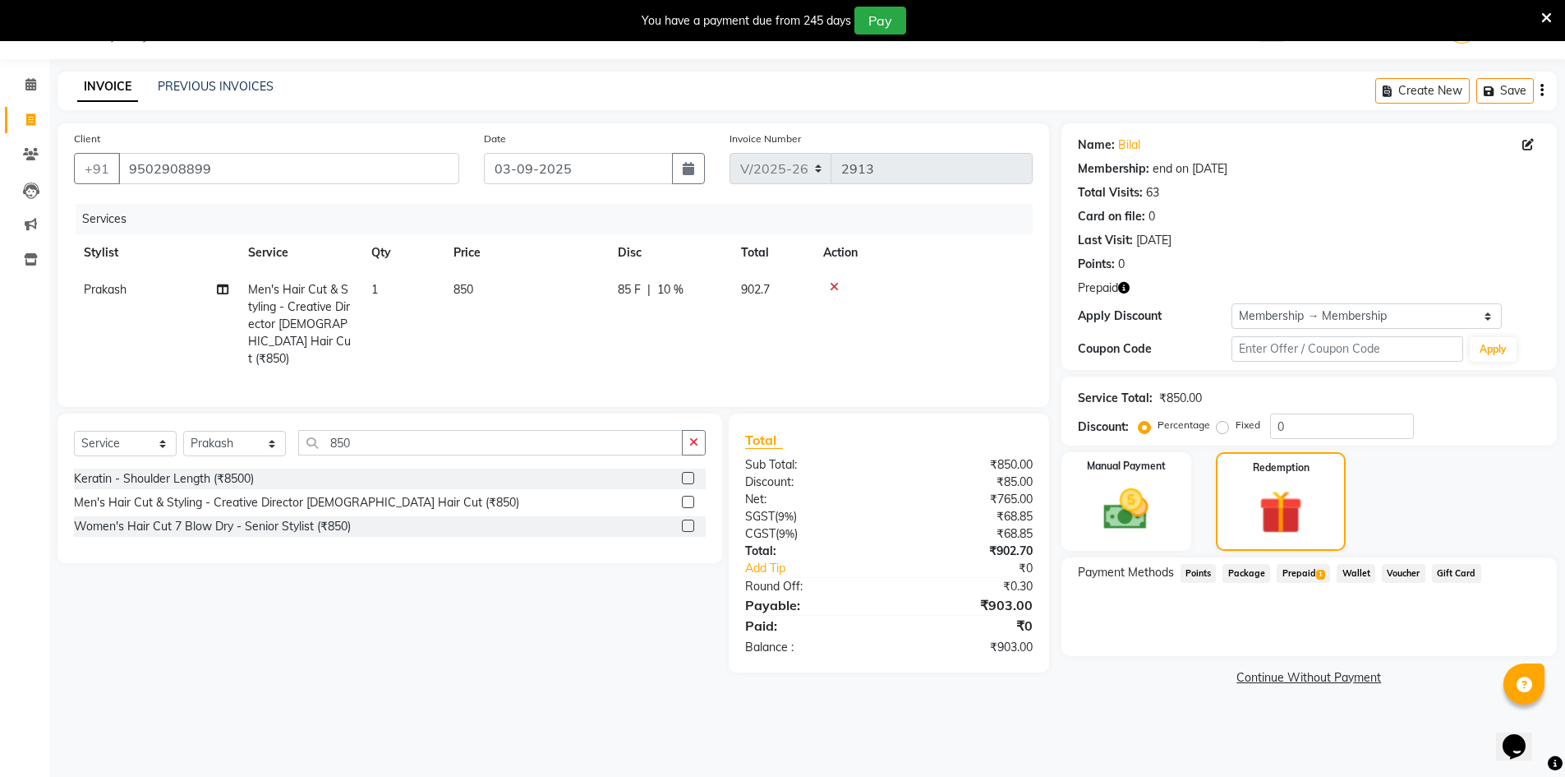
click at [1315, 569] on span "Prepaid 1" at bounding box center [1303, 573] width 53 height 19
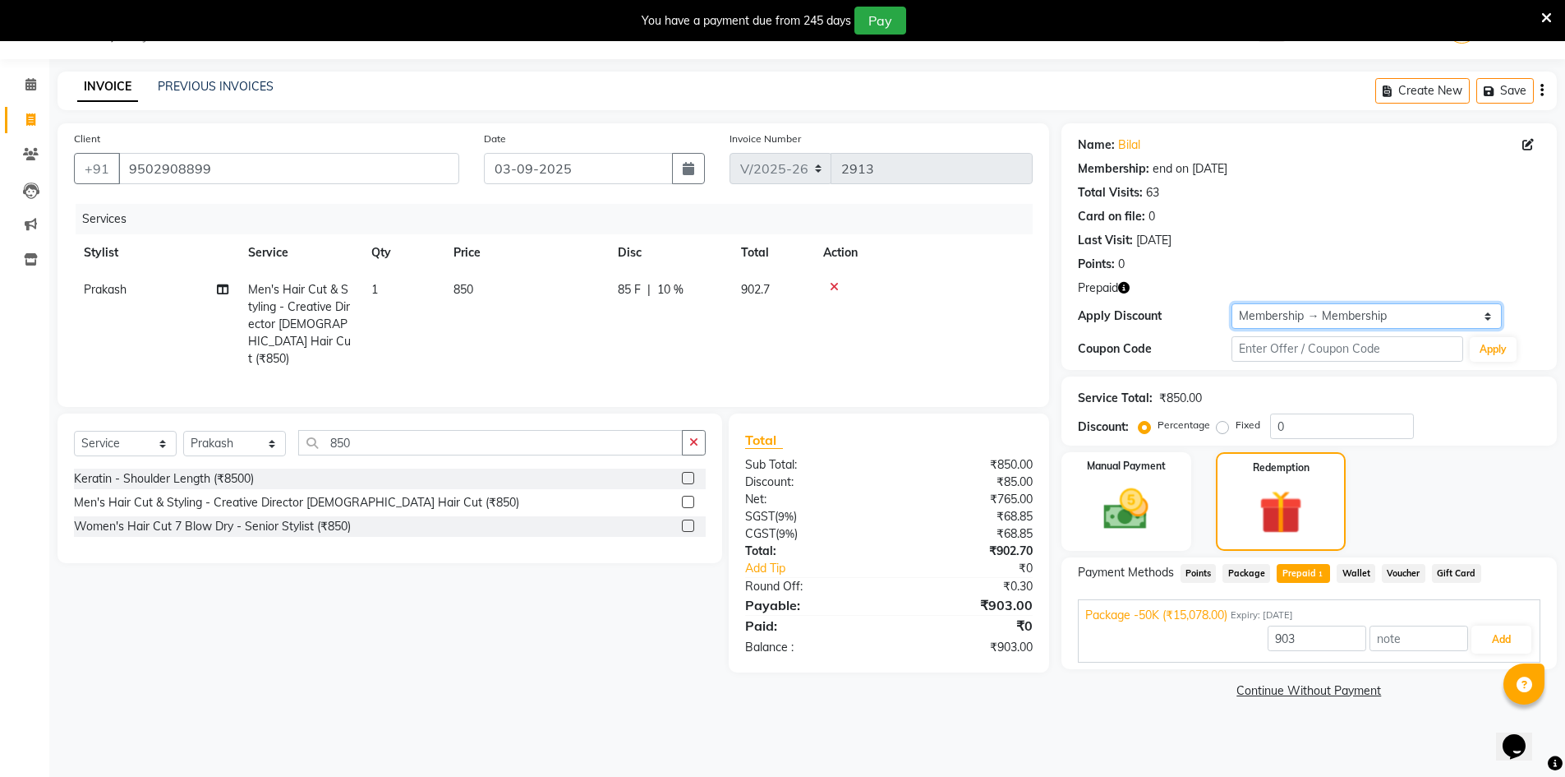
drag, startPoint x: 1368, startPoint y: 315, endPoint x: 1361, endPoint y: 322, distance: 10.5
click at [1368, 315] on select "Select Membership → Membership" at bounding box center [1367, 315] width 270 height 25
select select "0:"
click at [1232, 303] on select "Select Membership → Membership" at bounding box center [1367, 315] width 270 height 25
type input "15078"
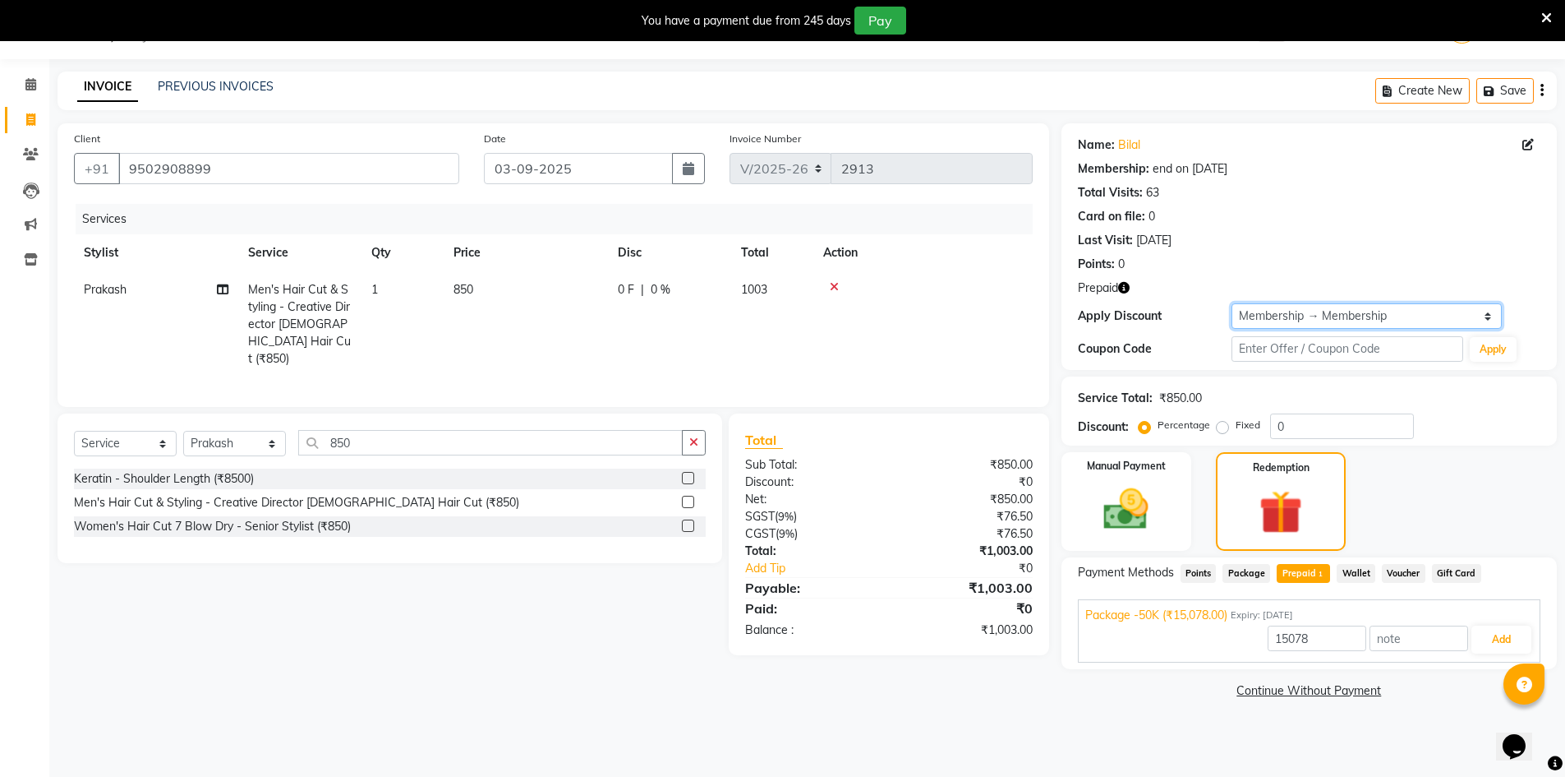
click at [1311, 317] on select "Select Membership → Membership" at bounding box center [1367, 315] width 270 height 25
click at [1232, 303] on select "Select Membership → Membership" at bounding box center [1367, 315] width 270 height 25
click at [1241, 567] on span "Package" at bounding box center [1247, 573] width 48 height 19
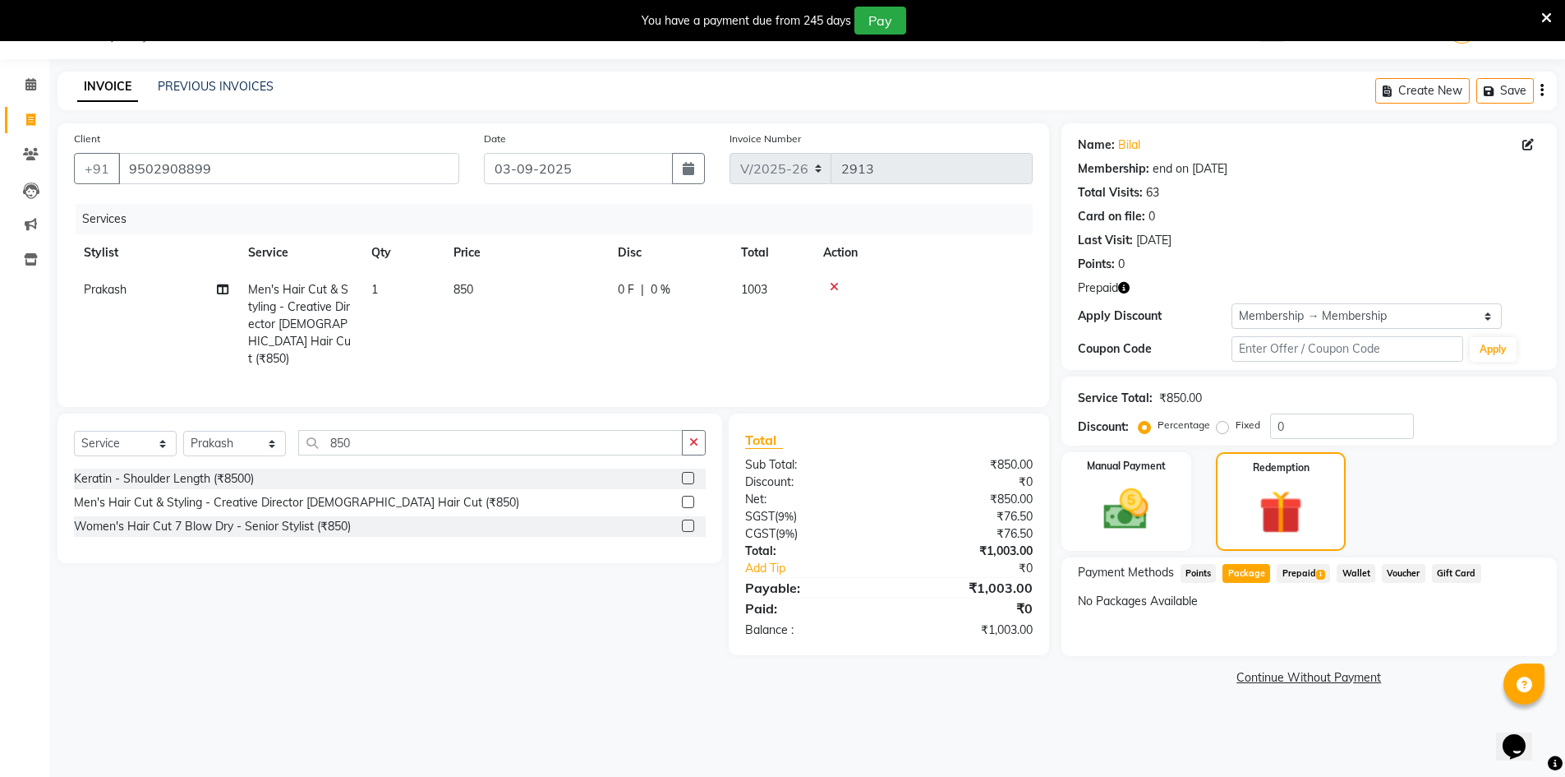
click at [1293, 574] on span "Prepaid 1" at bounding box center [1303, 573] width 53 height 19
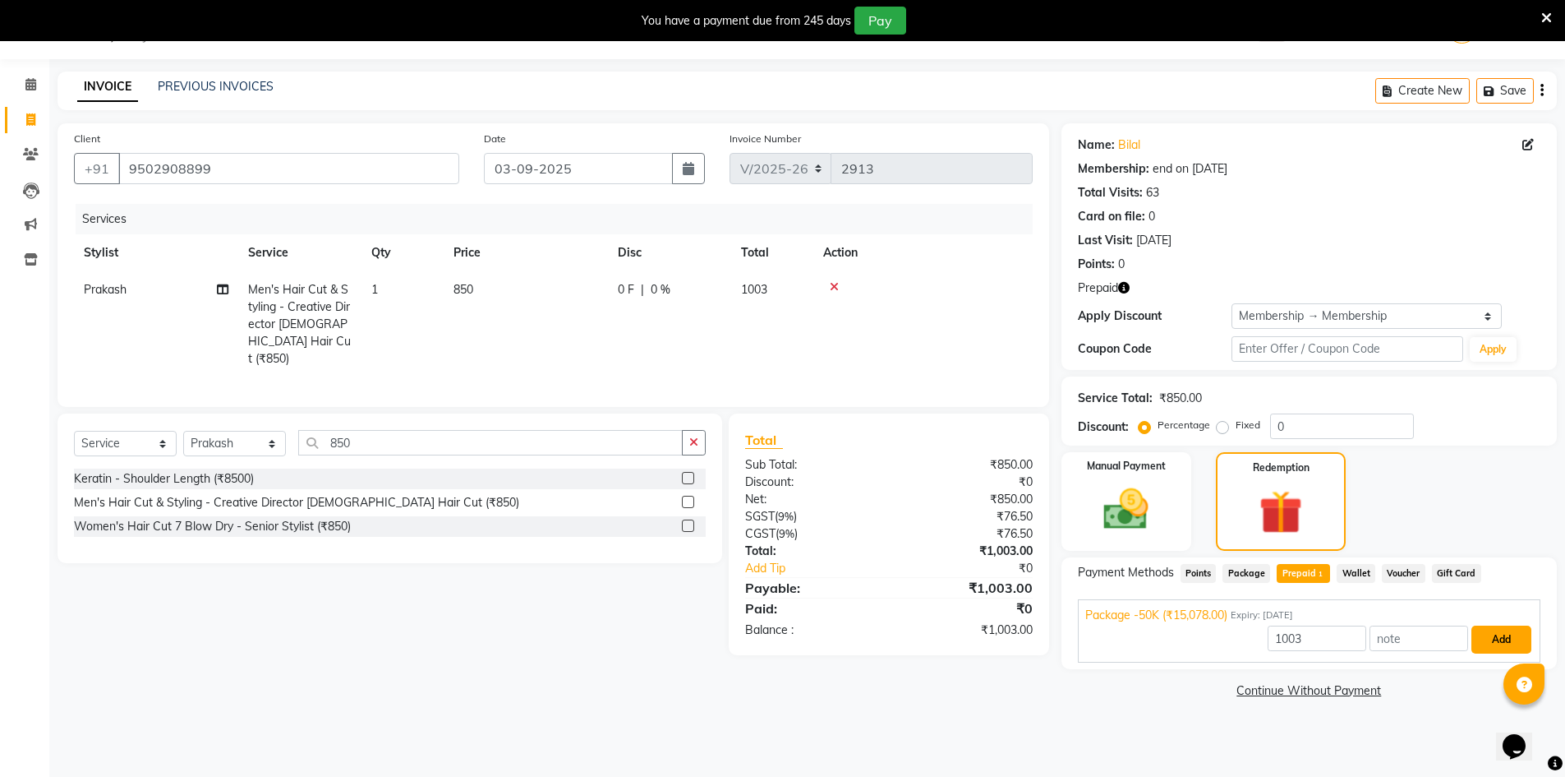
click at [1498, 638] on button "Add" at bounding box center [1502, 639] width 60 height 28
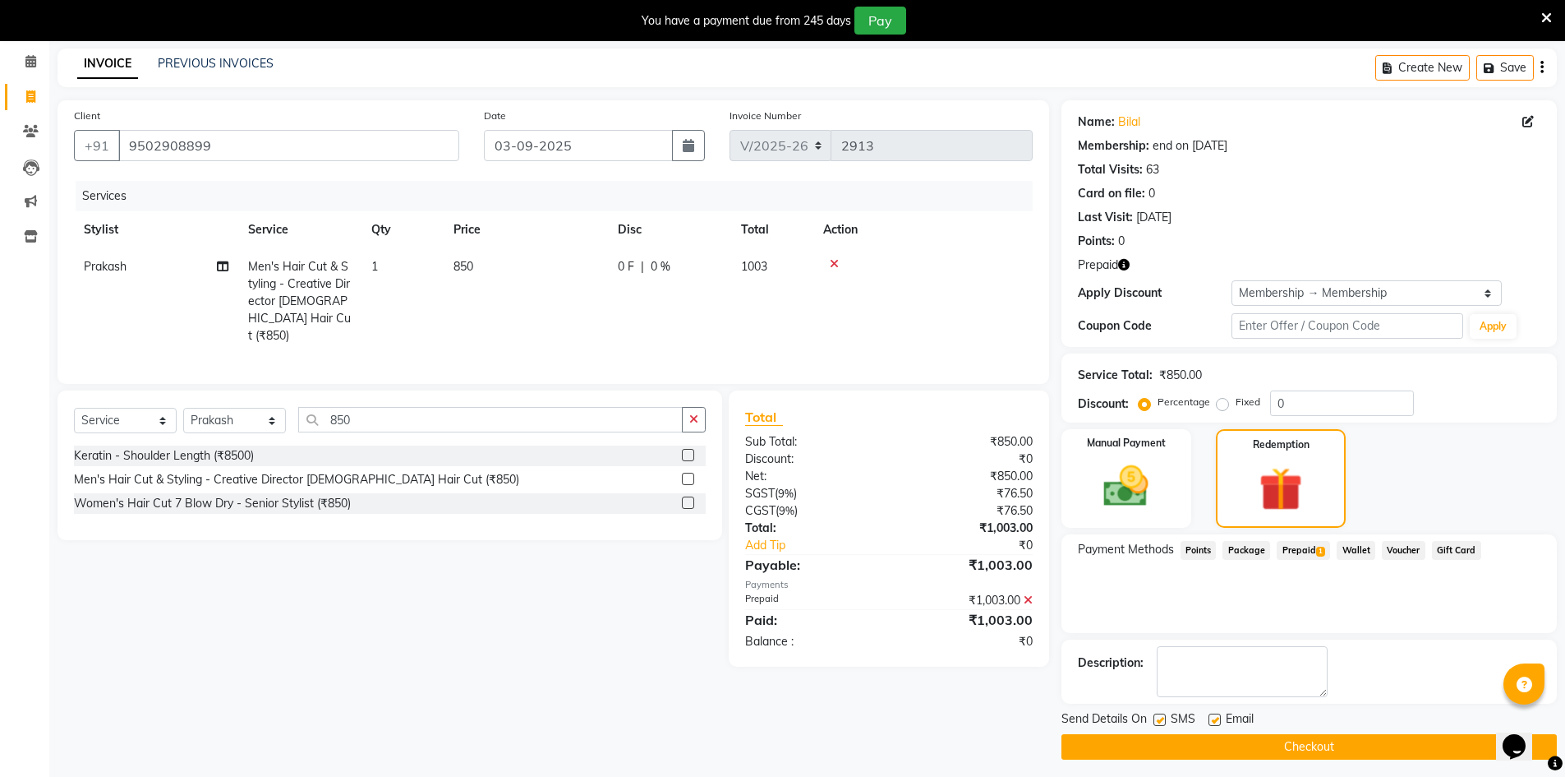
scroll to position [71, 0]
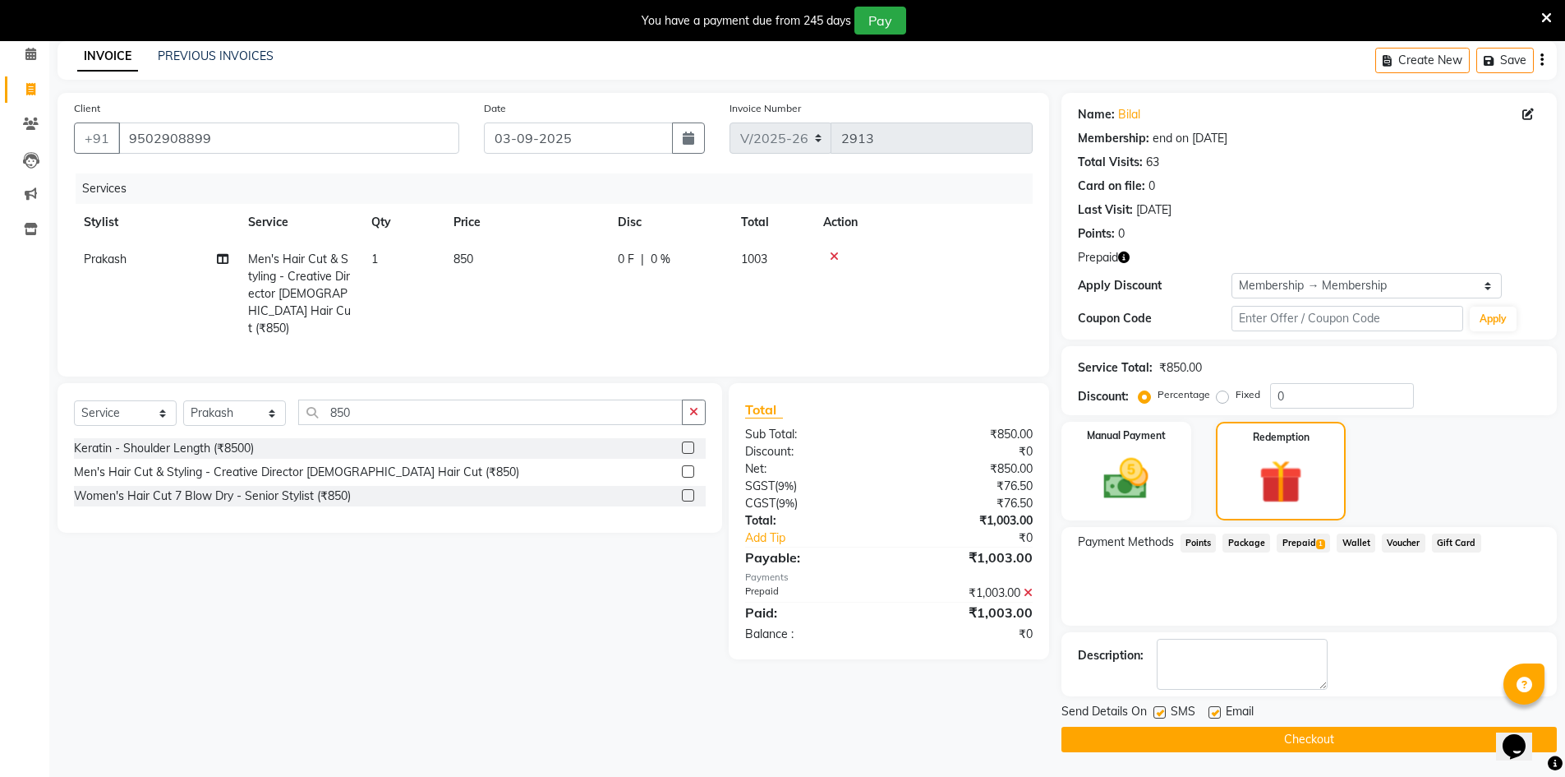
click at [1360, 735] on button "Checkout" at bounding box center [1310, 738] width 496 height 25
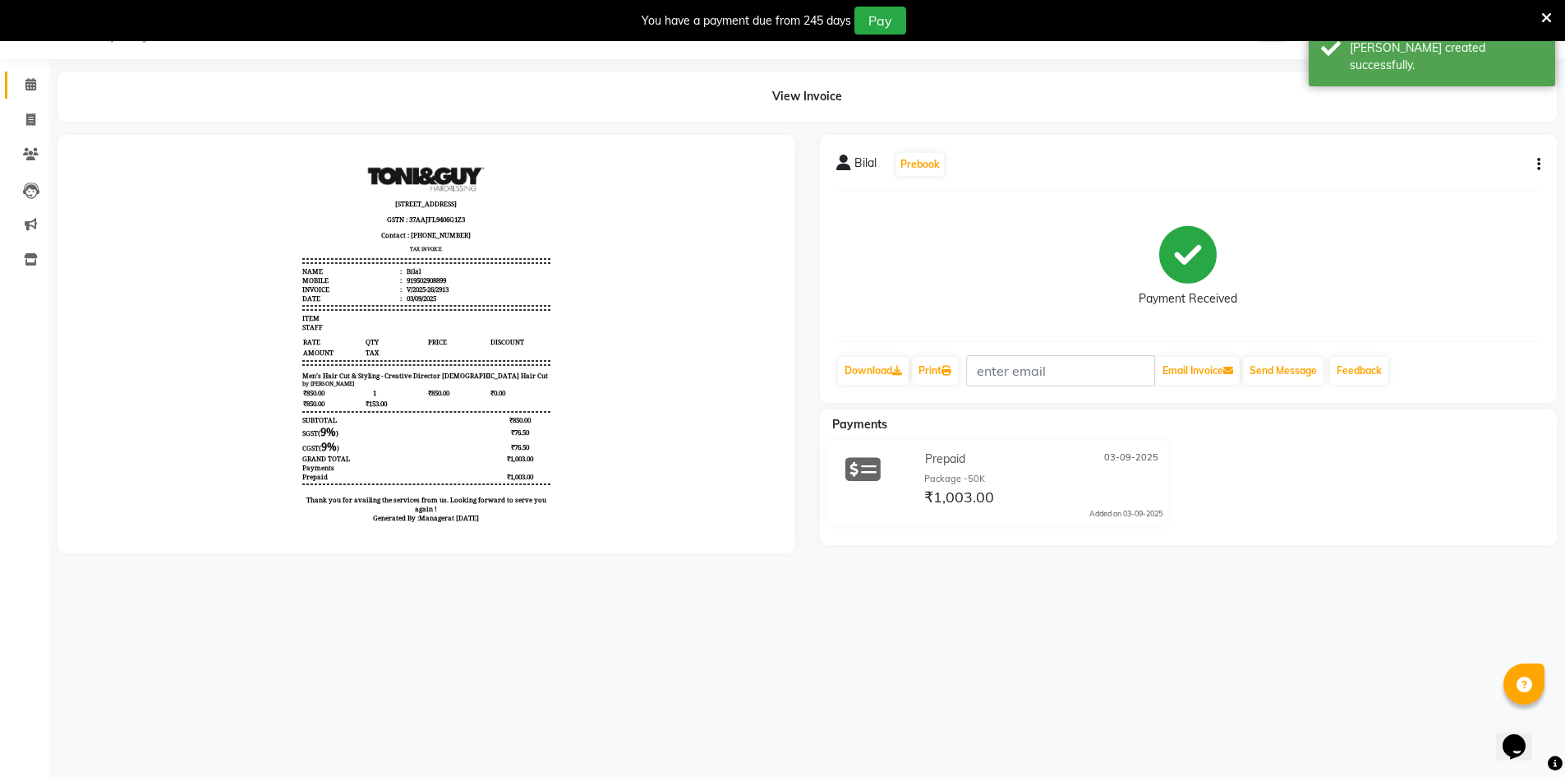
click at [35, 84] on icon at bounding box center [30, 84] width 11 height 12
